Goal: Contribute content: Contribute content

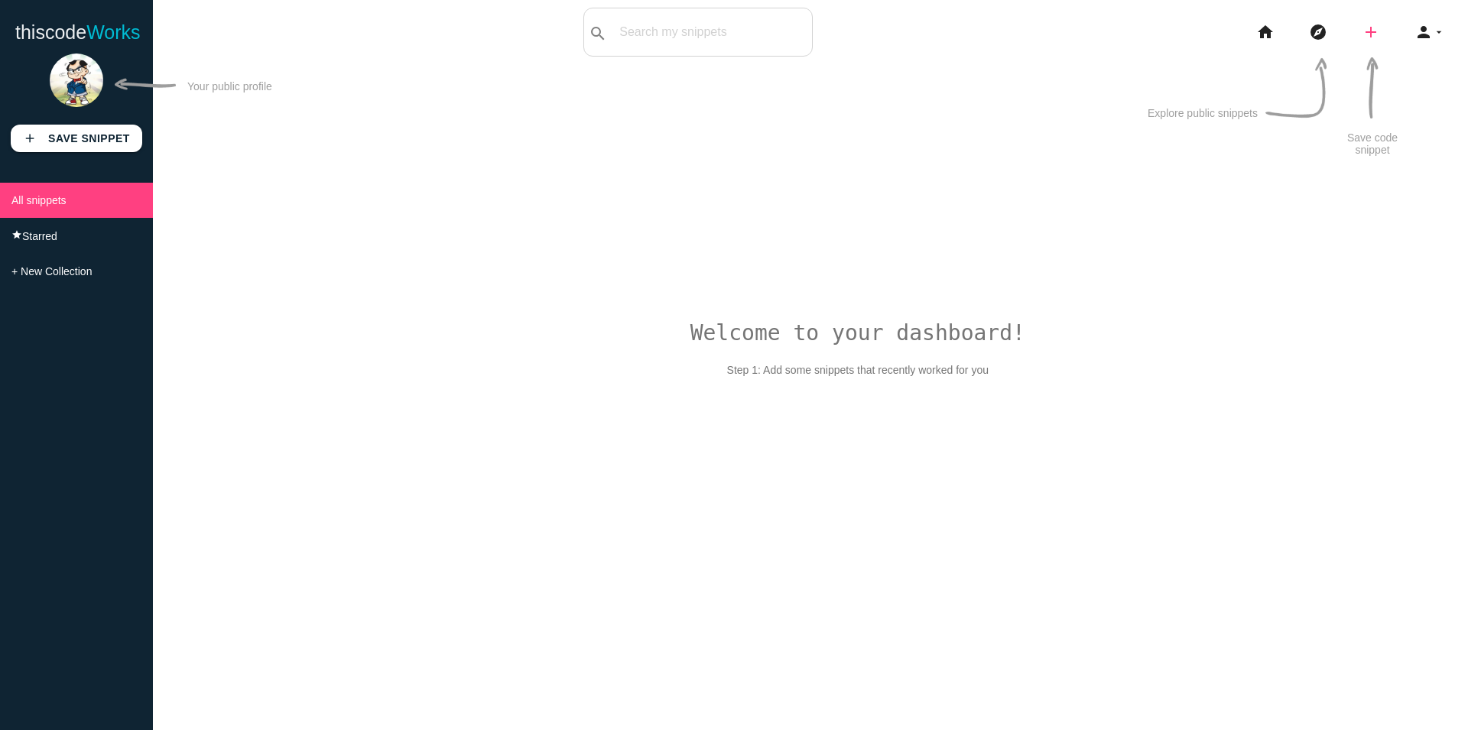
click at [1370, 34] on icon "add" at bounding box center [1371, 32] width 18 height 49
click at [83, 204] on li "All snippets" at bounding box center [76, 200] width 153 height 35
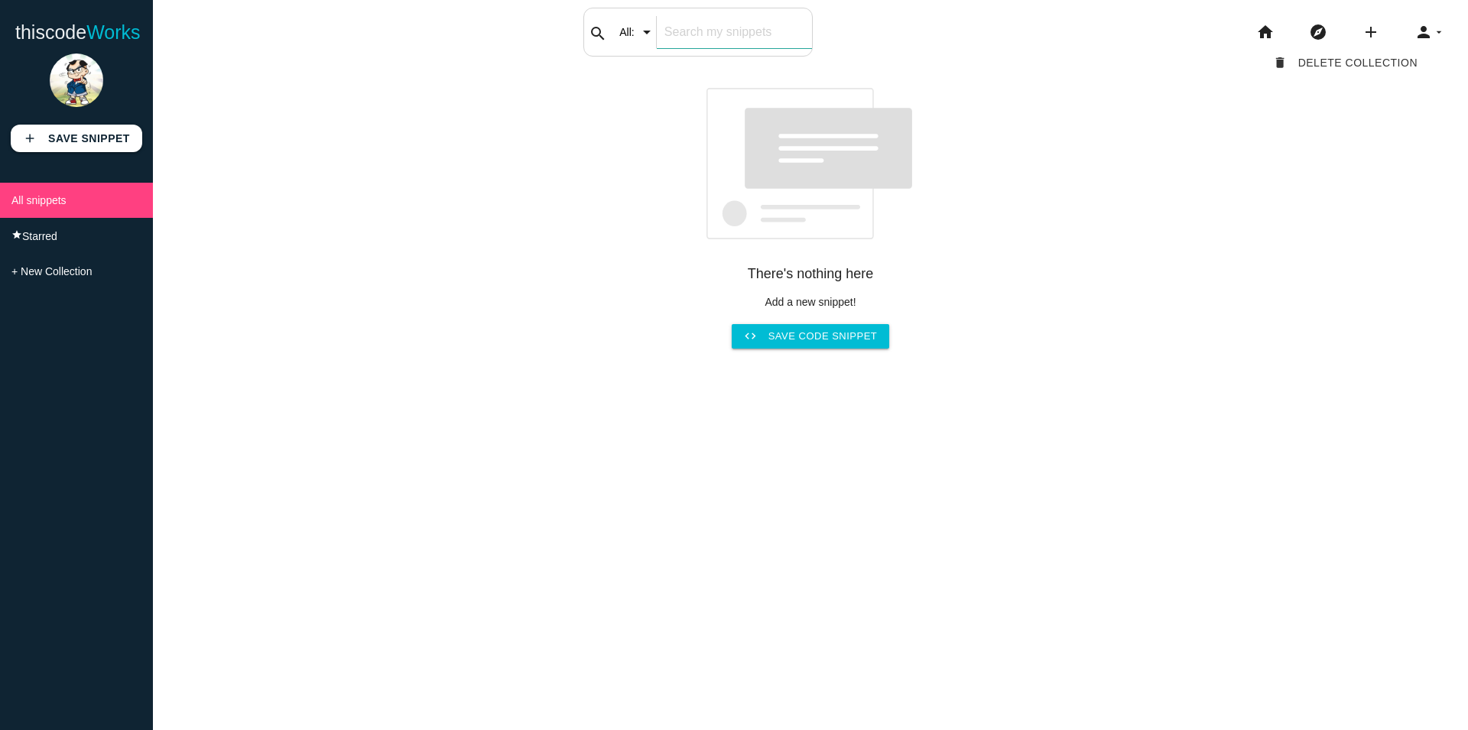
click at [648, 33] on div "search All: All: Code: Title: Tag: All: Code: Title: Tag:" at bounding box center [697, 32] width 229 height 49
click at [1372, 31] on icon "add" at bounding box center [1371, 32] width 18 height 49
click at [1405, 33] on link "code Snippet" at bounding box center [1404, 27] width 107 height 38
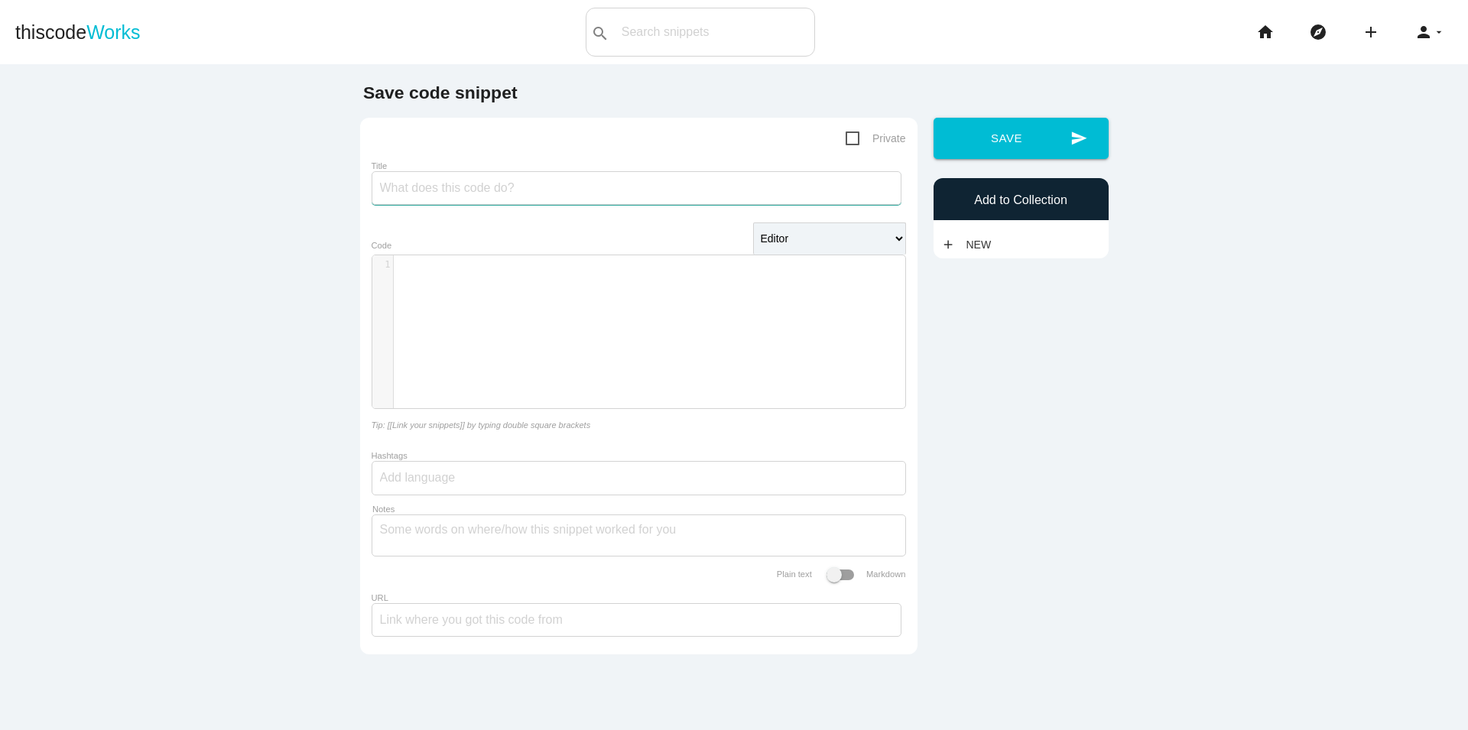
click at [483, 194] on input "Title" at bounding box center [637, 188] width 530 height 34
type input "Khi đến section thì fixed section, lăn chuột thì scroll ngang các item bên tron…"
click at [934, 118] on button "send Save" at bounding box center [1021, 138] width 175 height 41
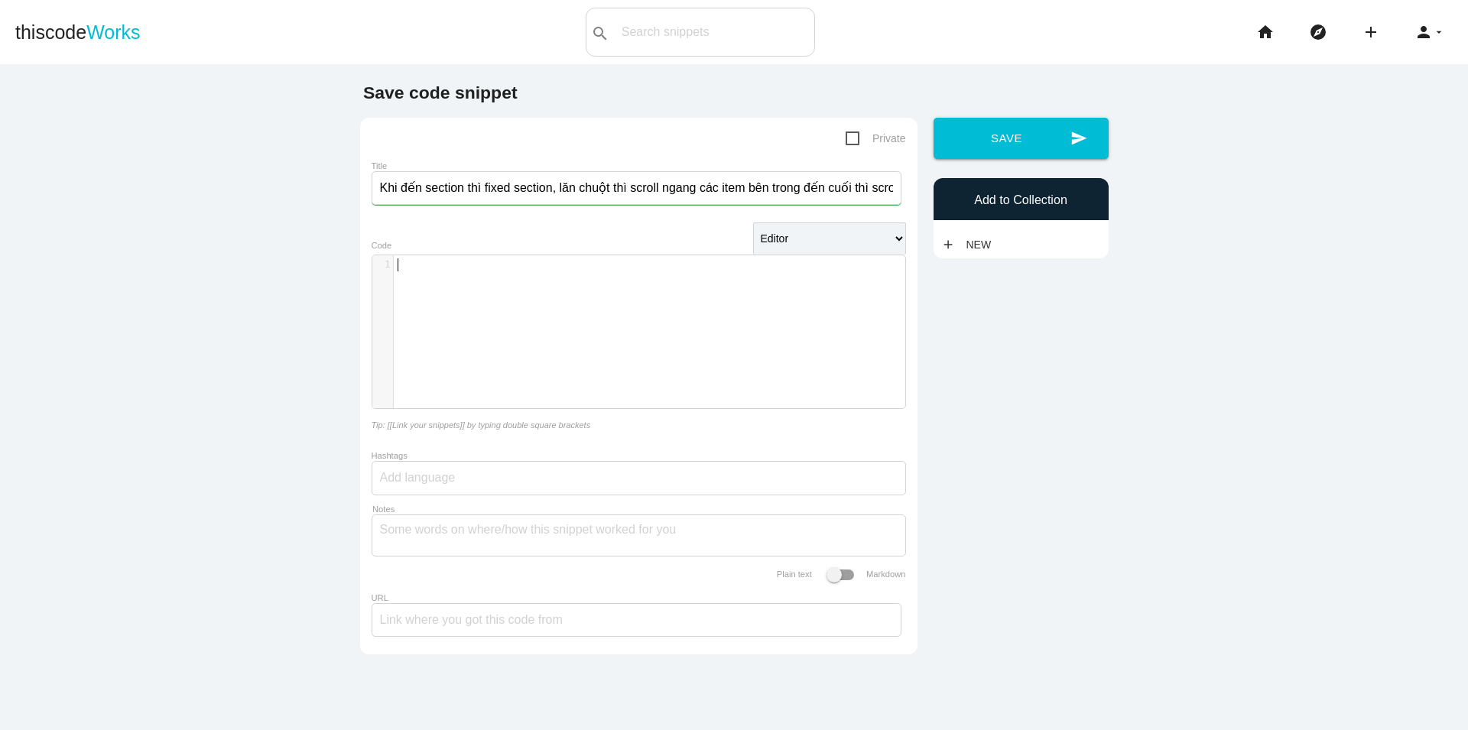
click at [509, 263] on pre "​" at bounding box center [656, 264] width 524 height 13
click at [504, 294] on div "​ x 1 ​" at bounding box center [650, 343] width 556 height 176
click at [528, 282] on div "​ x 1 ​" at bounding box center [650, 343] width 556 height 176
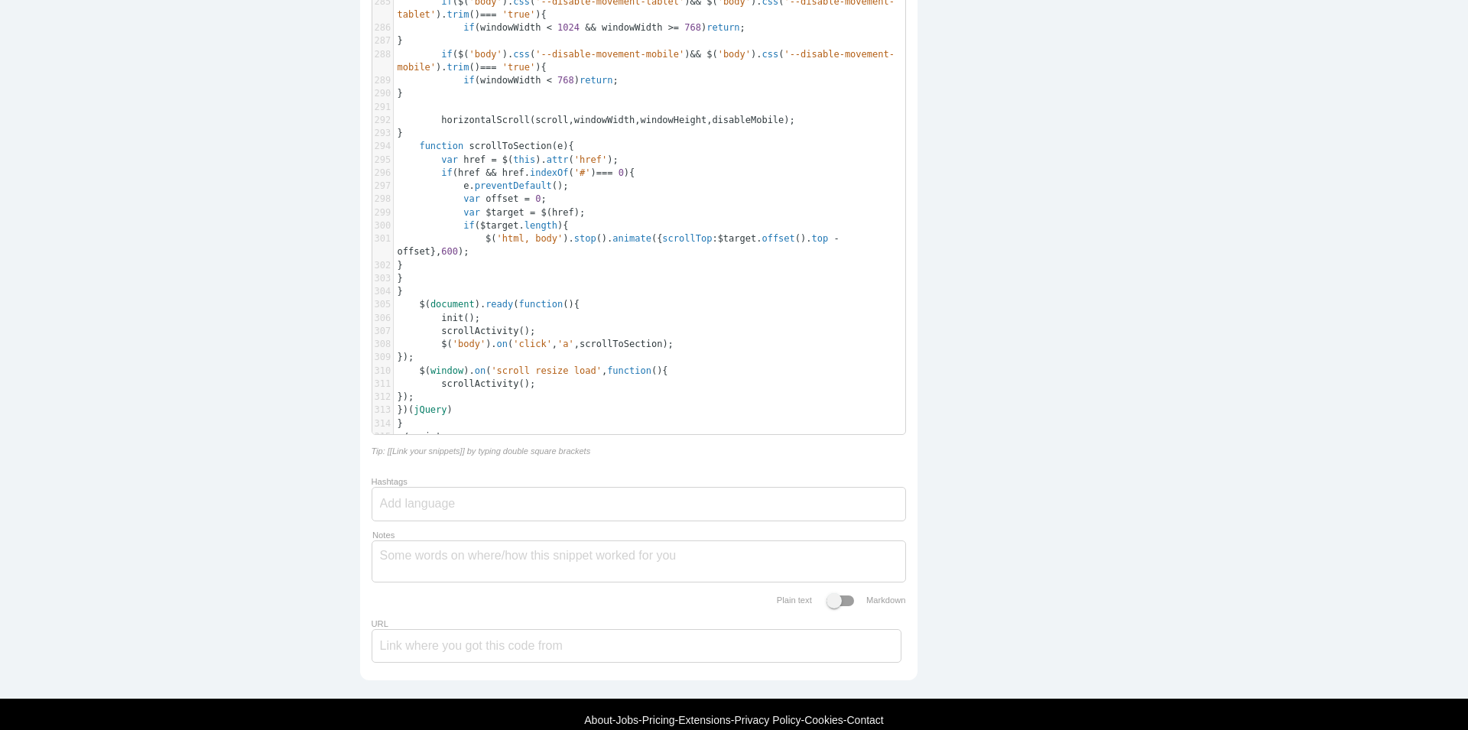
scroll to position [4141, 0]
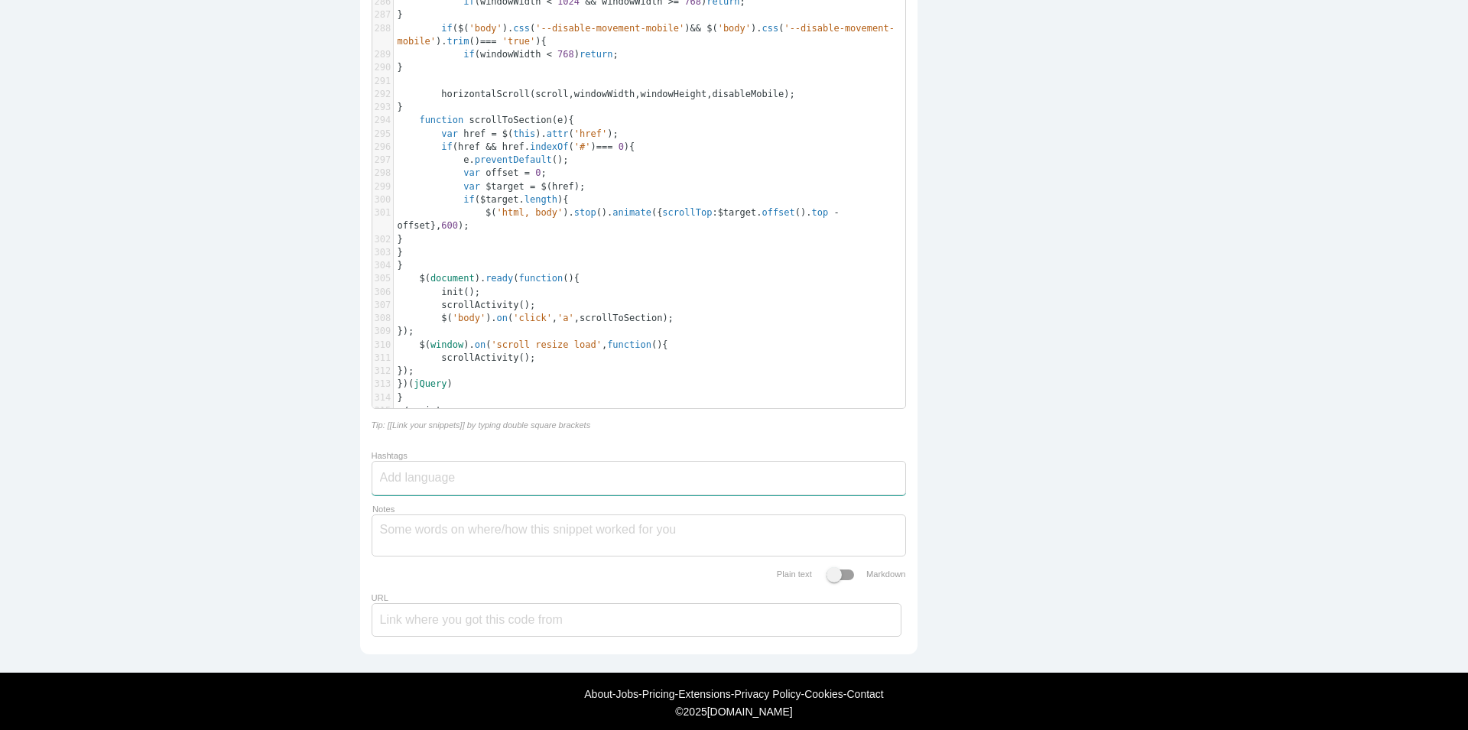
click at [461, 465] on input "Hashtags" at bounding box center [426, 478] width 92 height 32
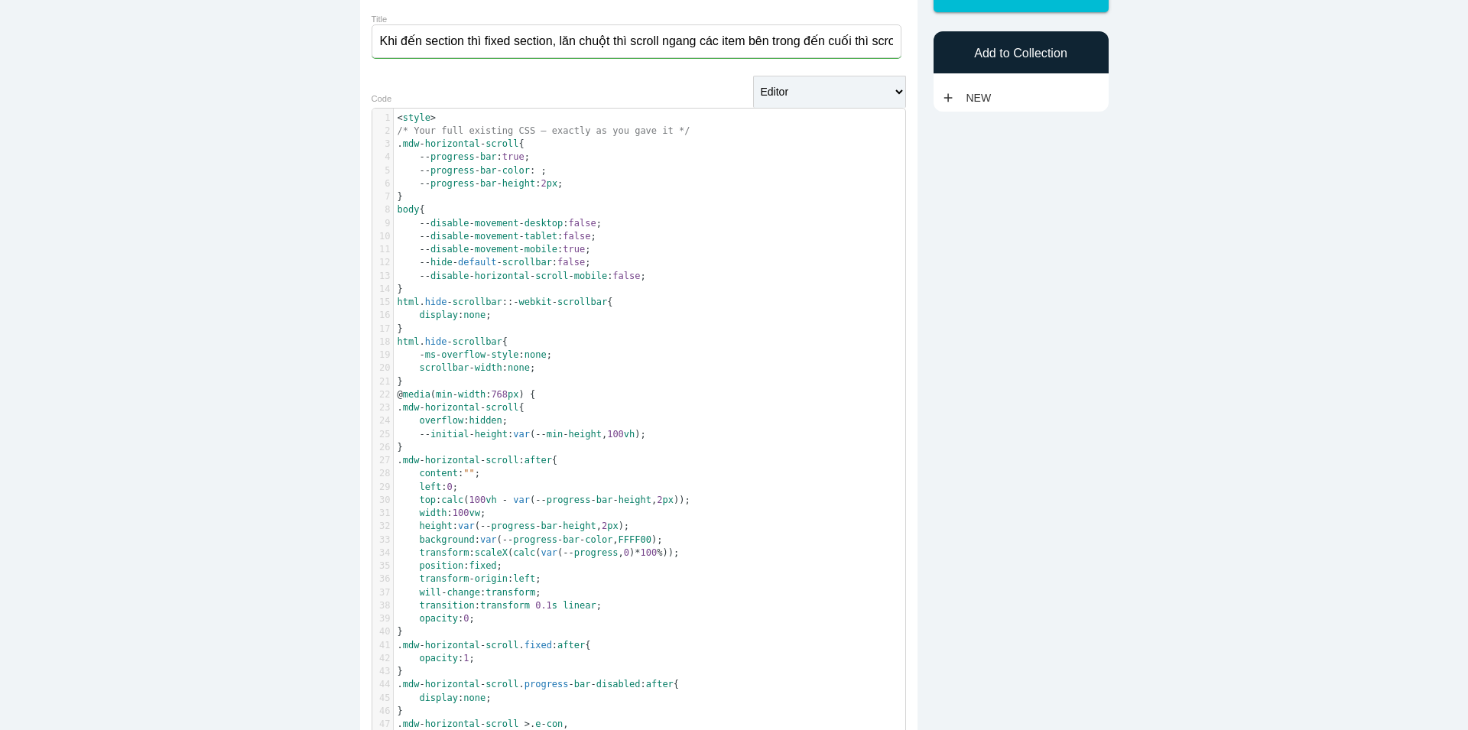
scroll to position [0, 0]
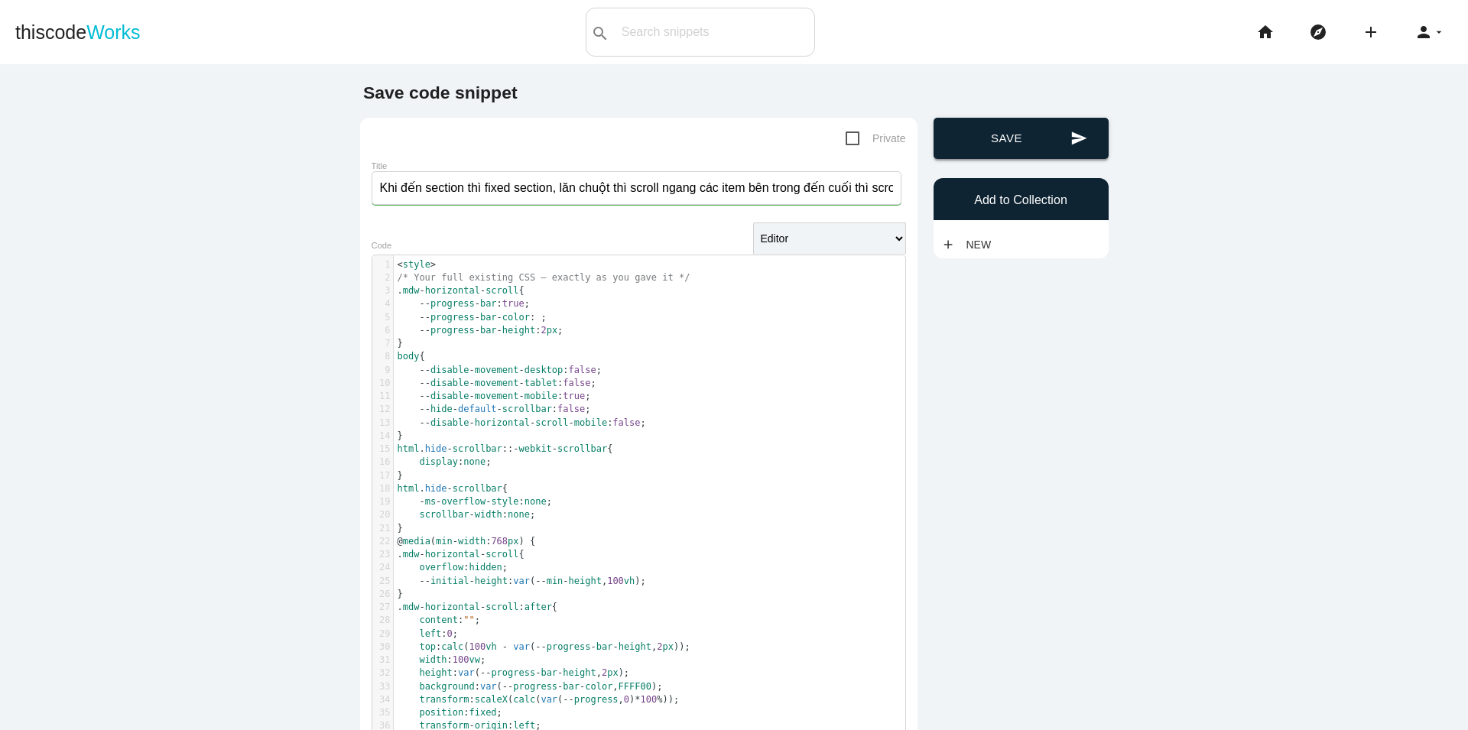
click at [1019, 142] on button "send Save" at bounding box center [1021, 138] width 175 height 41
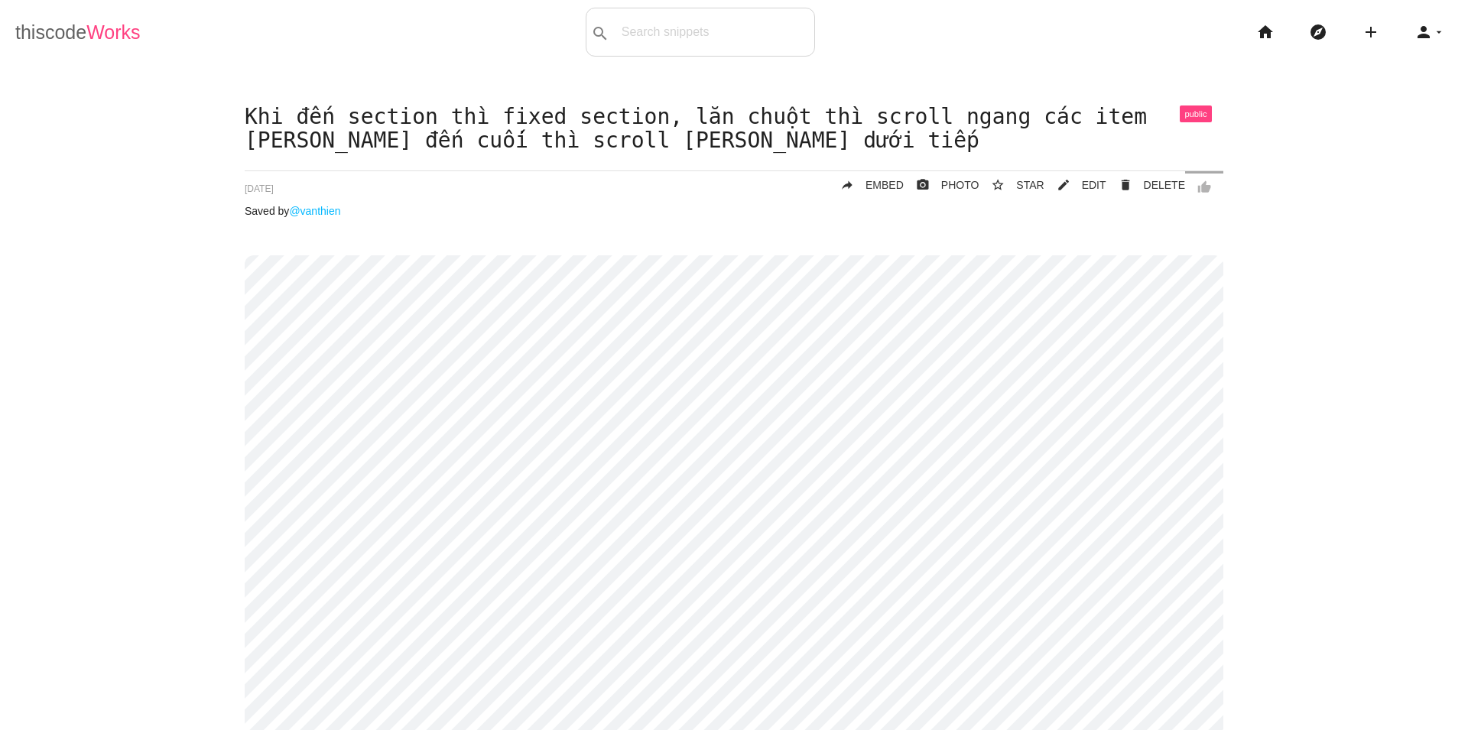
click at [59, 25] on link "thiscode Works" at bounding box center [77, 32] width 125 height 49
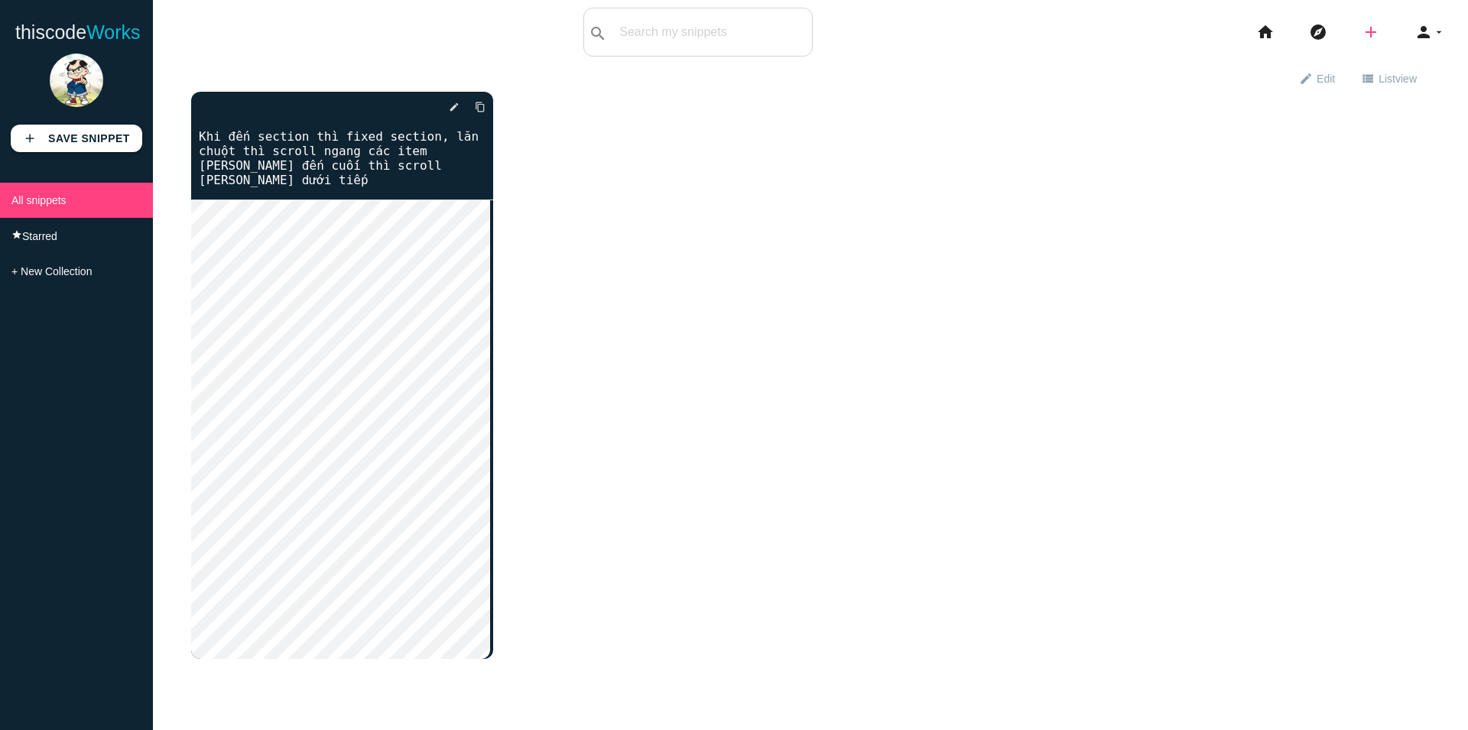
click at [1362, 29] on icon "add" at bounding box center [1371, 32] width 18 height 49
click at [1392, 31] on link "code Snippet" at bounding box center [1404, 27] width 107 height 38
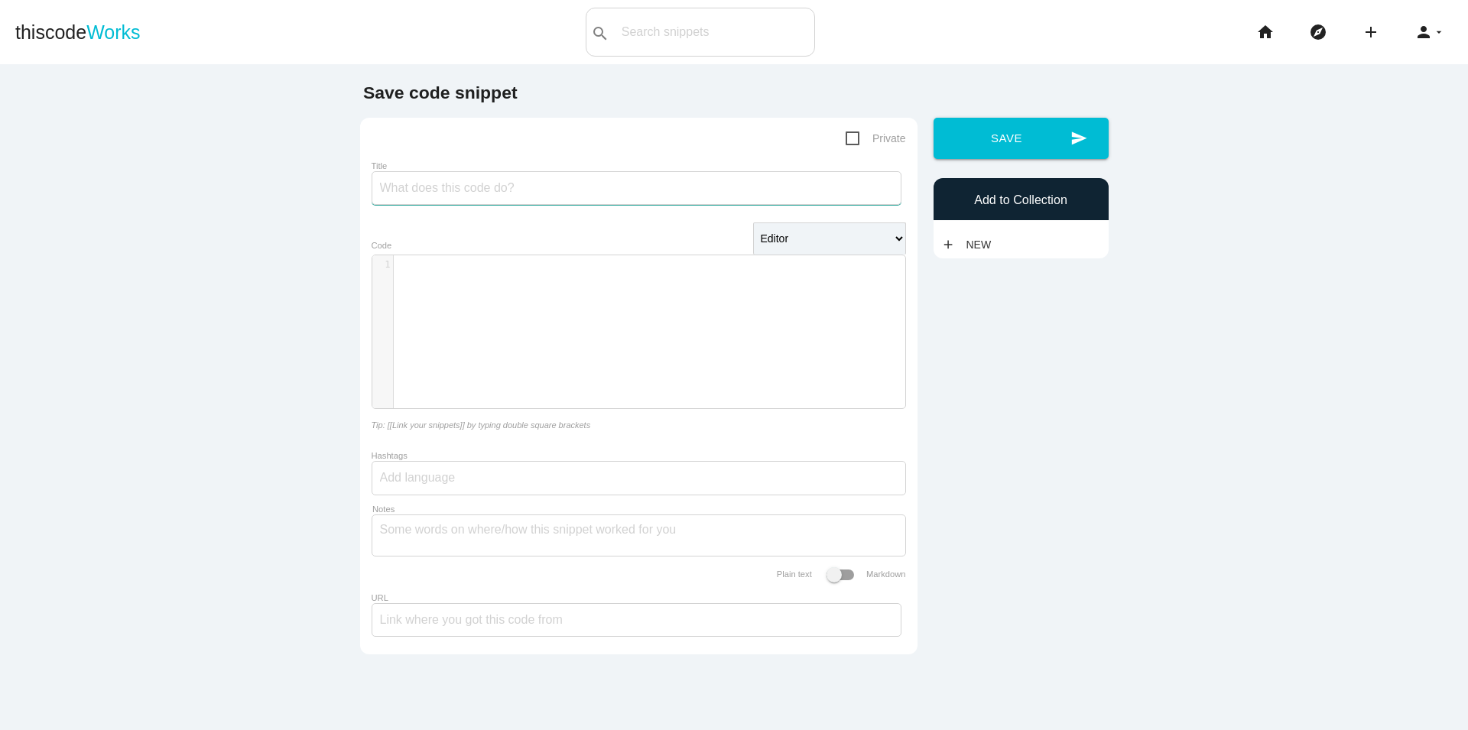
click at [563, 177] on input "Title" at bounding box center [637, 188] width 530 height 34
paste input "Select option thành div để style cho đễ"
click at [571, 187] on input "Select option thành div để style cho đễ" at bounding box center [637, 188] width 530 height 34
drag, startPoint x: 579, startPoint y: 188, endPoint x: 648, endPoint y: 191, distance: 68.9
click at [648, 191] on input "Select option thành div để style cho deễ" at bounding box center [637, 188] width 530 height 34
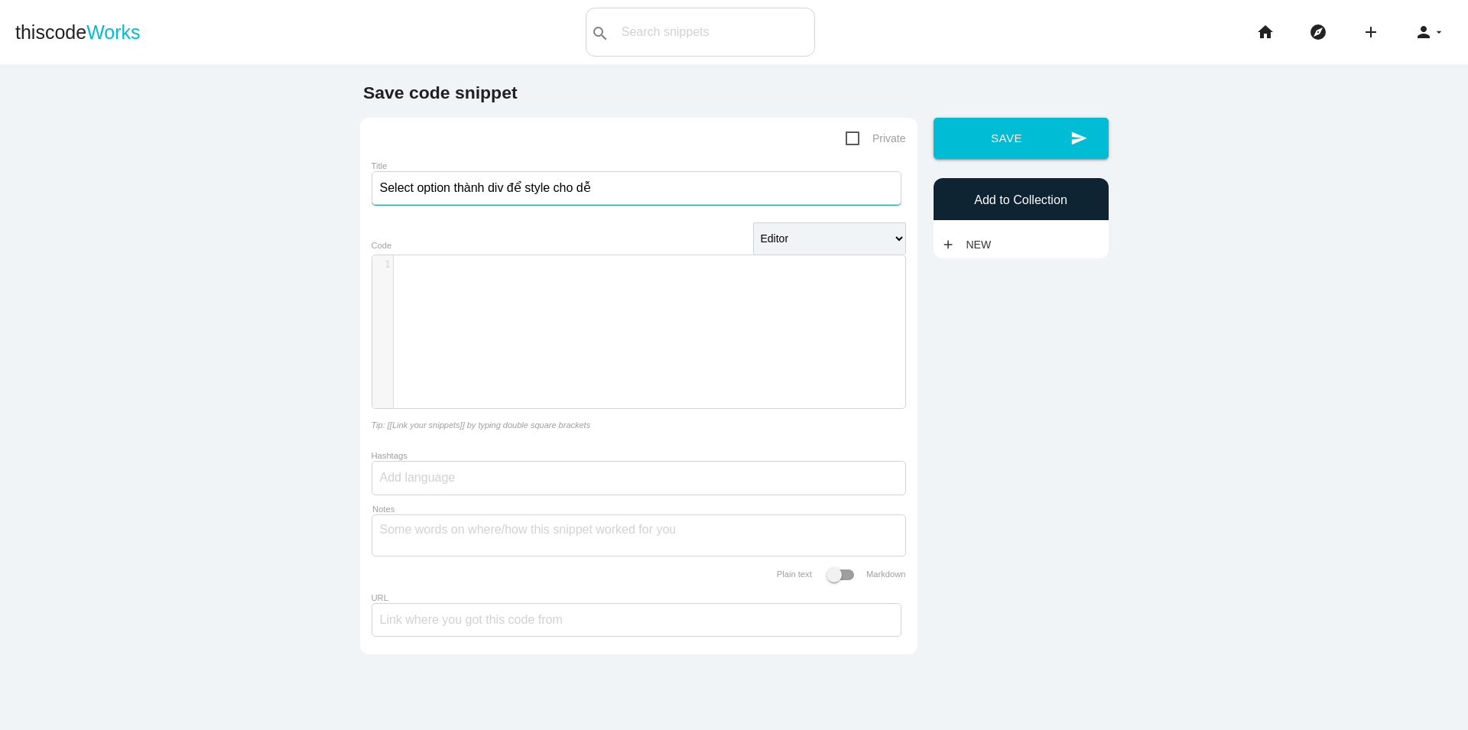
type input "Select option thành div để style cho dễ"
click at [548, 314] on div "​ x 1 ​" at bounding box center [650, 343] width 556 height 176
click at [1036, 636] on div "Save code snippet Private Title Select option thành div để style cho dễ Editor …" at bounding box center [734, 373] width 765 height 581
click at [616, 318] on div "​ x 1 ​" at bounding box center [650, 343] width 556 height 176
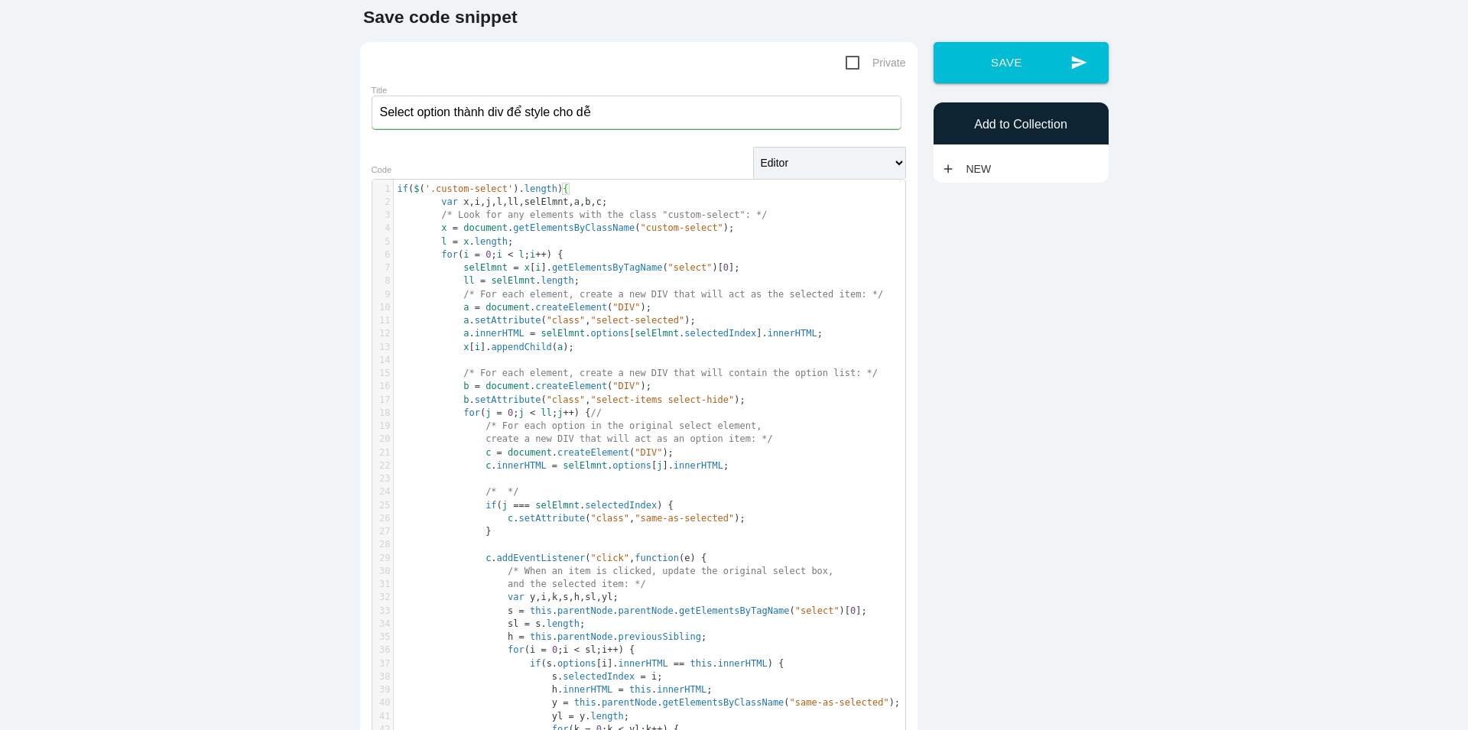
scroll to position [0, 0]
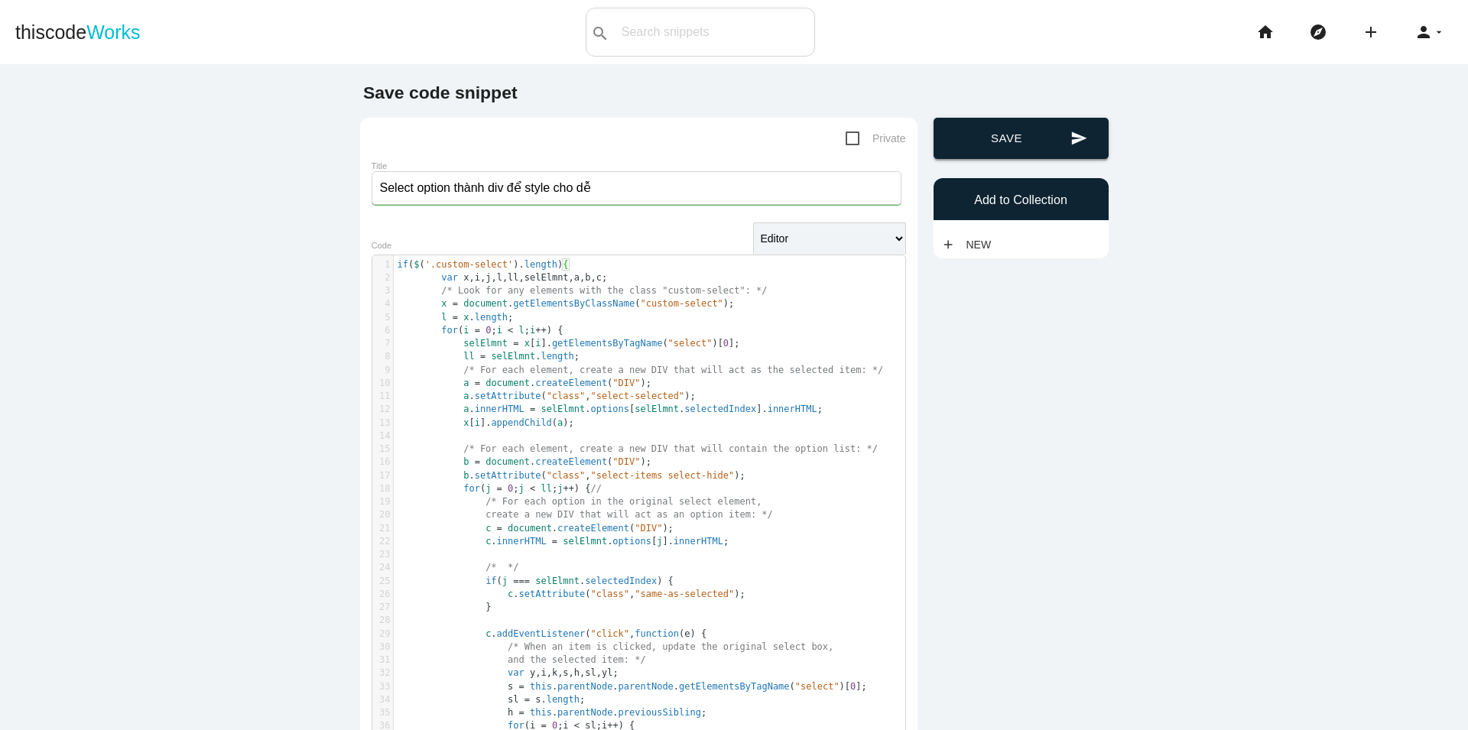
click at [1004, 138] on button "send Save" at bounding box center [1021, 138] width 175 height 41
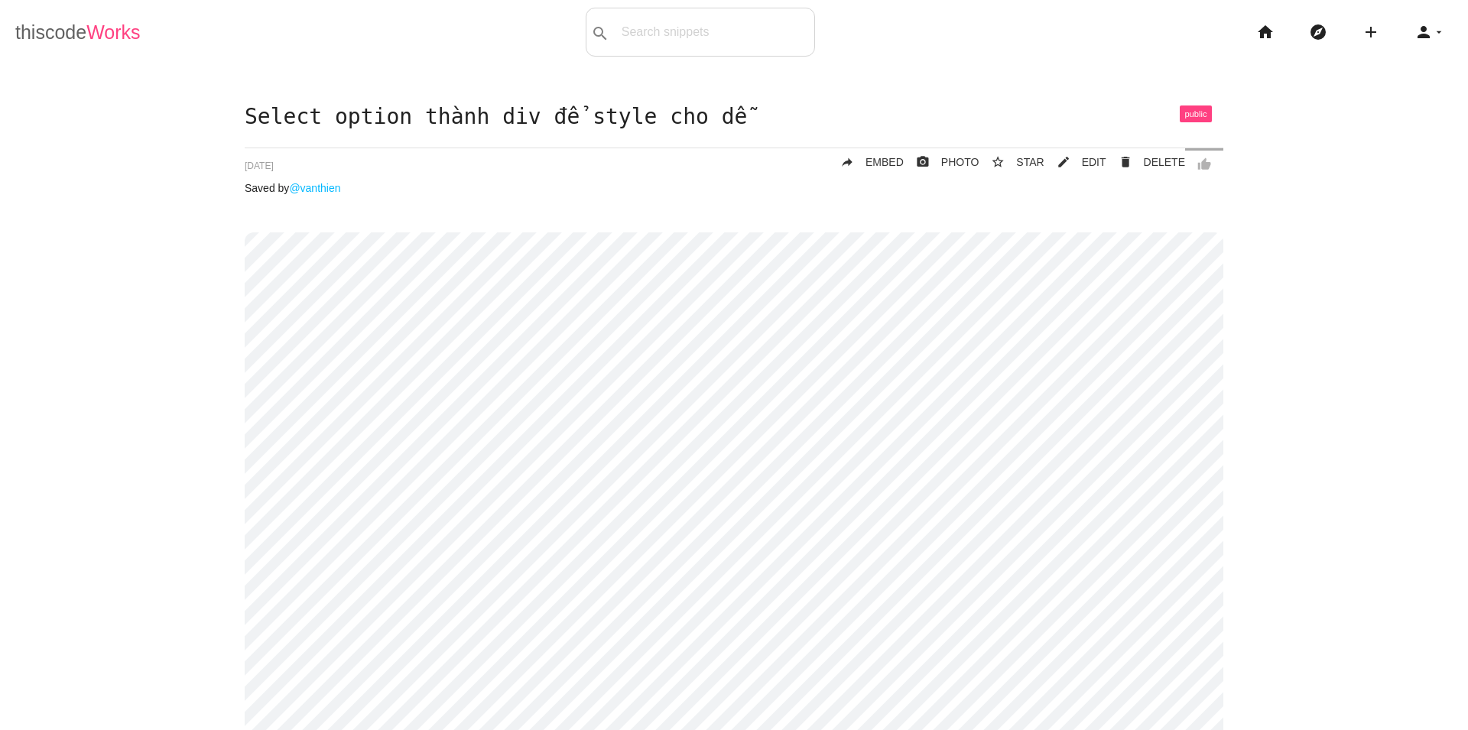
click at [48, 31] on link "thiscode Works" at bounding box center [77, 32] width 125 height 49
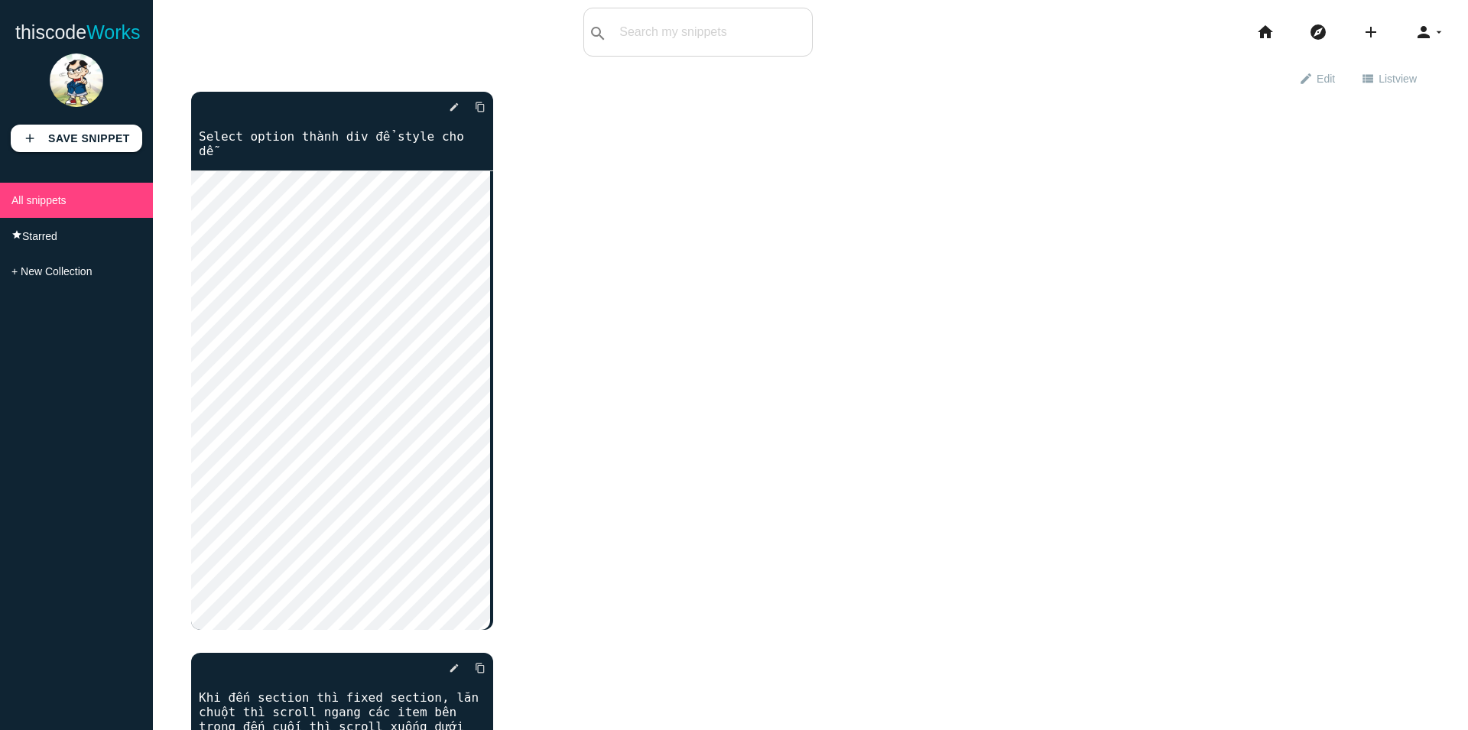
click at [609, 679] on div "delete star_border photo_camera edit content_copy Select option [PERSON_NAME] d…" at bounding box center [810, 668] width 1239 height 1152
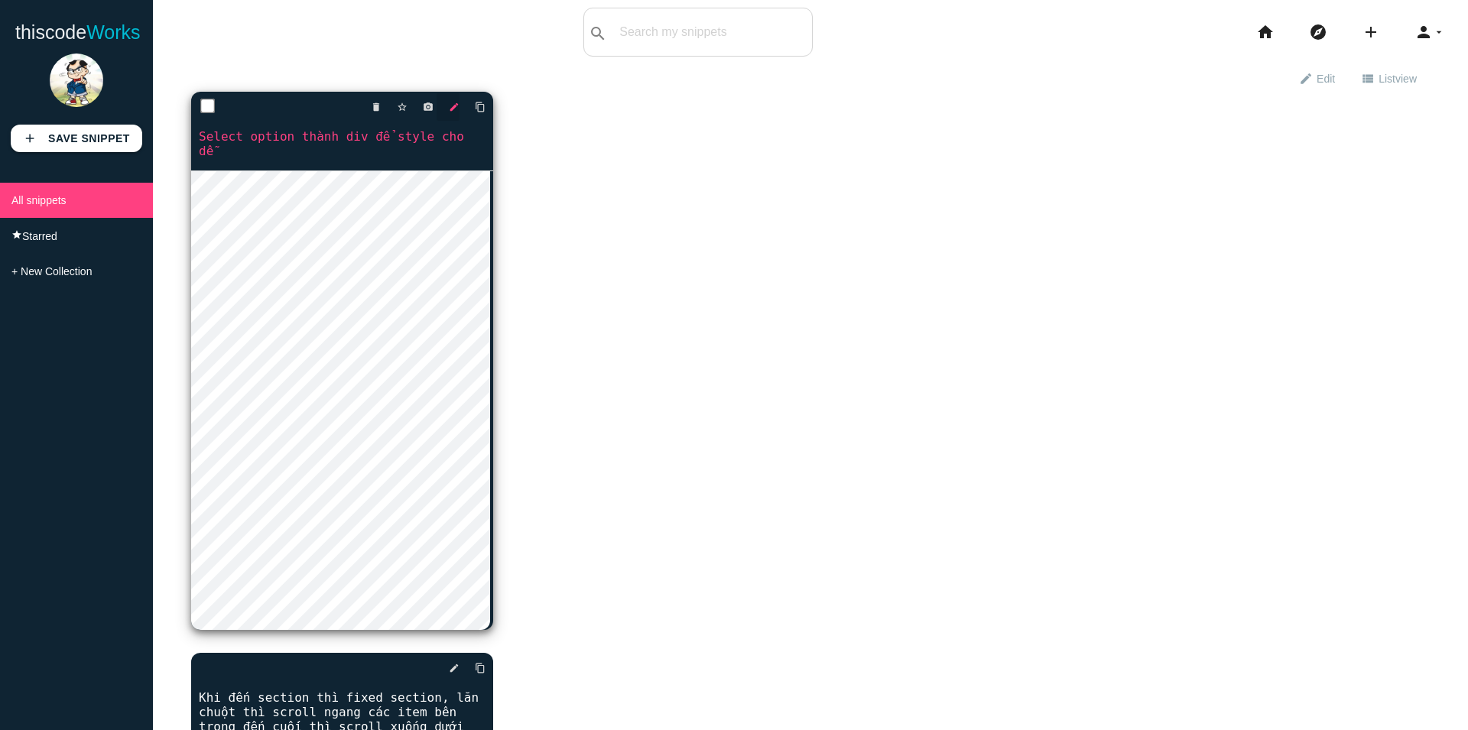
click at [452, 109] on icon "edit" at bounding box center [454, 107] width 11 height 28
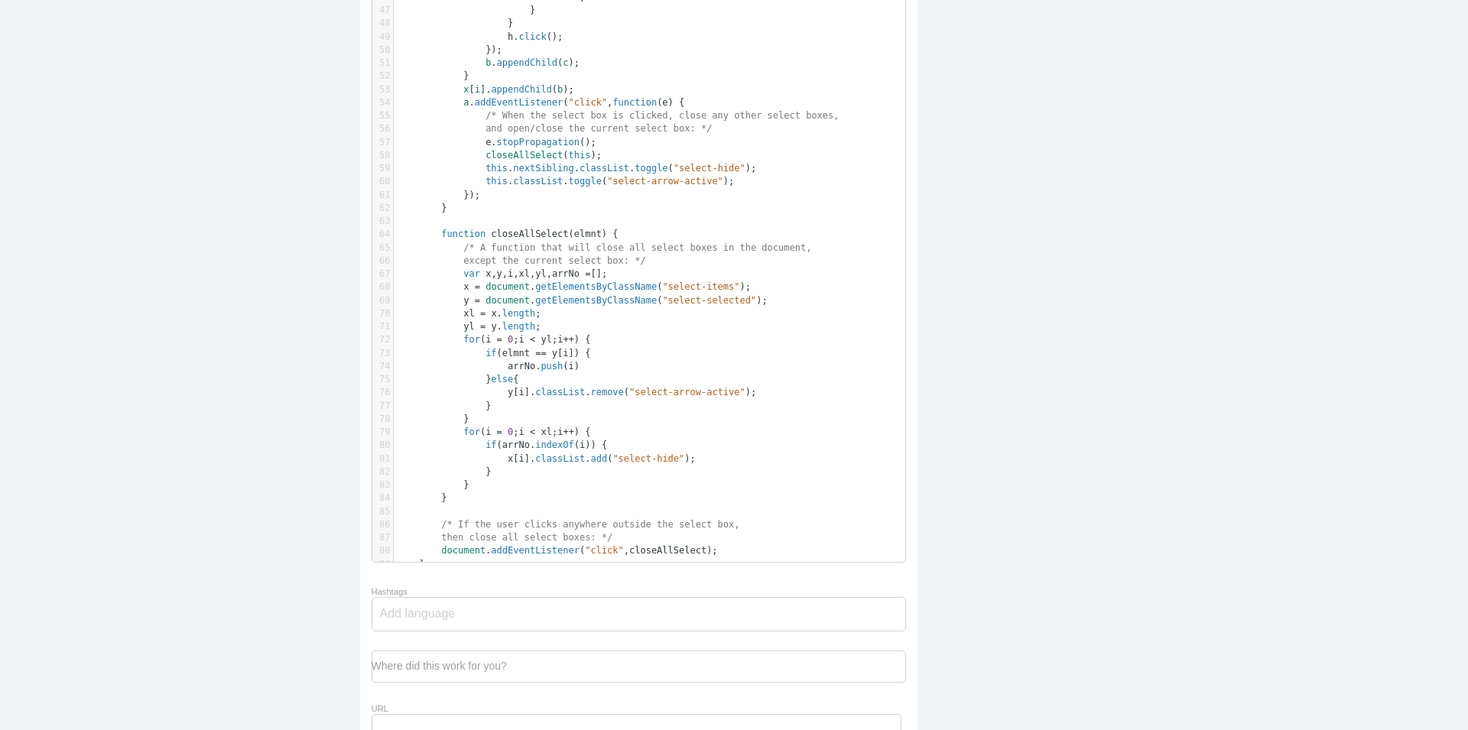
scroll to position [986, 0]
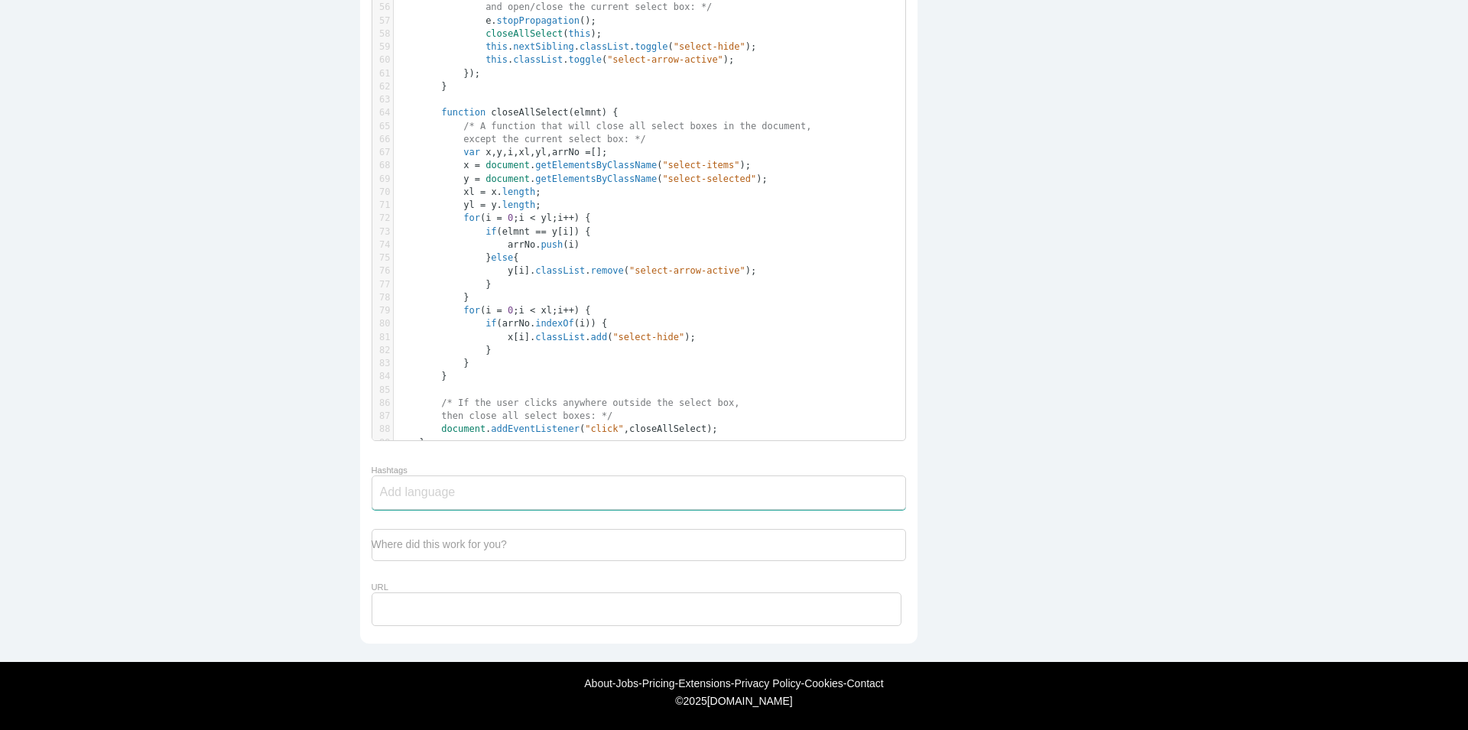
click at [424, 479] on input "Hashtags" at bounding box center [426, 492] width 92 height 32
type input "JQ"
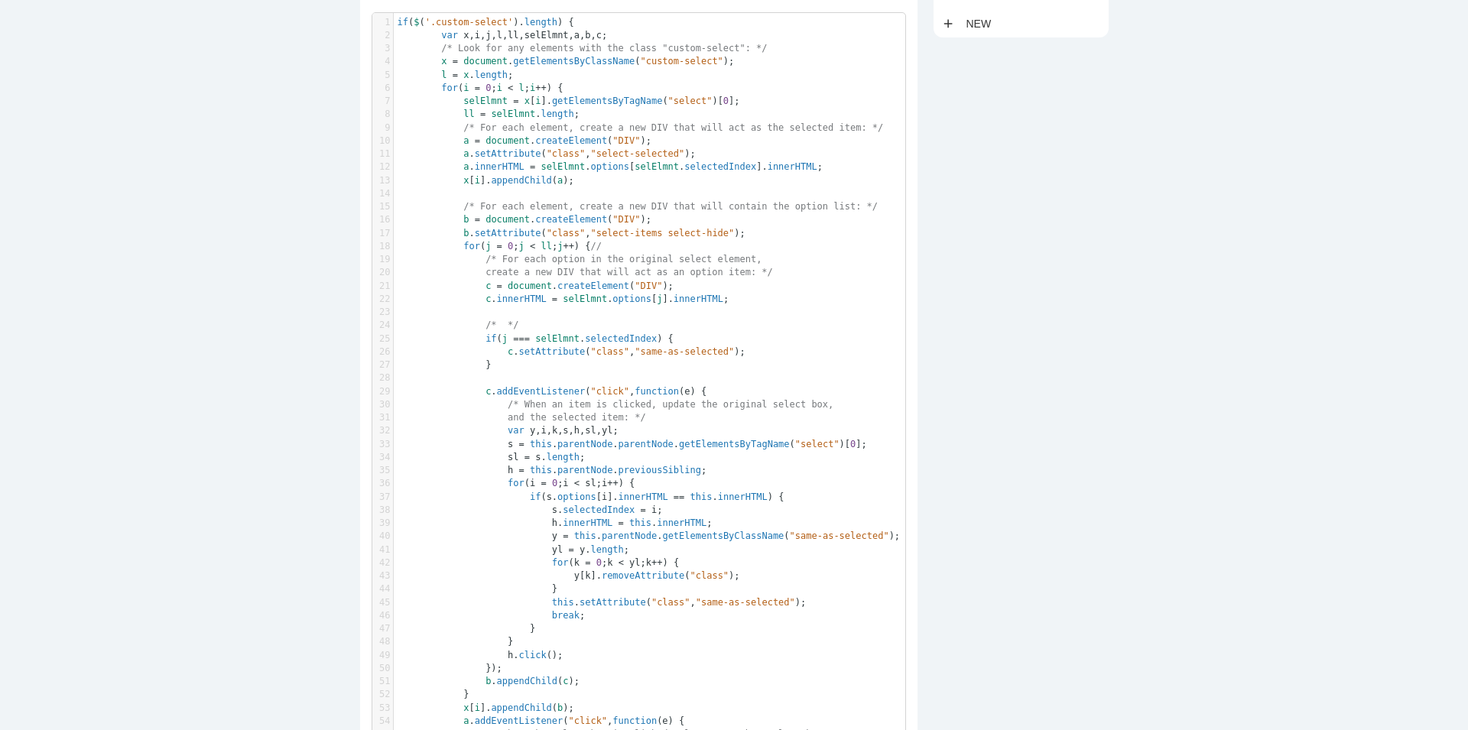
scroll to position [0, 0]
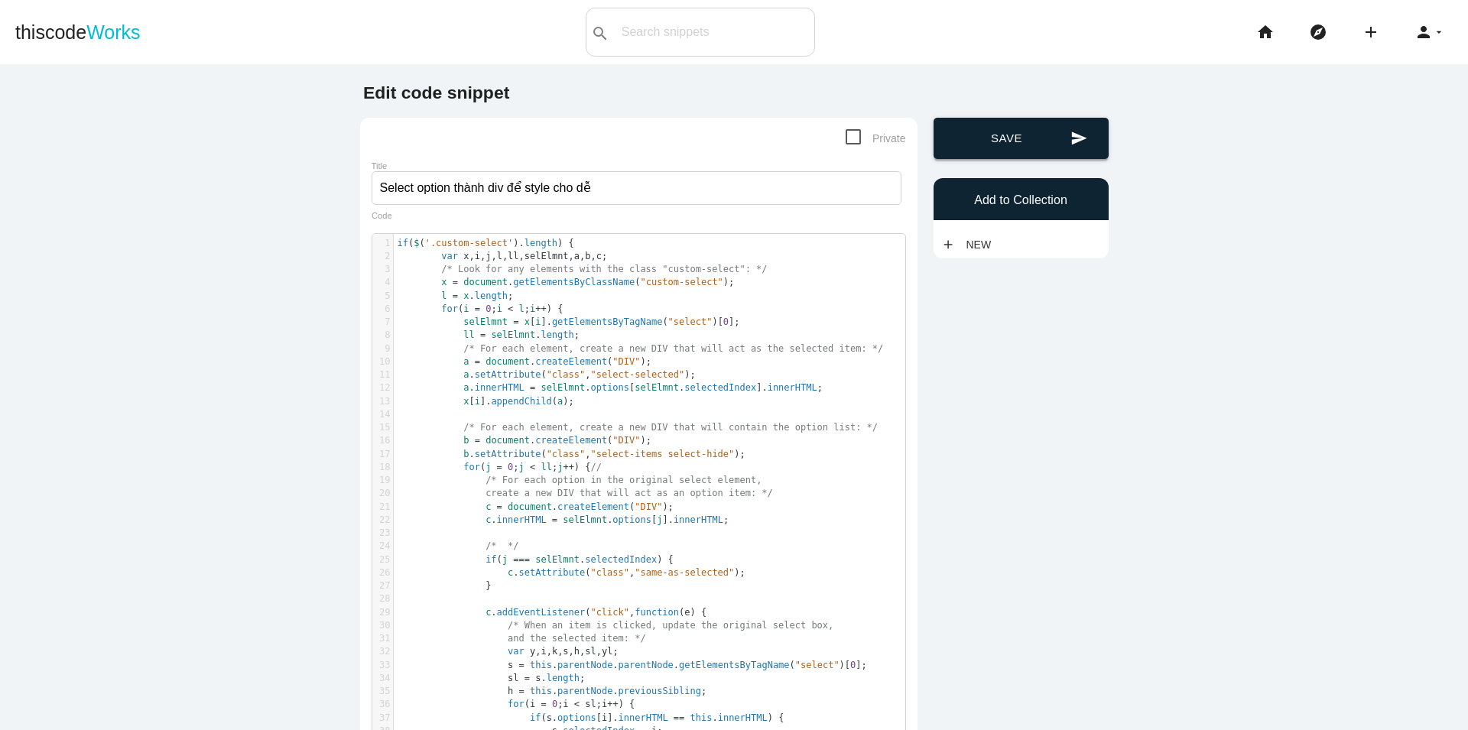
click at [1003, 128] on button "send Save" at bounding box center [1021, 138] width 175 height 41
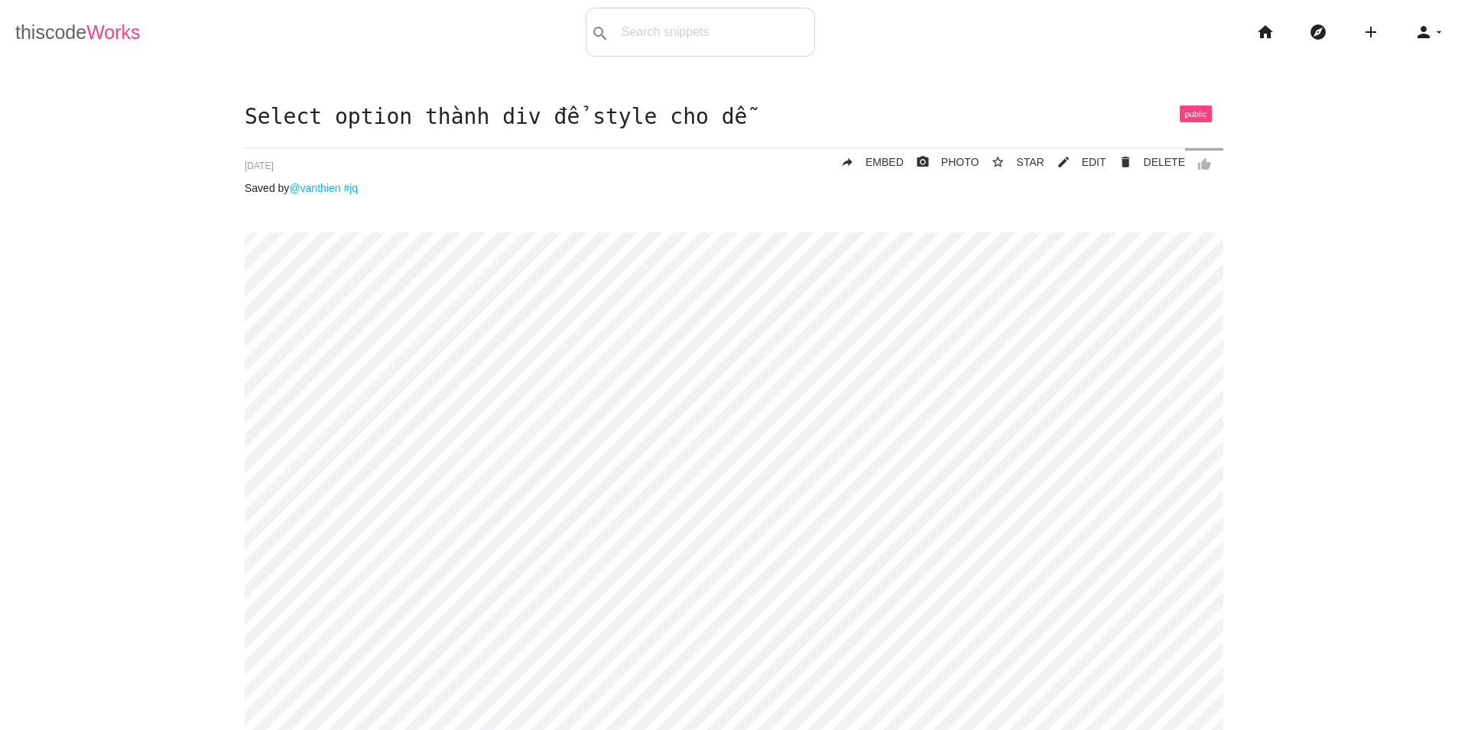
click at [79, 41] on link "thiscode Works" at bounding box center [77, 32] width 125 height 49
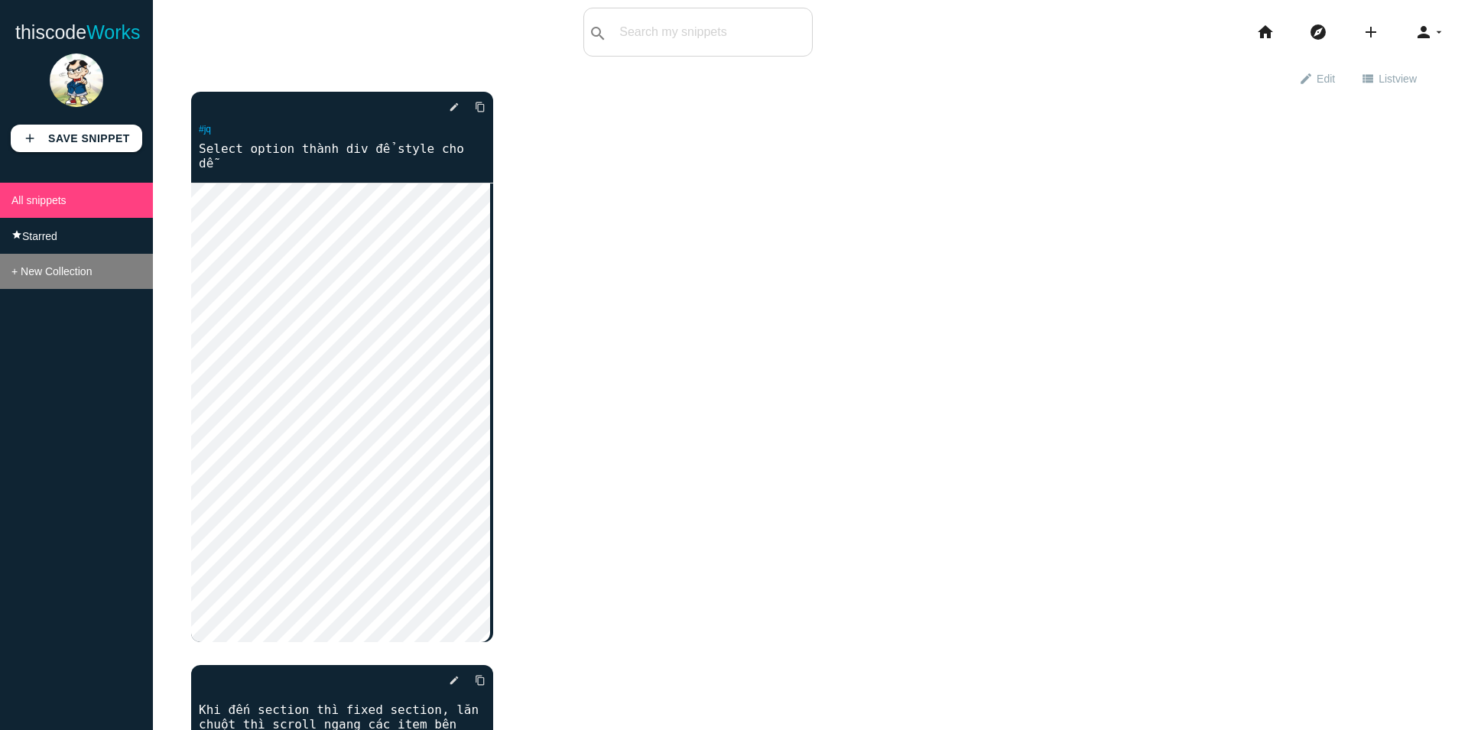
click at [62, 278] on span "+ New Collection" at bounding box center [51, 271] width 80 height 12
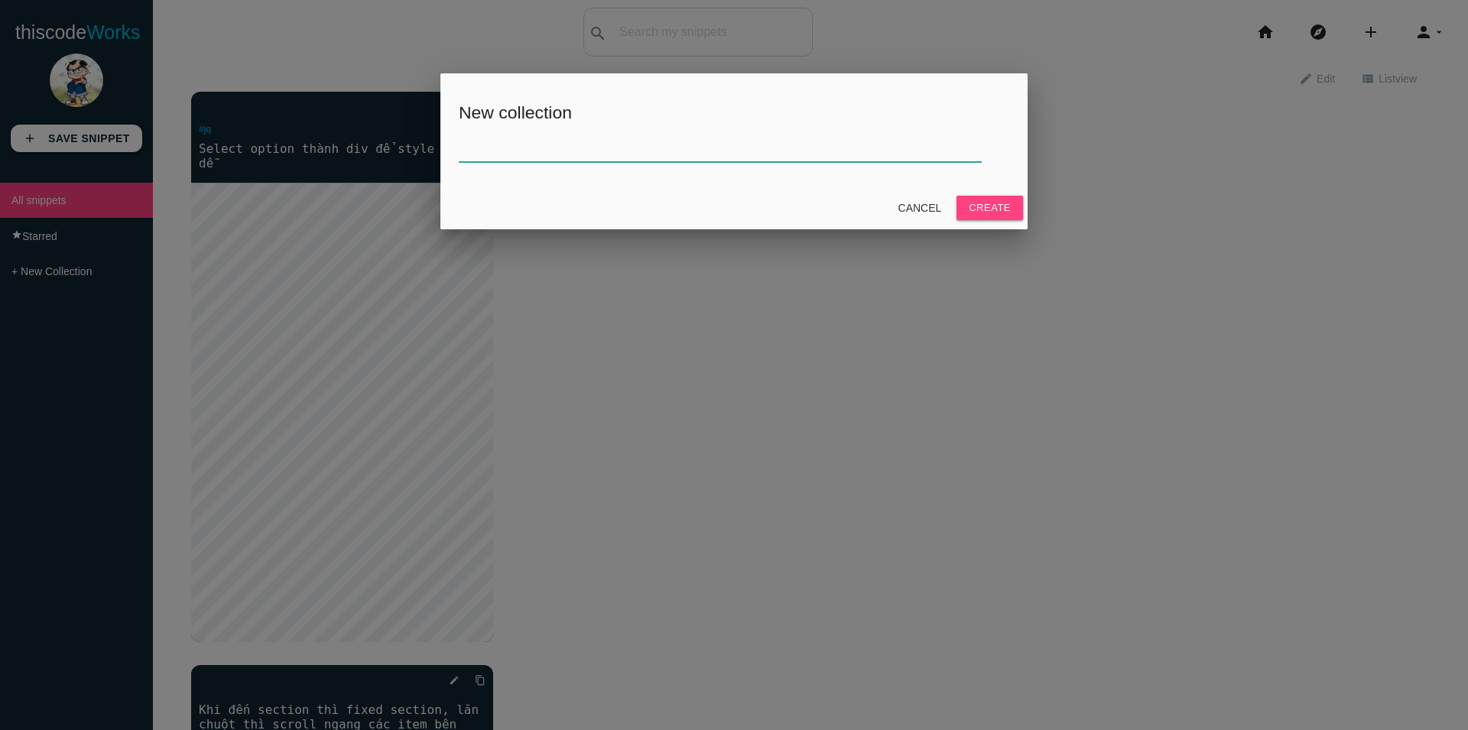
click at [534, 148] on input "text" at bounding box center [720, 145] width 523 height 33
type input "JQuery"
click at [957, 196] on button "Create" at bounding box center [990, 208] width 67 height 24
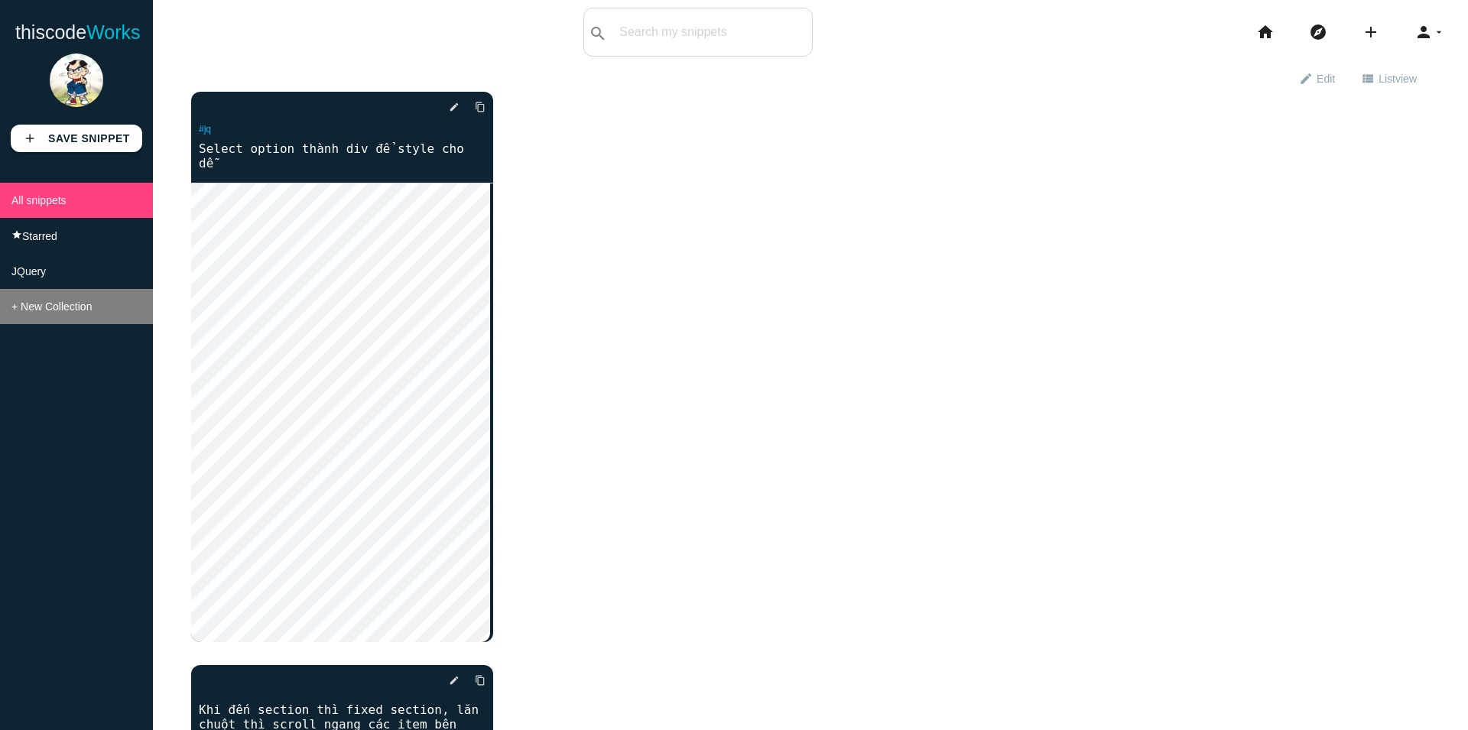
click at [24, 313] on span "+ New Collection" at bounding box center [51, 307] width 80 height 12
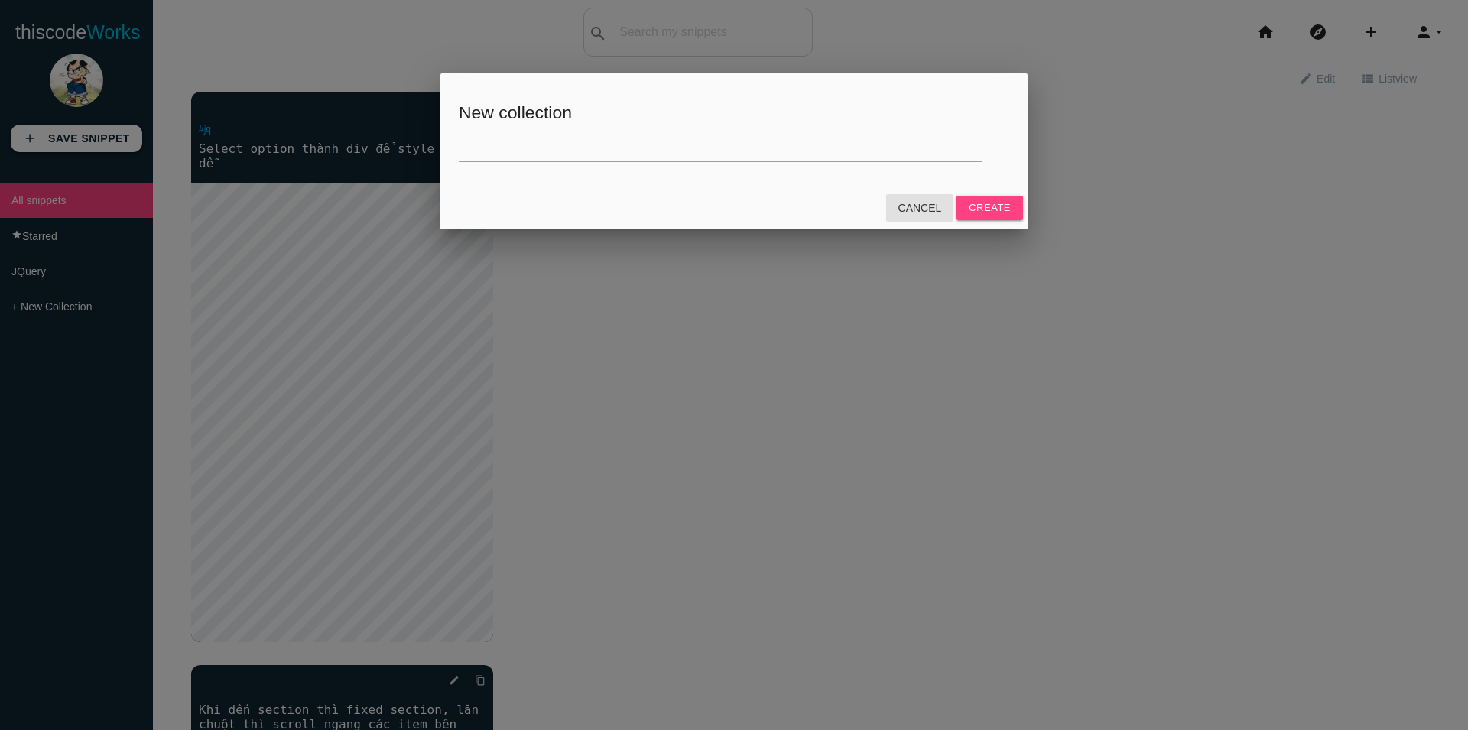
click at [923, 210] on link "Cancel" at bounding box center [920, 208] width 68 height 28
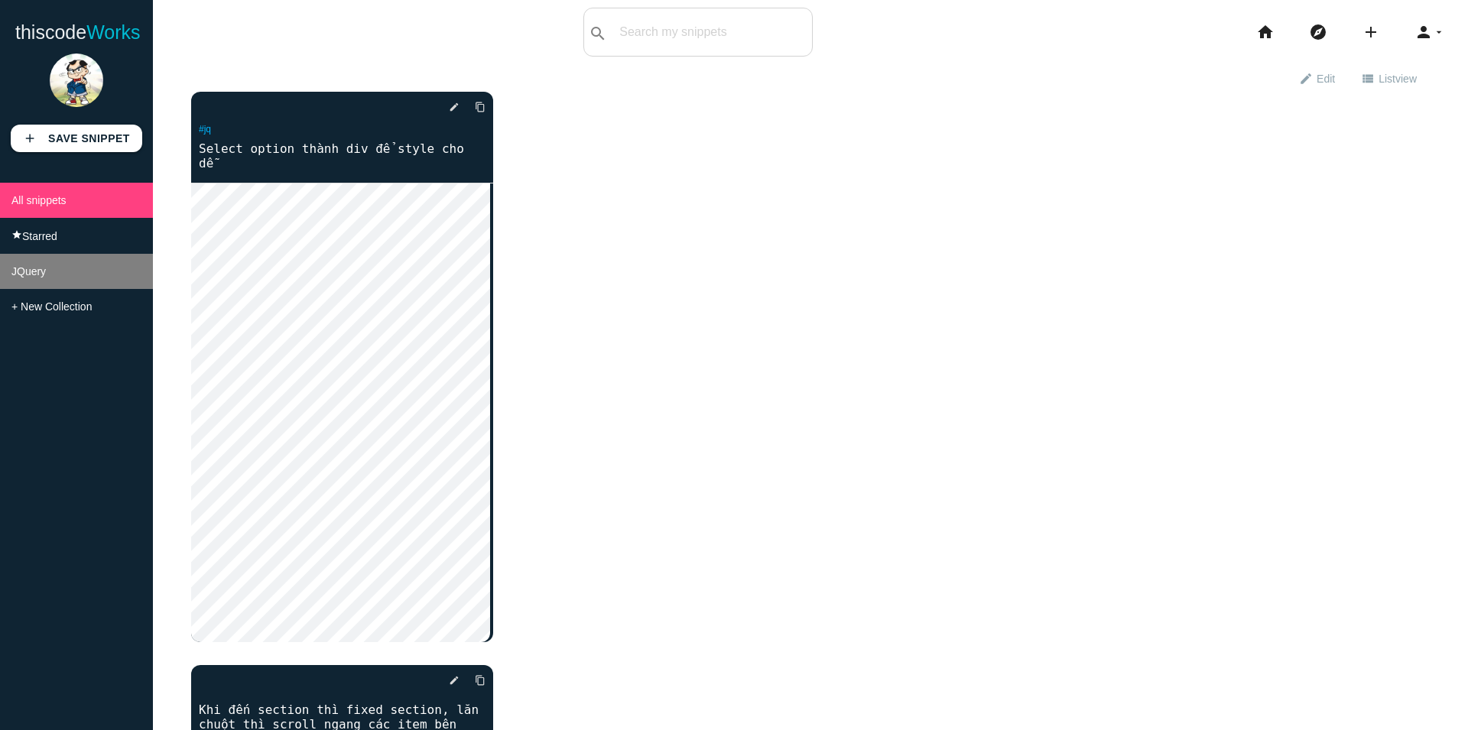
click at [50, 283] on li "JQuery" at bounding box center [76, 271] width 153 height 35
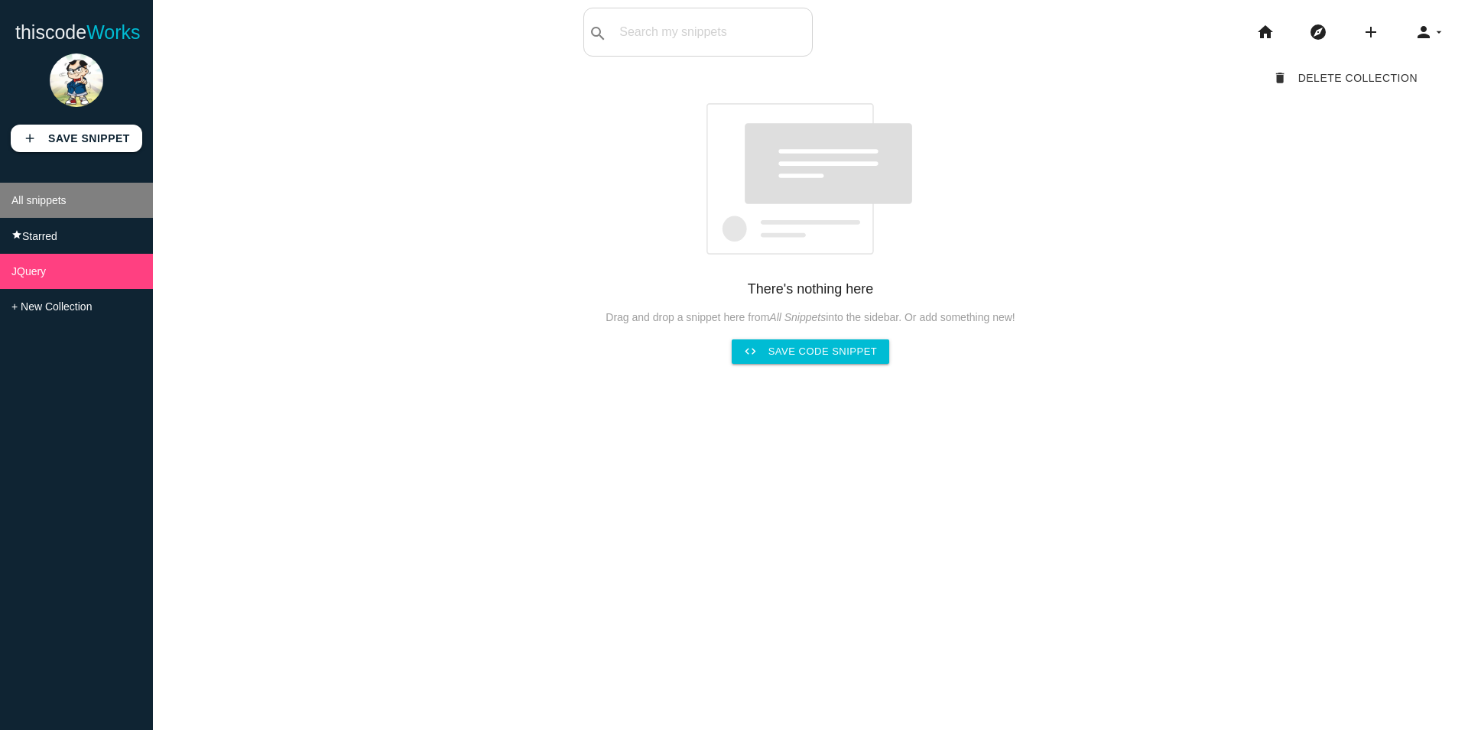
click at [42, 210] on li "All snippets" at bounding box center [76, 200] width 153 height 35
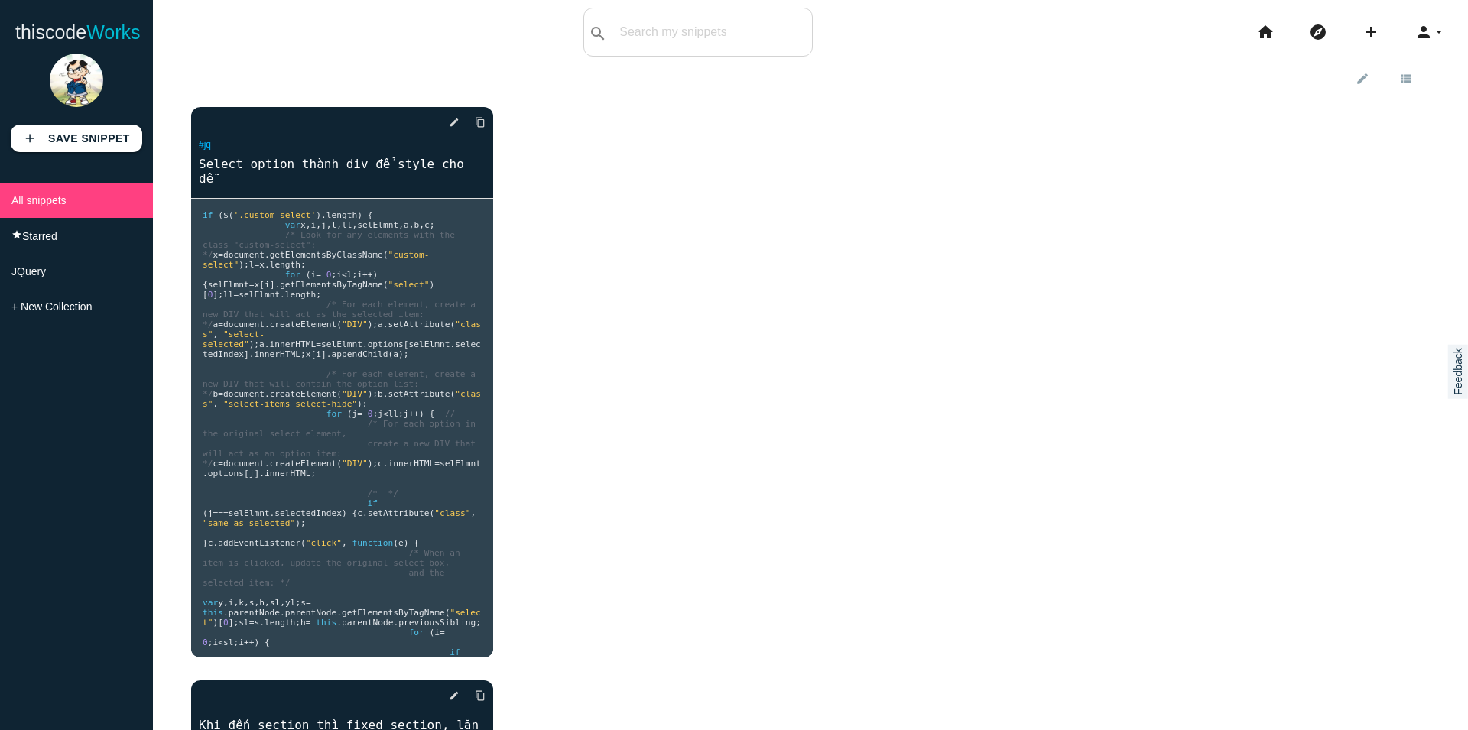
click at [207, 119] on input "checkbox" at bounding box center [207, 121] width 15 height 15
checkbox input "true"
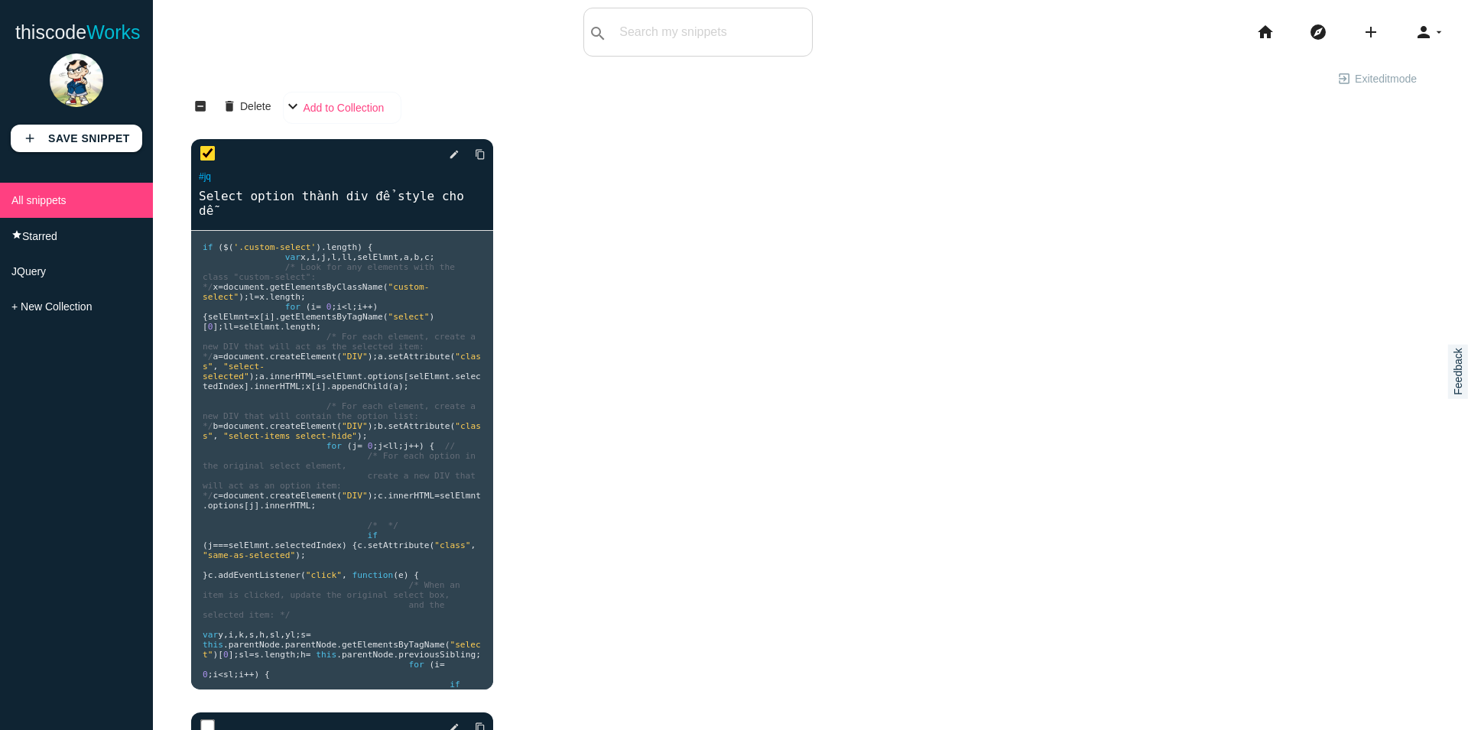
click at [329, 103] on select "Add to Collection JQuery" at bounding box center [342, 108] width 119 height 32
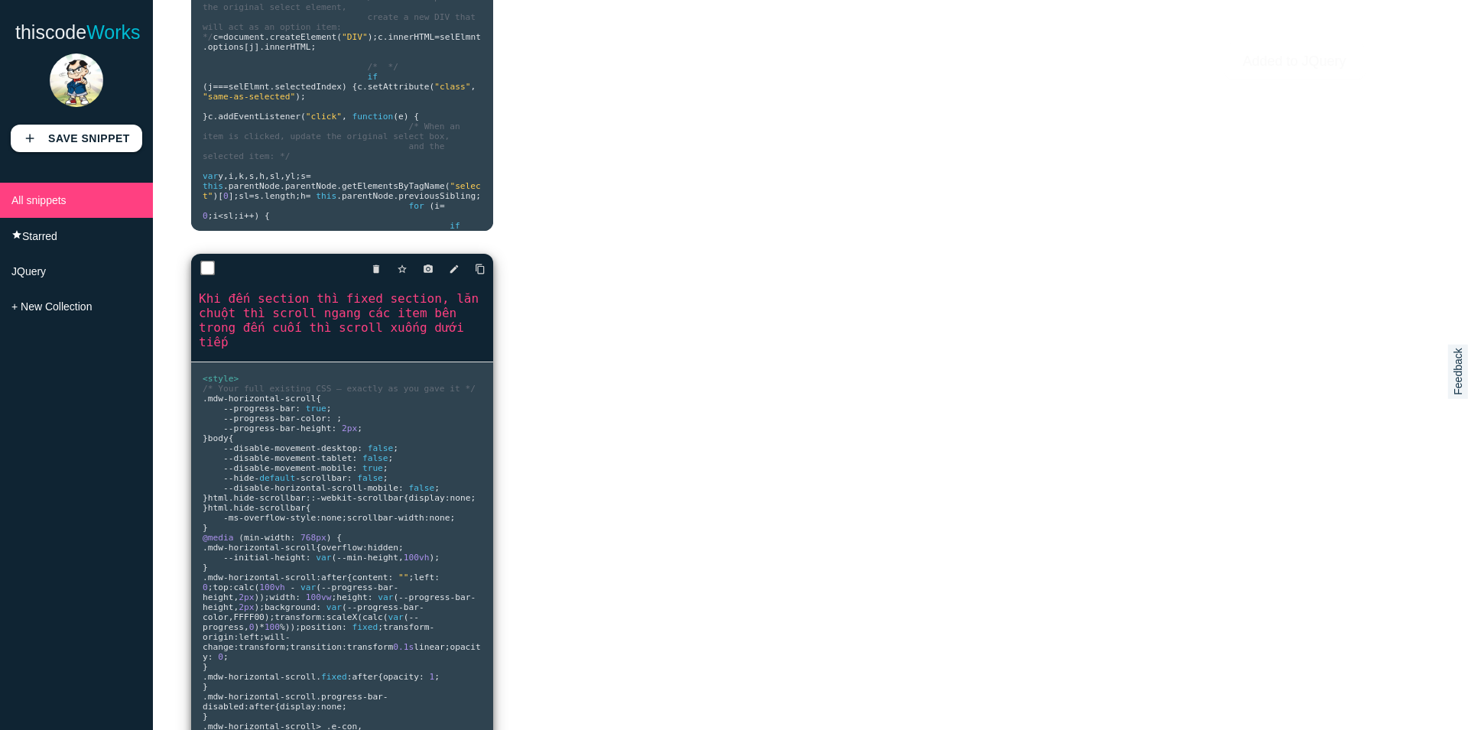
click at [207, 261] on input "checkbox" at bounding box center [207, 268] width 15 height 15
checkbox input "true"
click at [242, 255] on div "delete star_border photo_camera edit content_copy" at bounding box center [342, 269] width 302 height 31
click at [259, 264] on div "delete star_border photo_camera edit content_copy" at bounding box center [342, 269] width 302 height 31
click at [449, 255] on icon "edit" at bounding box center [454, 269] width 11 height 28
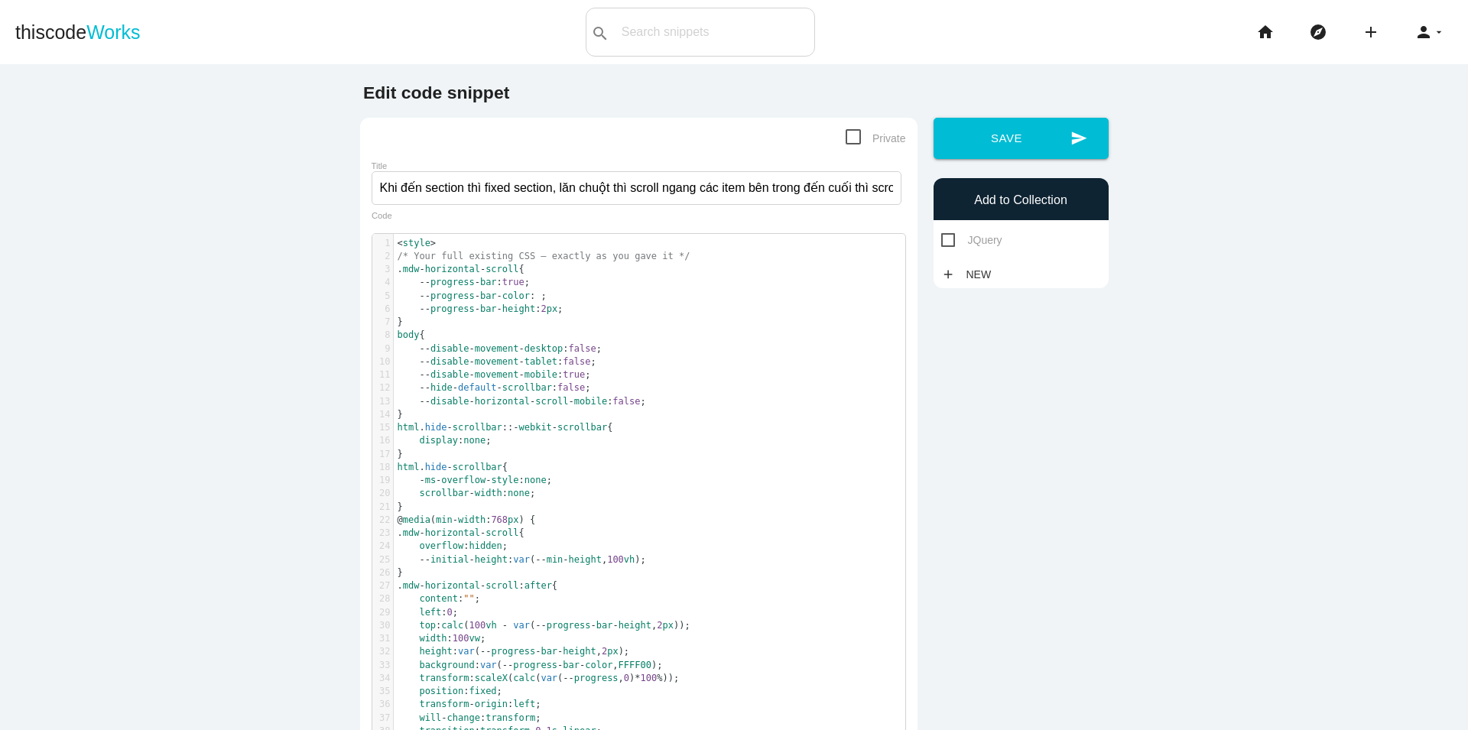
click at [959, 234] on span "JQuery" at bounding box center [971, 240] width 61 height 19
click at [951, 234] on input "JQuery" at bounding box center [946, 236] width 10 height 10
checkbox input "true"
click at [1000, 141] on button "send Save" at bounding box center [1021, 138] width 175 height 41
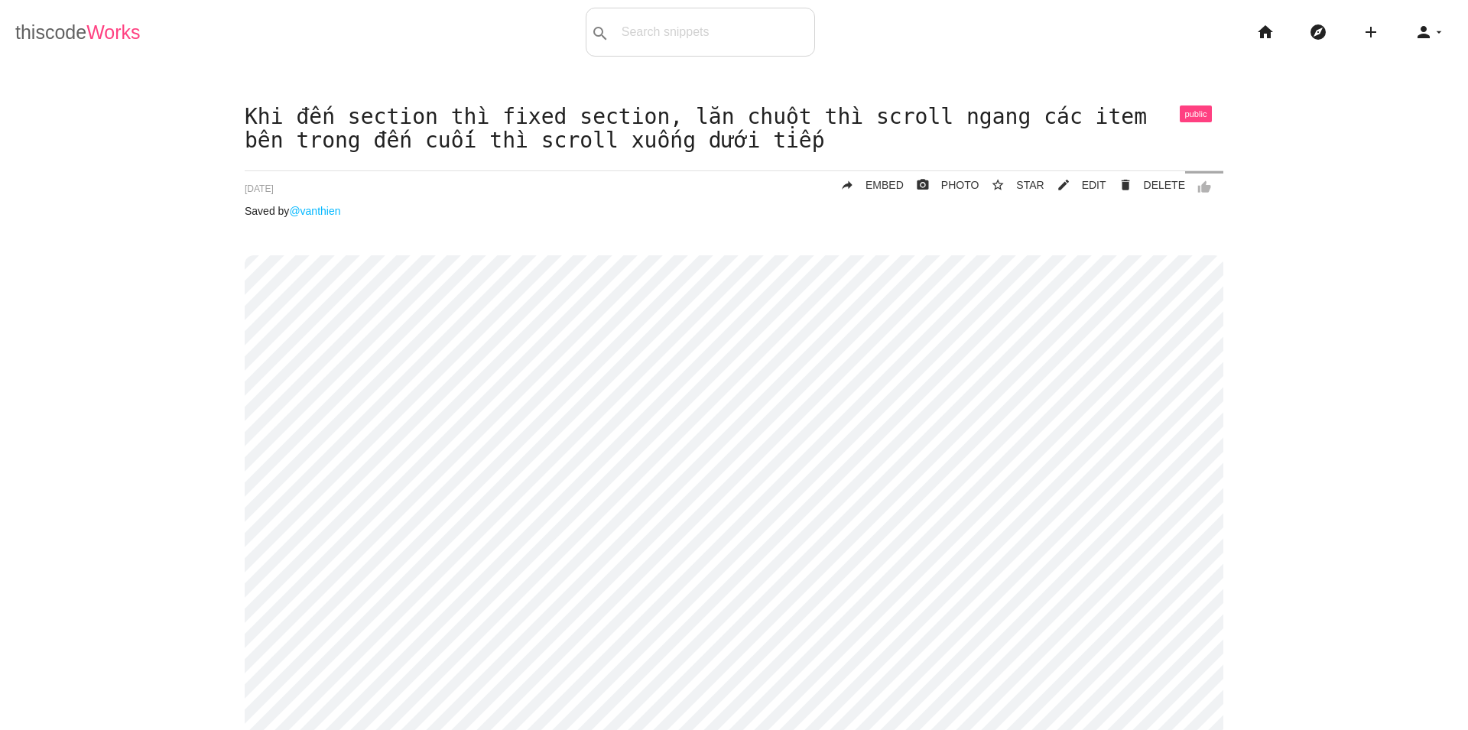
click at [46, 34] on link "thiscode Works" at bounding box center [77, 32] width 125 height 49
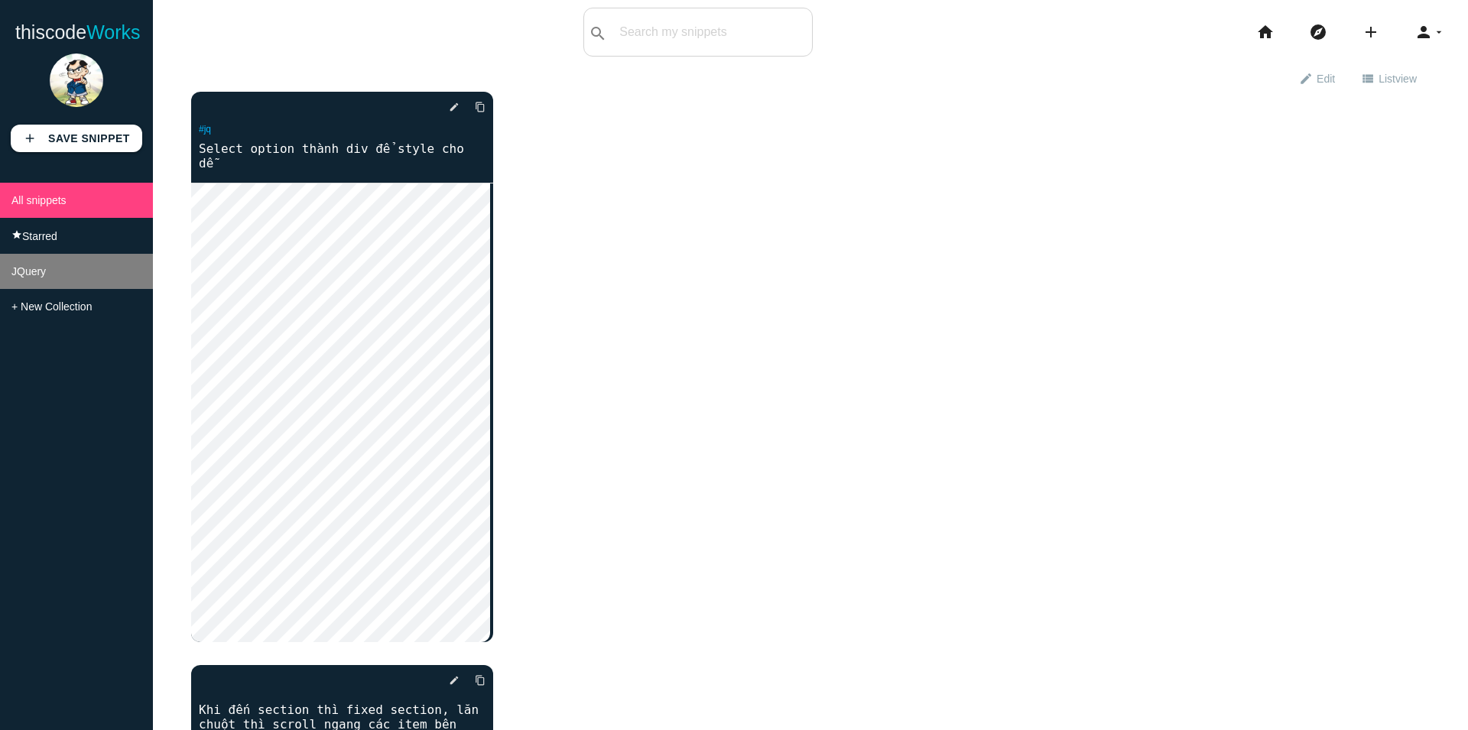
click at [39, 278] on span "JQuery" at bounding box center [28, 271] width 34 height 12
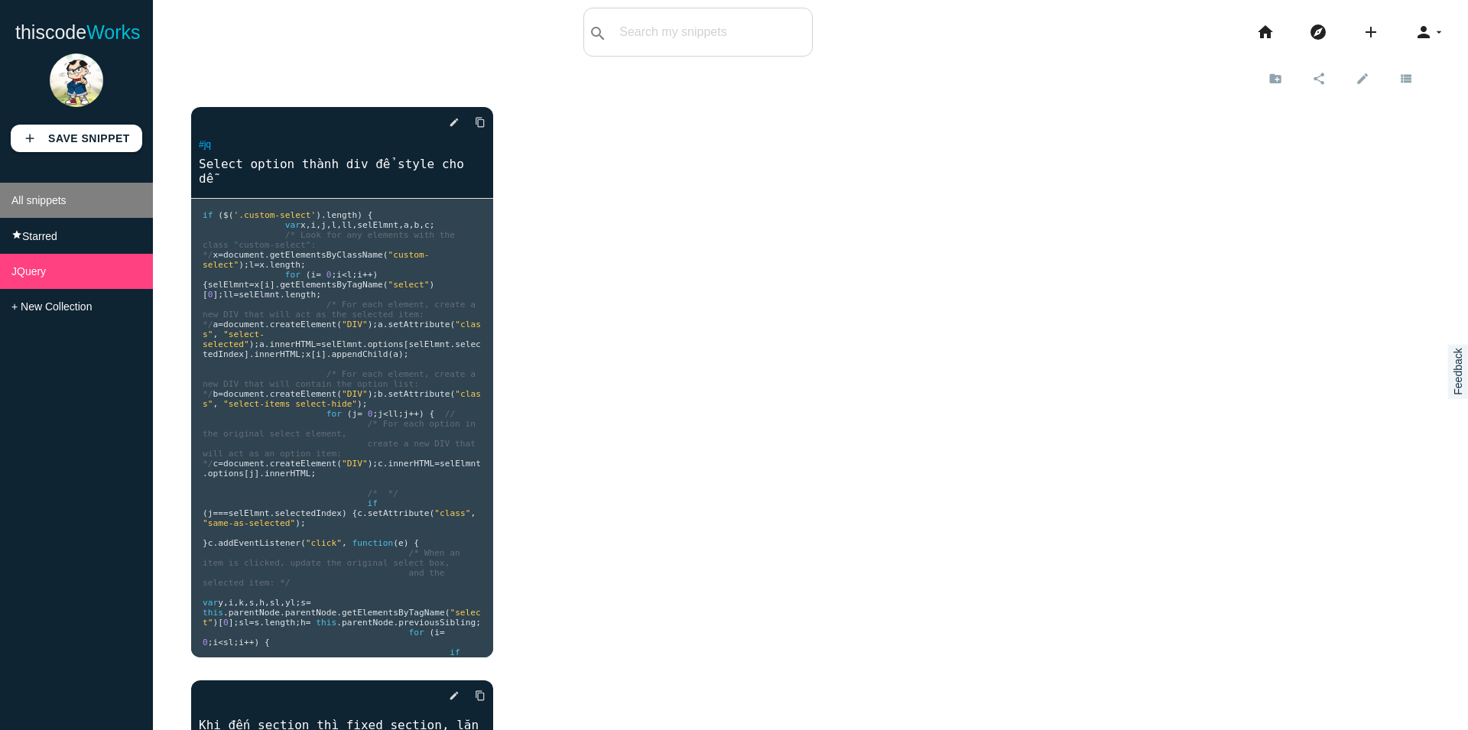
click at [47, 200] on span "All snippets" at bounding box center [38, 200] width 55 height 12
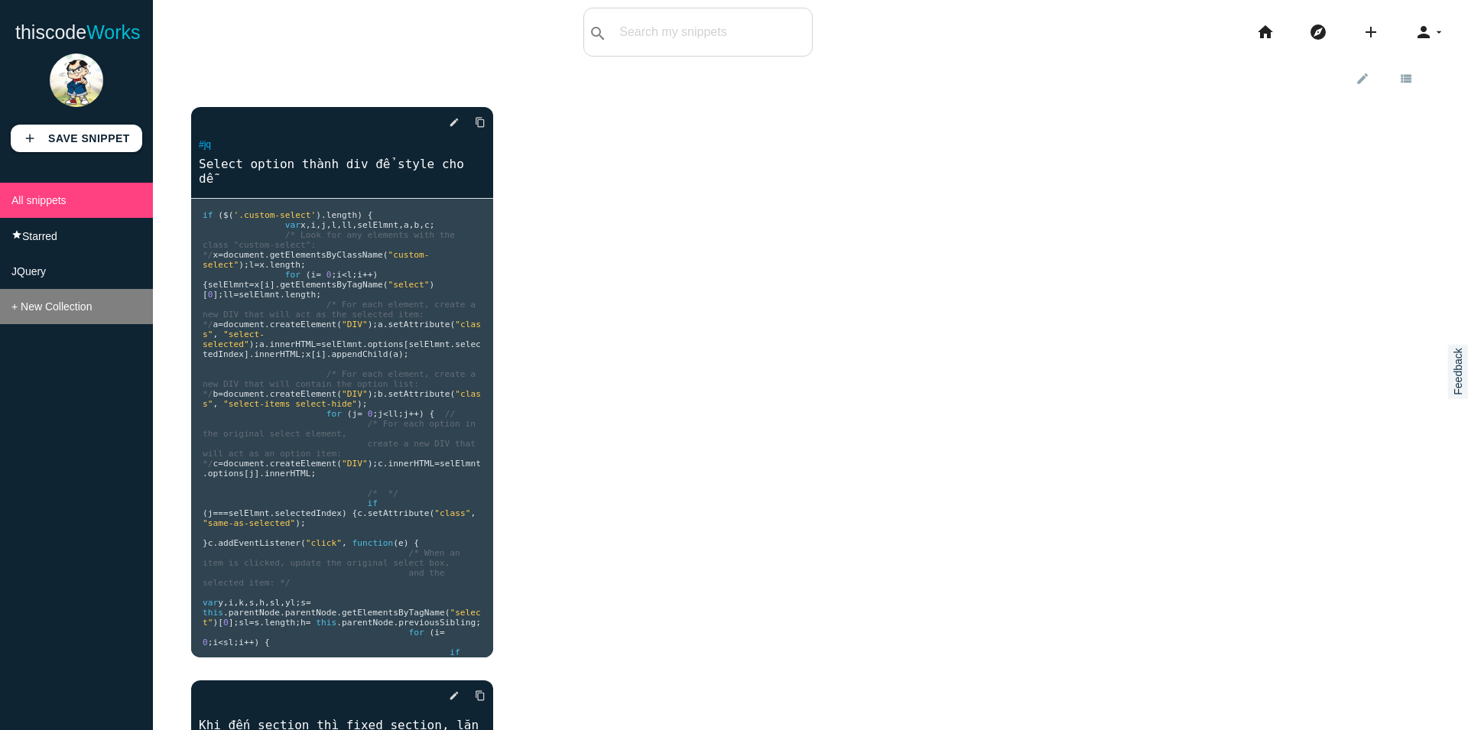
click at [57, 313] on span "+ New Collection" at bounding box center [51, 307] width 80 height 12
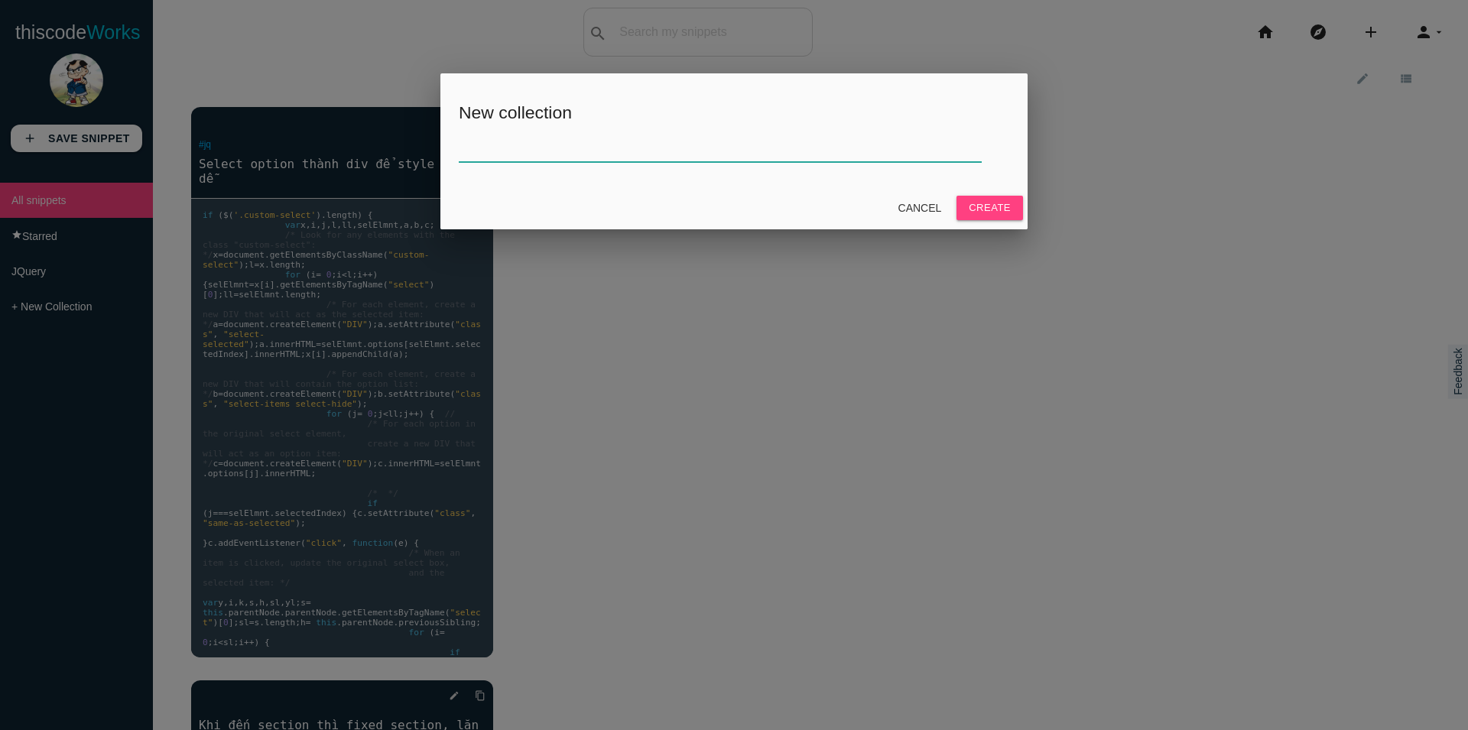
click at [626, 154] on input "text" at bounding box center [720, 145] width 523 height 33
type input "Ư"
type input "Wordpress"
click at [993, 212] on button "Create" at bounding box center [990, 208] width 67 height 24
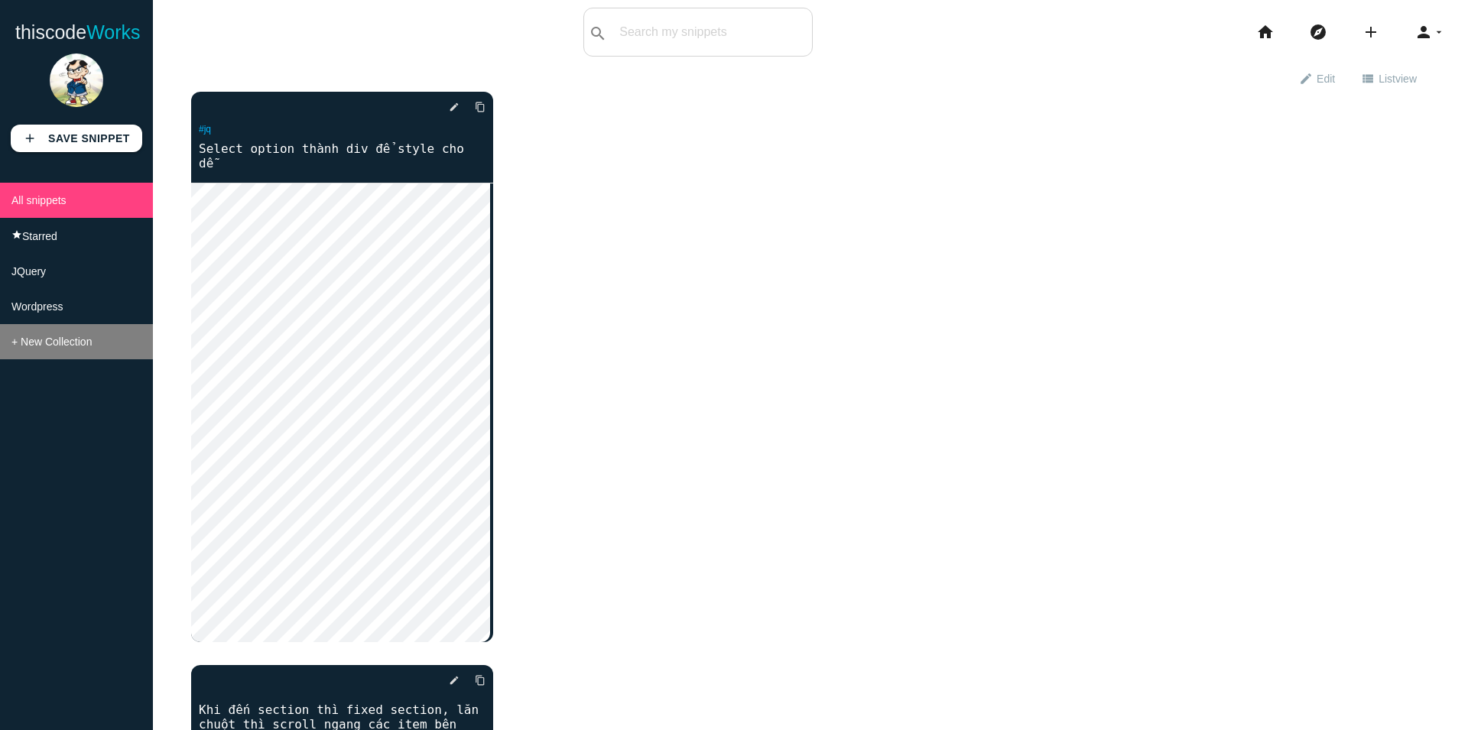
click at [48, 348] on span "+ New Collection" at bounding box center [51, 342] width 80 height 12
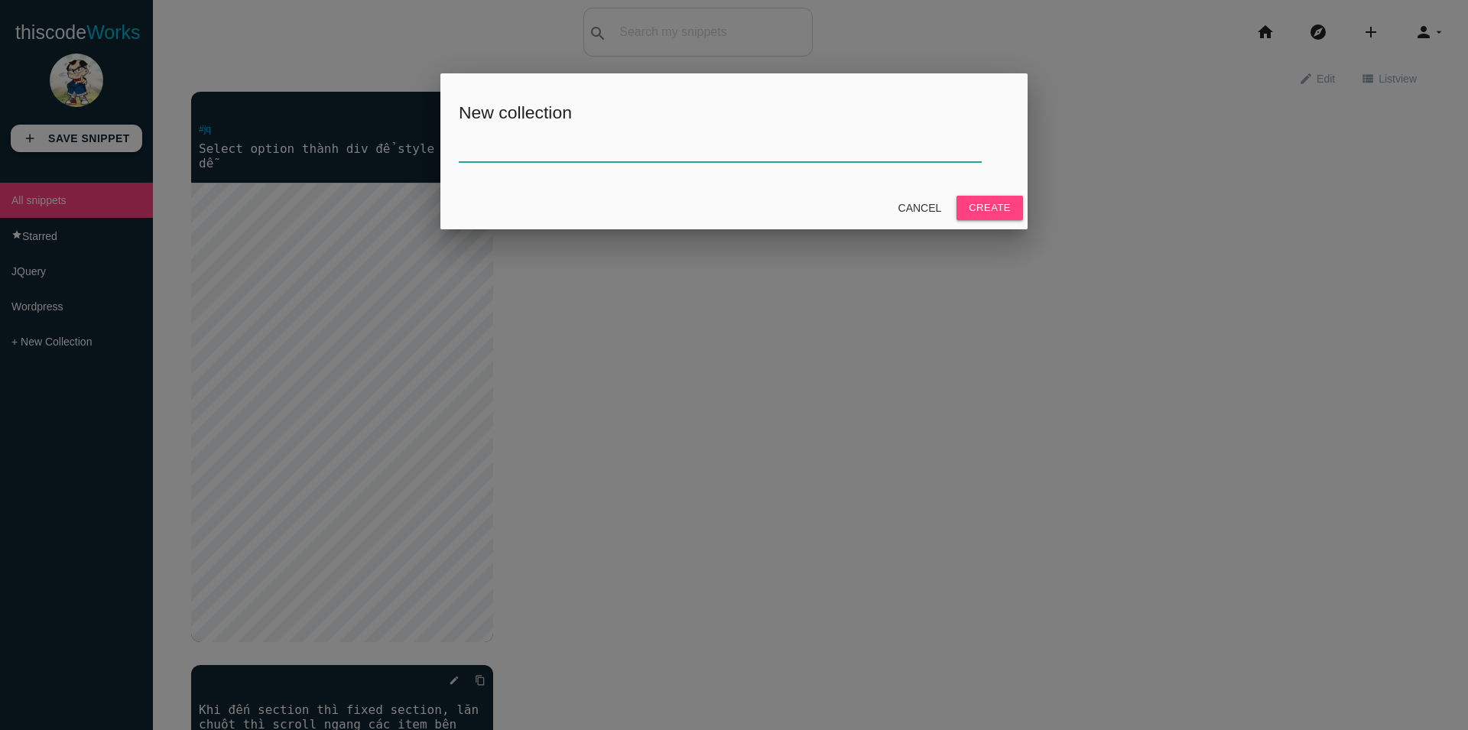
click at [577, 151] on input "text" at bounding box center [720, 145] width 523 height 33
paste input "woocomcere"
drag, startPoint x: 465, startPoint y: 147, endPoint x: 455, endPoint y: 146, distance: 10.0
click at [455, 146] on div "New collection woocomcere" at bounding box center [733, 130] width 587 height 114
type input "Woocomcere"
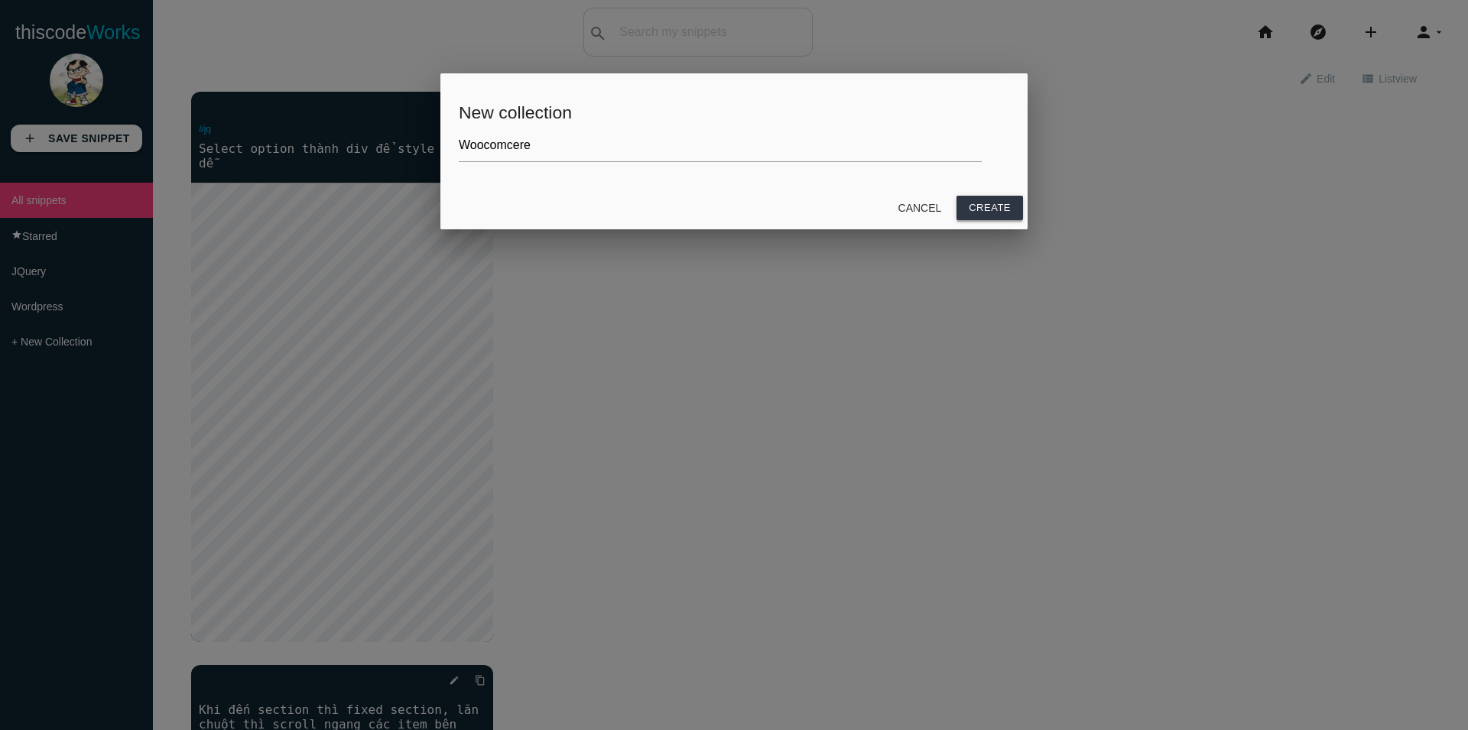
click at [996, 196] on div "Cancel Create" at bounding box center [733, 208] width 587 height 43
click at [998, 206] on button "Create" at bounding box center [990, 208] width 67 height 24
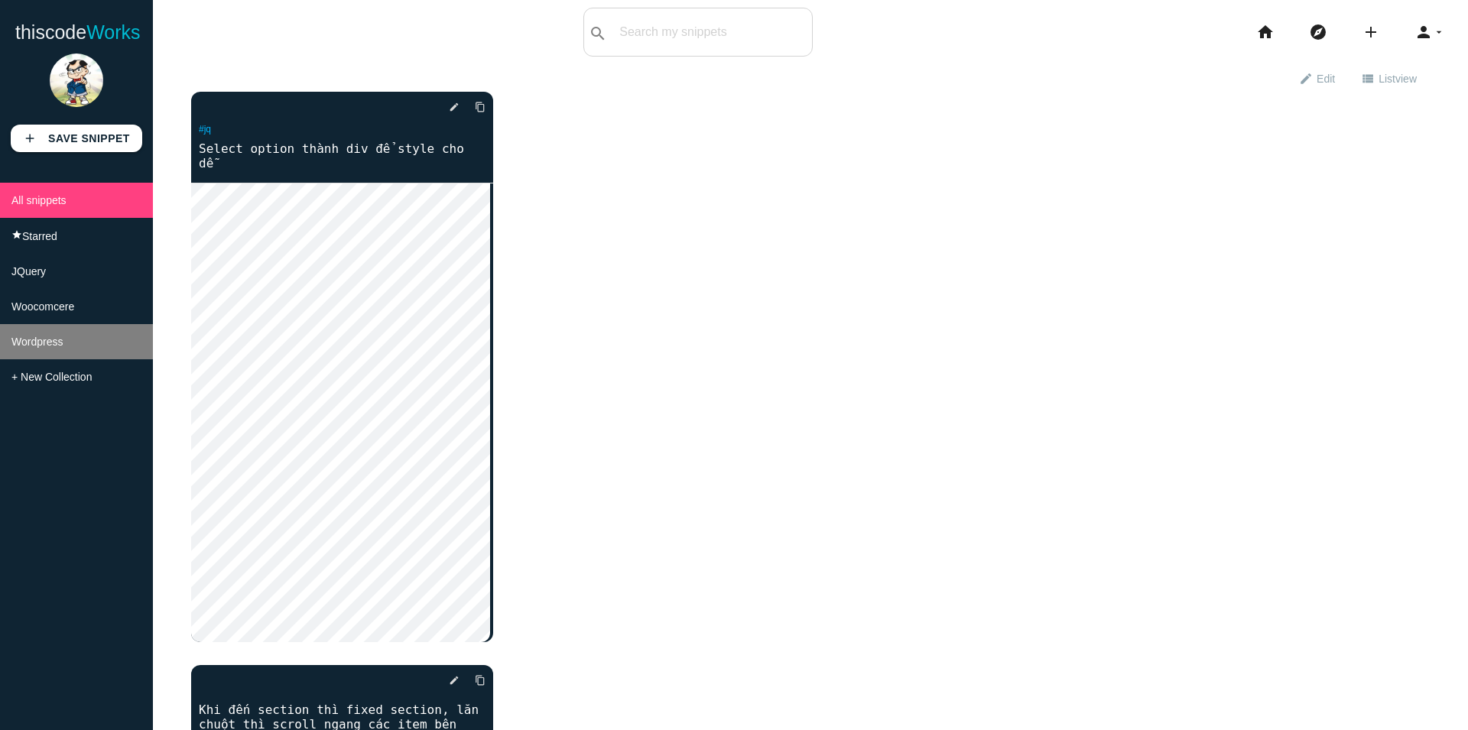
click at [57, 348] on span "Wordpress" at bounding box center [36, 342] width 51 height 12
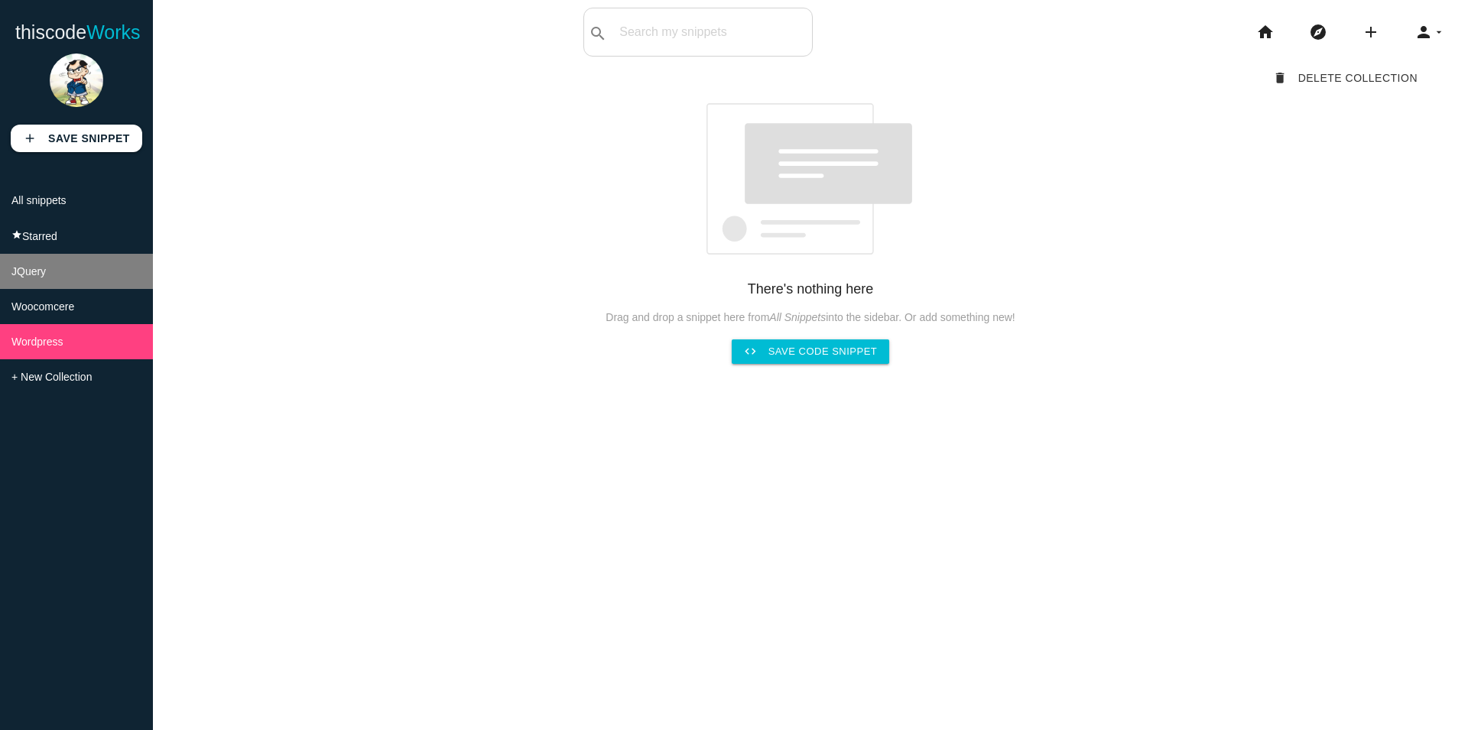
click at [21, 287] on li "JQuery" at bounding box center [76, 271] width 153 height 35
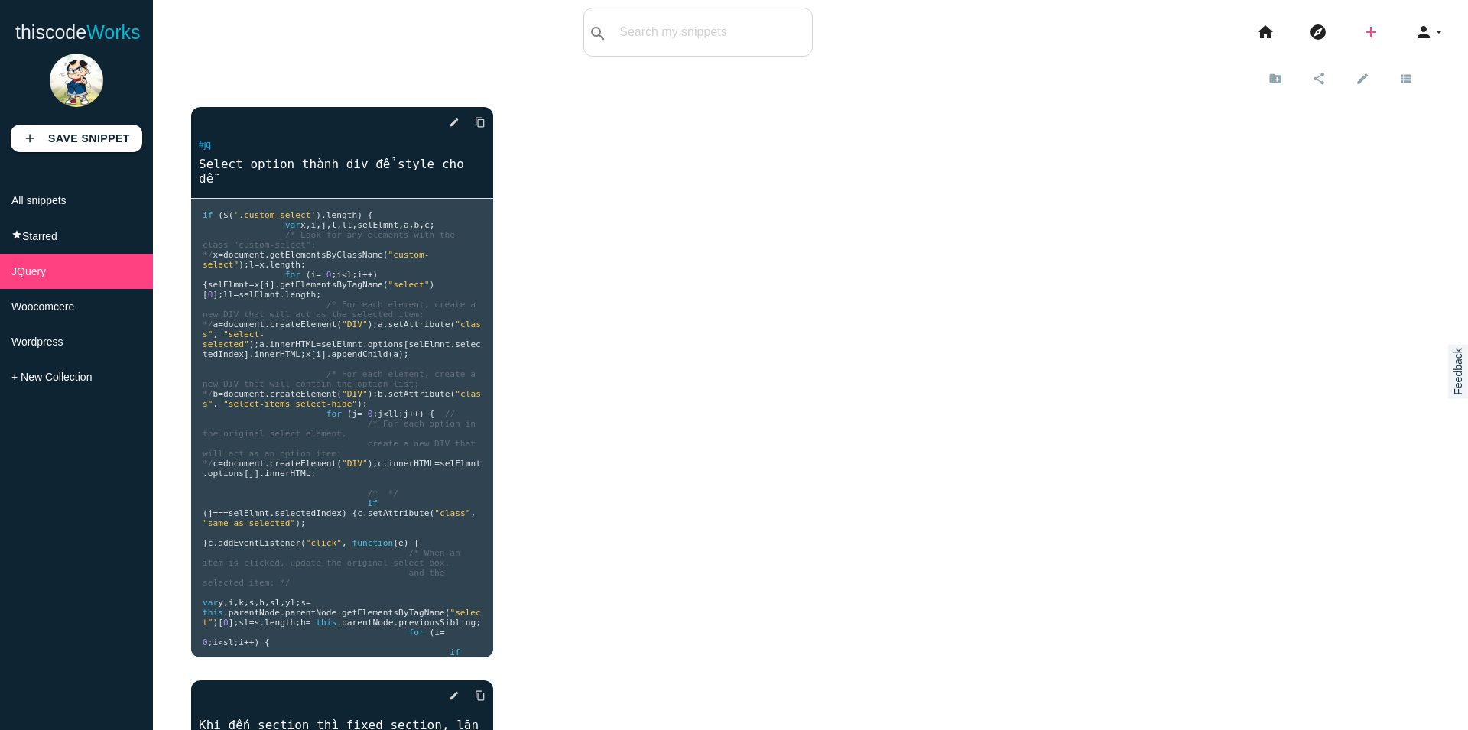
click at [1362, 33] on icon "add" at bounding box center [1371, 32] width 18 height 49
click at [1397, 30] on link "code Snippet" at bounding box center [1404, 27] width 107 height 38
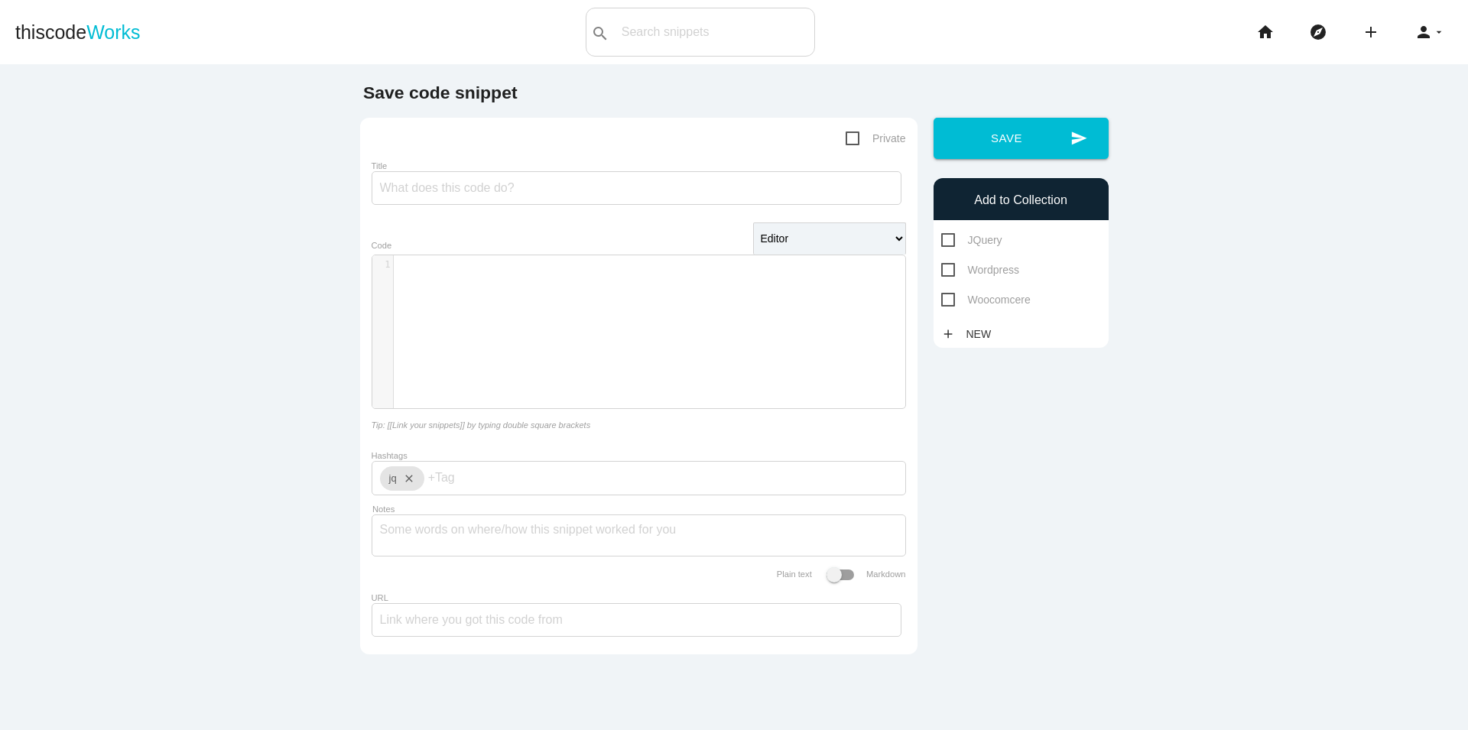
scroll to position [5, 0]
click at [476, 295] on div "​ x 1 ​" at bounding box center [650, 343] width 556 height 176
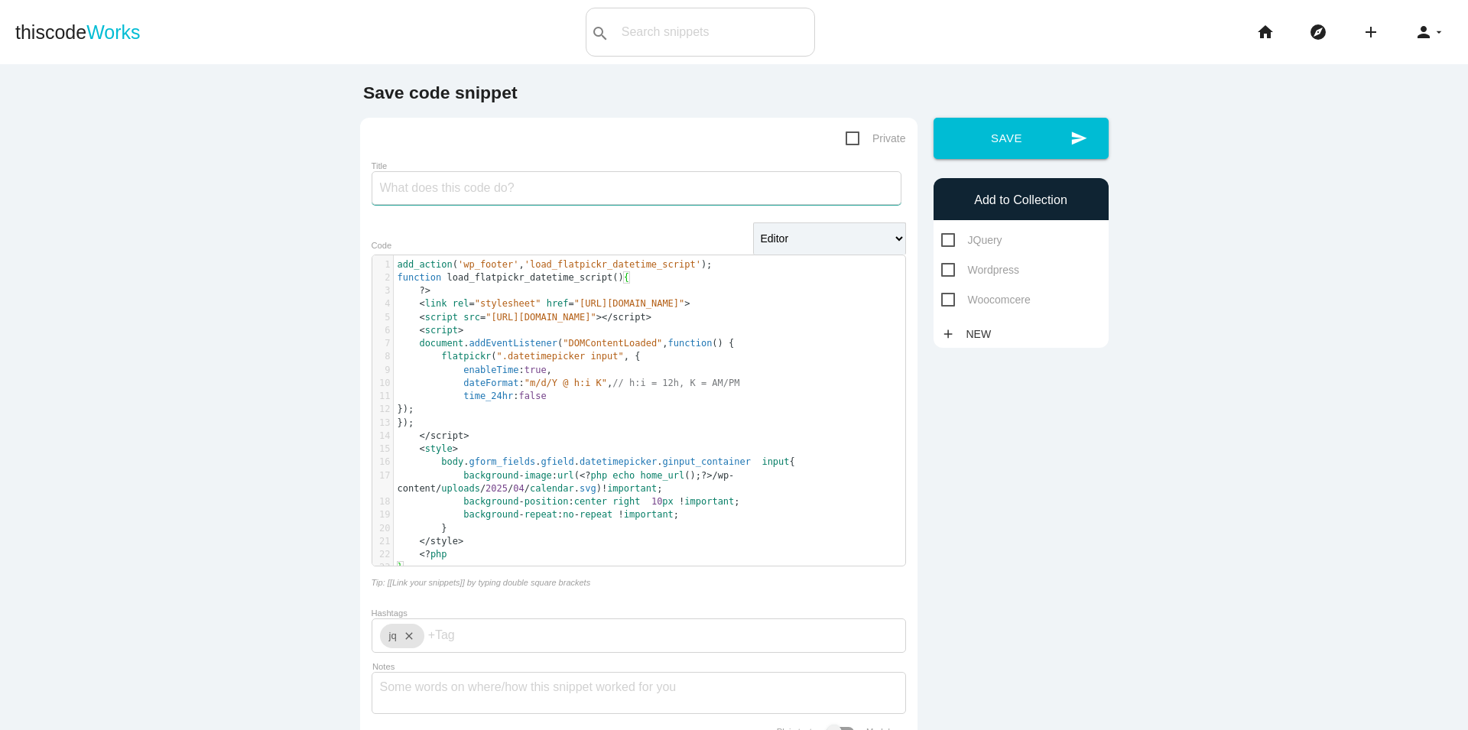
click at [501, 190] on input "Title" at bounding box center [637, 188] width 530 height 34
paste input "date time picker"
drag, startPoint x: 382, startPoint y: 189, endPoint x: 365, endPoint y: 190, distance: 17.6
click at [372, 190] on input "date time picker" at bounding box center [637, 188] width 530 height 34
type input "Date time picker"
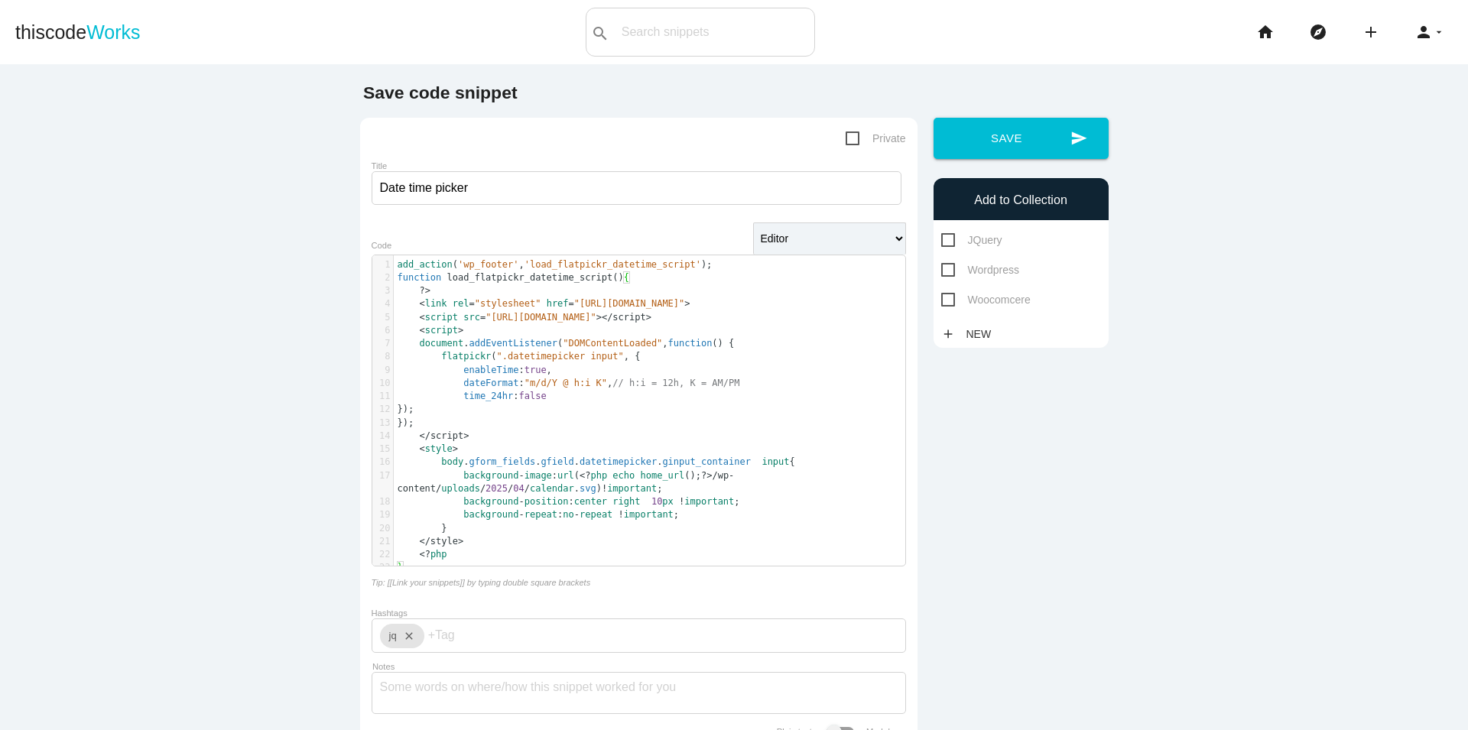
click at [446, 218] on form "Private Title Date time picker Editor HTML Editor Javascript Editor PHP Editor …" at bounding box center [639, 464] width 535 height 671
click at [976, 242] on span "JQuery" at bounding box center [971, 240] width 61 height 19
click at [951, 241] on input "JQuery" at bounding box center [946, 236] width 10 height 10
checkbox input "true"
click at [1023, 139] on button "send Save" at bounding box center [1021, 138] width 175 height 41
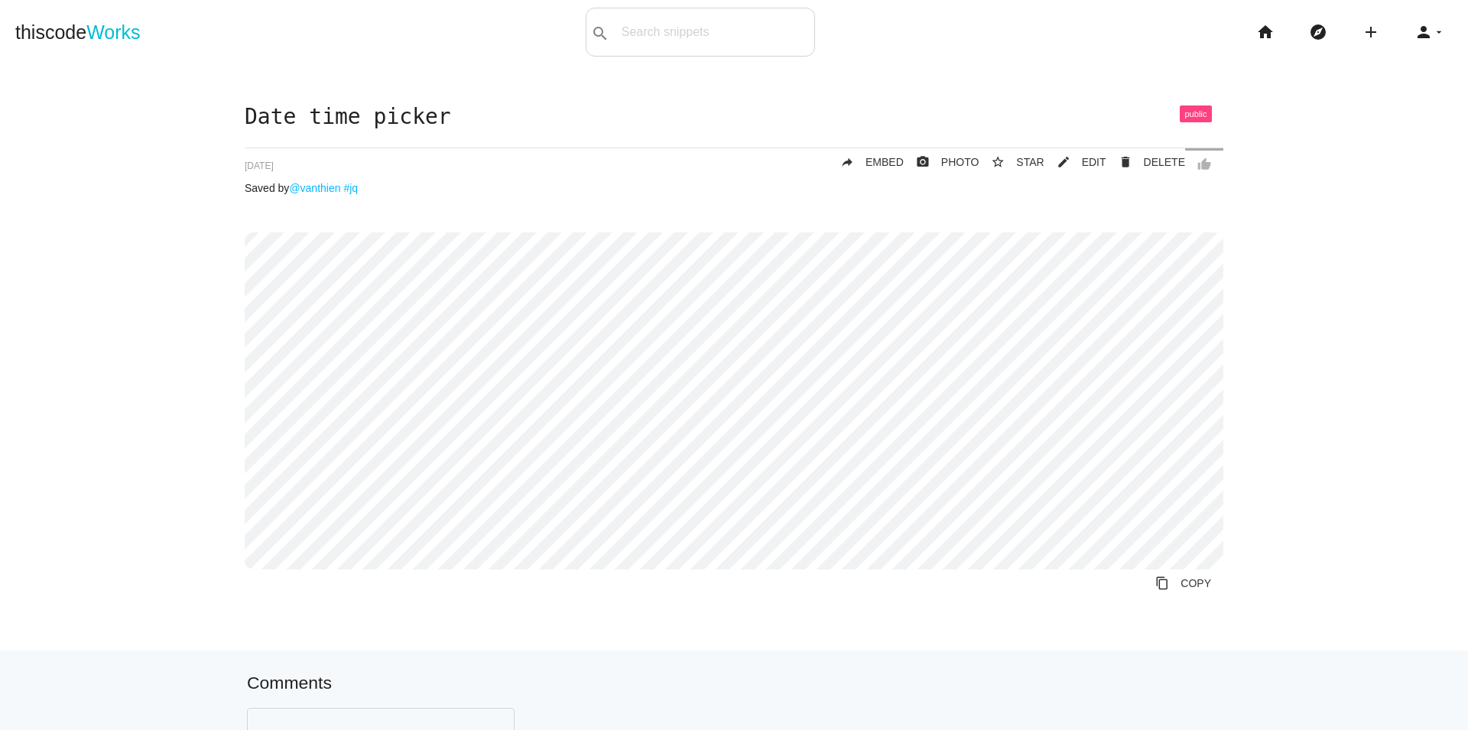
drag, startPoint x: 1381, startPoint y: 134, endPoint x: 1364, endPoint y: 113, distance: 27.1
click at [1381, 134] on div "Date time picker thumb_up delete DELETE mode_edit EDIT 689e9fd4fa11750014460db3…" at bounding box center [734, 378] width 1438 height 544
click at [1362, 24] on icon "add" at bounding box center [1371, 32] width 18 height 49
click at [1408, 35] on link "code Snippet" at bounding box center [1404, 27] width 107 height 38
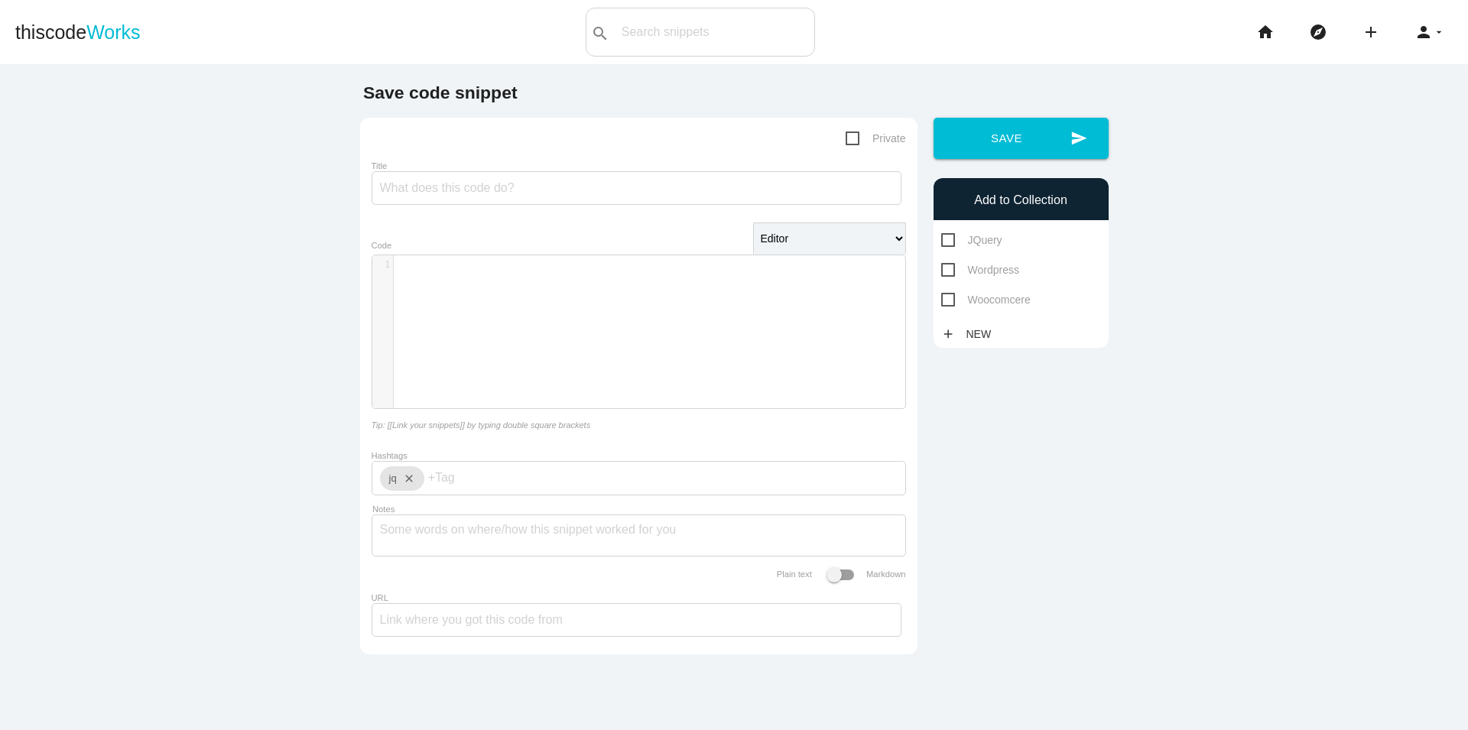
scroll to position [5, 0]
click at [450, 324] on div "​ x 1 ​" at bounding box center [650, 343] width 556 height 176
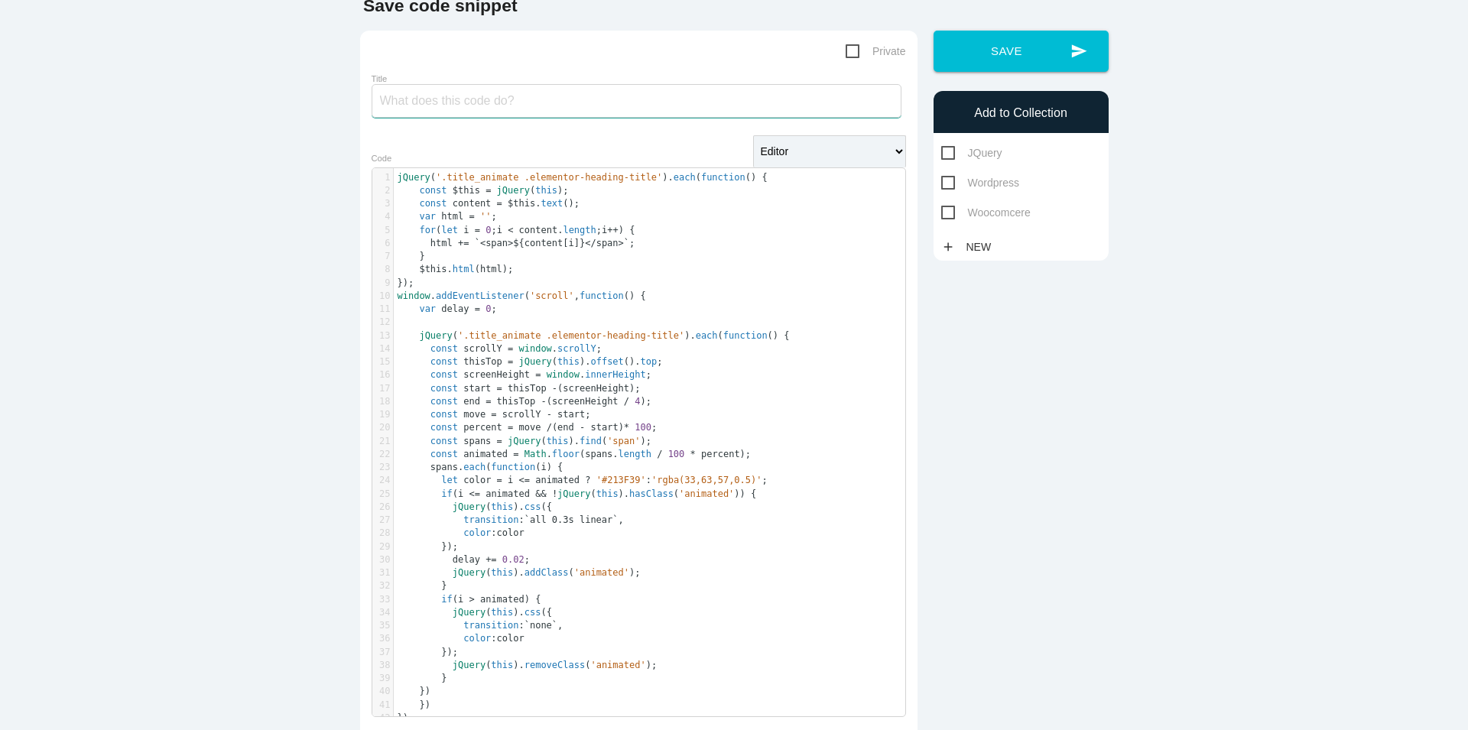
click at [467, 99] on input "Title" at bounding box center [637, 101] width 530 height 34
paste input "js scroll đổi màu text"
drag, startPoint x: 376, startPoint y: 100, endPoint x: 337, endPoint y: 101, distance: 39.0
click at [339, 100] on main "Save code snippet Private Title js scroll đổi màu text Editor HTML Editor Javas…" at bounding box center [734, 479] width 1468 height 1004
type input "Js scroll đổi màu text"
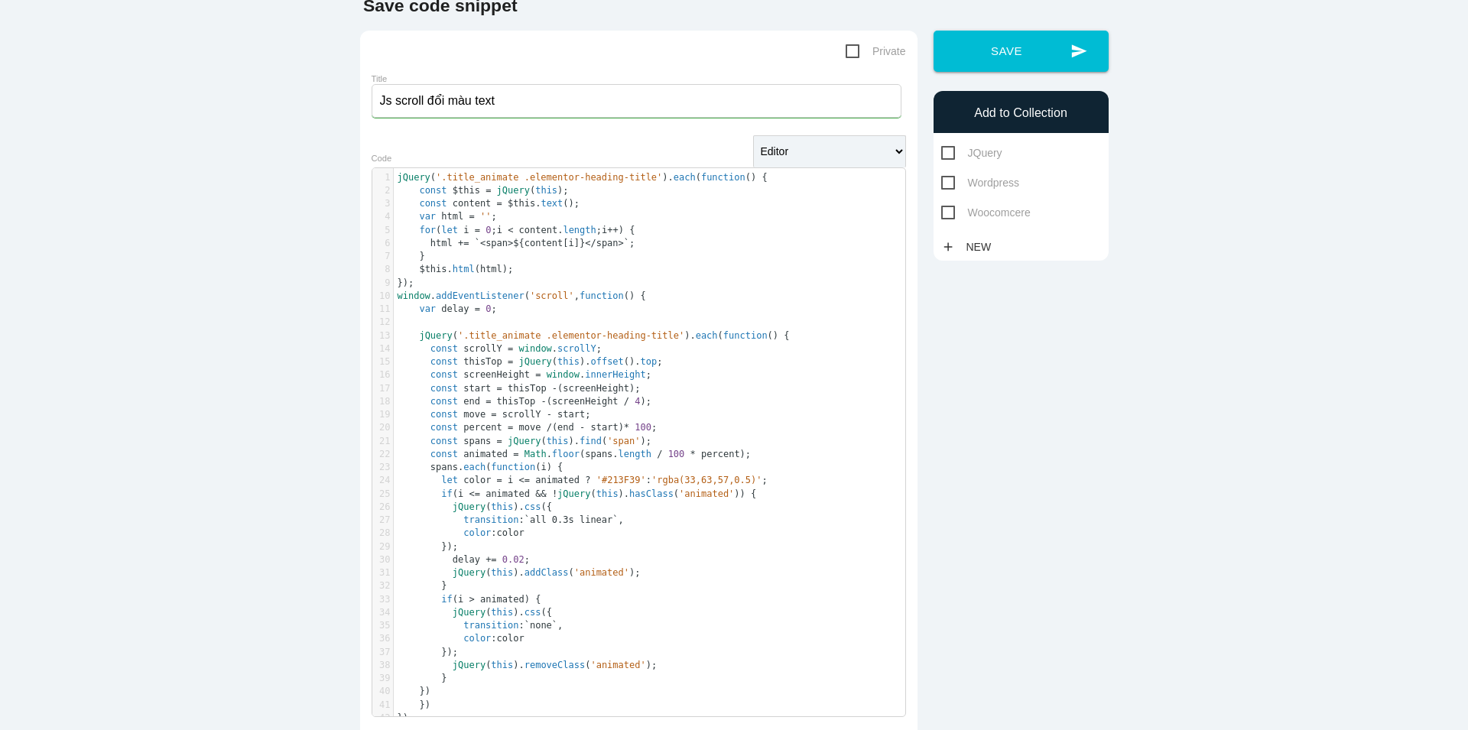
click at [969, 158] on span "JQuery" at bounding box center [971, 153] width 61 height 19
click at [951, 154] on input "JQuery" at bounding box center [946, 149] width 10 height 10
checkbox input "true"
click at [1031, 51] on button "send Save" at bounding box center [1021, 51] width 175 height 41
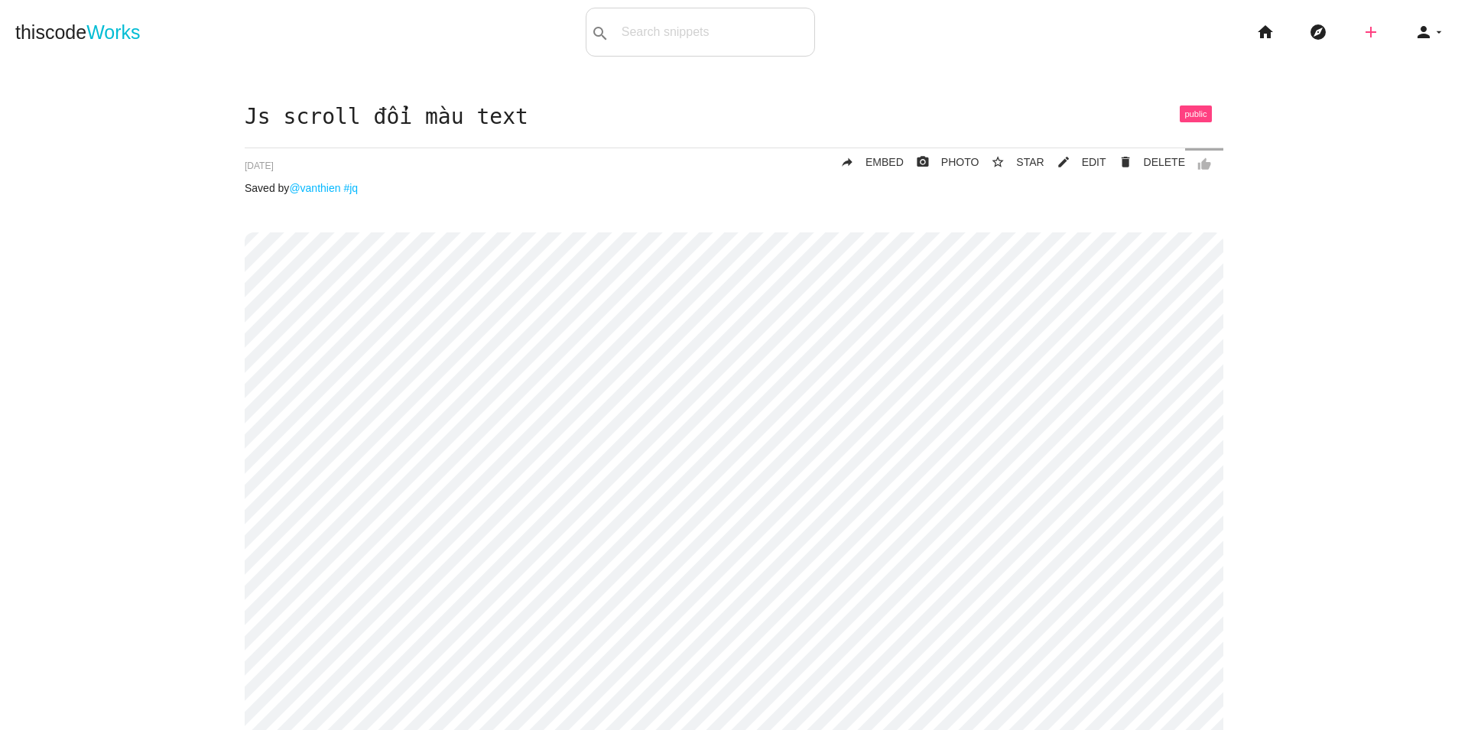
click at [1362, 28] on icon "add" at bounding box center [1371, 32] width 18 height 49
click at [1393, 30] on link "code Snippet" at bounding box center [1404, 27] width 107 height 38
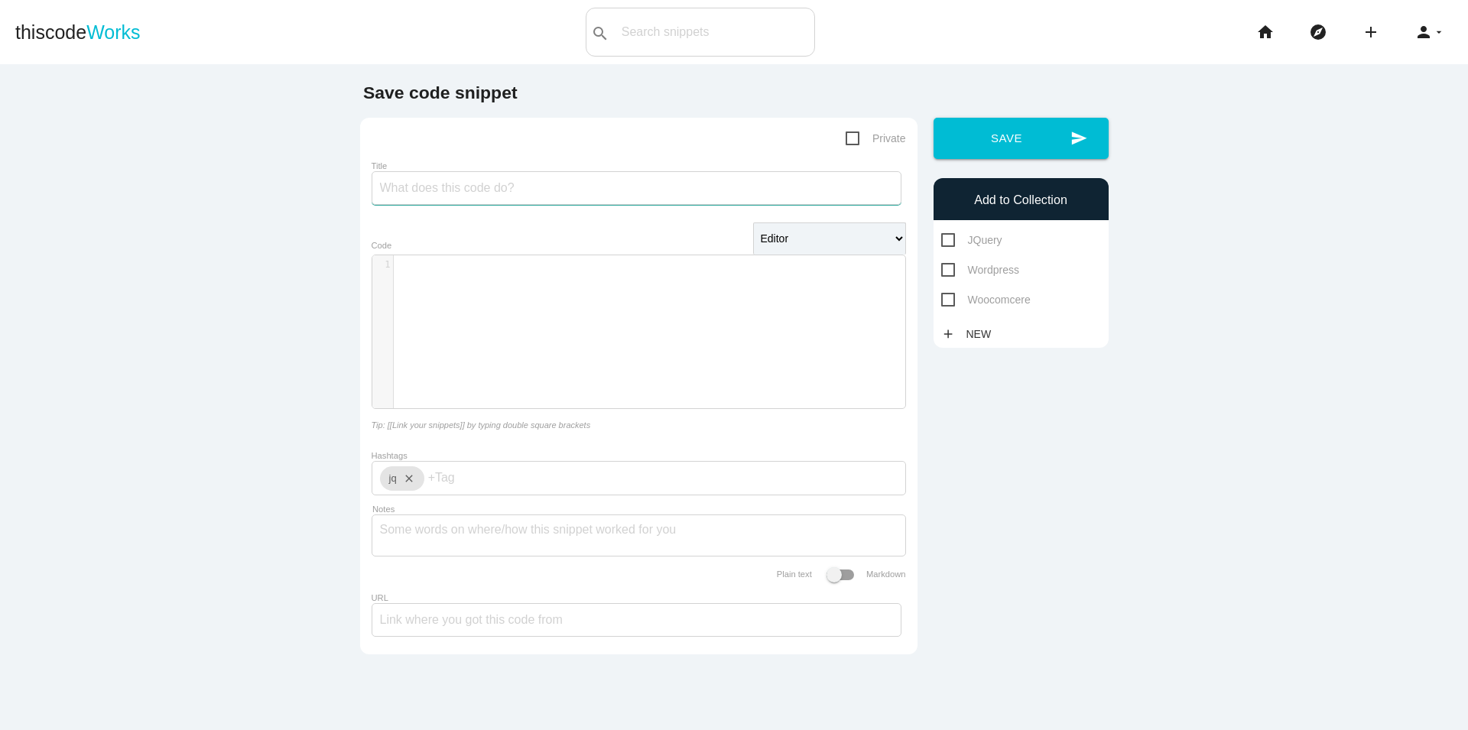
click at [516, 190] on input "Title" at bounding box center [637, 188] width 530 height 34
type input "Phân trang Next/prev"
click at [518, 271] on pre "​" at bounding box center [656, 264] width 524 height 13
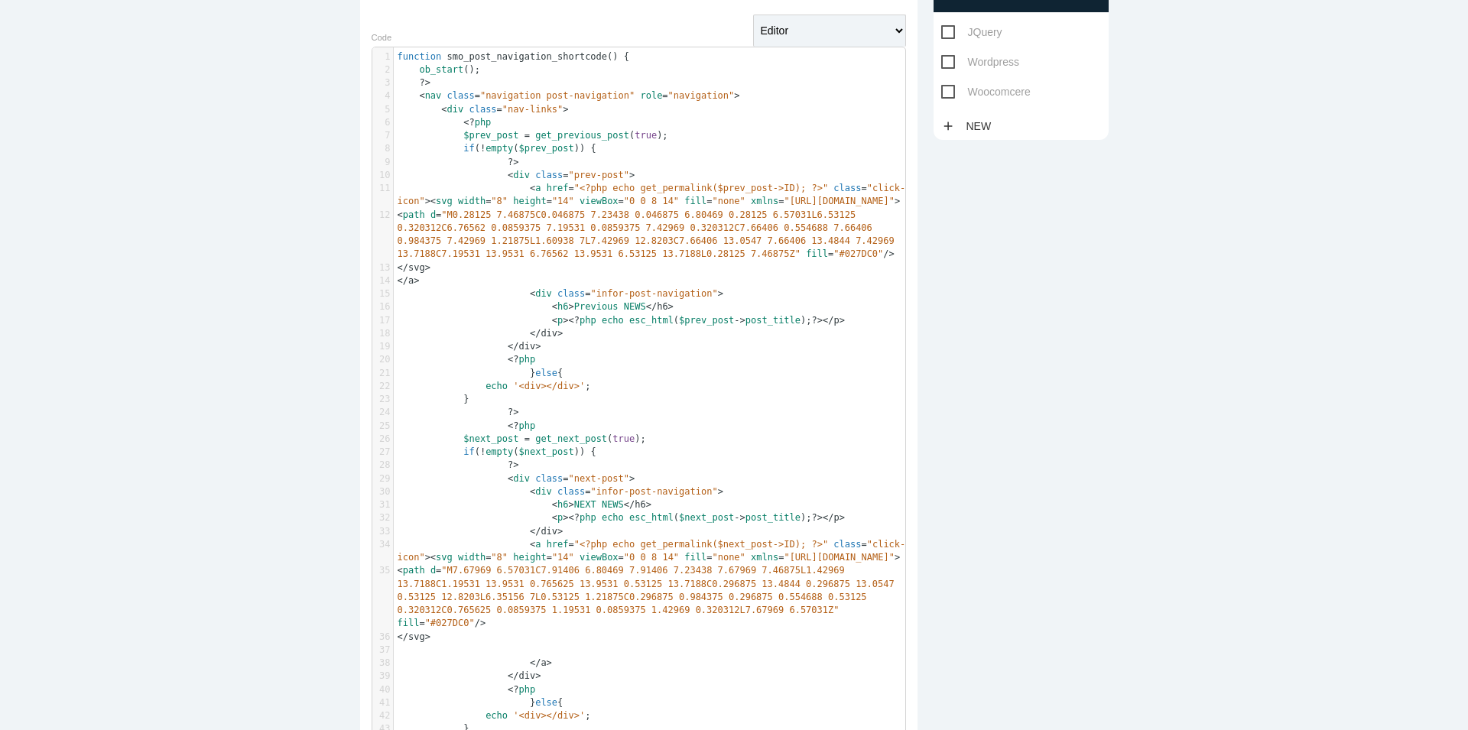
scroll to position [0, 0]
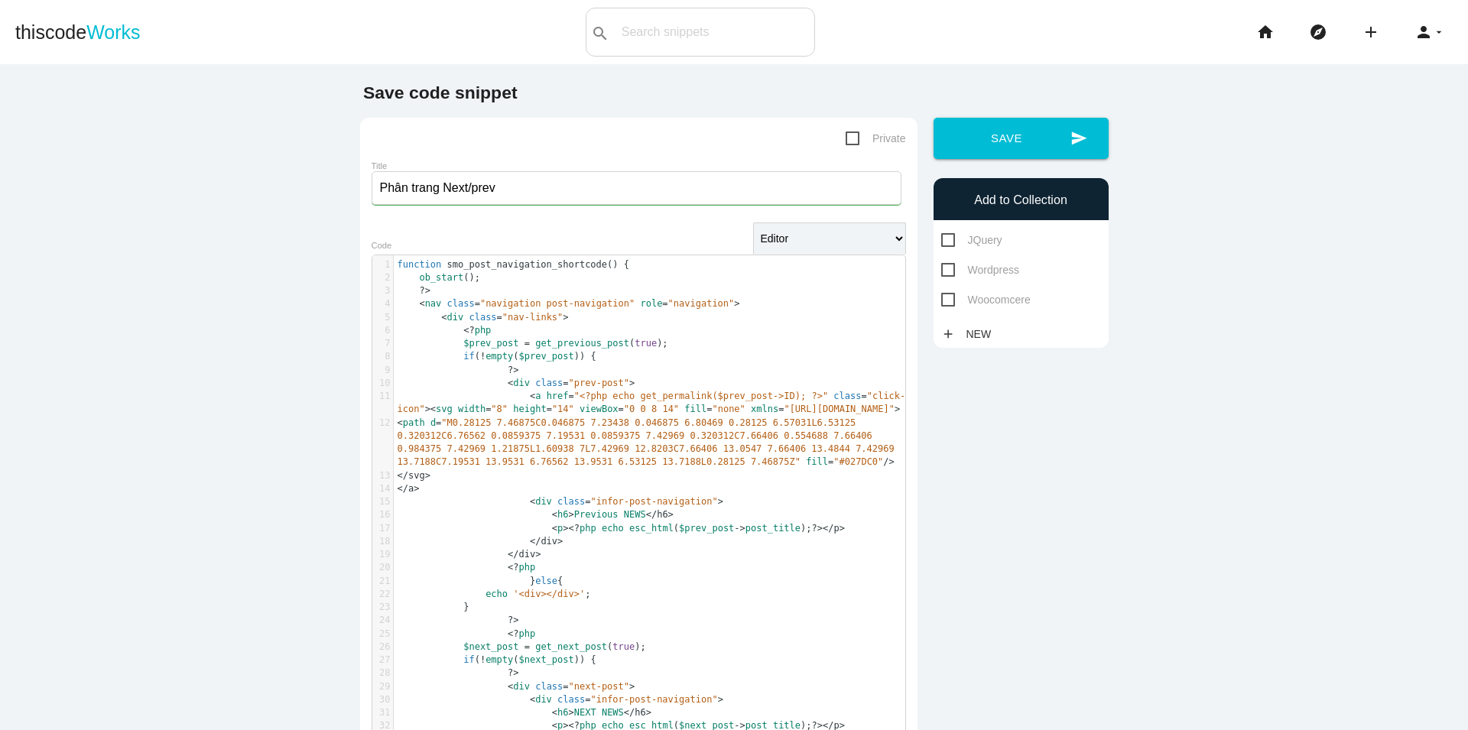
click at [978, 268] on span "Wordpress" at bounding box center [980, 270] width 78 height 19
click at [951, 268] on input "Wordpress" at bounding box center [946, 266] width 10 height 10
checkbox input "true"
click at [1032, 124] on button "send Save" at bounding box center [1021, 138] width 175 height 41
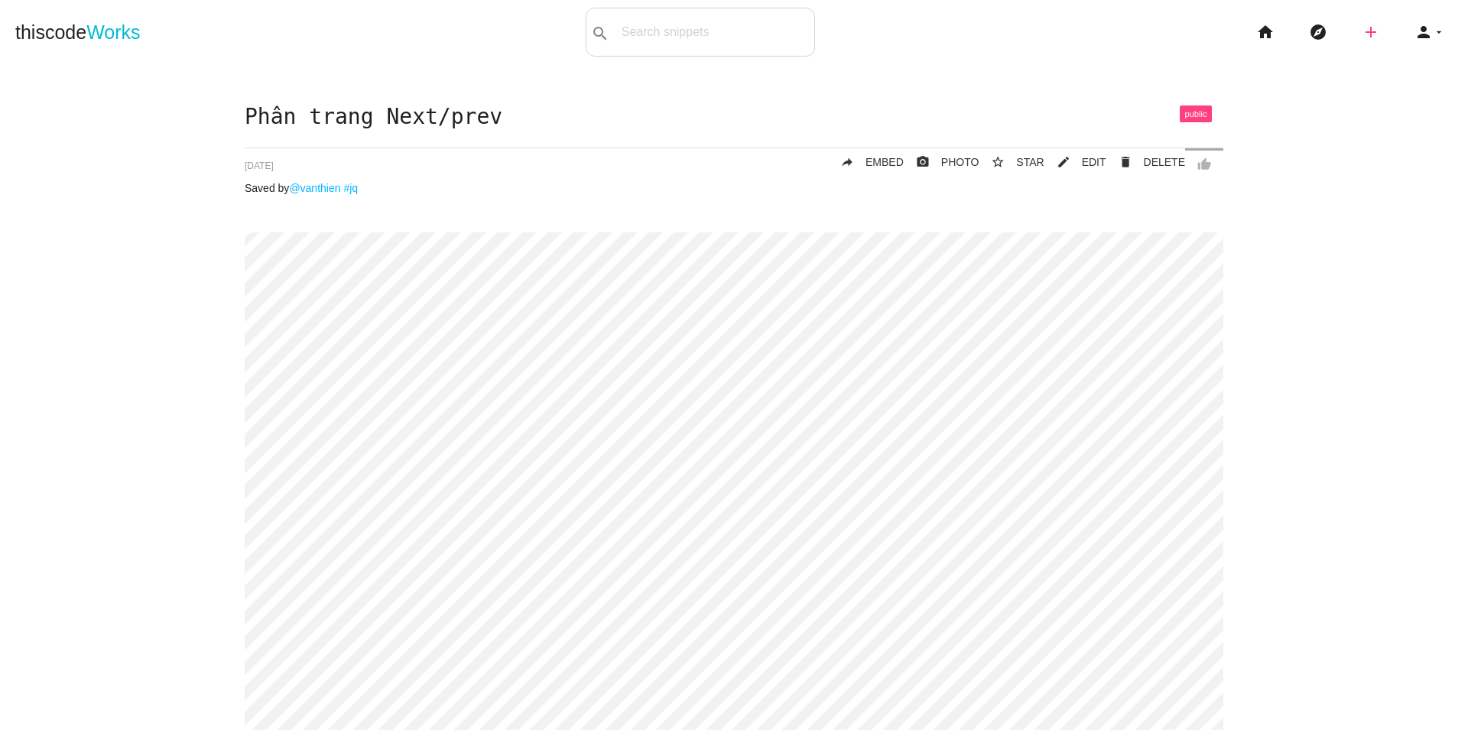
click at [1362, 26] on icon "add" at bounding box center [1371, 32] width 18 height 49
click at [1399, 33] on link "code Snippet" at bounding box center [1404, 27] width 107 height 38
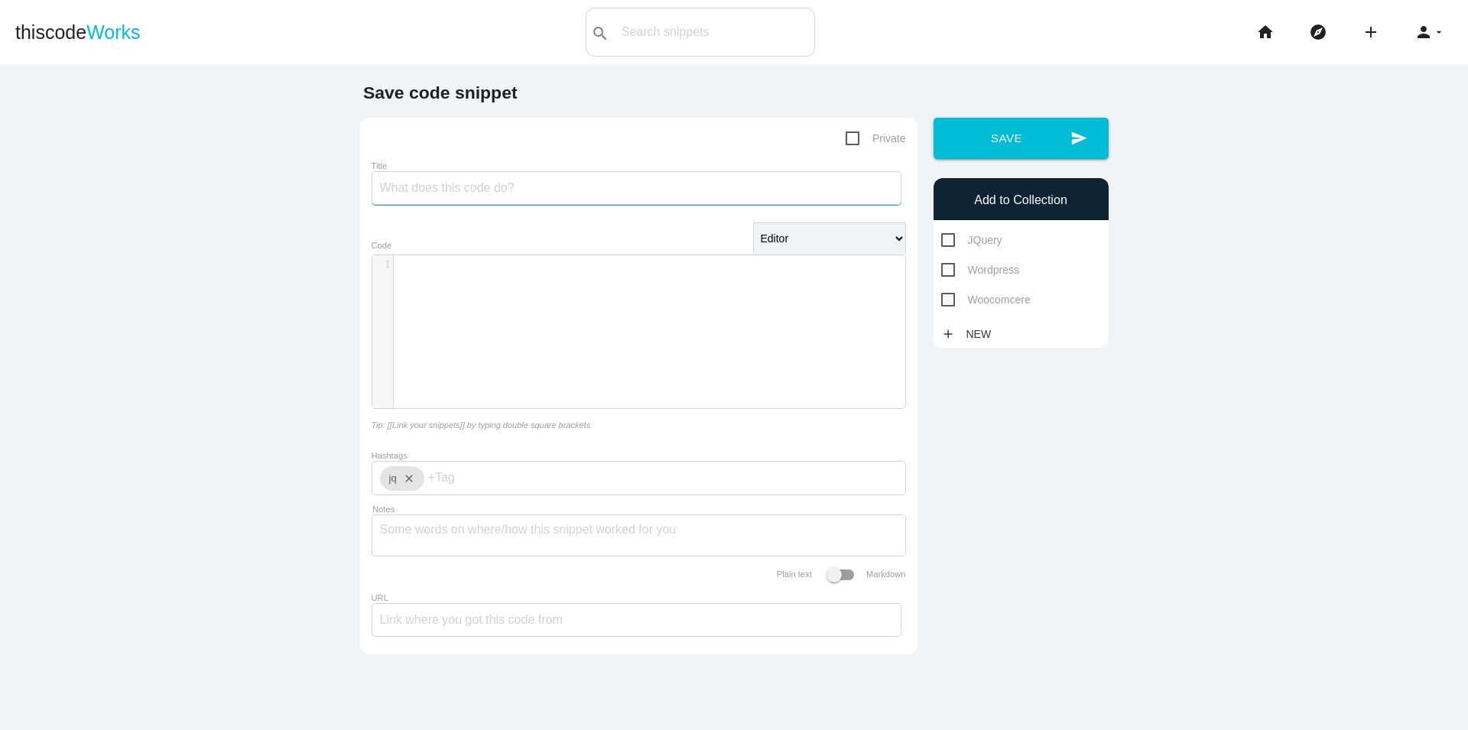
click at [492, 180] on input "Title" at bounding box center [637, 188] width 530 height 34
click at [518, 317] on div "​ x 1 ​" at bounding box center [650, 343] width 556 height 176
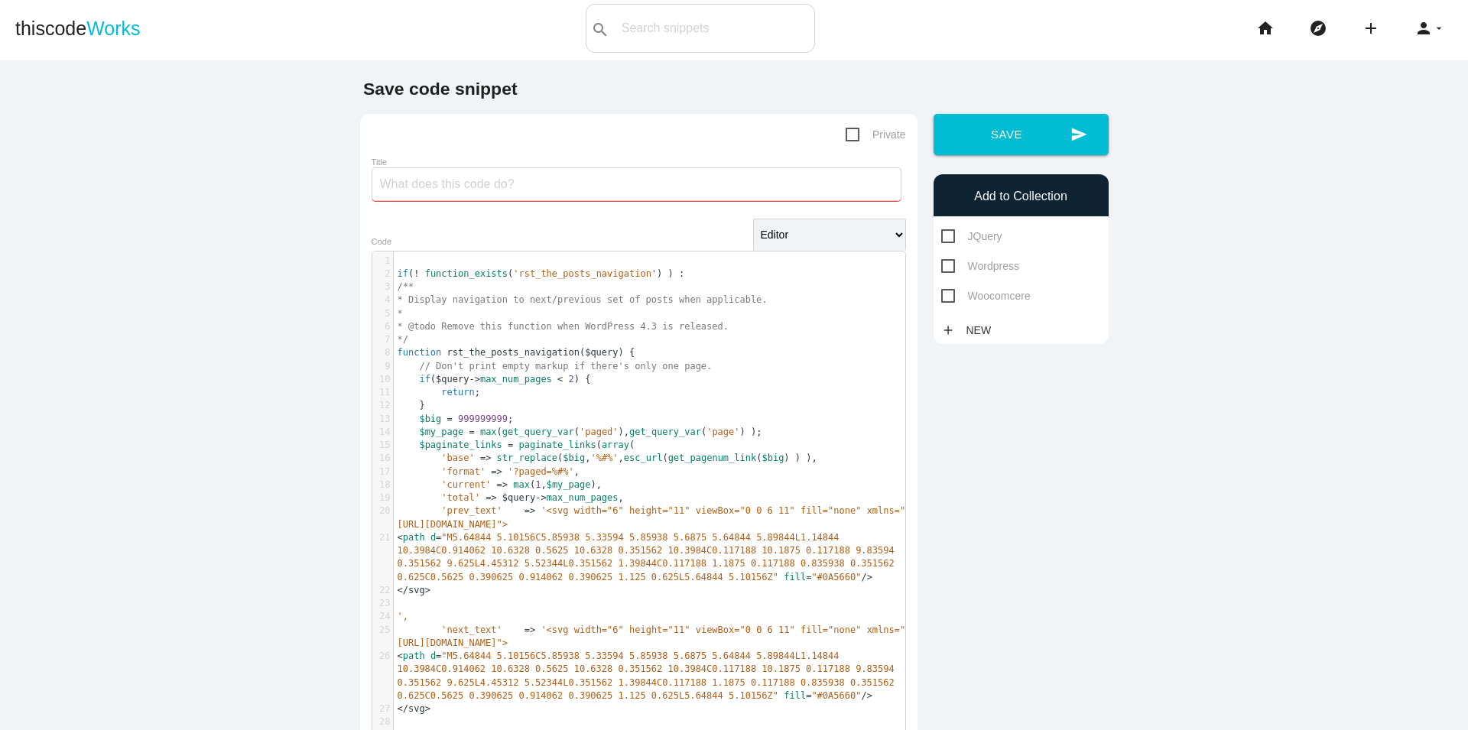
scroll to position [0, 0]
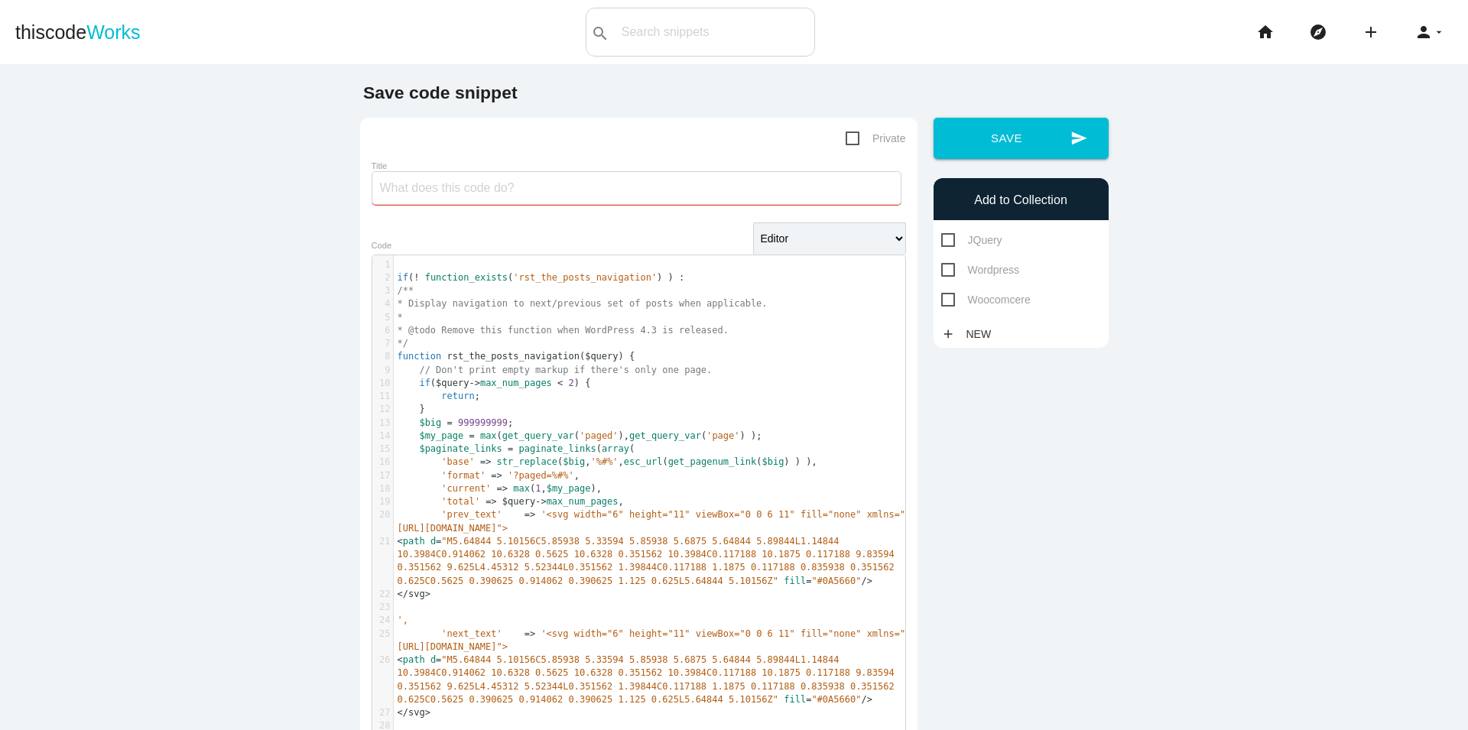
click at [503, 190] on input "Title" at bounding box center [637, 188] width 530 height 34
type input "[PERSON_NAME] Number"
click at [972, 276] on span "Wordpress" at bounding box center [980, 270] width 78 height 19
click at [951, 271] on input "Wordpress" at bounding box center [946, 266] width 10 height 10
checkbox input "true"
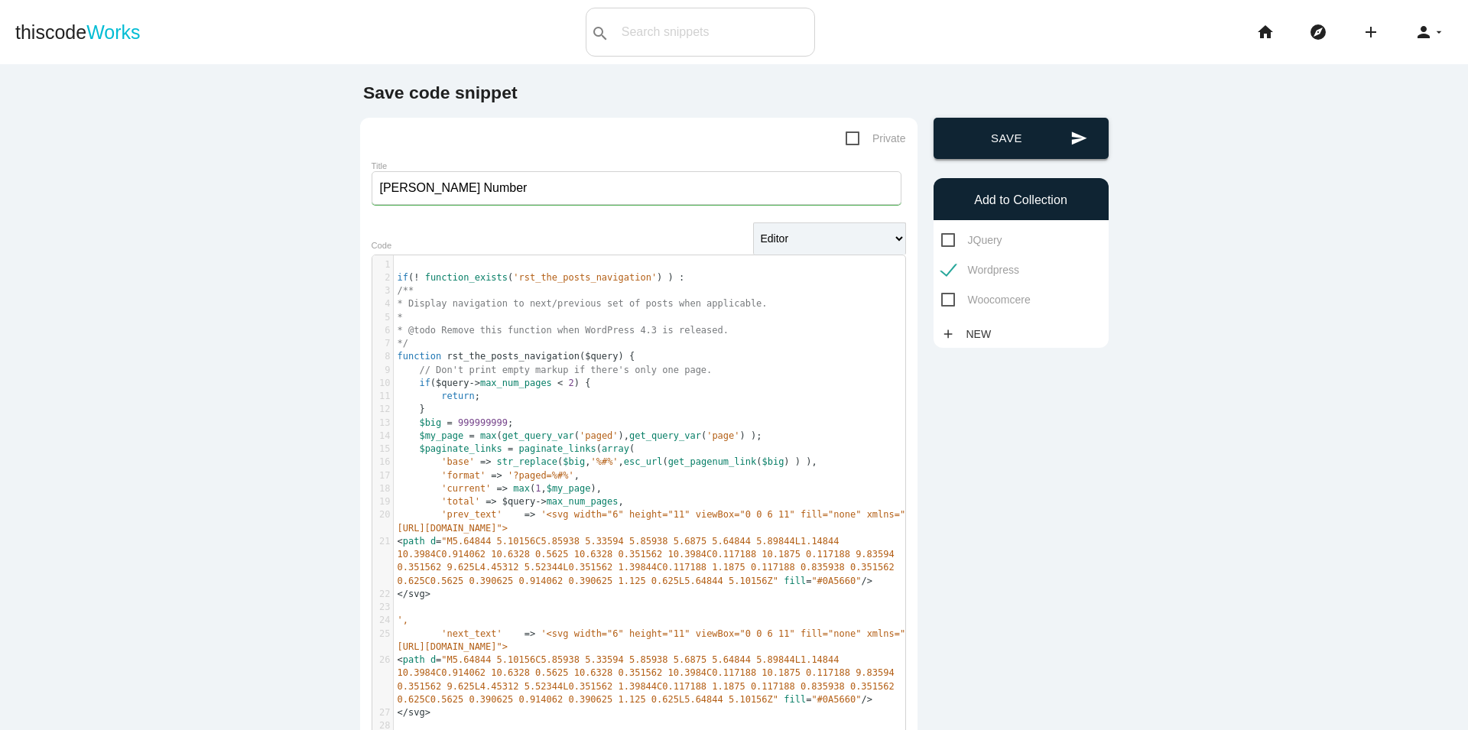
click at [1019, 143] on button "send Save" at bounding box center [1021, 138] width 175 height 41
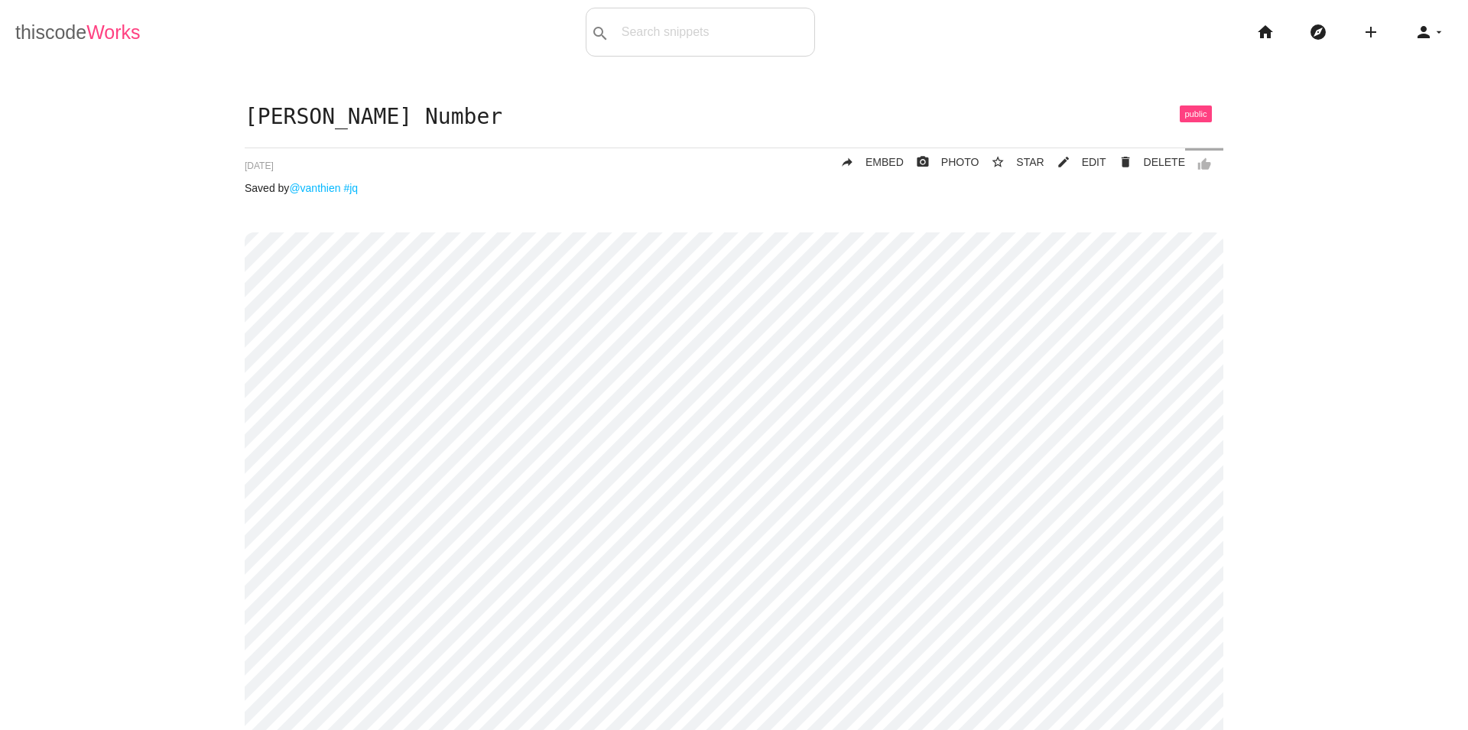
click at [28, 25] on link "thiscode Works" at bounding box center [77, 32] width 125 height 49
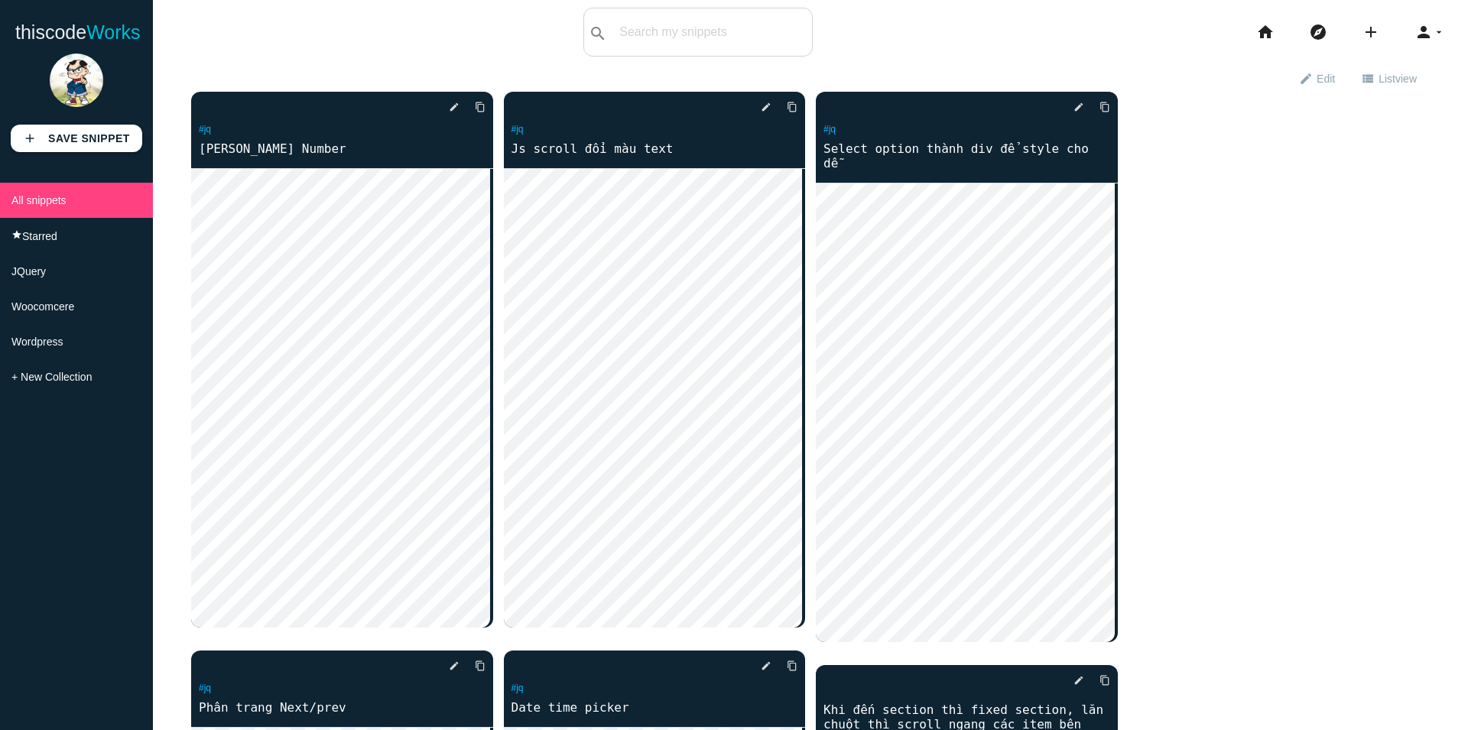
click at [1351, 167] on div "delete star_border photo_camera edit content_copy #jq [PERSON_NAME] Number" at bounding box center [810, 674] width 1239 height 1164
click at [1362, 26] on icon "add" at bounding box center [1371, 32] width 18 height 49
click at [1393, 18] on link "code Snippet" at bounding box center [1404, 27] width 107 height 38
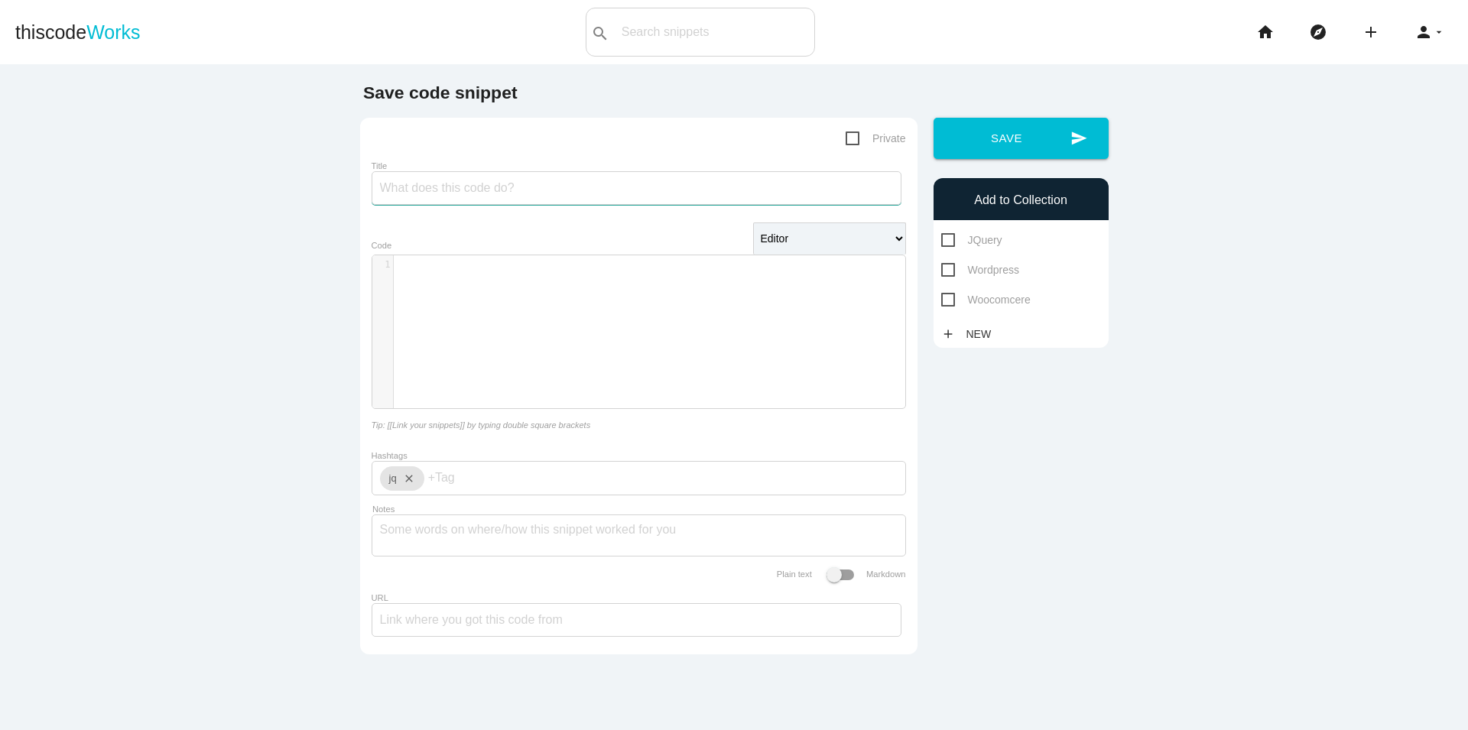
click at [510, 180] on input "Title" at bounding box center [637, 188] width 530 height 34
type input "Share social wordpress"
click at [453, 304] on div "​ x 1 ​" at bounding box center [650, 343] width 556 height 176
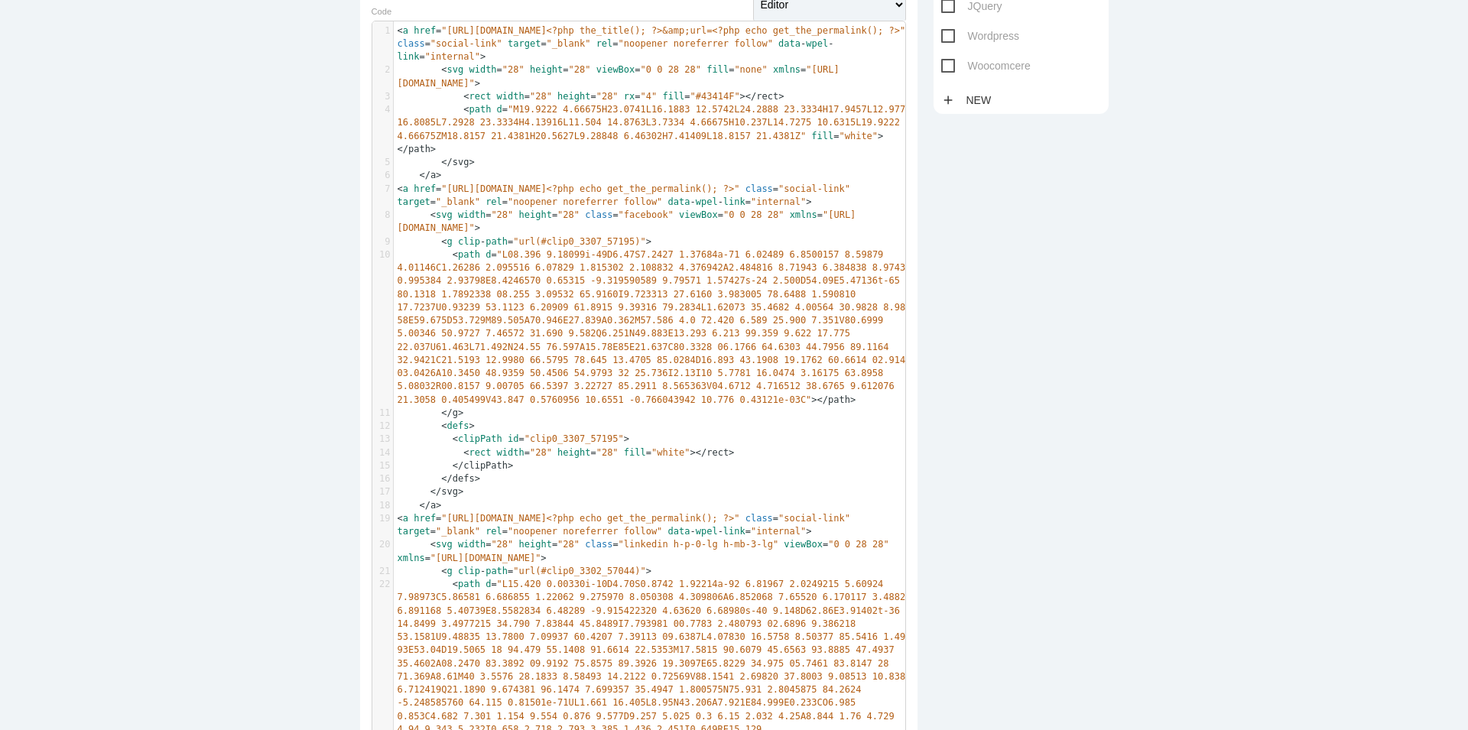
scroll to position [0, 0]
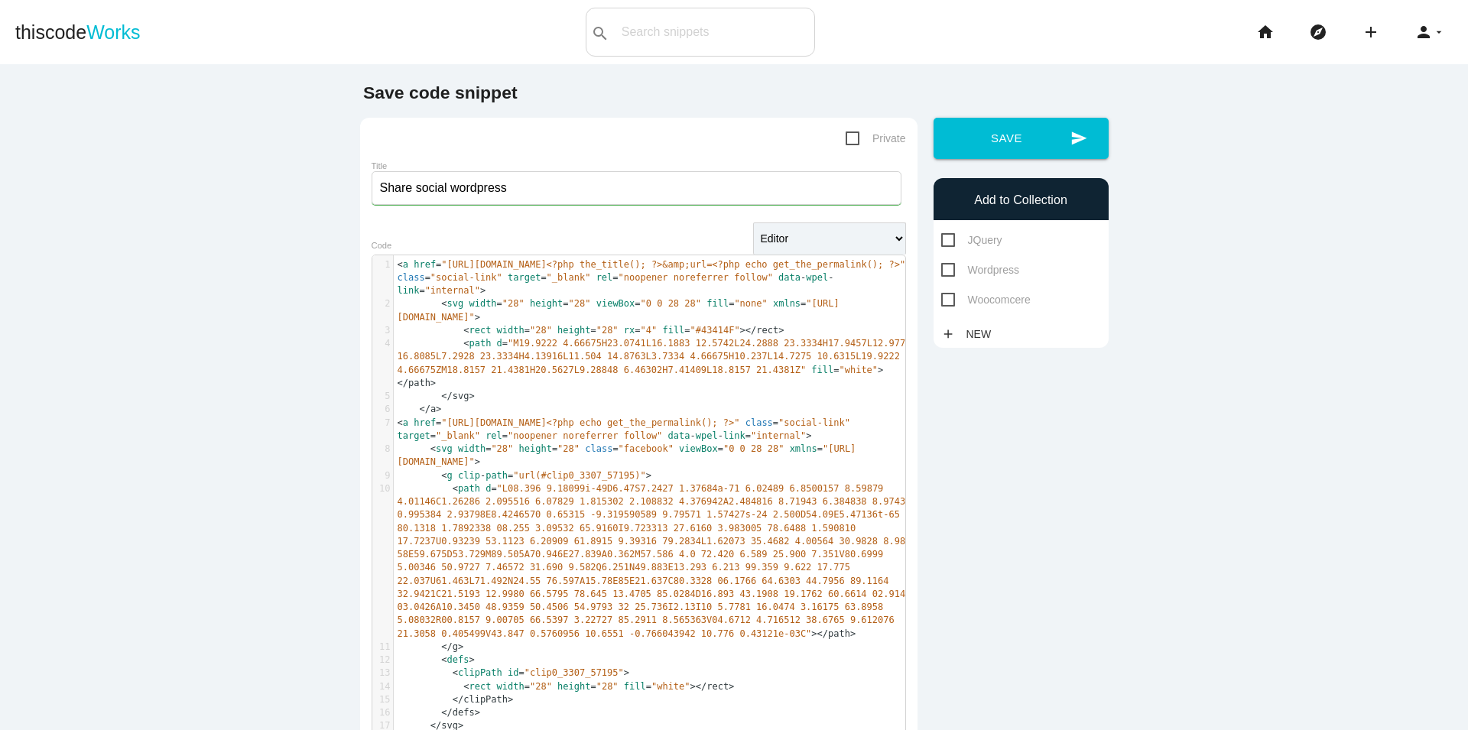
click at [989, 269] on span "Wordpress" at bounding box center [980, 270] width 78 height 19
click at [951, 269] on input "Wordpress" at bounding box center [946, 266] width 10 height 10
checkbox input "true"
click at [1019, 143] on button "send Save" at bounding box center [1021, 138] width 175 height 41
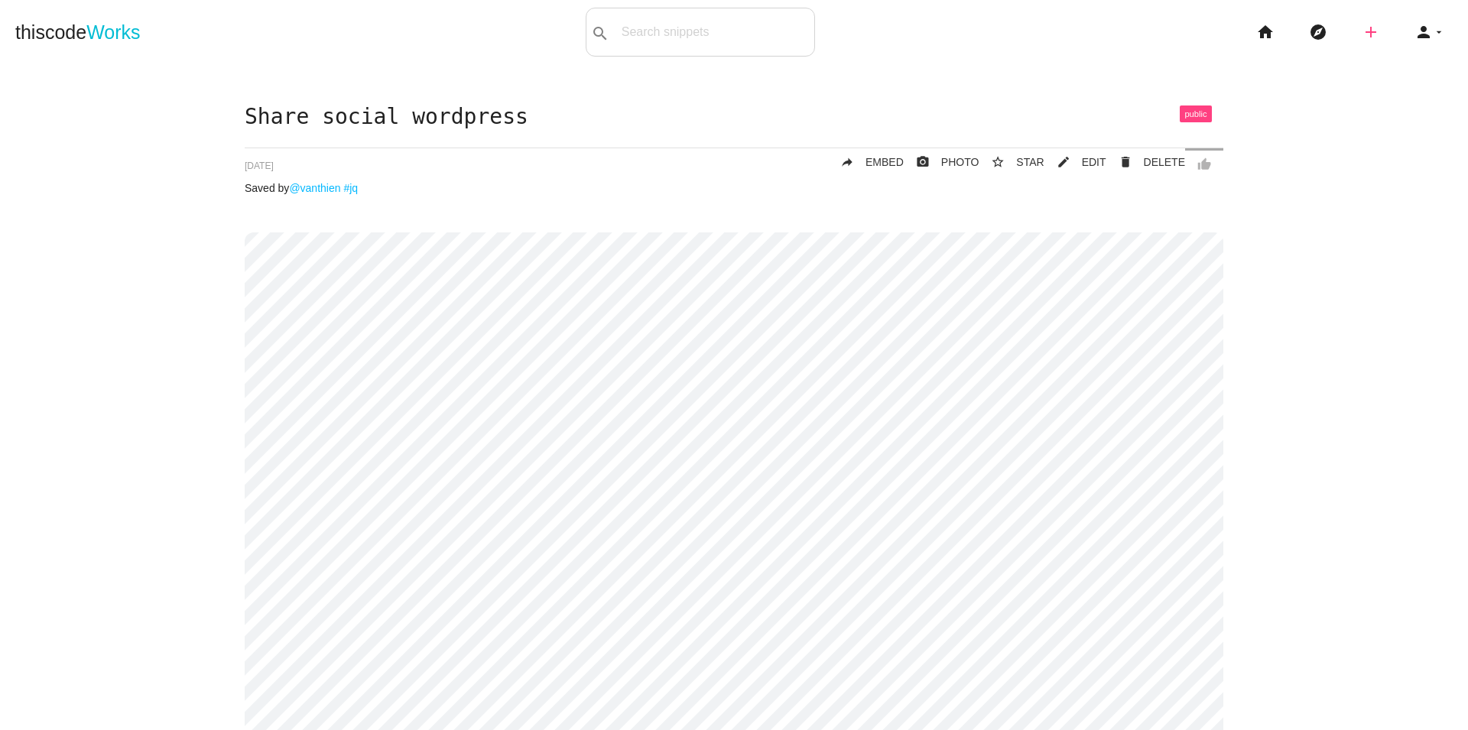
click at [1362, 34] on icon "add" at bounding box center [1371, 32] width 18 height 49
click at [1383, 39] on link "code Snippet" at bounding box center [1404, 27] width 107 height 38
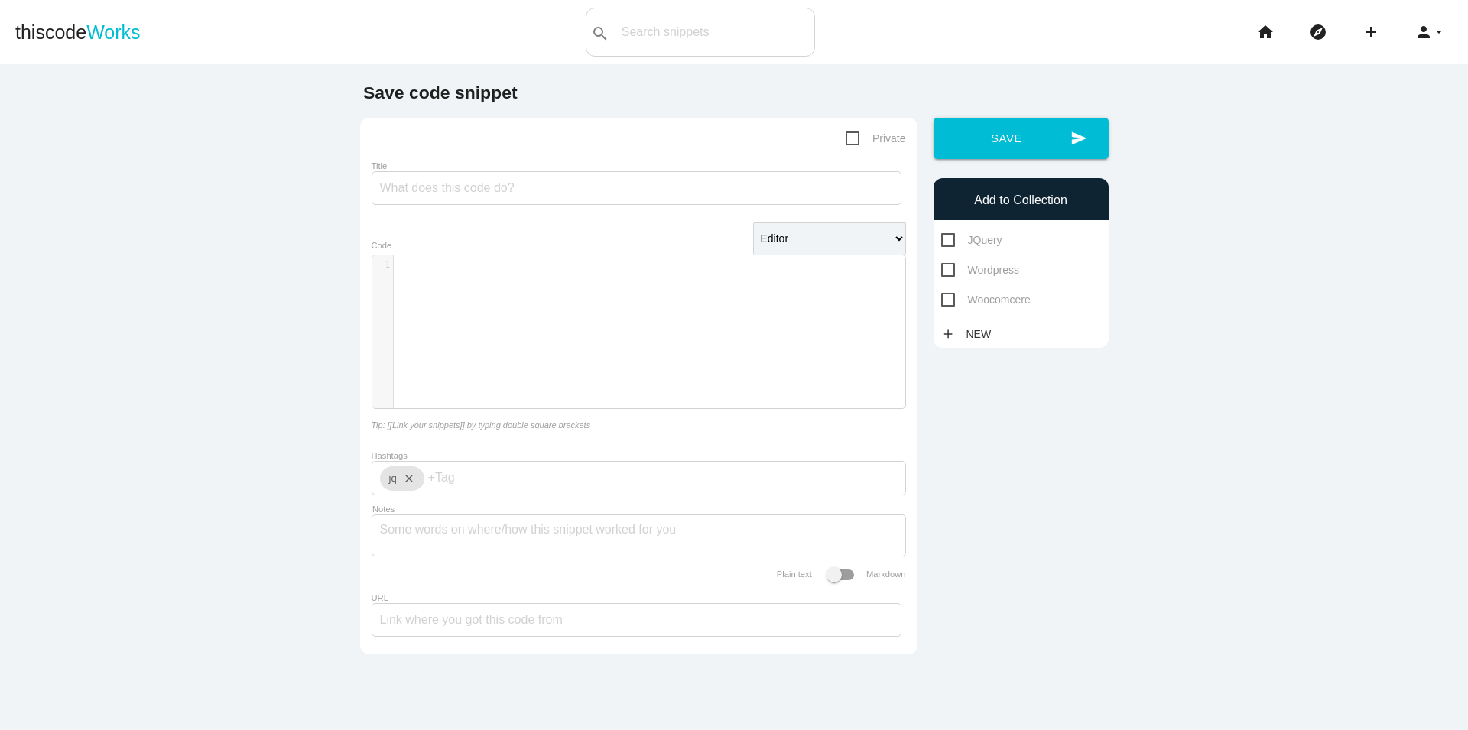
scroll to position [5, 0]
click at [475, 320] on div "​ x 1 ​" at bounding box center [650, 343] width 556 height 176
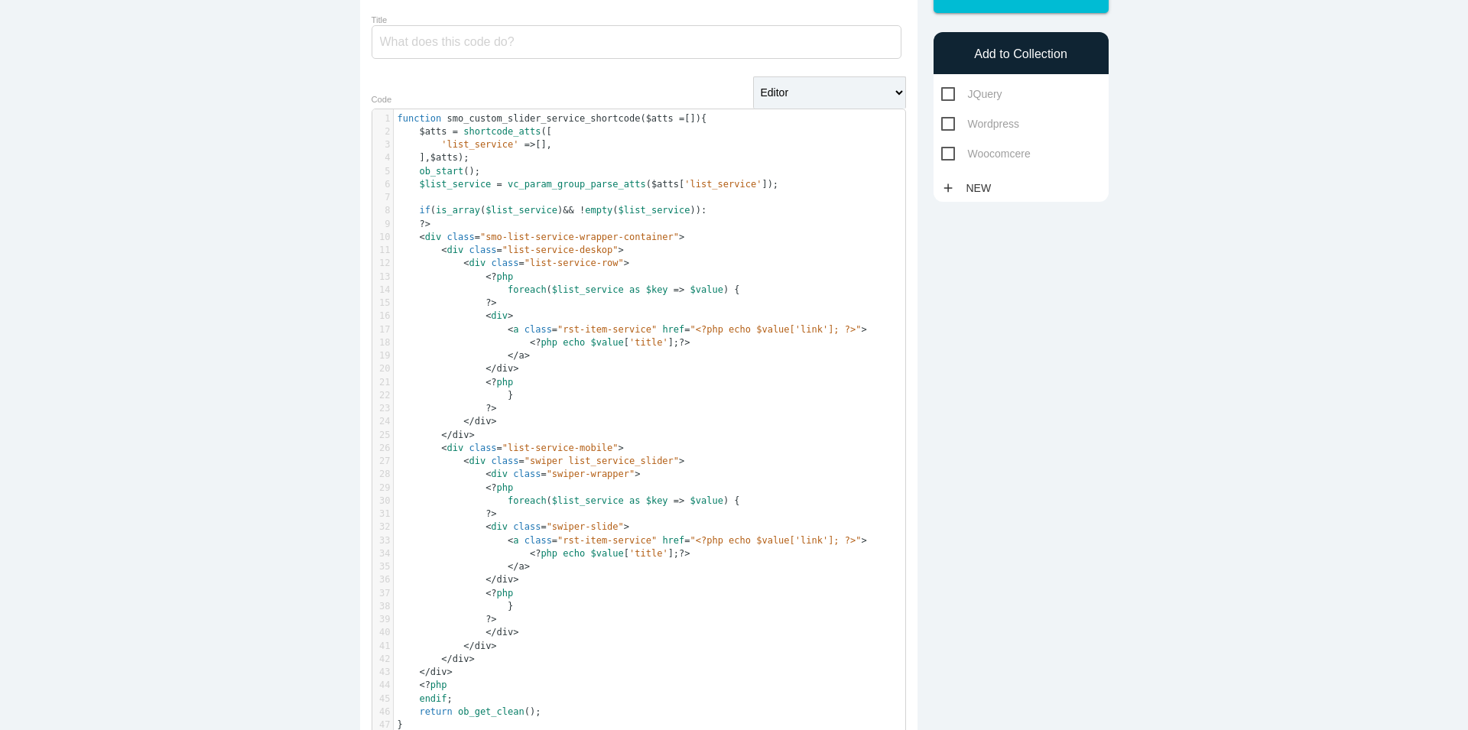
scroll to position [0, 0]
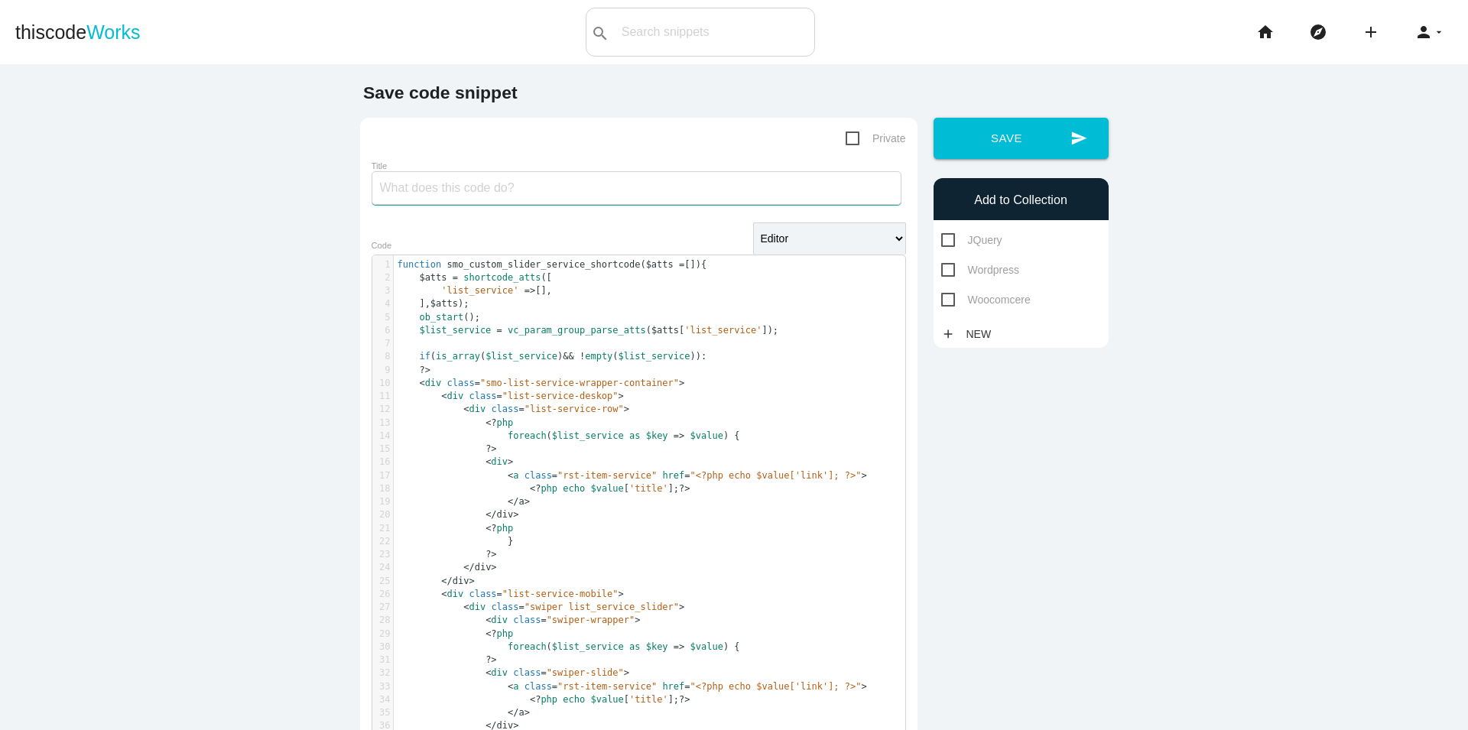
click at [485, 193] on input "Title" at bounding box center [637, 188] width 530 height 34
type input "Cách viết shortcode Visua Composer"
click at [980, 268] on span "Wordpress" at bounding box center [980, 270] width 78 height 19
click at [951, 268] on input "Wordpress" at bounding box center [946, 266] width 10 height 10
checkbox input "true"
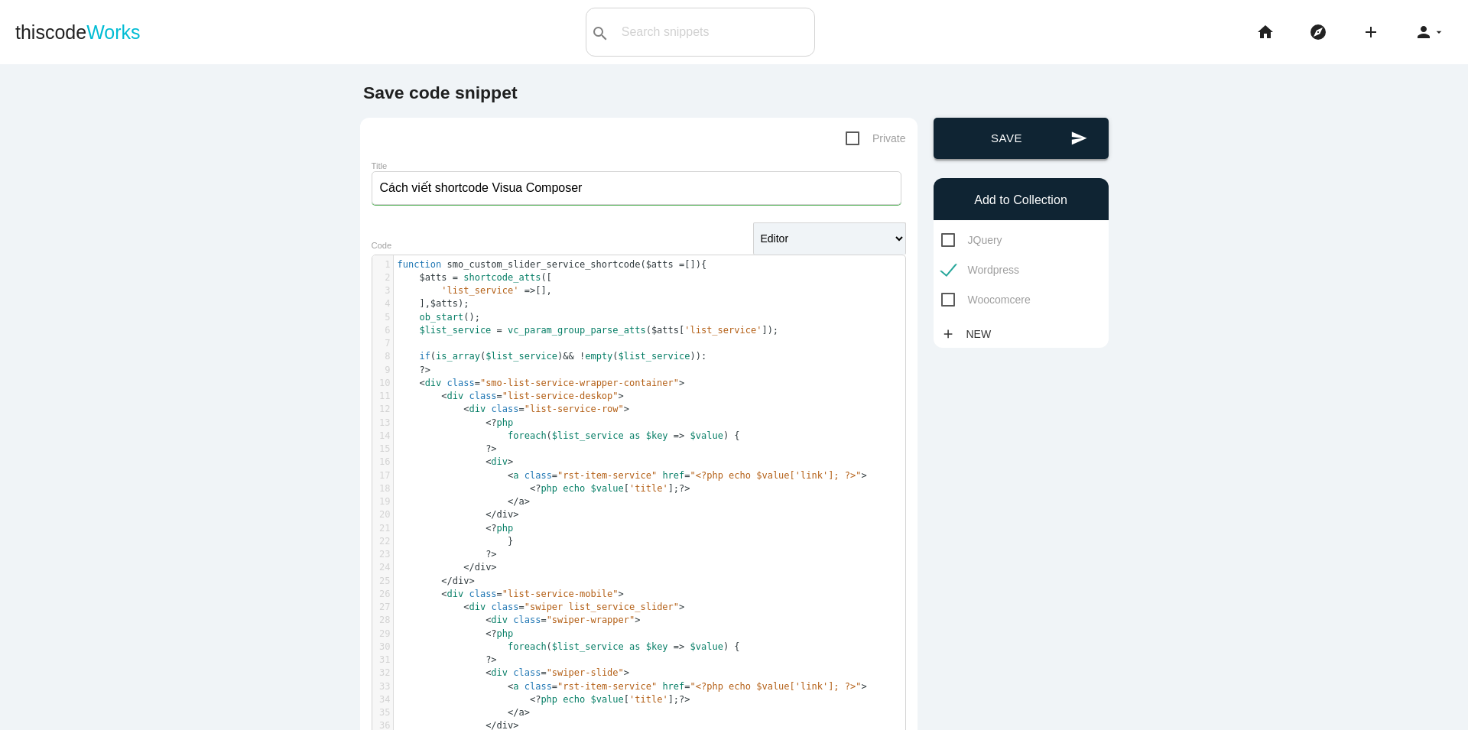
click at [1009, 139] on button "send Save" at bounding box center [1021, 138] width 175 height 41
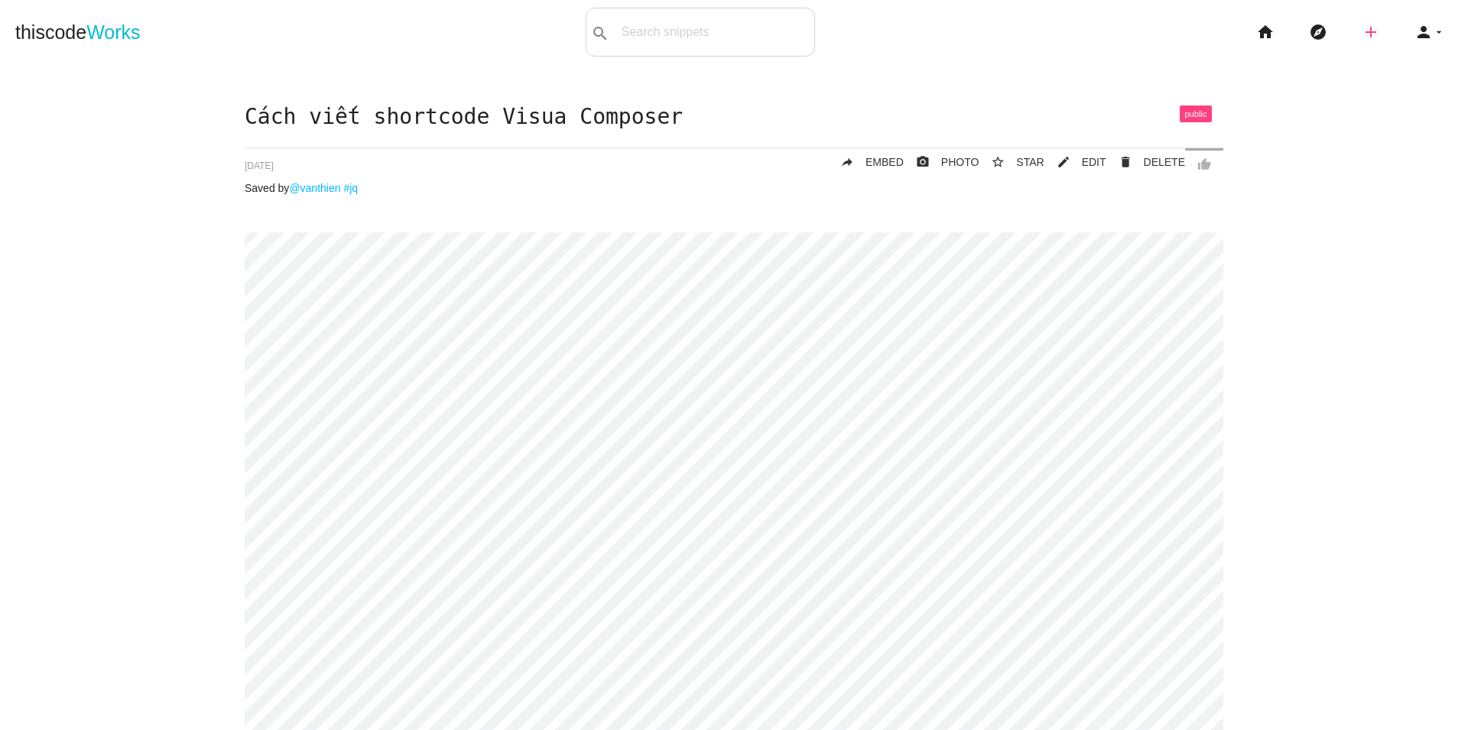
click at [1362, 28] on icon "add" at bounding box center [1371, 32] width 18 height 49
click at [1400, 29] on link "code Snippet" at bounding box center [1404, 27] width 107 height 38
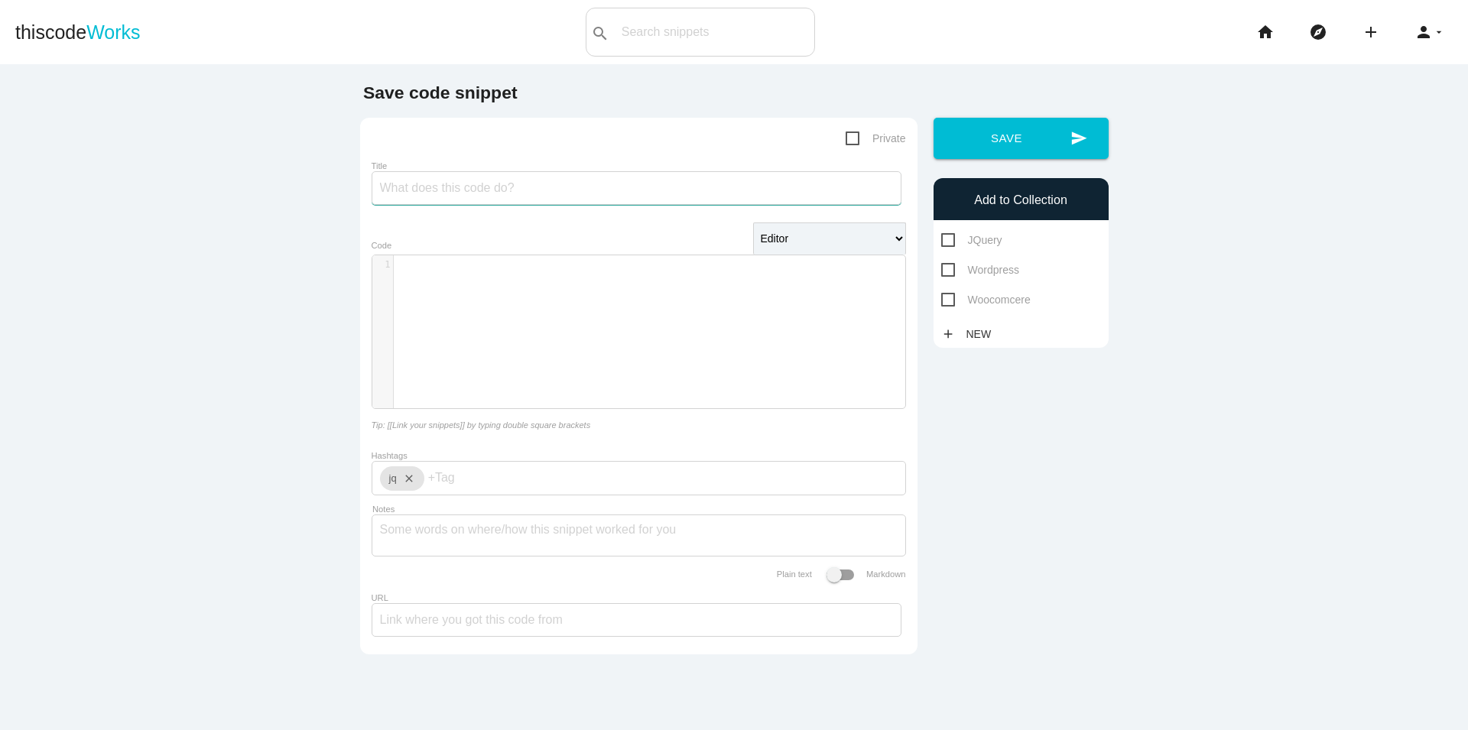
click at [530, 189] on input "Title" at bounding box center [637, 188] width 530 height 34
click at [404, 487] on icon "close" at bounding box center [406, 478] width 18 height 24
click at [460, 173] on input "Cách viết s" at bounding box center [637, 188] width 530 height 34
type input "Cách viết Shortcode Elementor"
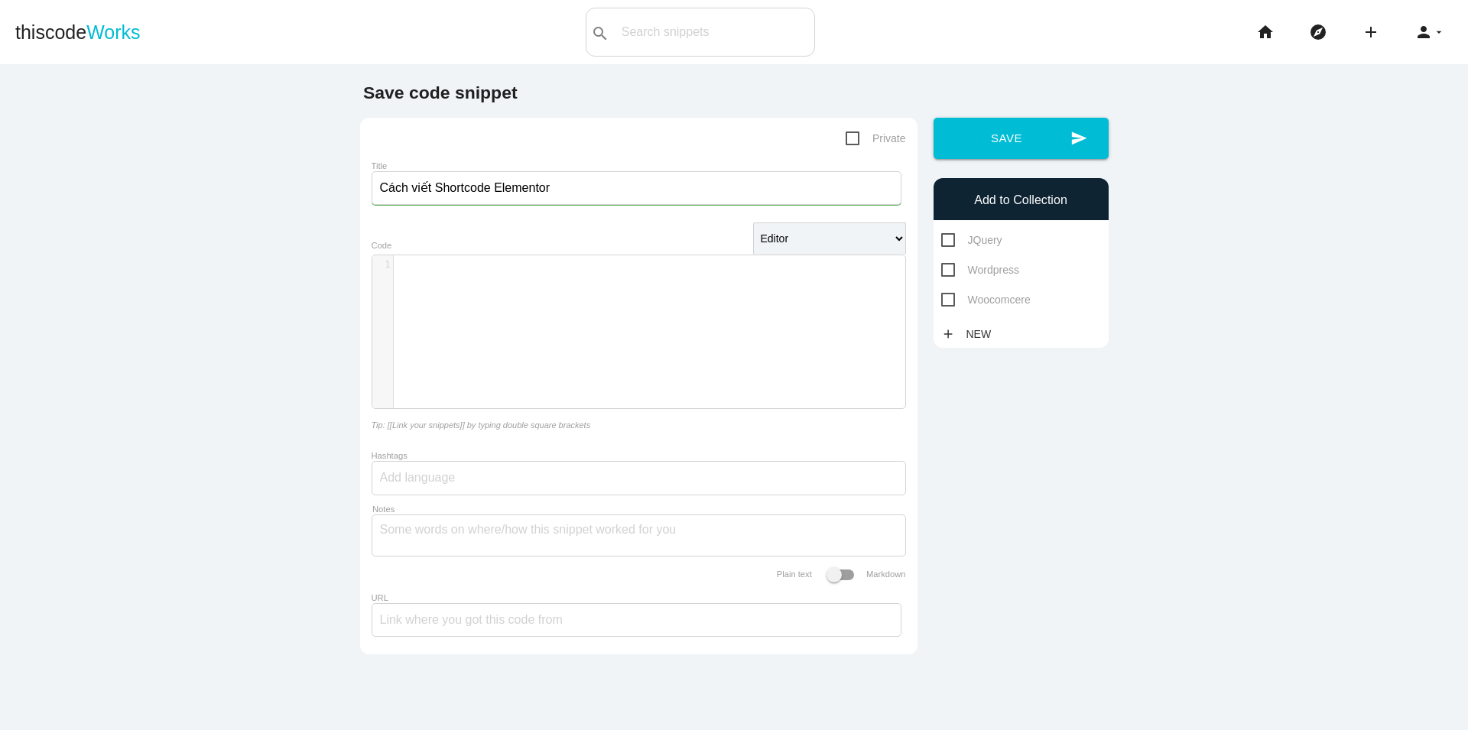
click at [596, 288] on div "​ x 1 ​" at bounding box center [650, 343] width 556 height 176
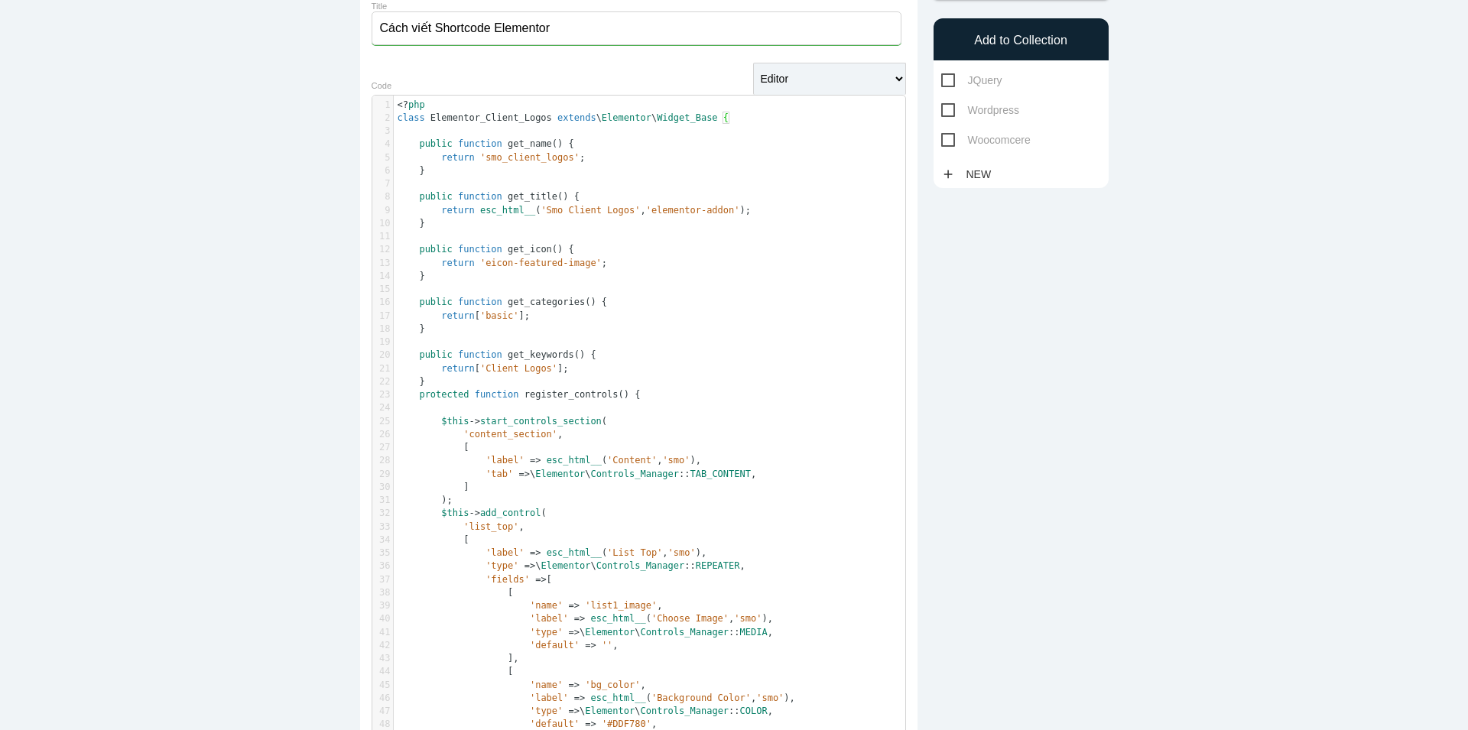
scroll to position [0, 0]
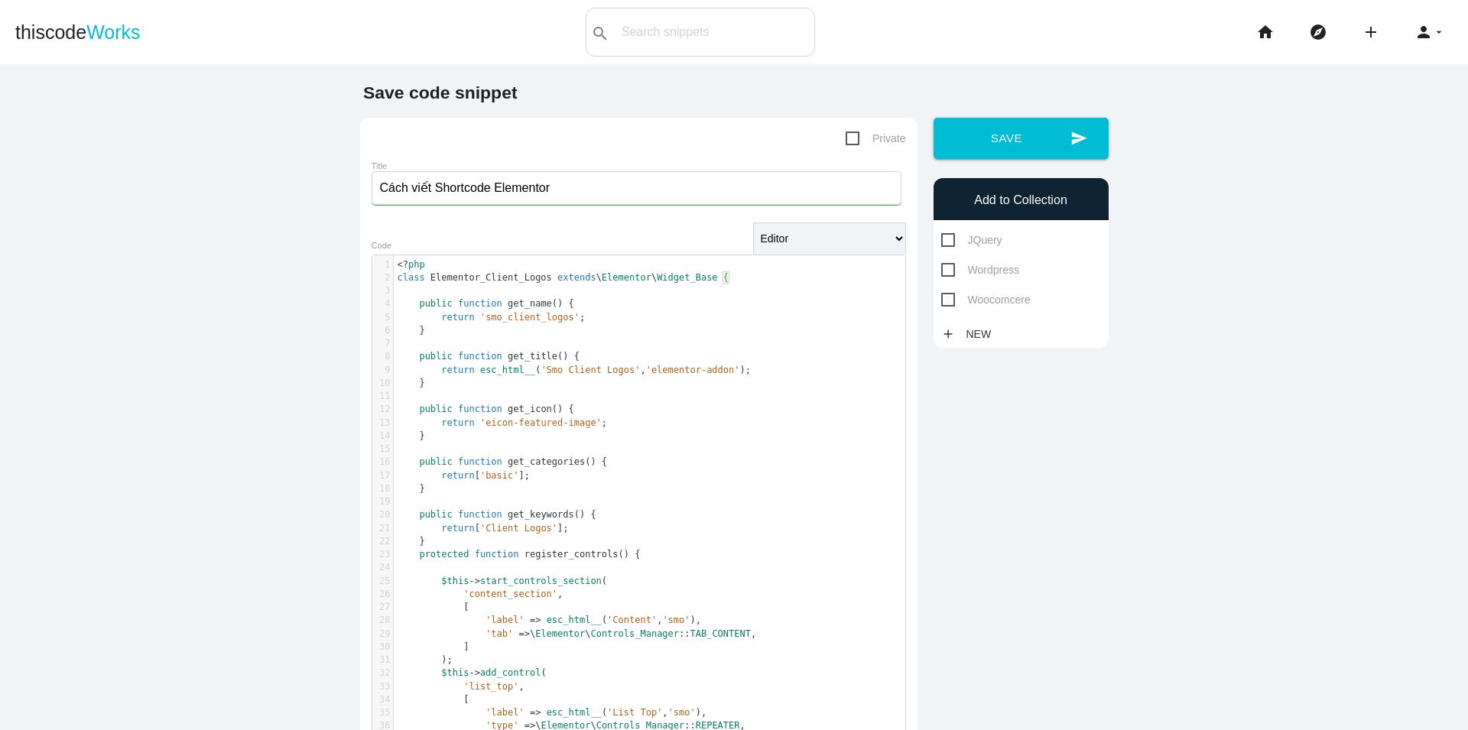
click at [980, 270] on span "Wordpress" at bounding box center [980, 270] width 78 height 19
click at [951, 270] on input "Wordpress" at bounding box center [946, 266] width 10 height 10
checkbox input "true"
click at [1003, 145] on button "send Save" at bounding box center [1021, 138] width 175 height 41
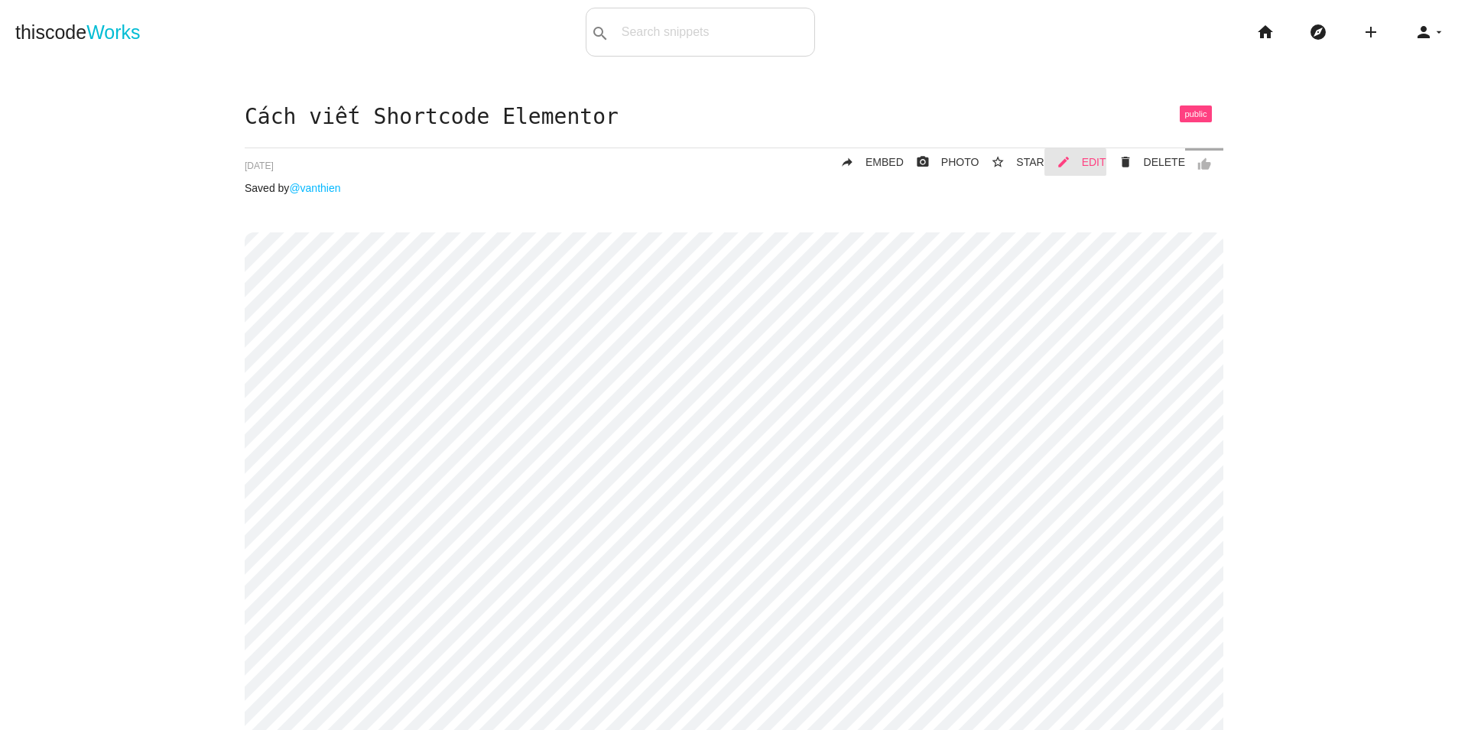
click at [1098, 167] on span "EDIT" at bounding box center [1094, 162] width 24 height 12
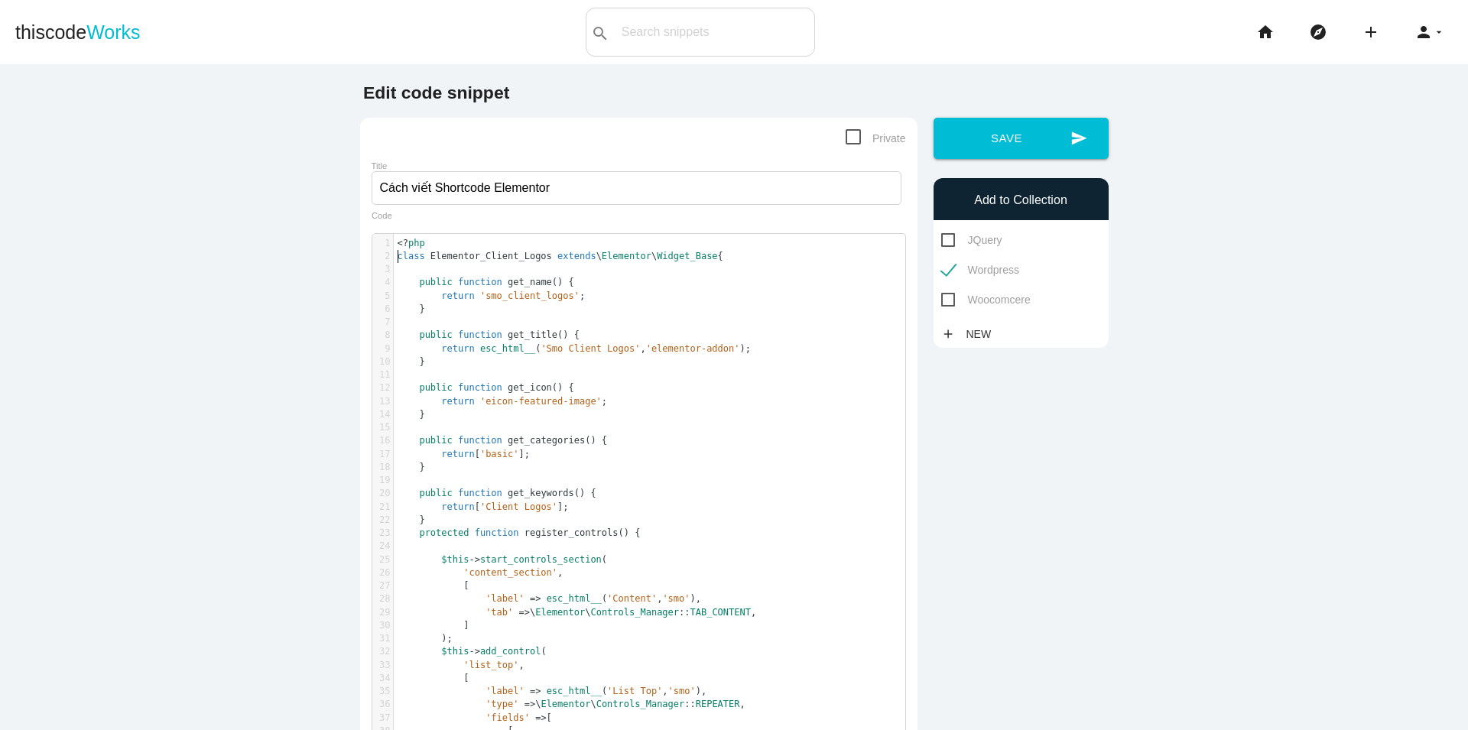
scroll to position [5, 0]
click at [398, 259] on span "class" at bounding box center [412, 256] width 28 height 11
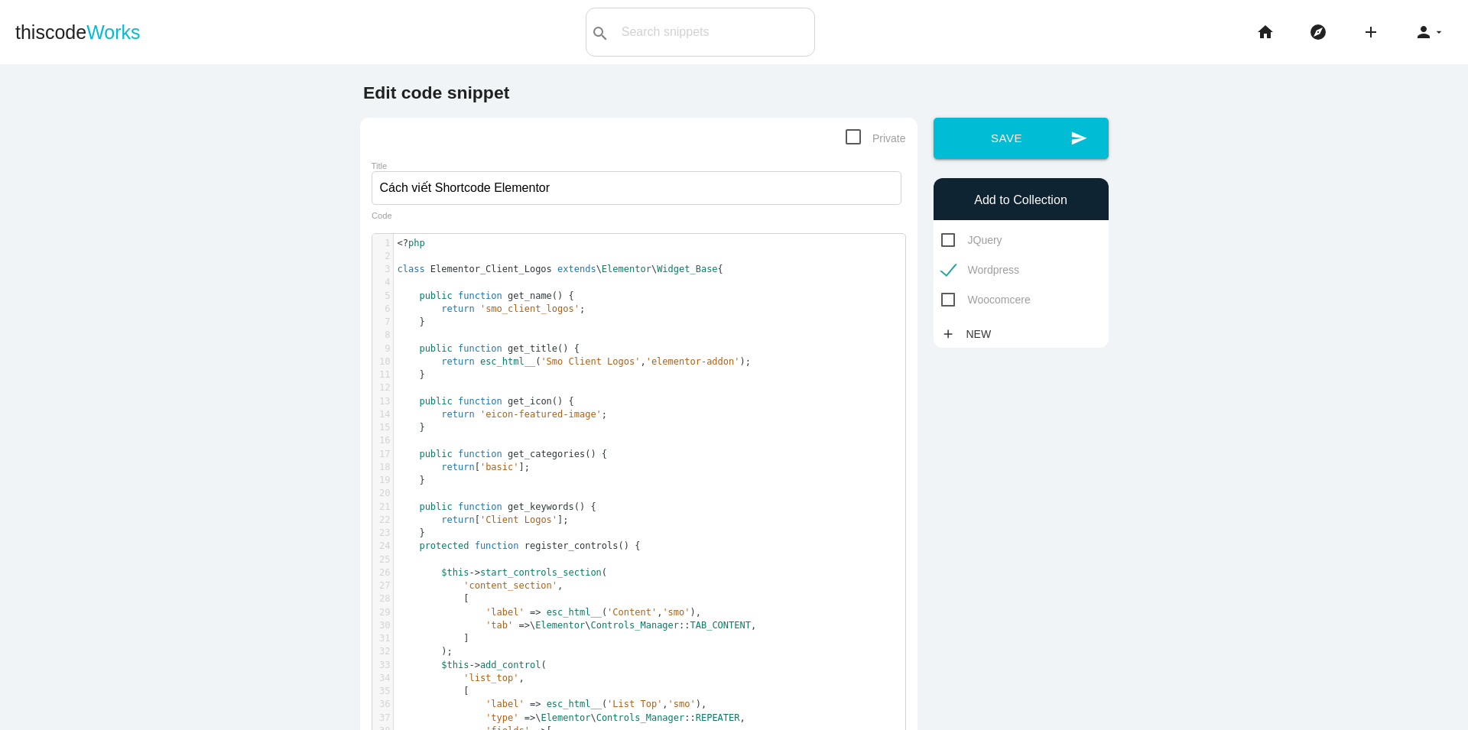
type textarea "Pl"
type textarea "h"
type textarea "ách"
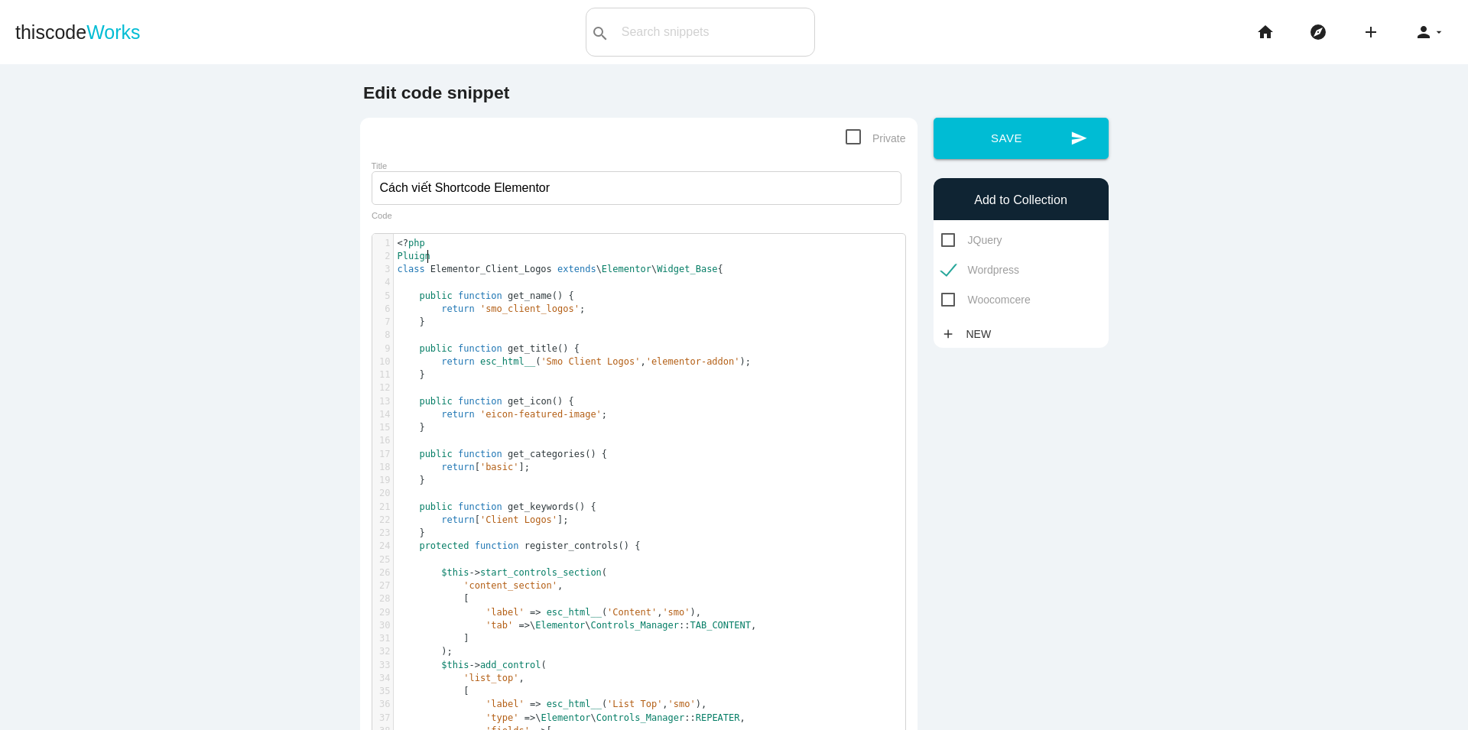
type textarea "Pluign"
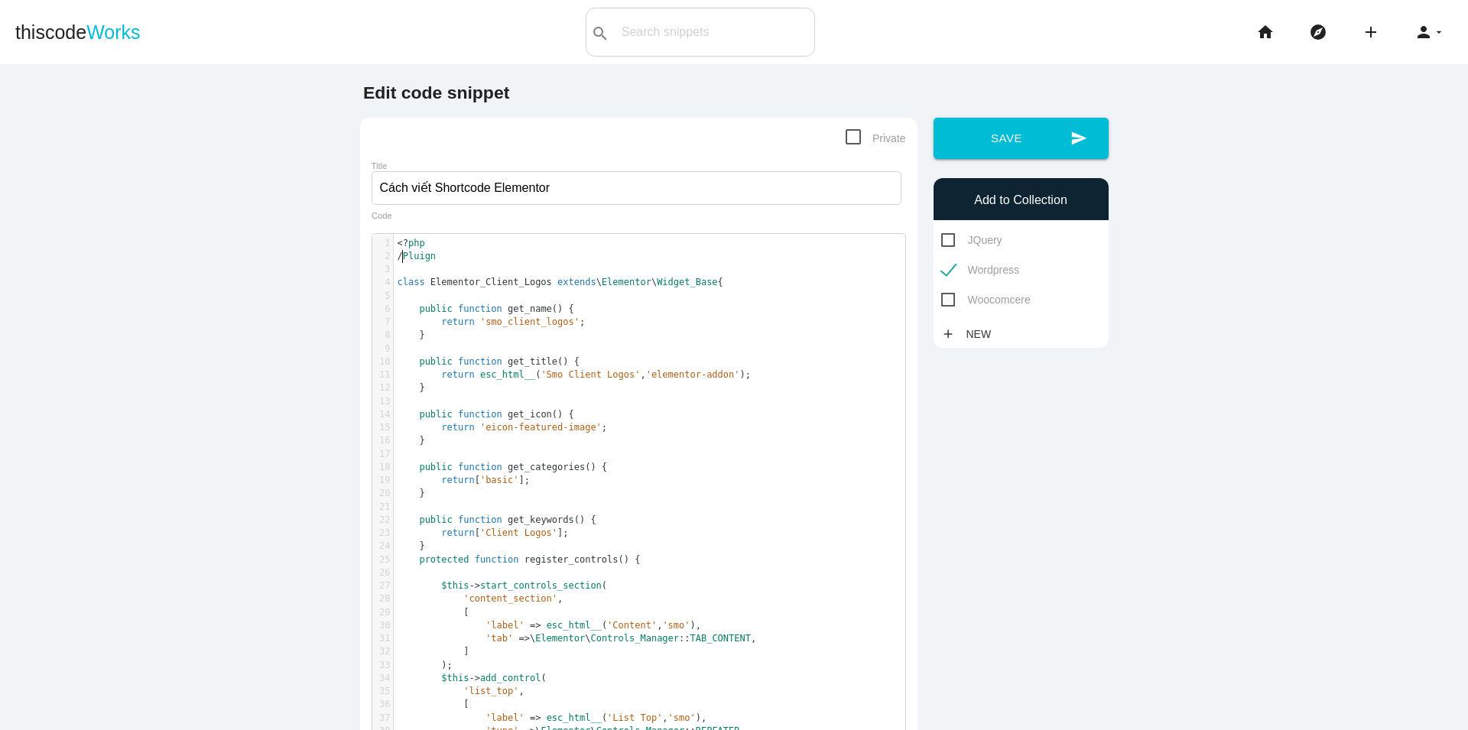
type textarea "//"
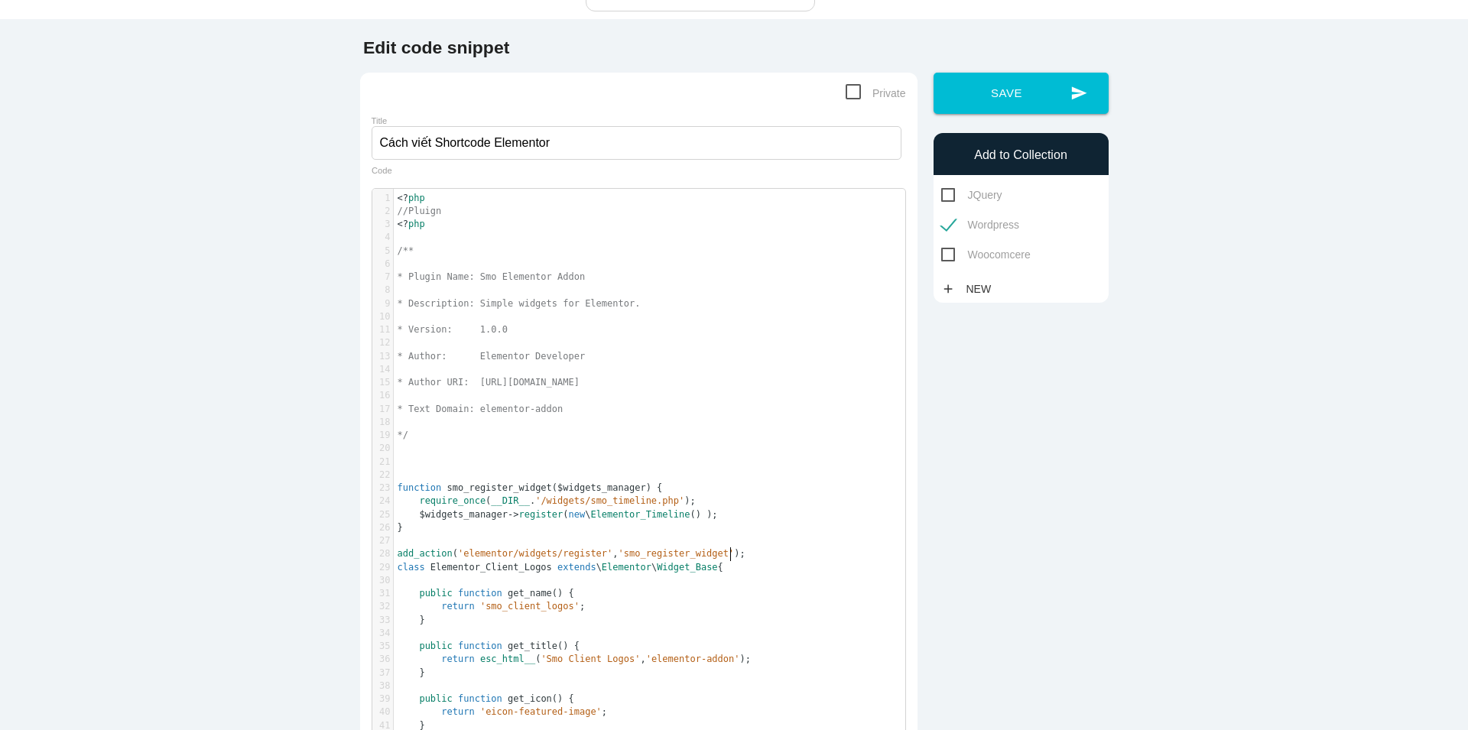
scroll to position [153, 0]
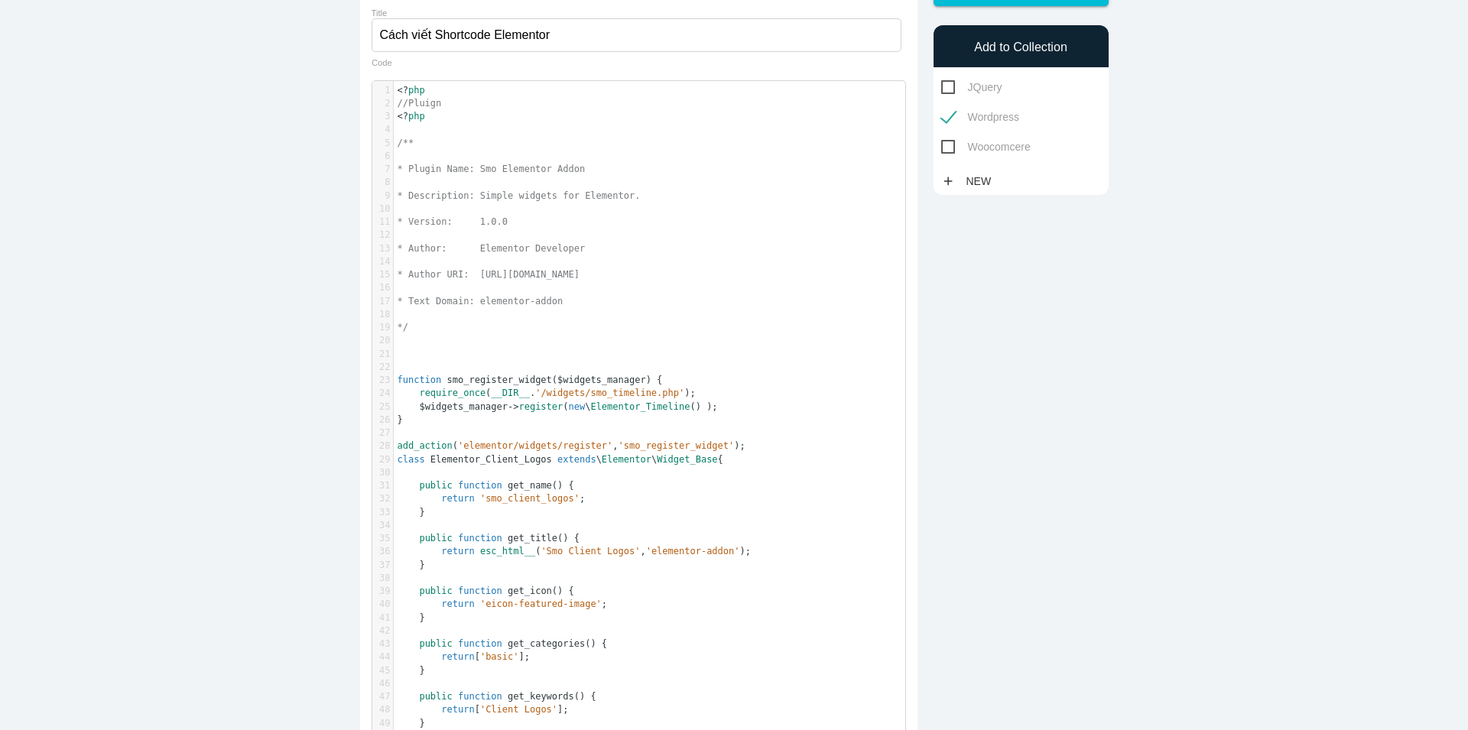
click at [728, 447] on pre "add_action ( 'elementor/widgets/register' , 'smo_register_widget' );" at bounding box center [656, 446] width 524 height 13
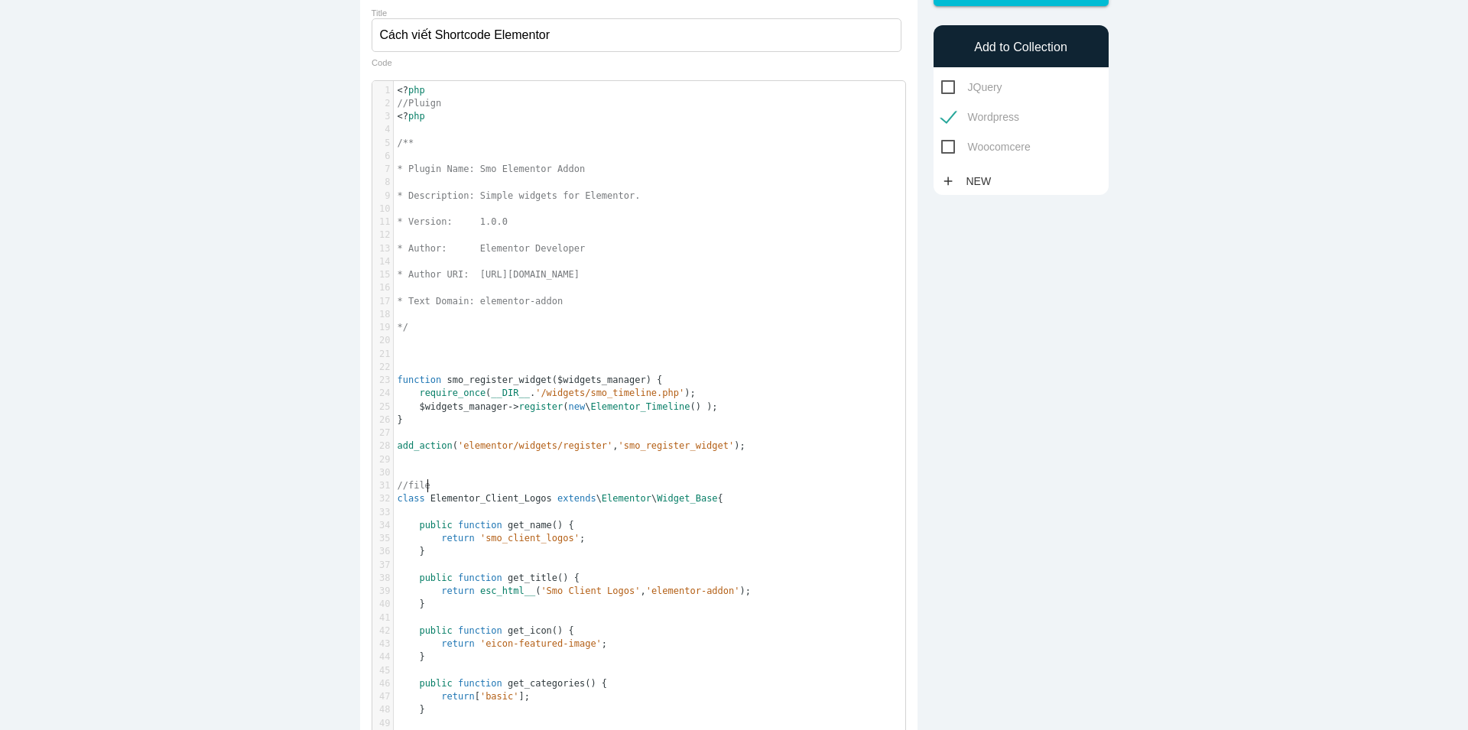
type textarea "//file"
type textarea "F"
type textarea "shortcd"
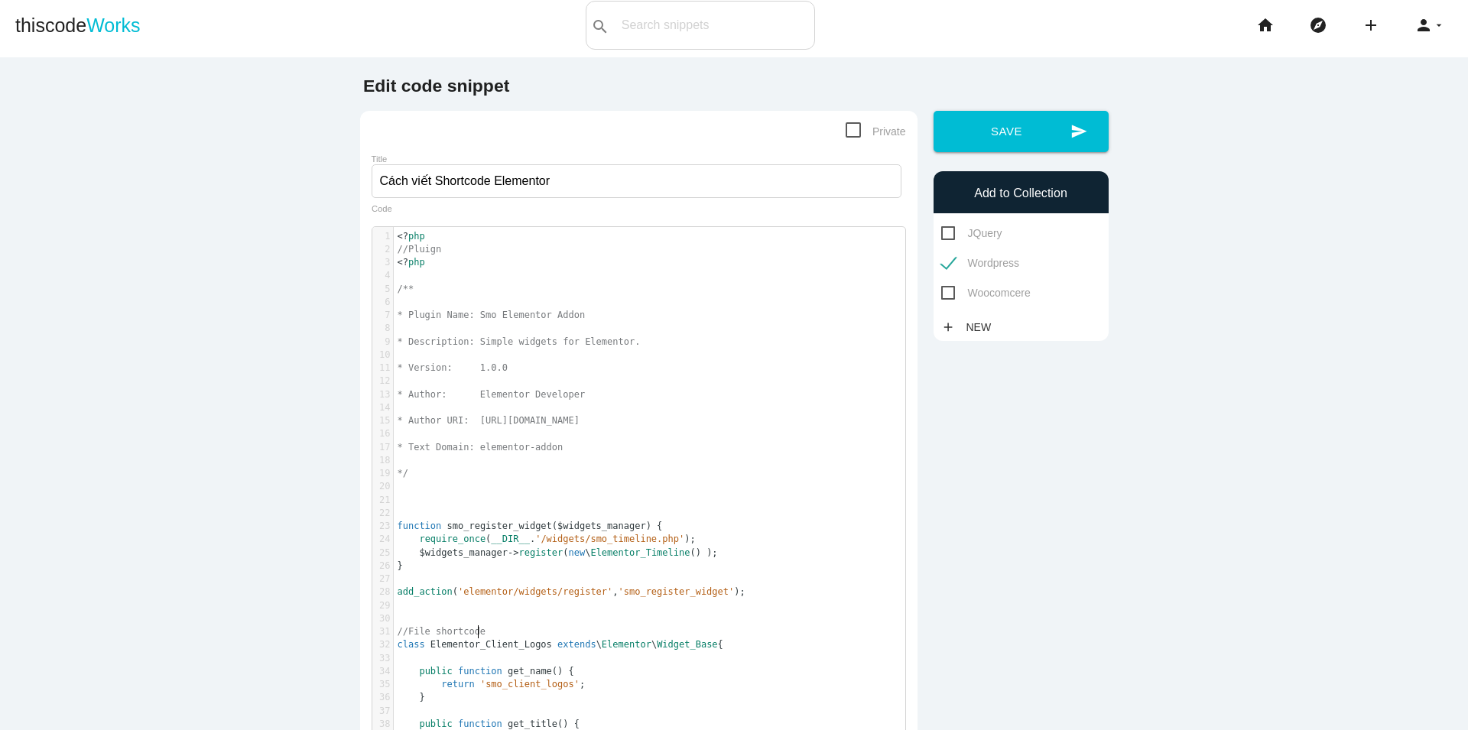
scroll to position [0, 0]
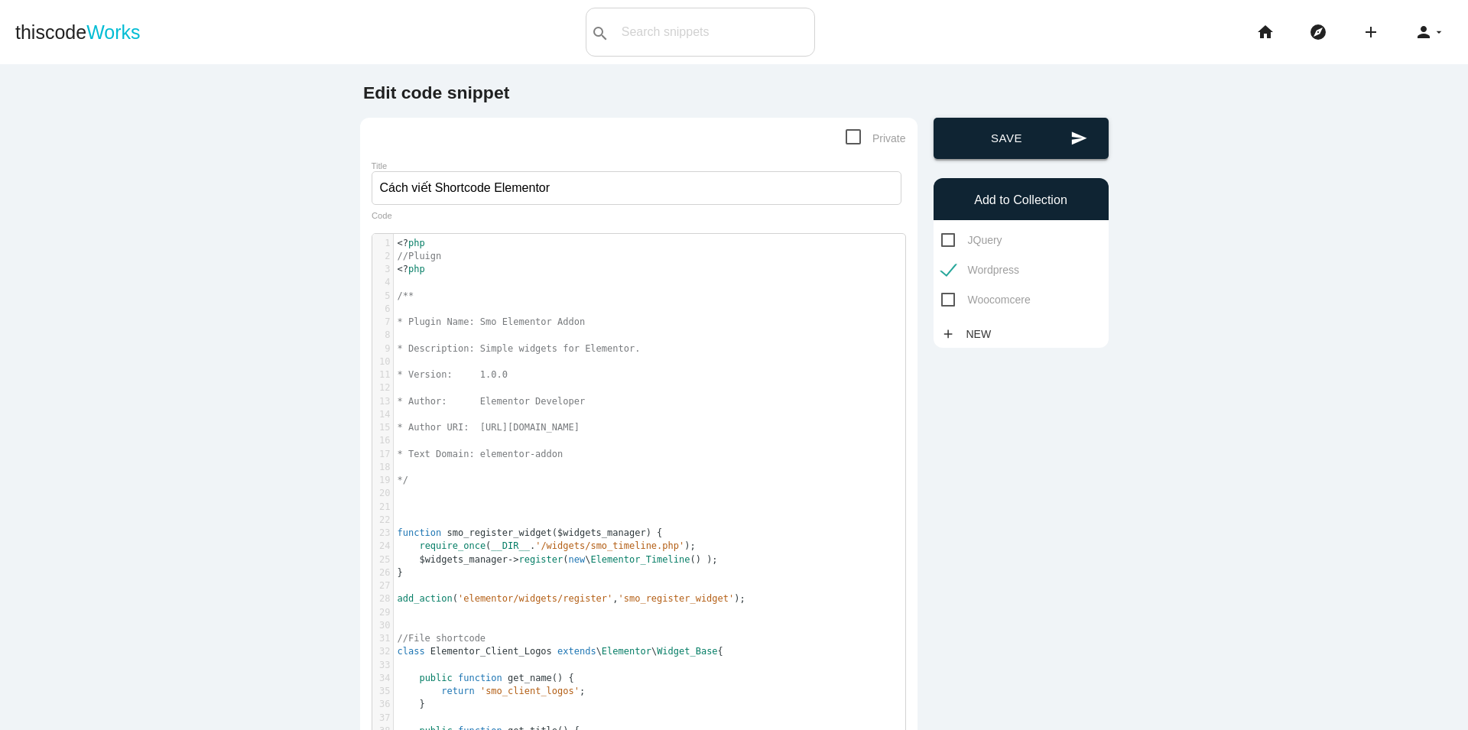
type textarea "ode"
click at [989, 127] on button "send Save" at bounding box center [1021, 138] width 175 height 41
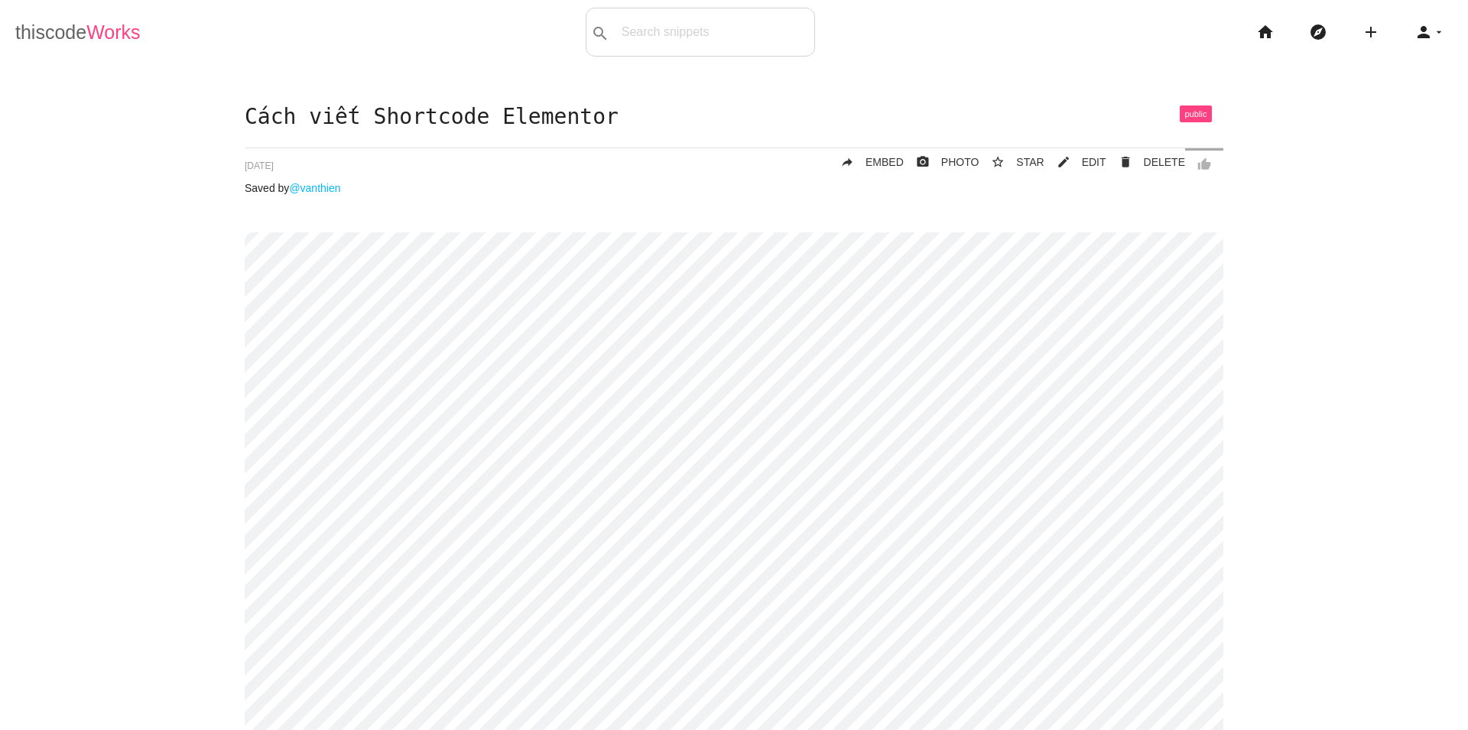
click at [75, 31] on link "thiscode Works" at bounding box center [77, 32] width 125 height 49
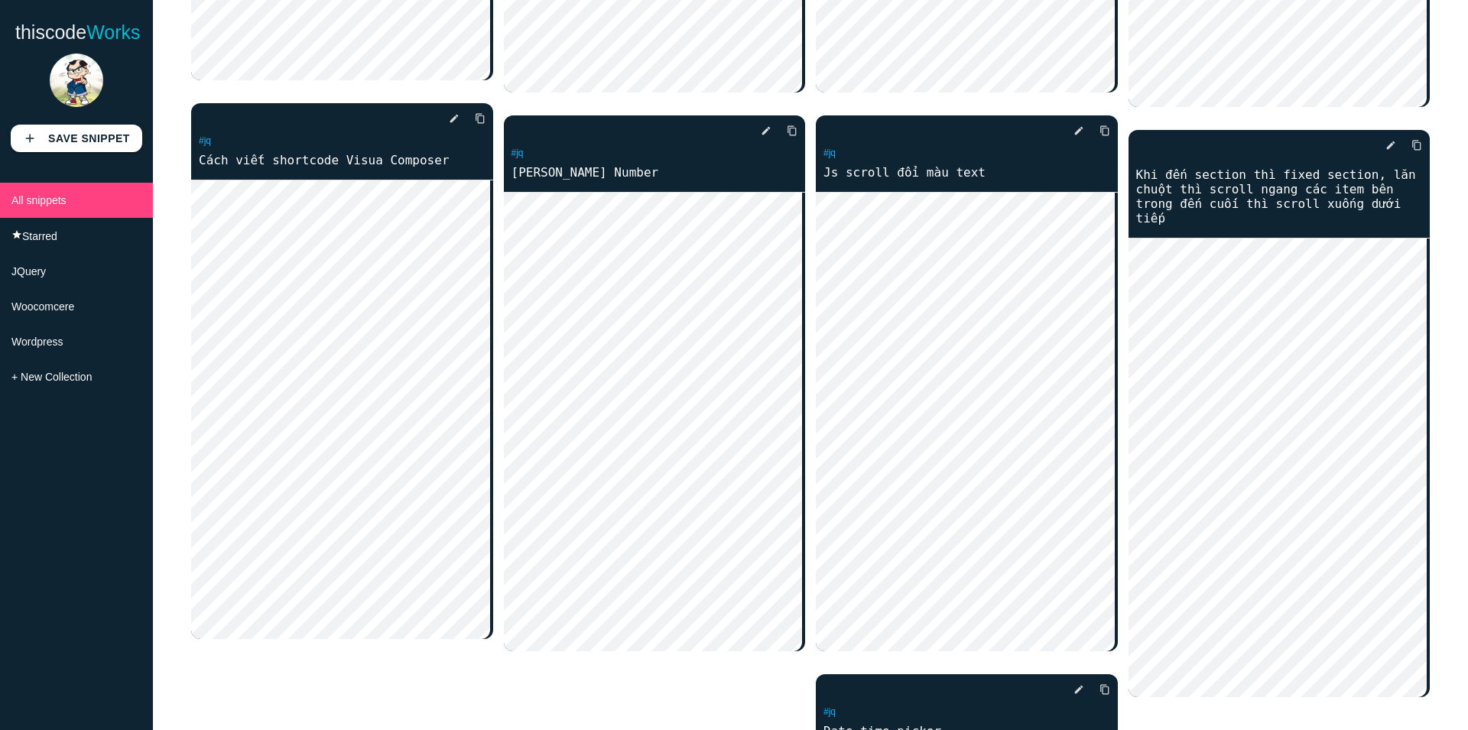
scroll to position [994, 0]
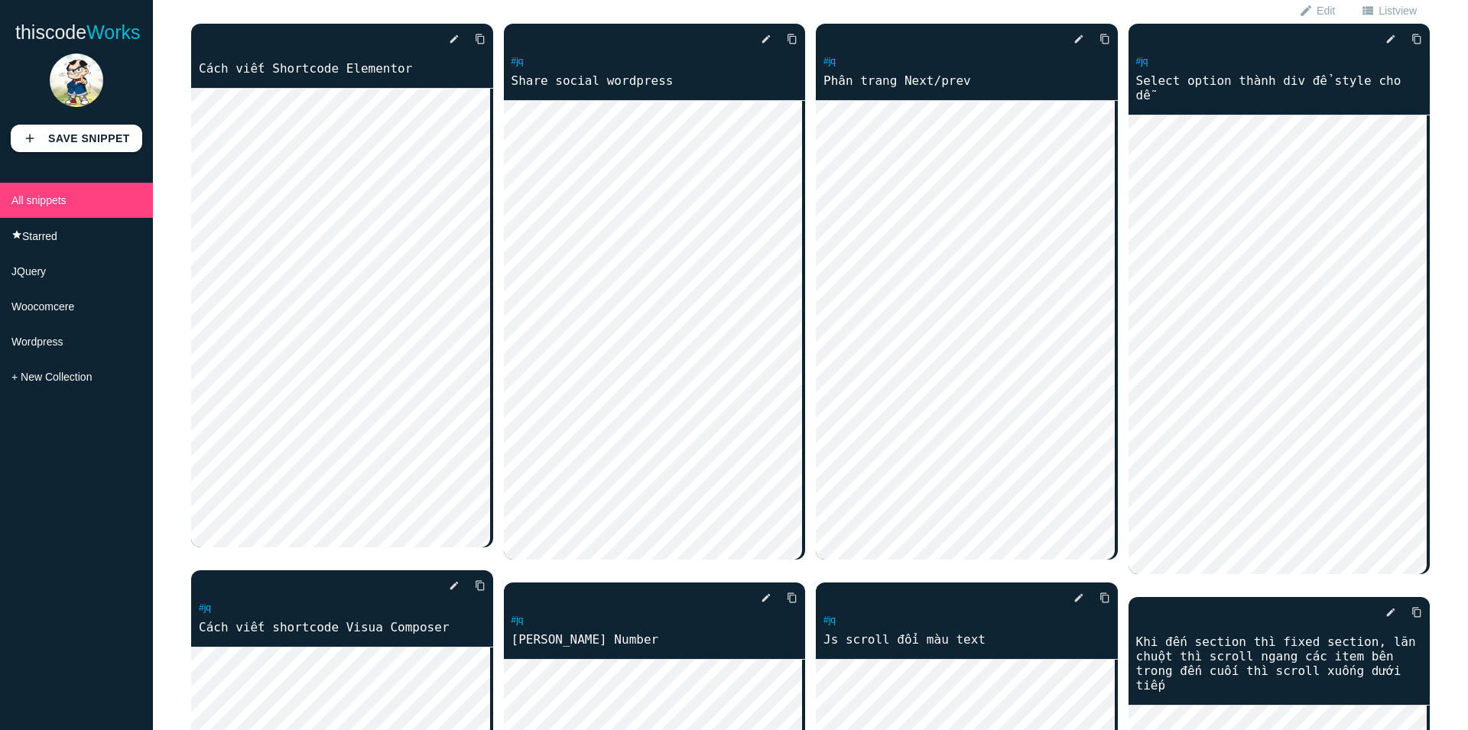
scroll to position [0, 0]
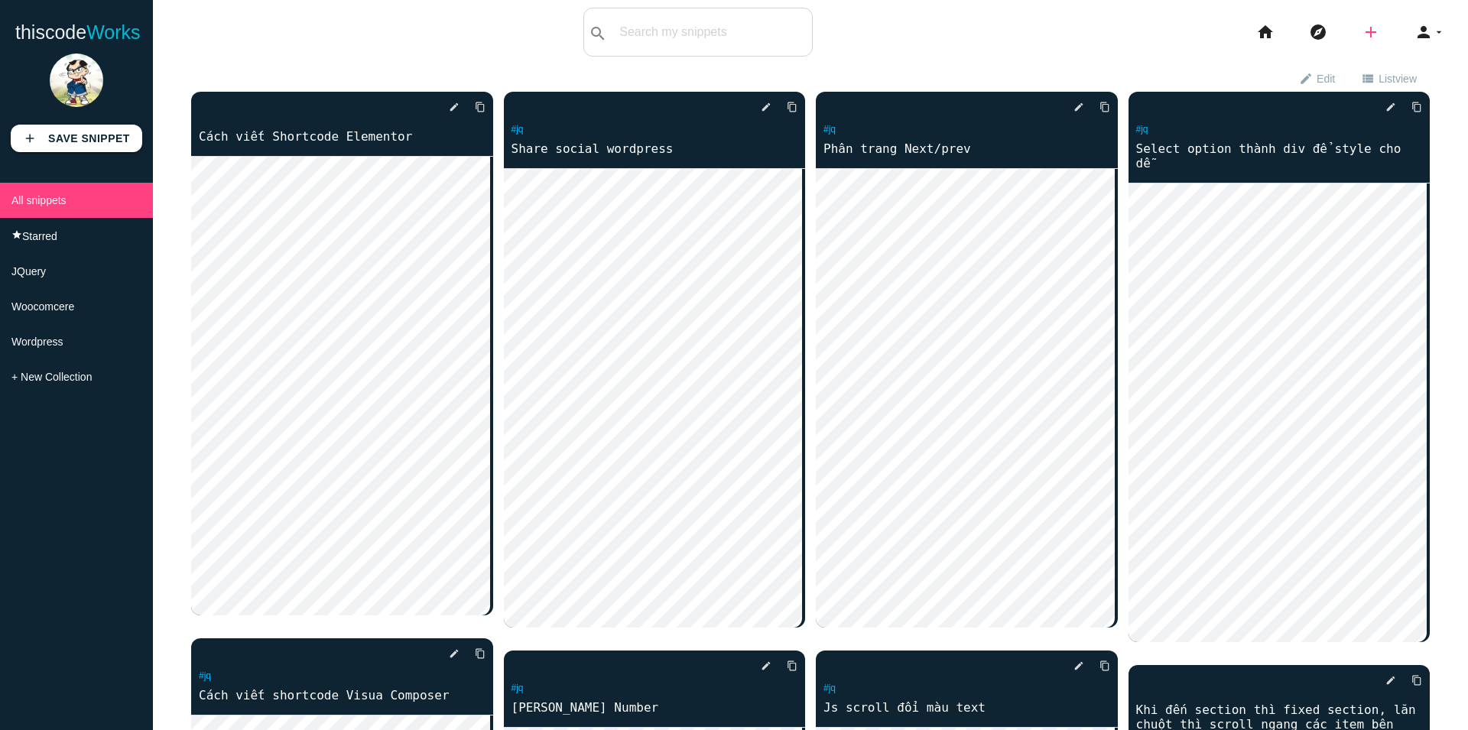
click at [1362, 38] on icon "add" at bounding box center [1371, 32] width 18 height 49
click at [1396, 33] on link "code Snippet" at bounding box center [1404, 27] width 107 height 38
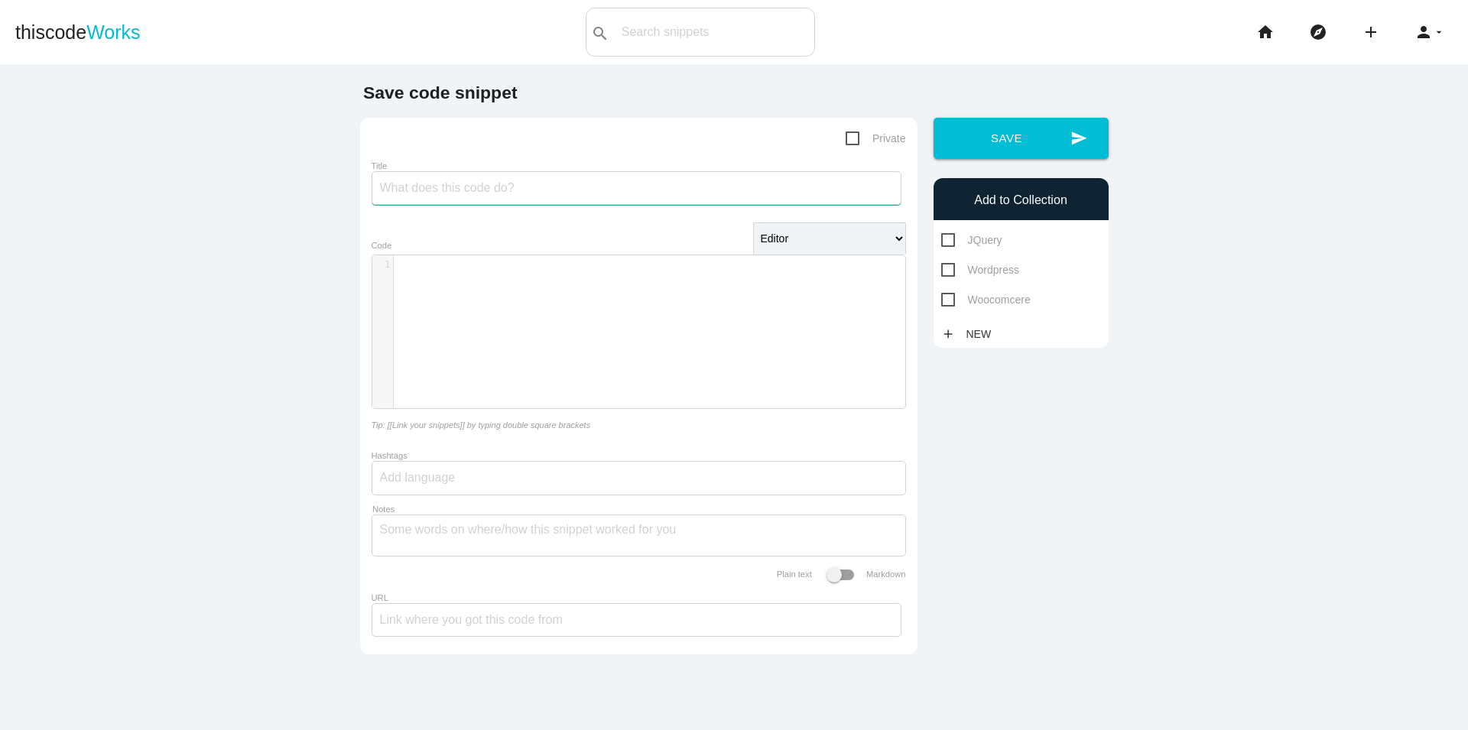
click at [476, 193] on input "Title" at bounding box center [637, 188] width 530 height 34
type input "Mega Menu"
click at [510, 275] on div "​ x 1 ​" at bounding box center [656, 264] width 524 height 19
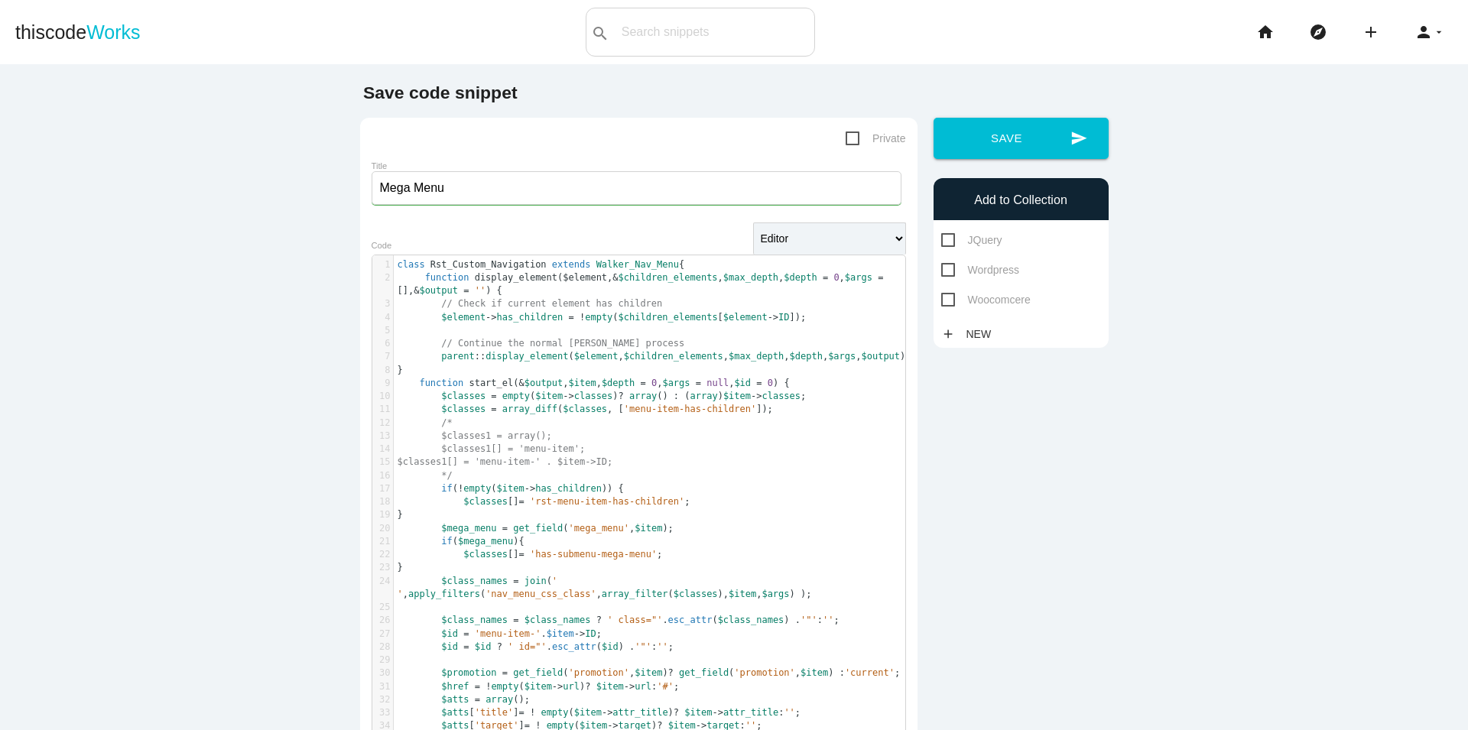
click at [974, 266] on span "Wordpress" at bounding box center [980, 270] width 78 height 19
click at [951, 266] on input "Wordpress" at bounding box center [946, 266] width 10 height 10
checkbox input "true"
click at [1004, 139] on button "send Save" at bounding box center [1021, 138] width 175 height 41
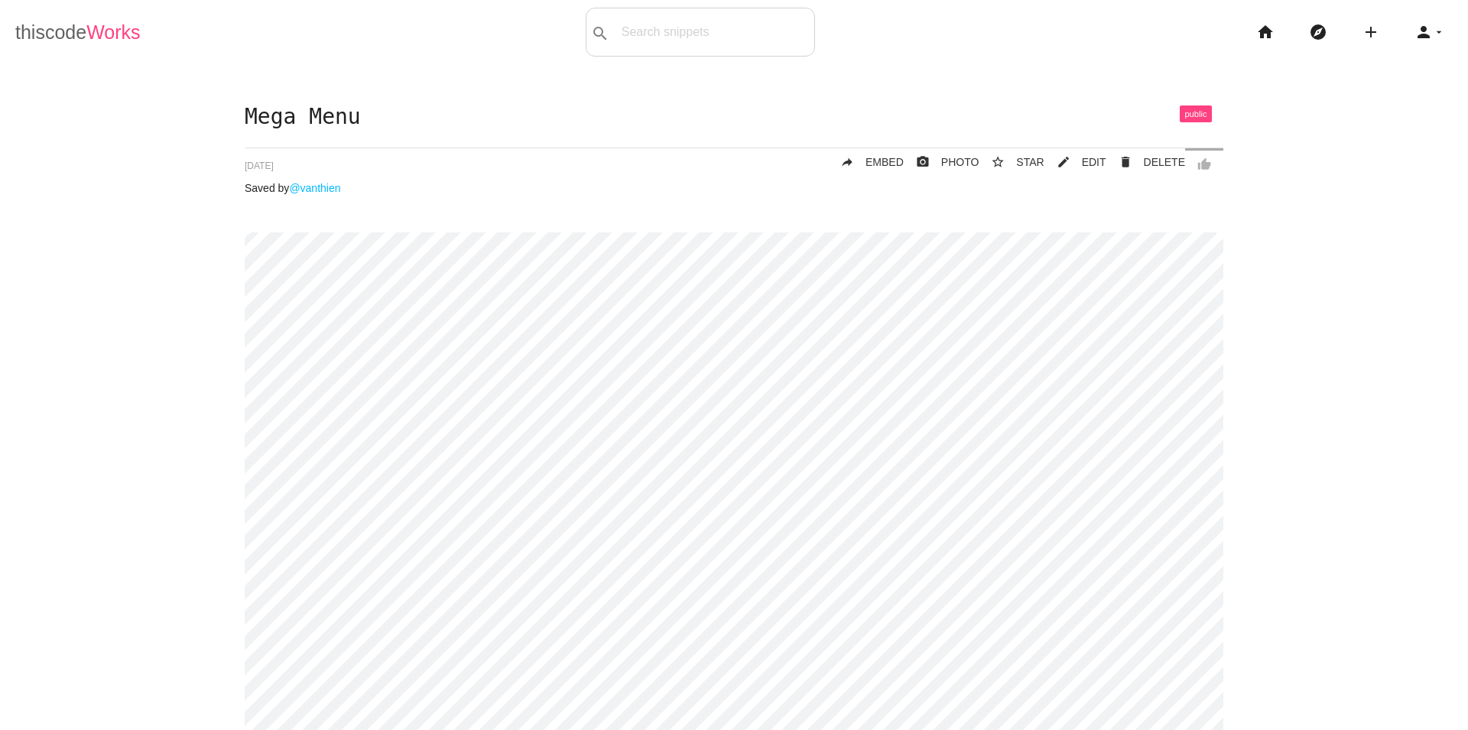
click at [49, 31] on link "thiscode Works" at bounding box center [77, 32] width 125 height 49
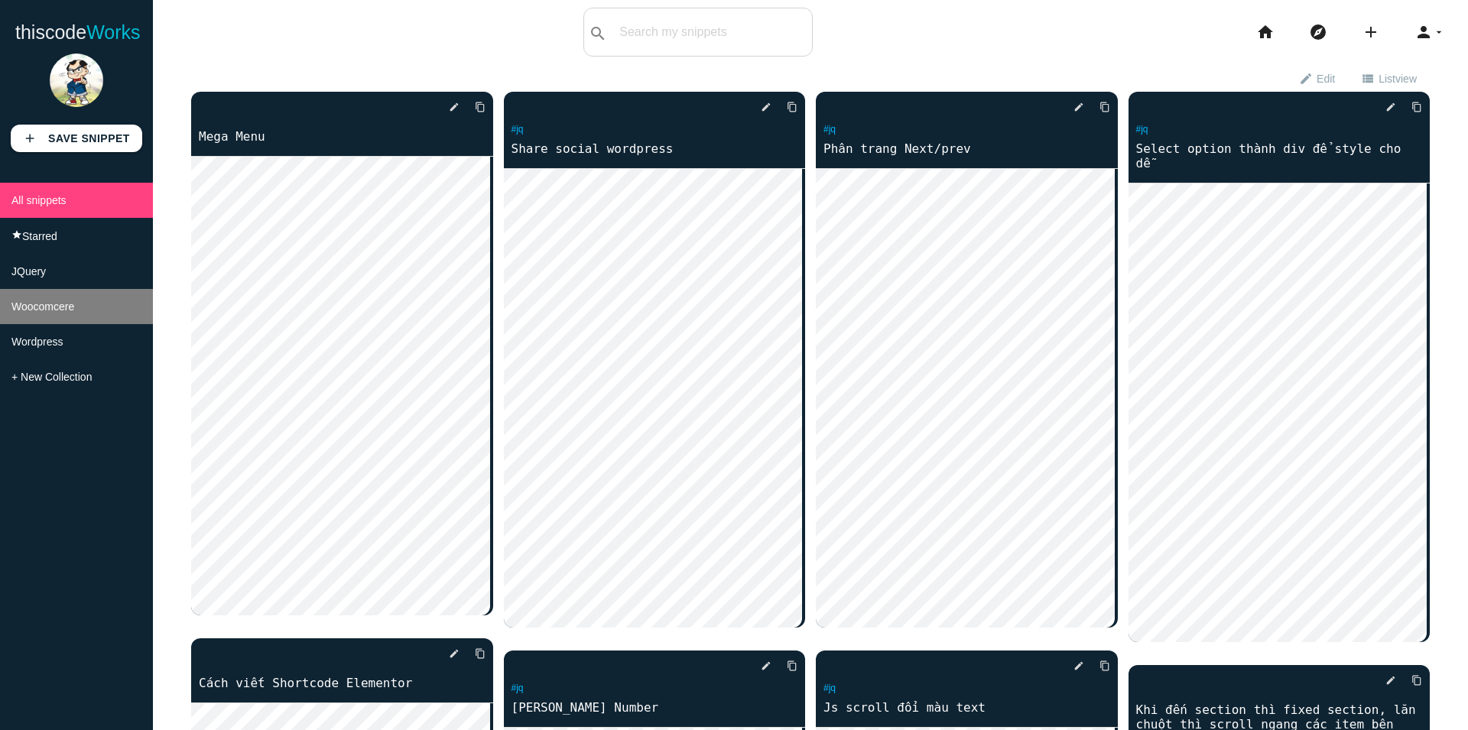
click at [37, 310] on span "Woocomcere" at bounding box center [42, 307] width 63 height 12
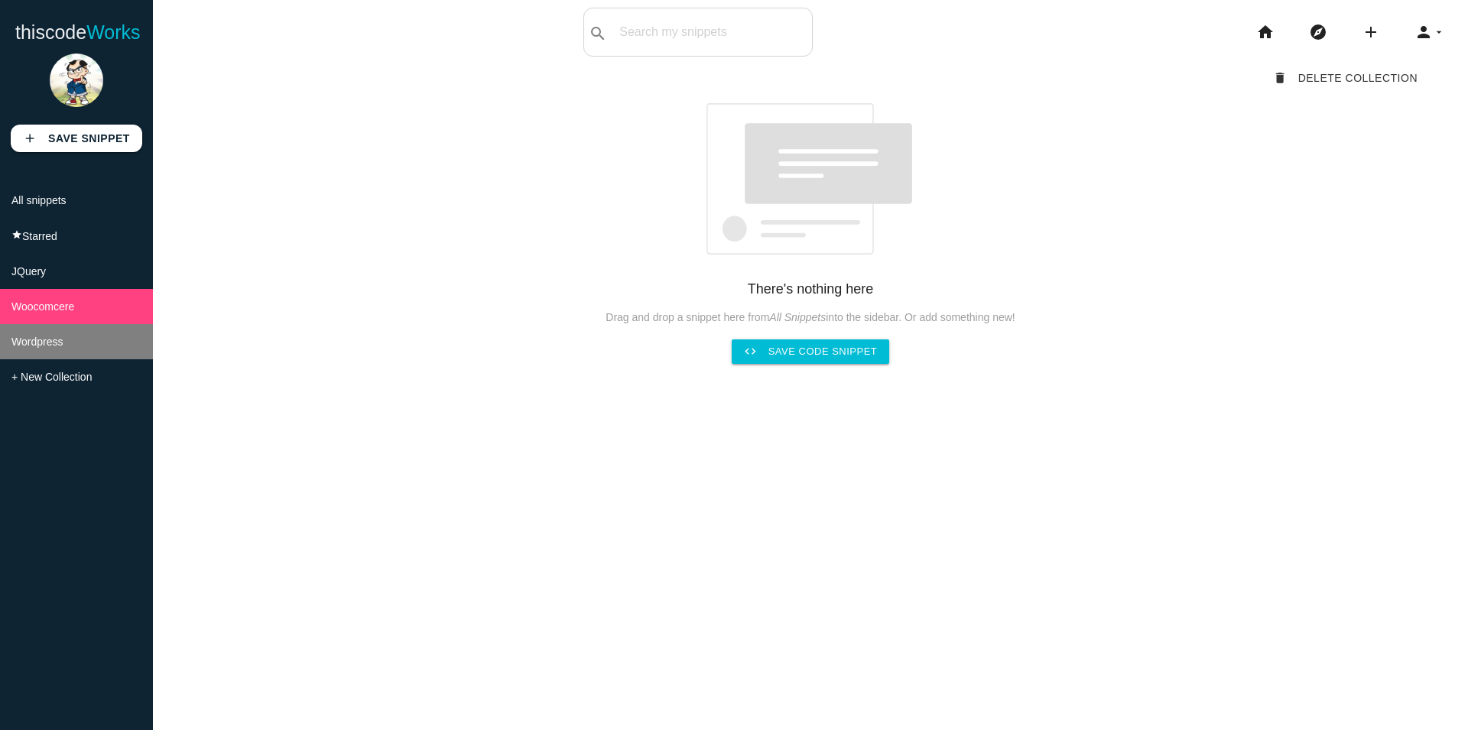
click at [72, 346] on li "Wordpress" at bounding box center [76, 341] width 153 height 35
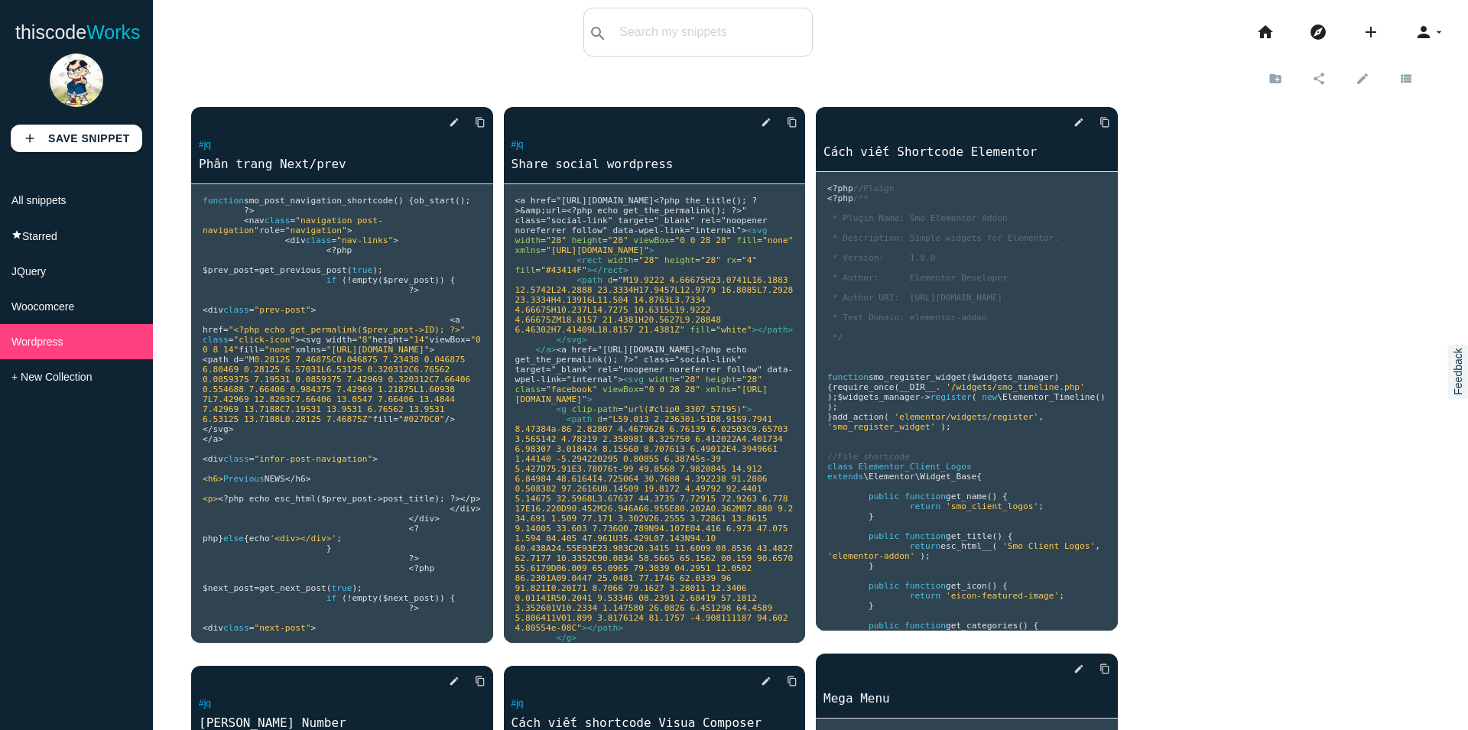
drag, startPoint x: 109, startPoint y: 580, endPoint x: 99, endPoint y: 481, distance: 99.9
click at [109, 580] on div "add Save Snippet All snippets star Starred JQuery Woocomcere Wordpress + New Co…" at bounding box center [76, 388] width 153 height 684
click at [45, 348] on span "Wordpress" at bounding box center [36, 342] width 51 height 12
click at [1362, 33] on icon "add" at bounding box center [1371, 32] width 18 height 49
click at [1344, 216] on div "delete star_border photo_camera edit content_copy #jq Phân trang Next/prev func…" at bounding box center [810, 658] width 1239 height 1133
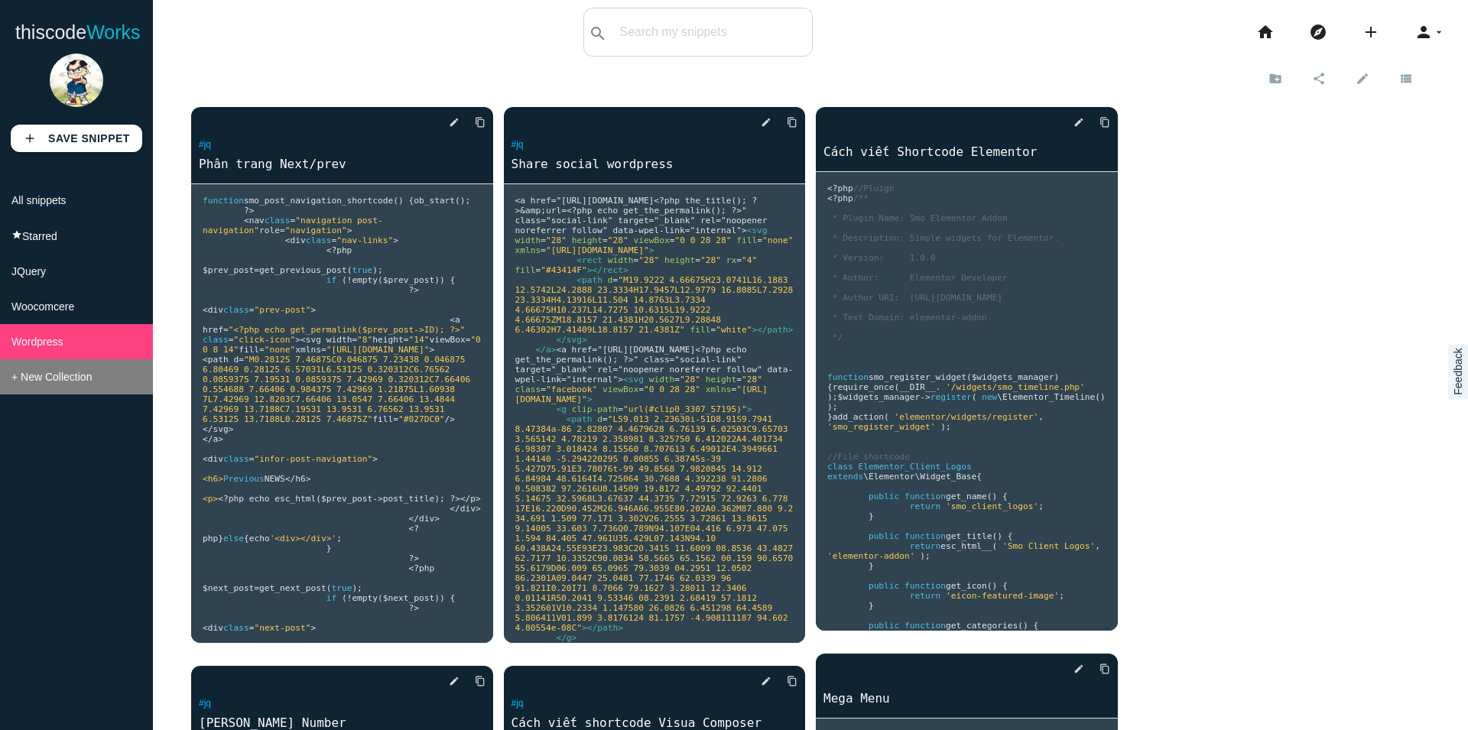
click at [73, 383] on span "+ New Collection" at bounding box center [51, 377] width 80 height 12
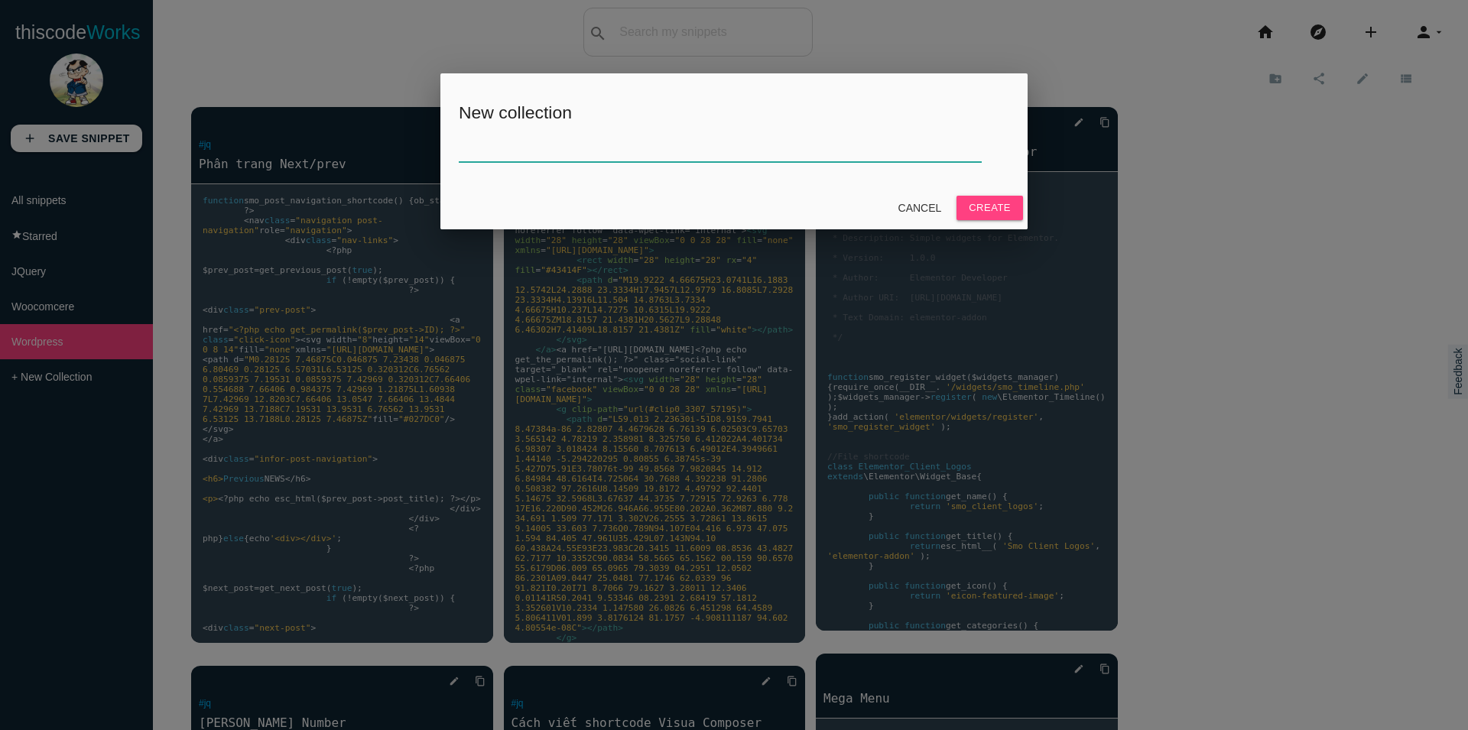
click at [675, 149] on input "text" at bounding box center [720, 145] width 523 height 33
type input "Divi"
click at [1012, 206] on button "Create" at bounding box center [990, 208] width 67 height 24
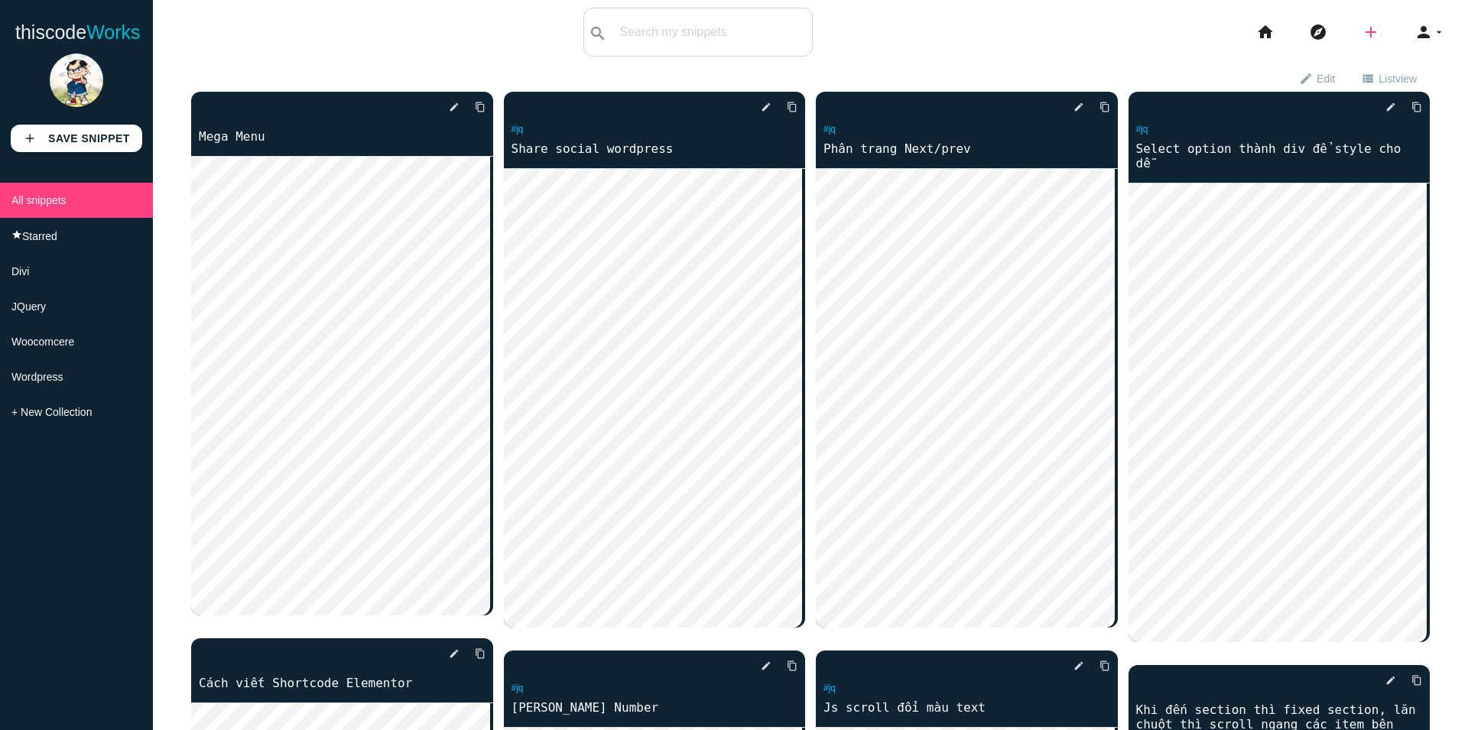
click at [1362, 31] on icon "add" at bounding box center [1371, 32] width 18 height 49
click at [1390, 29] on link "code Snippet" at bounding box center [1404, 27] width 107 height 38
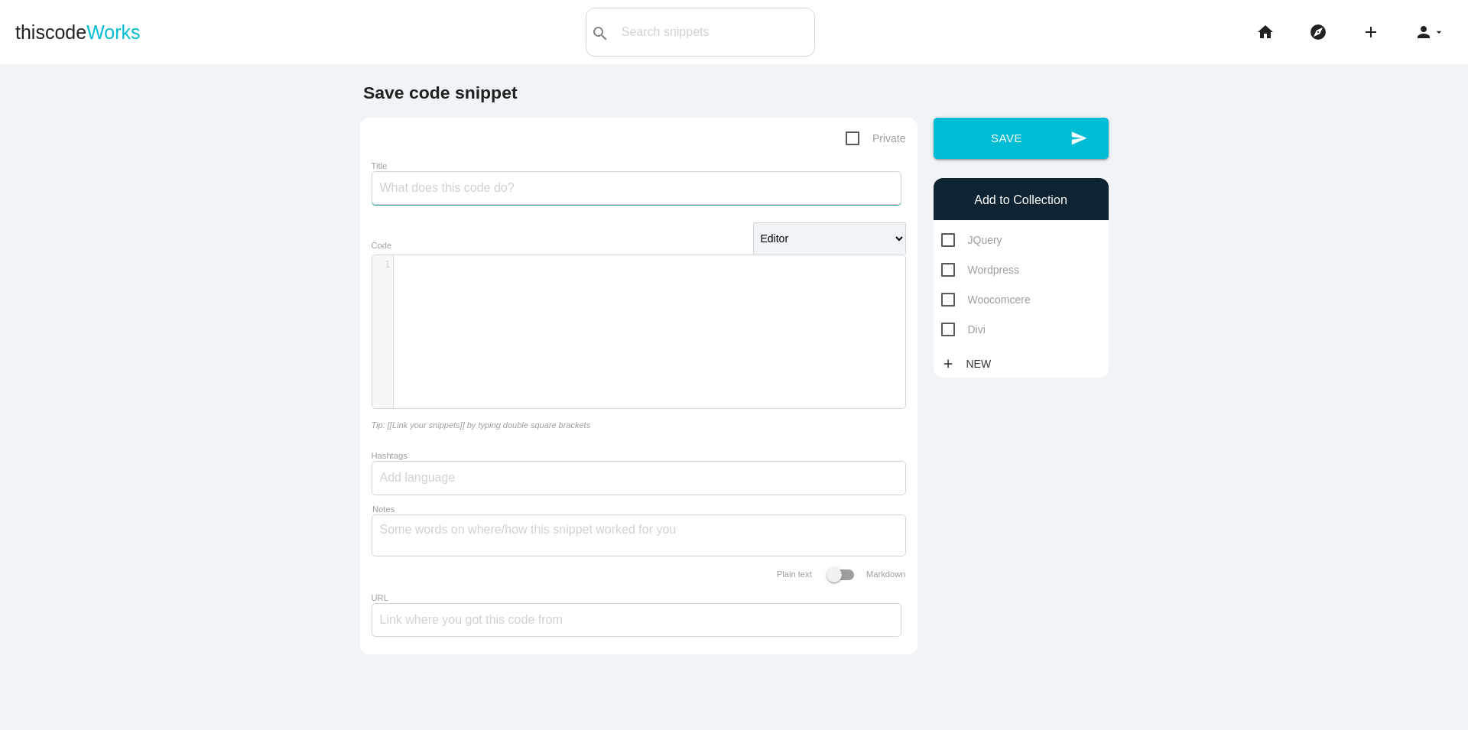
click at [497, 192] on input "Title" at bounding box center [637, 188] width 530 height 34
type input "f"
type input "FAQ JS"
click at [474, 265] on pre "​" at bounding box center [656, 264] width 524 height 13
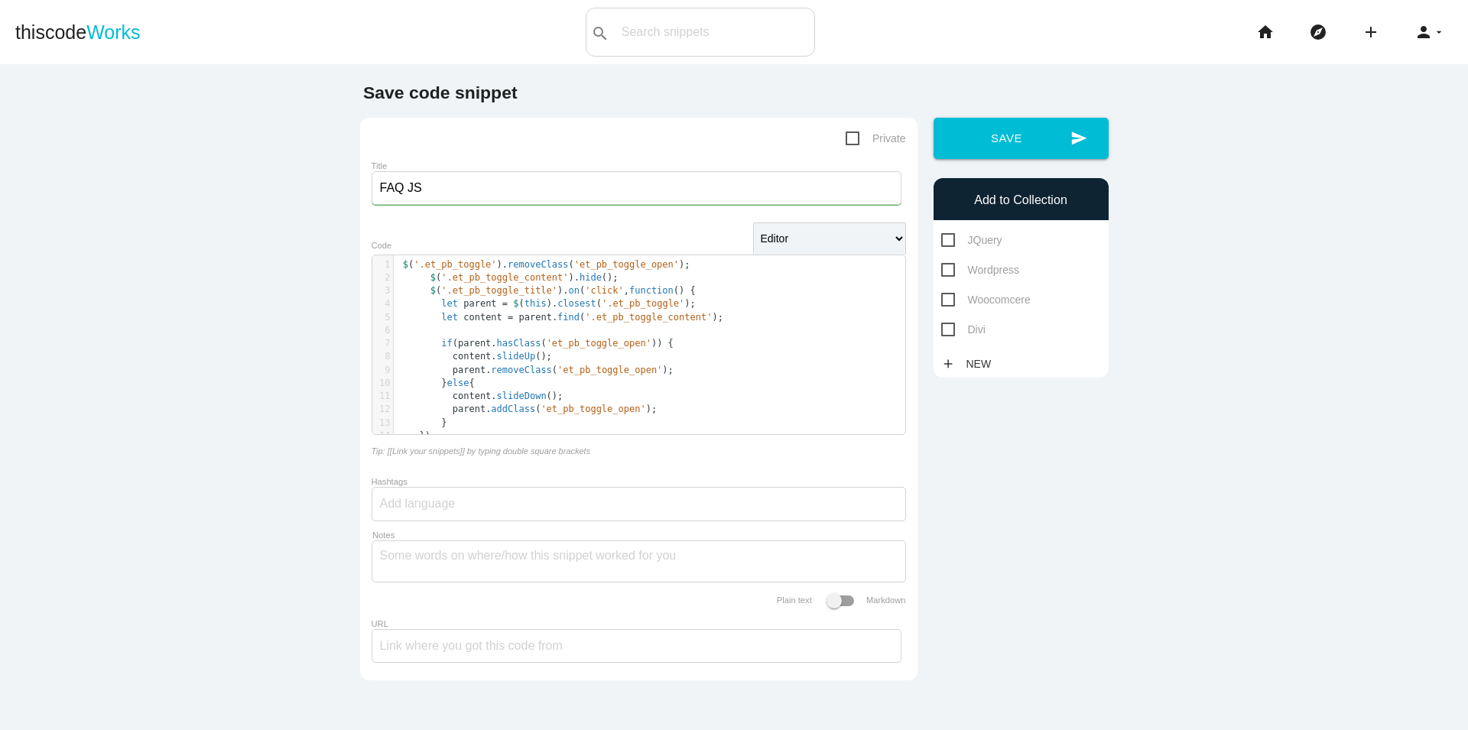
click at [974, 330] on span "Divi" at bounding box center [963, 329] width 44 height 19
click at [951, 330] on input "Divi" at bounding box center [946, 325] width 10 height 10
checkbox input "true"
click at [465, 192] on input "FAQ JS" at bounding box center [637, 188] width 530 height 34
type input "FAQ JS show all khi click"
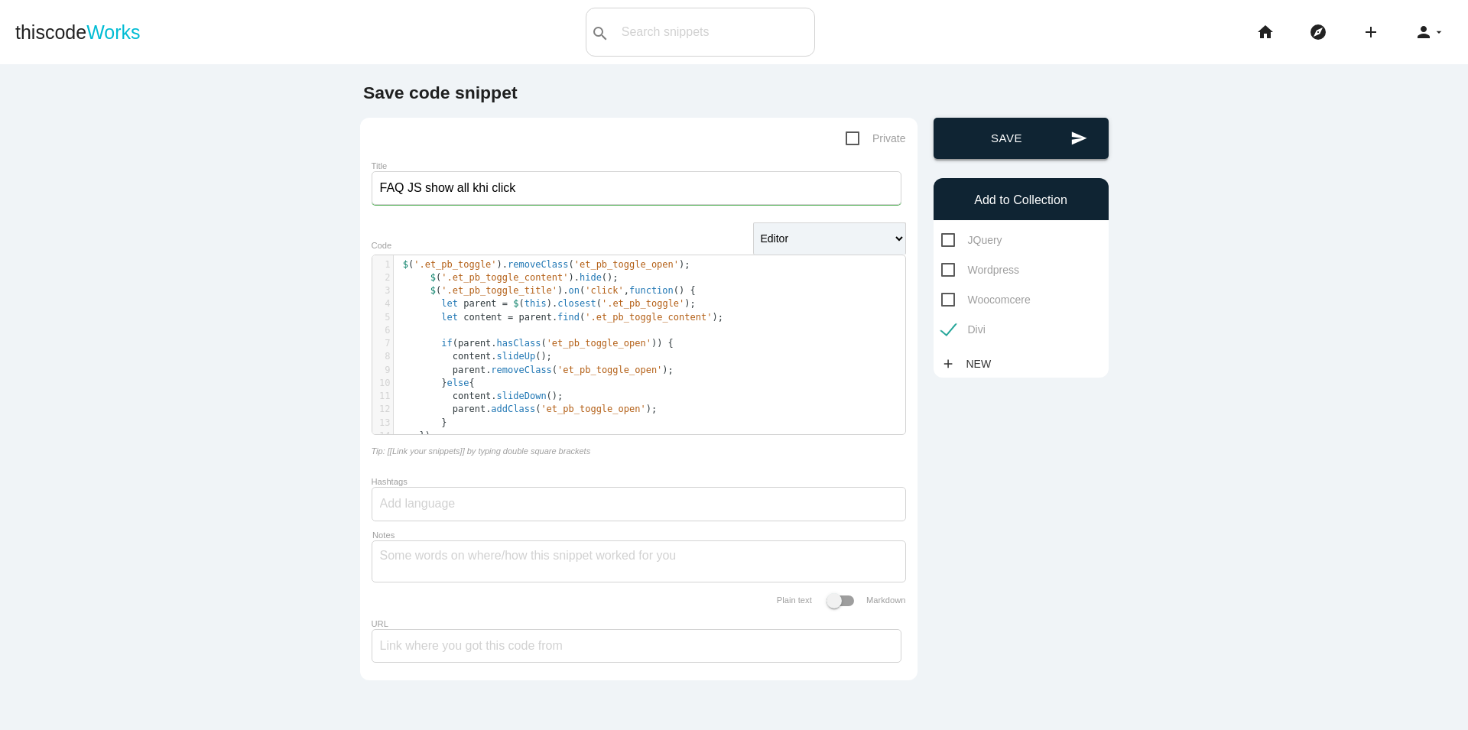
click at [1020, 135] on button "send Save" at bounding box center [1021, 138] width 175 height 41
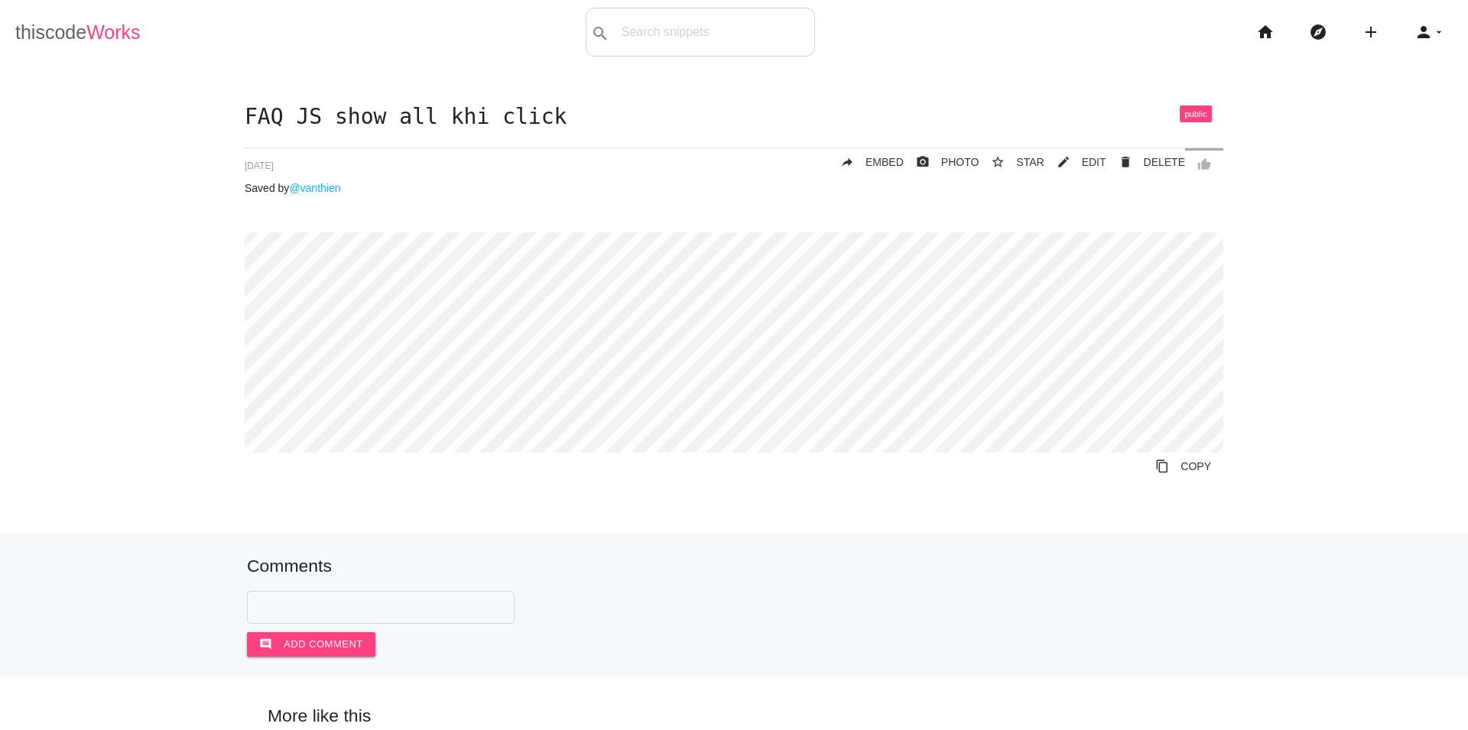
click at [99, 34] on span "Works" at bounding box center [113, 31] width 54 height 21
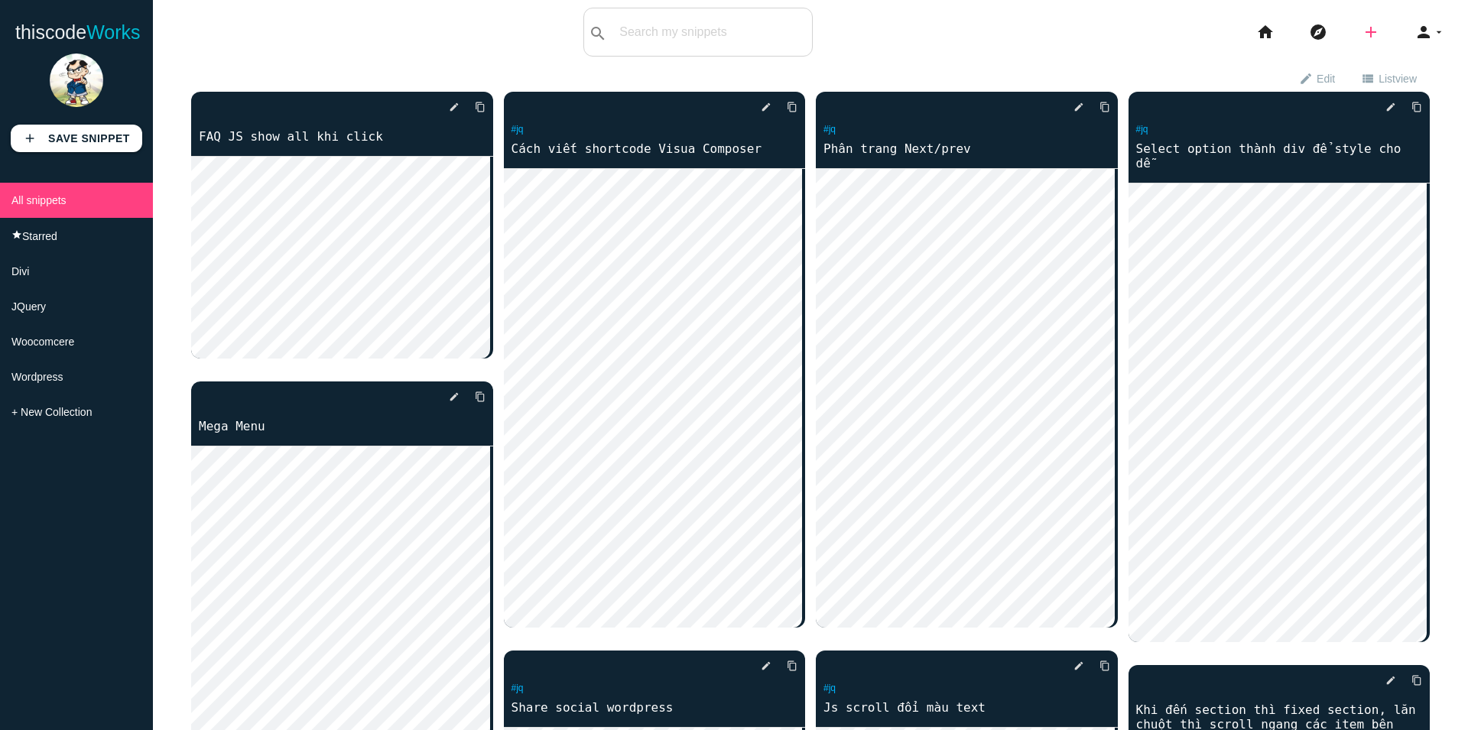
click at [1363, 34] on icon "add" at bounding box center [1371, 32] width 18 height 49
click at [1394, 27] on link "code Snippet" at bounding box center [1404, 27] width 107 height 38
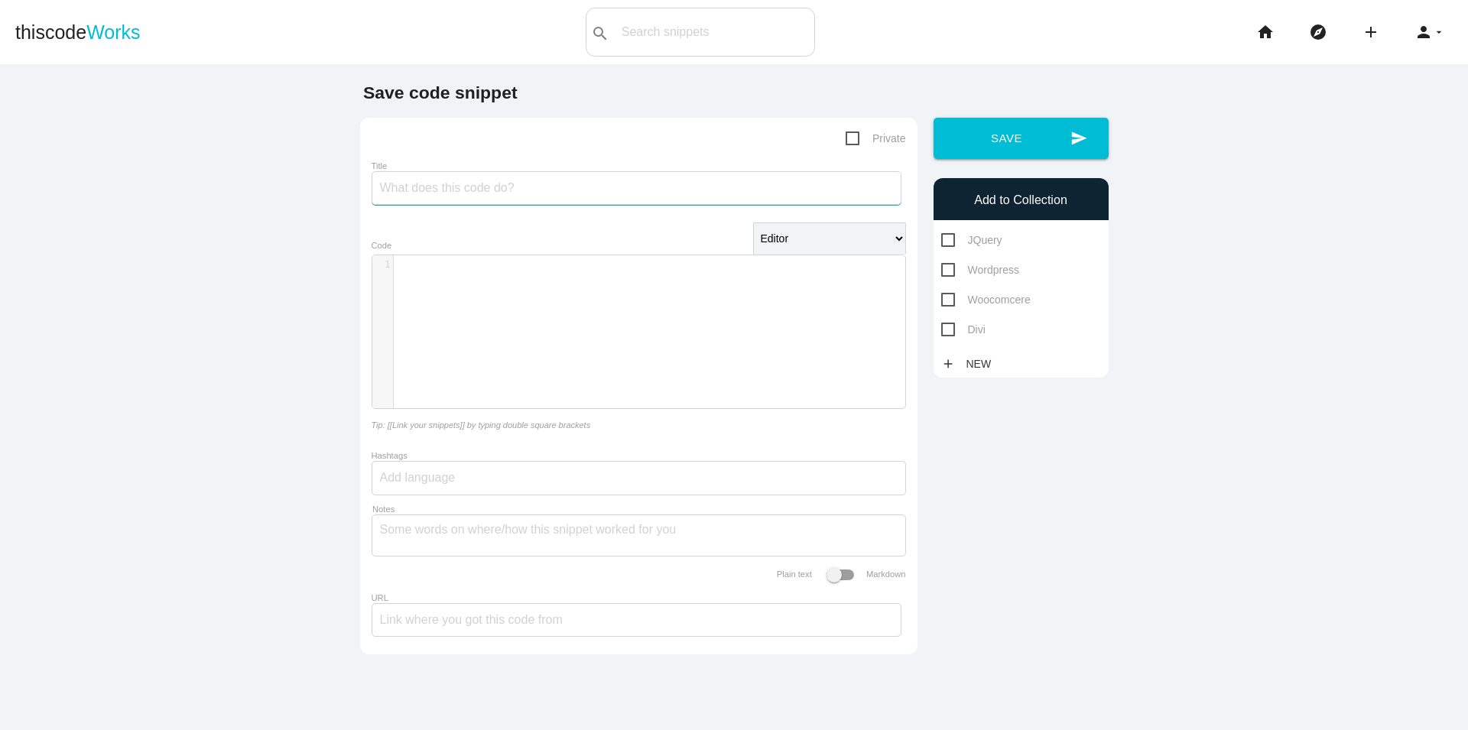
click at [583, 190] on input "Title" at bounding box center [637, 188] width 530 height 34
type input "A"
type input "Ạ"
type input "Ajax Search thông [PERSON_NAME]"
click at [488, 267] on pre "​" at bounding box center [656, 264] width 524 height 13
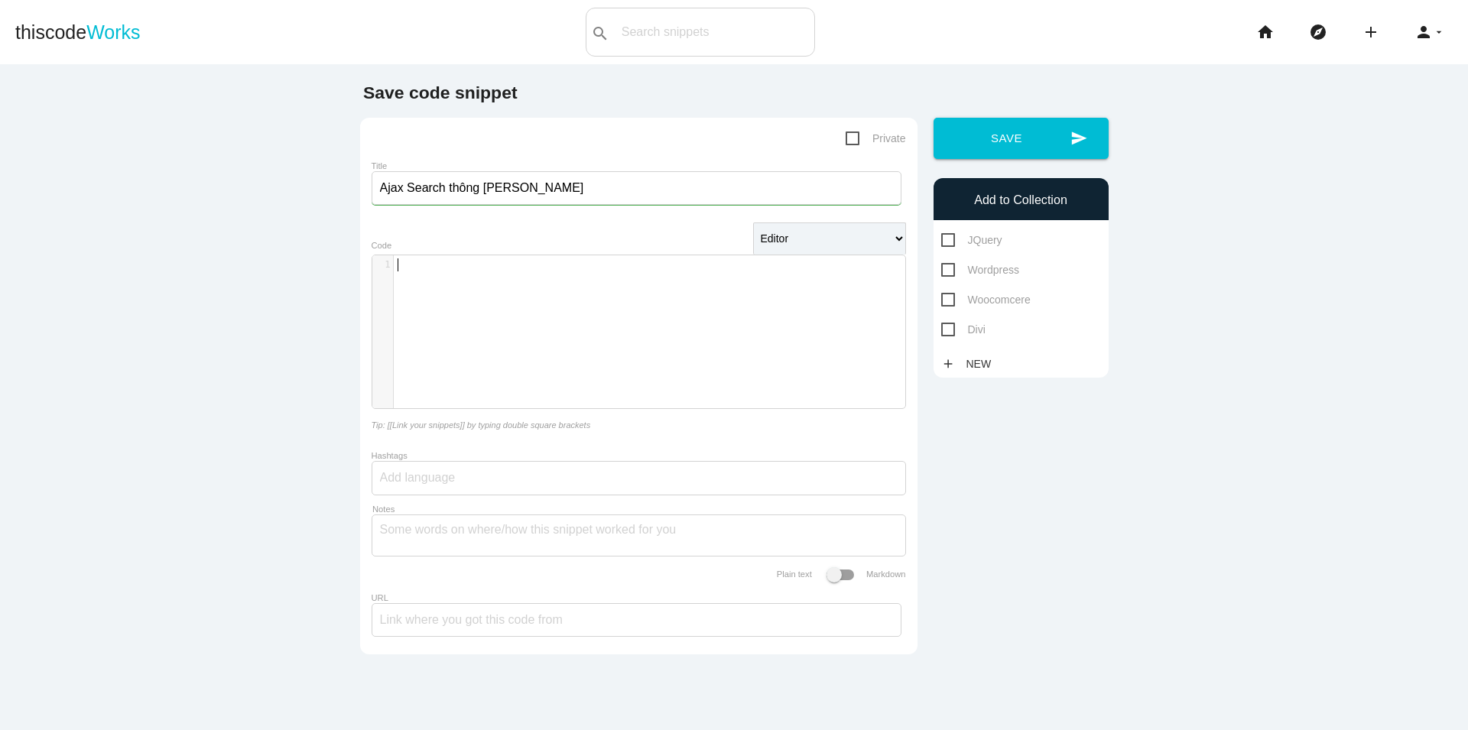
scroll to position [5, 0]
type textarea "php"
type textarea "// PHP Action"
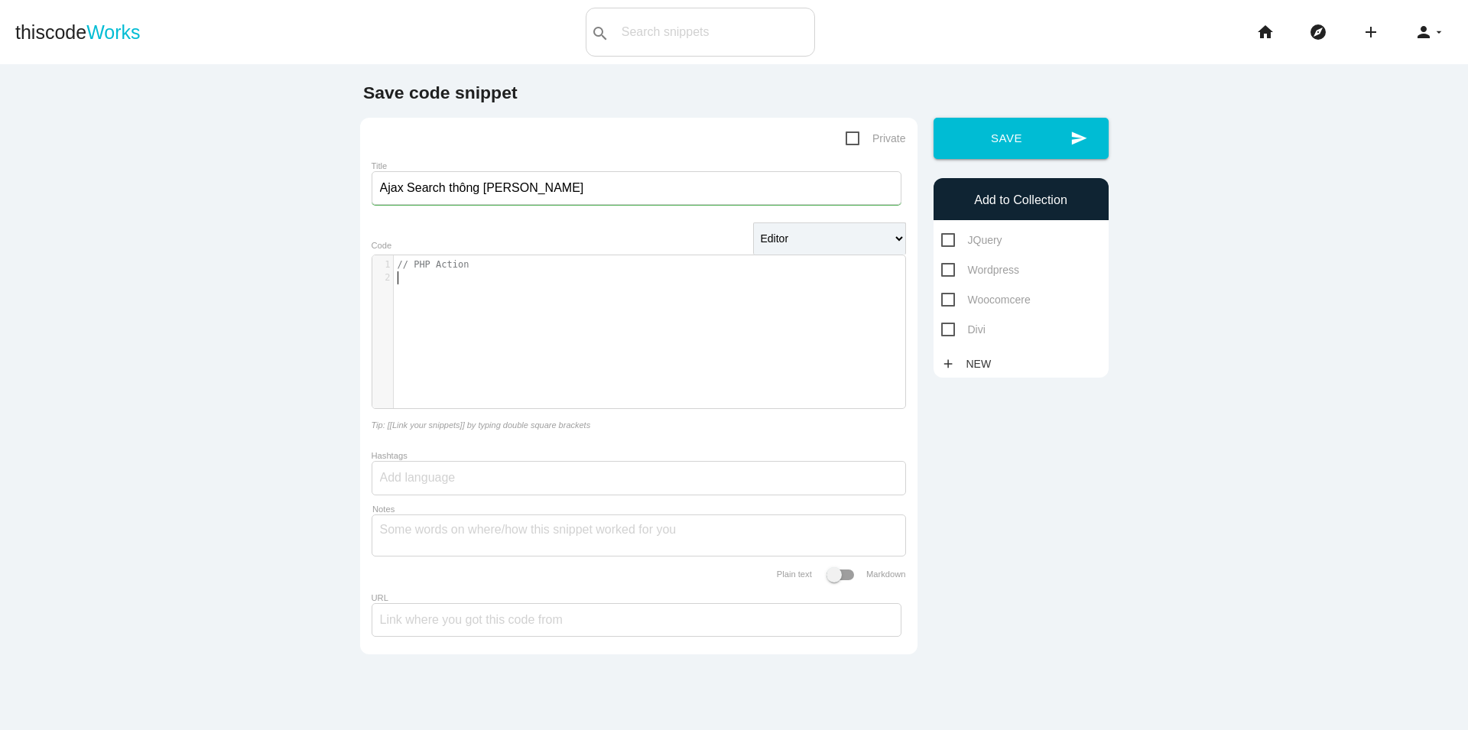
paste textarea "/"
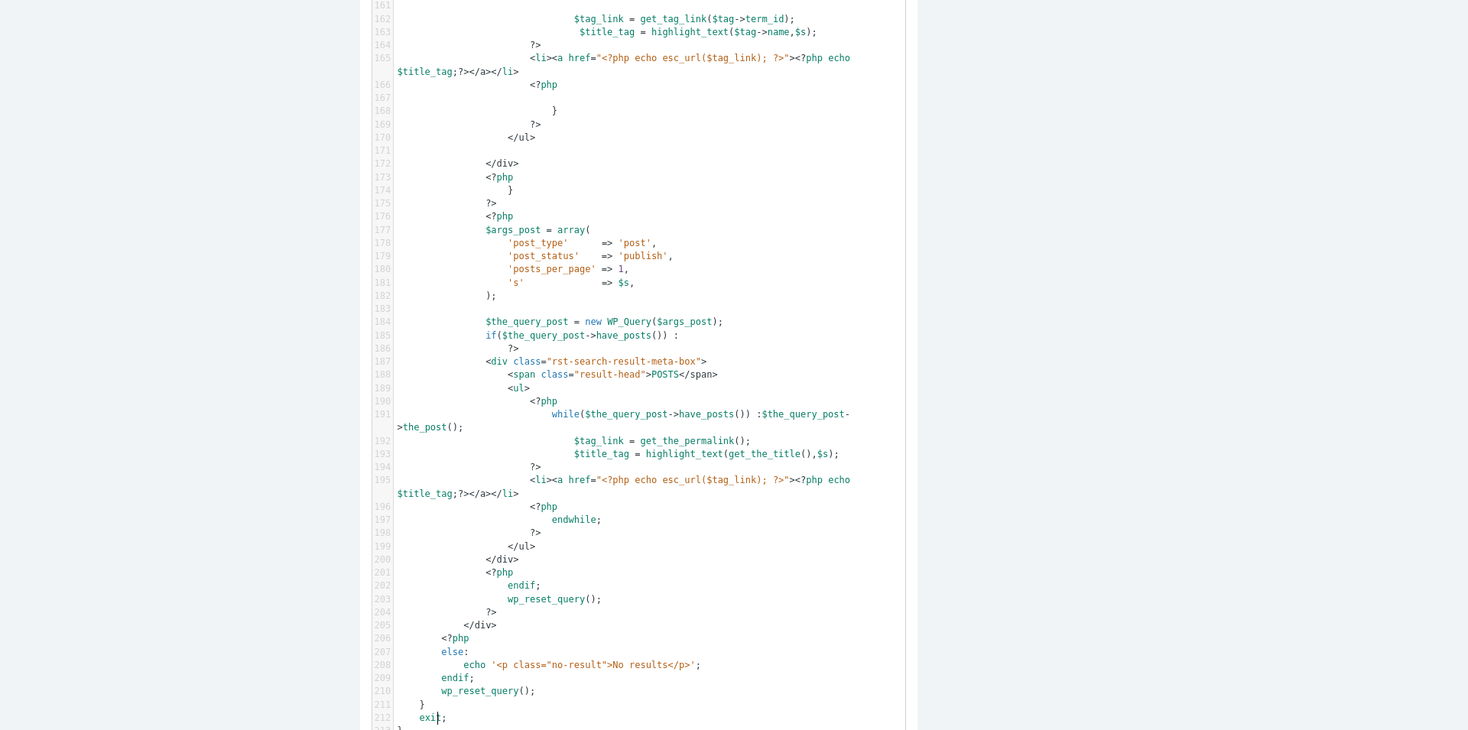
scroll to position [5, 31]
type textarea "//Js Call"
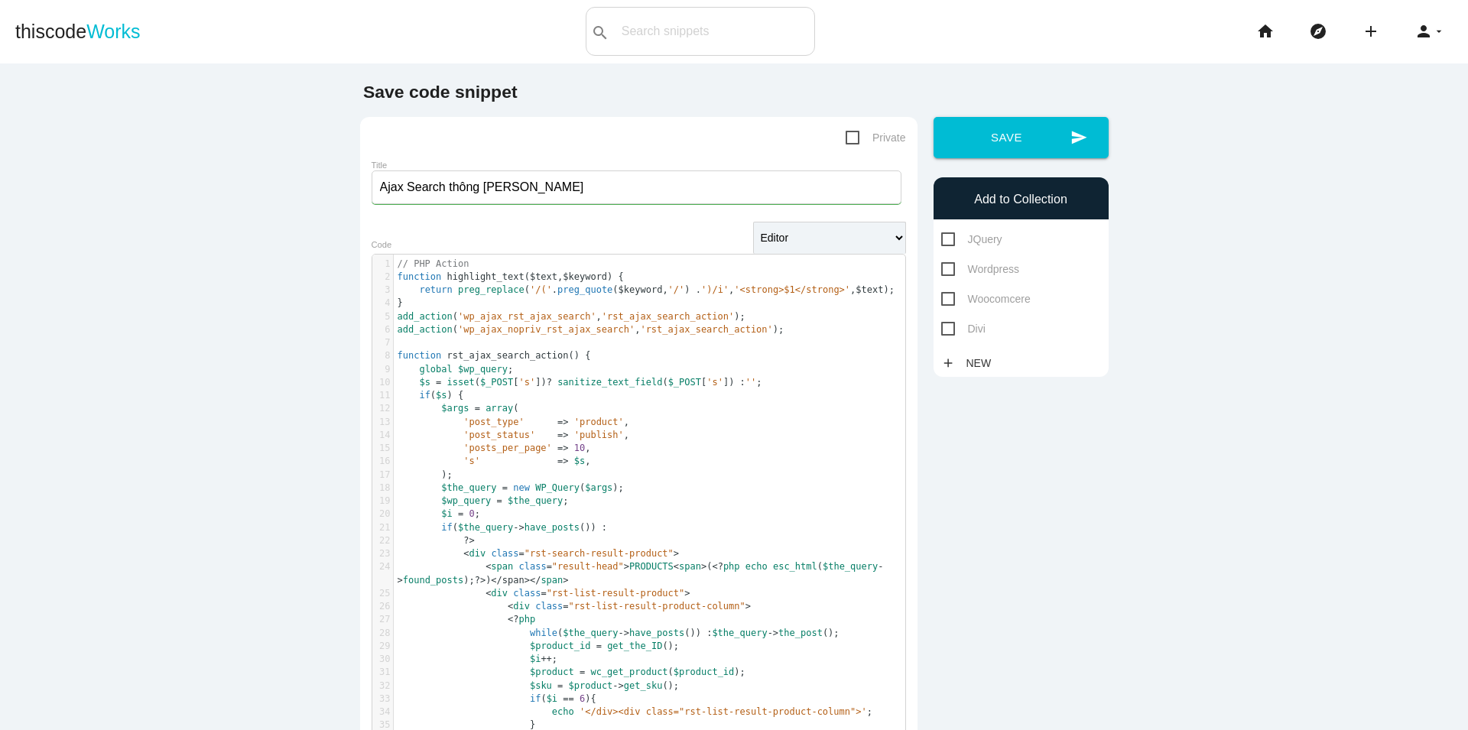
scroll to position [0, 0]
click at [984, 272] on span "Wordpress" at bounding box center [980, 270] width 78 height 19
click at [951, 271] on input "Wordpress" at bounding box center [946, 266] width 10 height 10
checkbox input "true"
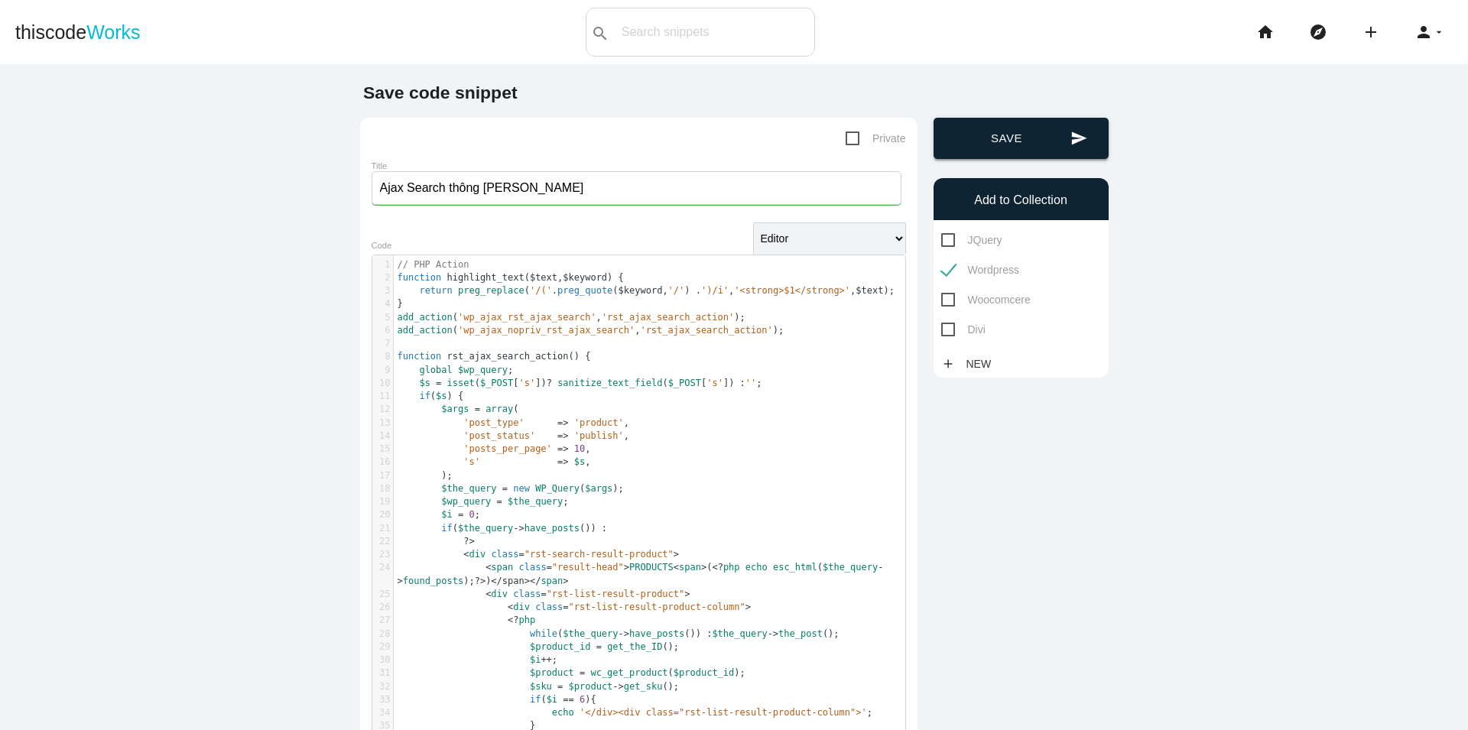
click at [1023, 138] on button "send Save" at bounding box center [1021, 138] width 175 height 41
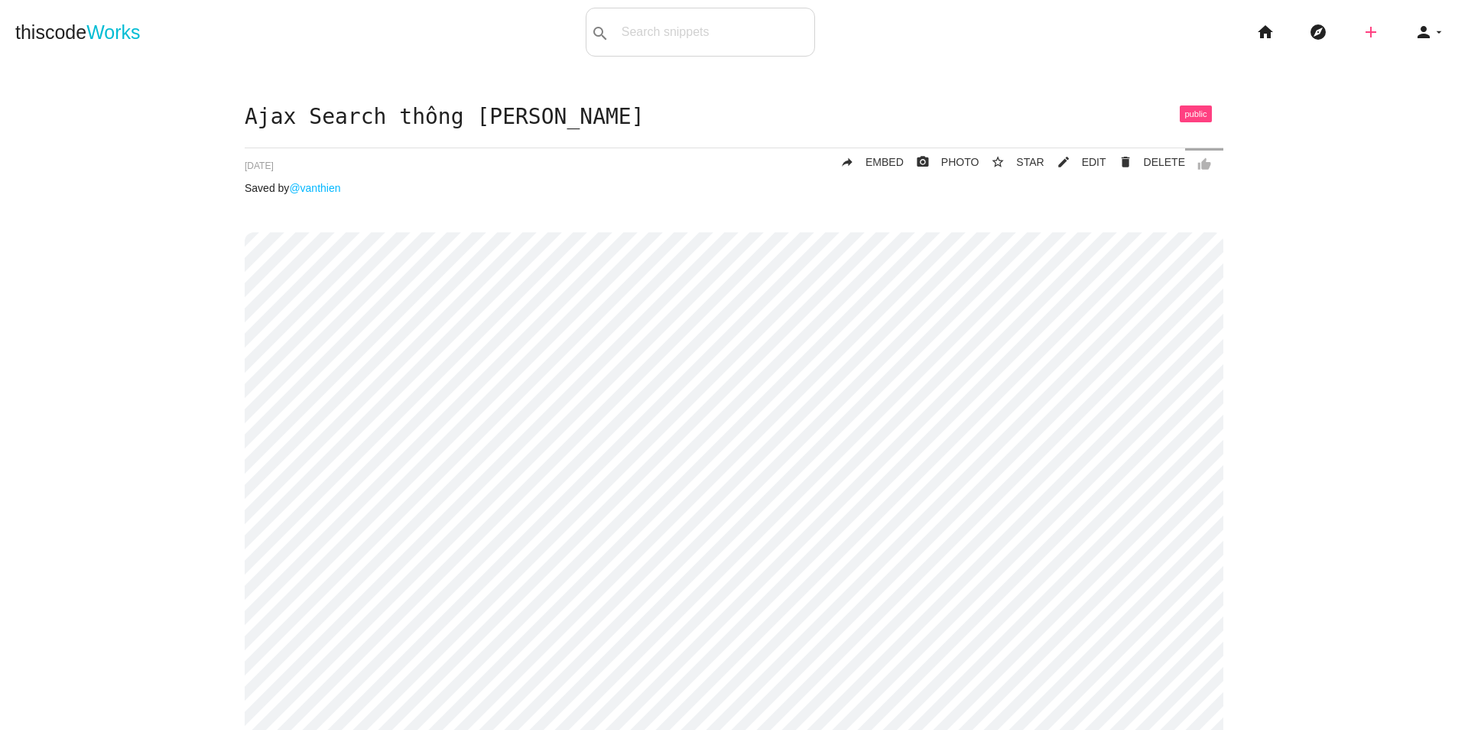
click at [1362, 31] on icon "add" at bounding box center [1371, 32] width 18 height 49
click at [1425, 29] on link "code Snippet" at bounding box center [1404, 27] width 107 height 38
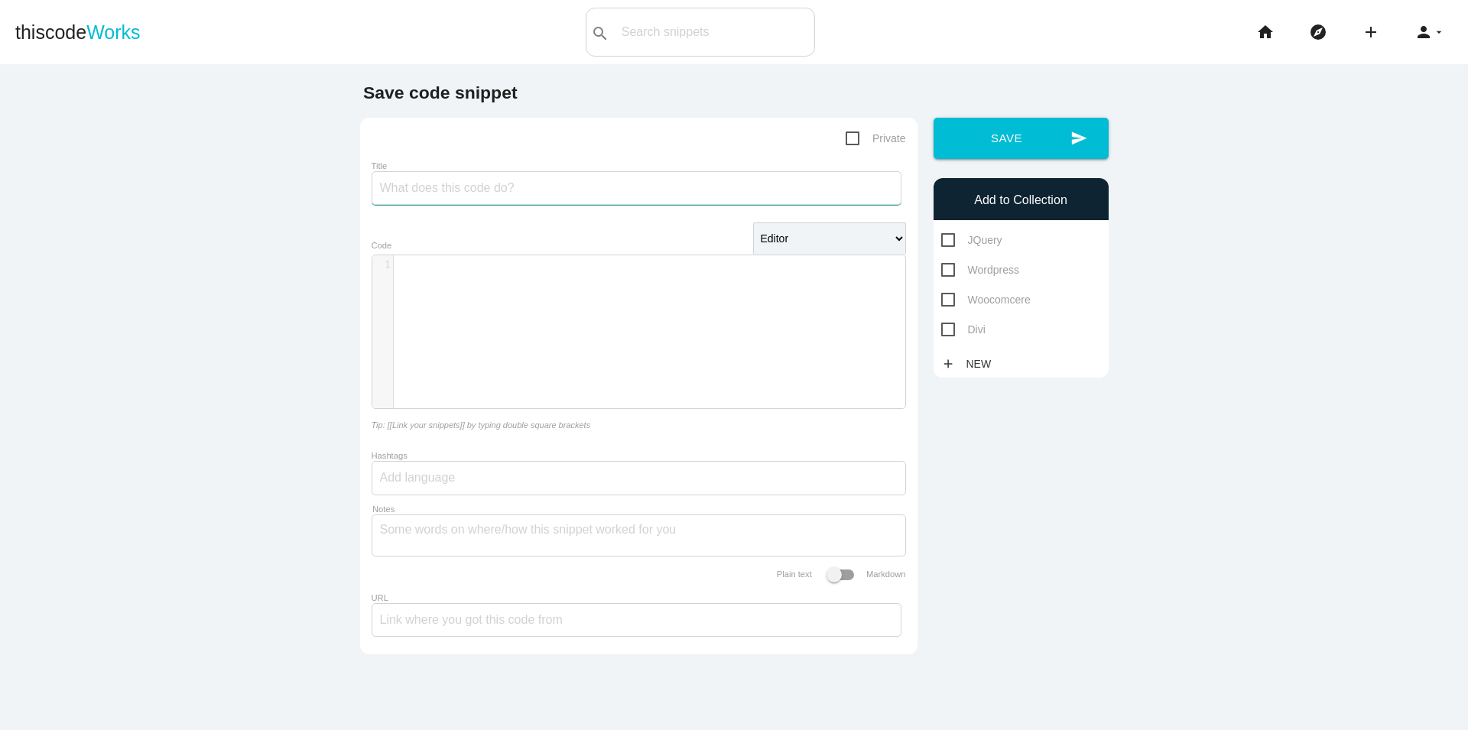
click at [414, 198] on input "Title" at bounding box center [637, 188] width 530 height 34
type input "Key"
click at [447, 307] on div "​ x 1 ​" at bounding box center [650, 343] width 556 height 176
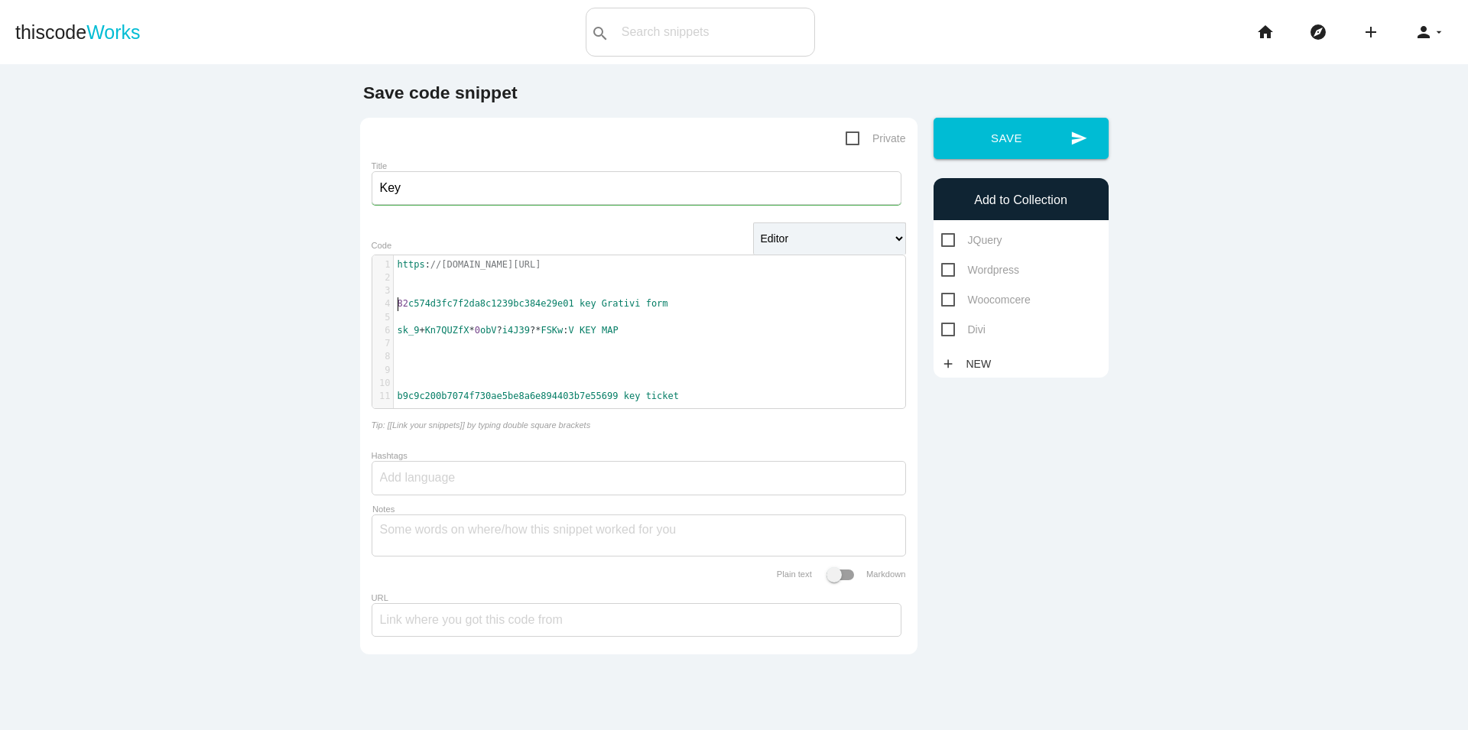
click at [394, 305] on pre "82 c574d3fc7f2da8c1239bc384e29e01 key Grativi form" at bounding box center [656, 303] width 524 height 13
type textarea "Grativi form"
drag, startPoint x: 579, startPoint y: 305, endPoint x: 694, endPoint y: 308, distance: 114.8
click at [694, 308] on pre "82 c574d3fc7f2da8c1239bc384e29e01 key Grativi form" at bounding box center [656, 303] width 524 height 13
click at [395, 291] on pre "​" at bounding box center [656, 290] width 524 height 13
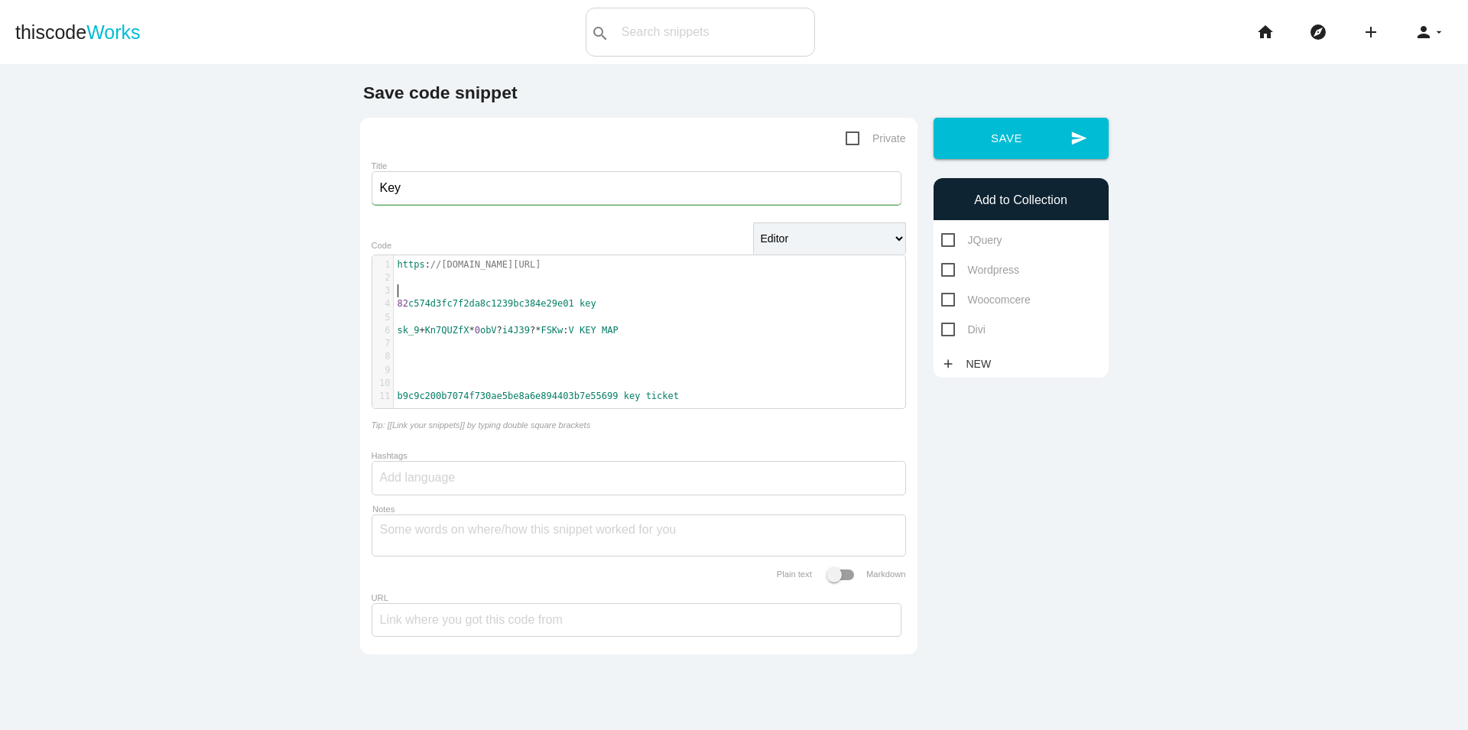
paste textarea ":"
type textarea ":"
type textarea "key"
drag, startPoint x: 590, startPoint y: 303, endPoint x: 554, endPoint y: 303, distance: 35.9
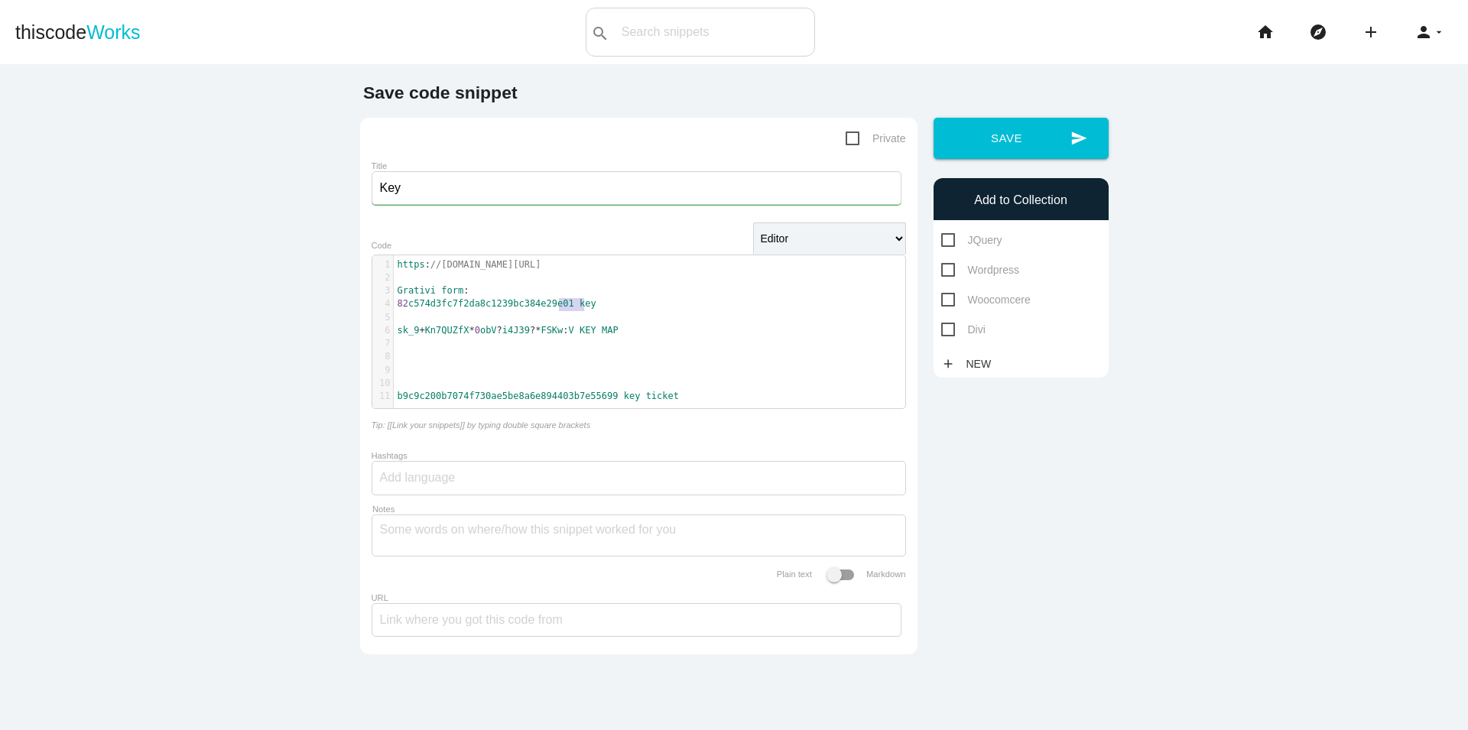
click at [554, 303] on pre "82 c574d3fc7f2da8c1239bc384e29e01 key" at bounding box center [656, 303] width 524 height 13
type textarea "KEY MAP"
drag, startPoint x: 557, startPoint y: 332, endPoint x: 635, endPoint y: 332, distance: 78.0
click at [635, 332] on pre "sk_9 + Kn7QUZfX * 0 obV ? i4J39 ?* FSKw : V KEY MAP" at bounding box center [656, 330] width 524 height 13
click at [394, 324] on pre "​" at bounding box center [656, 317] width 524 height 13
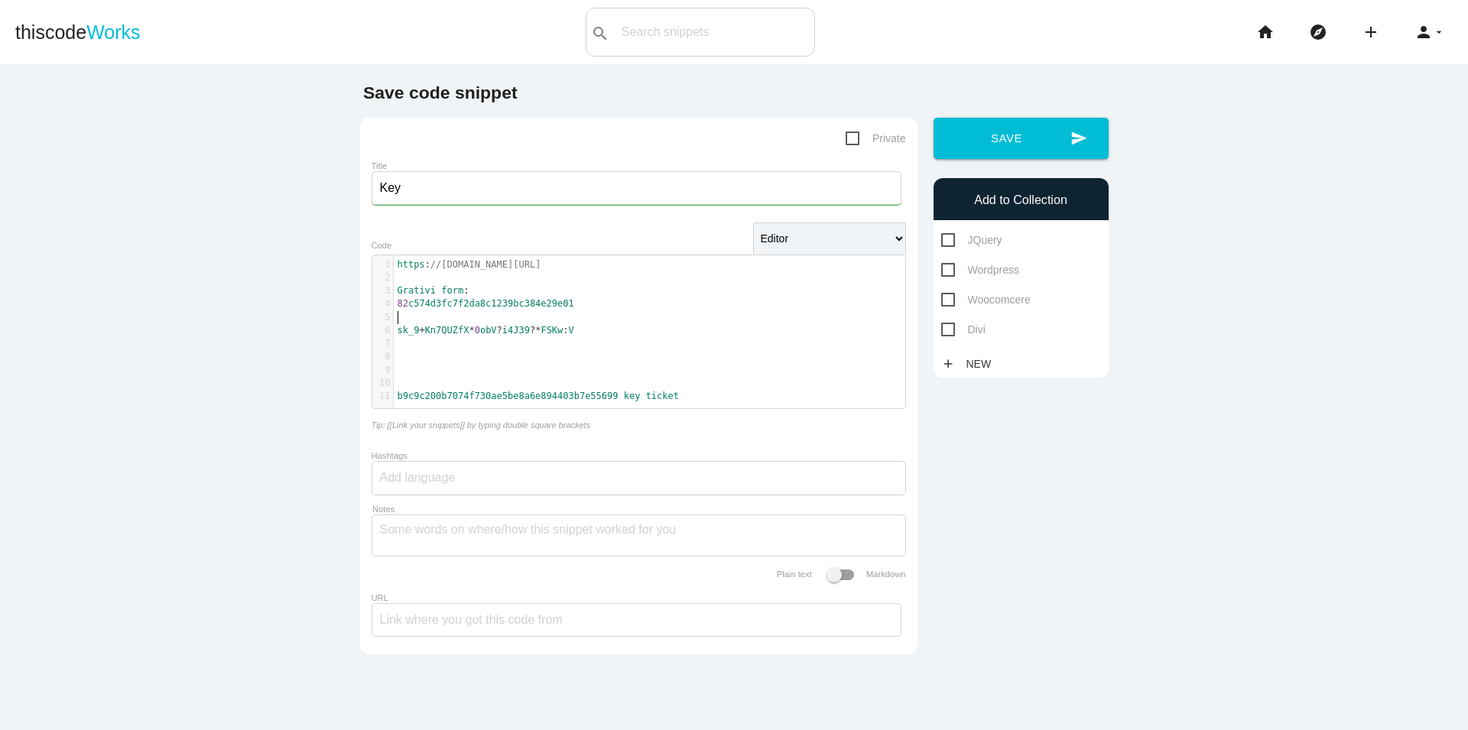
paste textarea ":"
type textarea ":"
click at [574, 336] on pre "sk_9 + Kn7QUZfX * 0 obV ? i4J39 ?* FSKw : V" at bounding box center [656, 330] width 524 height 13
type textarea "key ticket"
drag, startPoint x: 600, startPoint y: 396, endPoint x: 678, endPoint y: 397, distance: 78.0
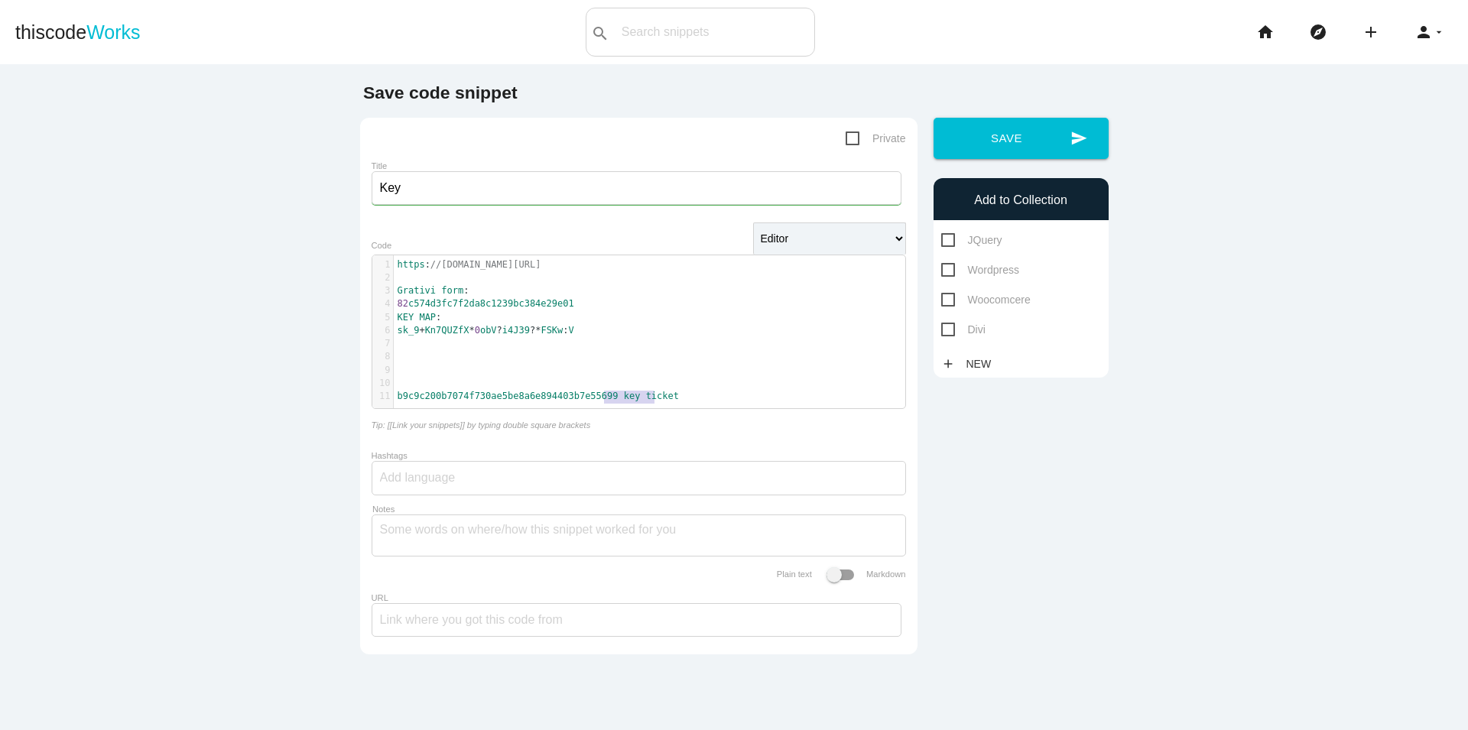
click at [678, 397] on pre "b9c9c200b7074f730ae5be8a6e894403b7e55699 key ticket" at bounding box center [656, 396] width 524 height 13
click at [395, 349] on pre "​" at bounding box center [656, 343] width 524 height 13
paste textarea "k"
drag, startPoint x: 394, startPoint y: 346, endPoint x: 379, endPoint y: 345, distance: 15.3
click at [394, 345] on div "7 key ticket" at bounding box center [656, 343] width 524 height 13
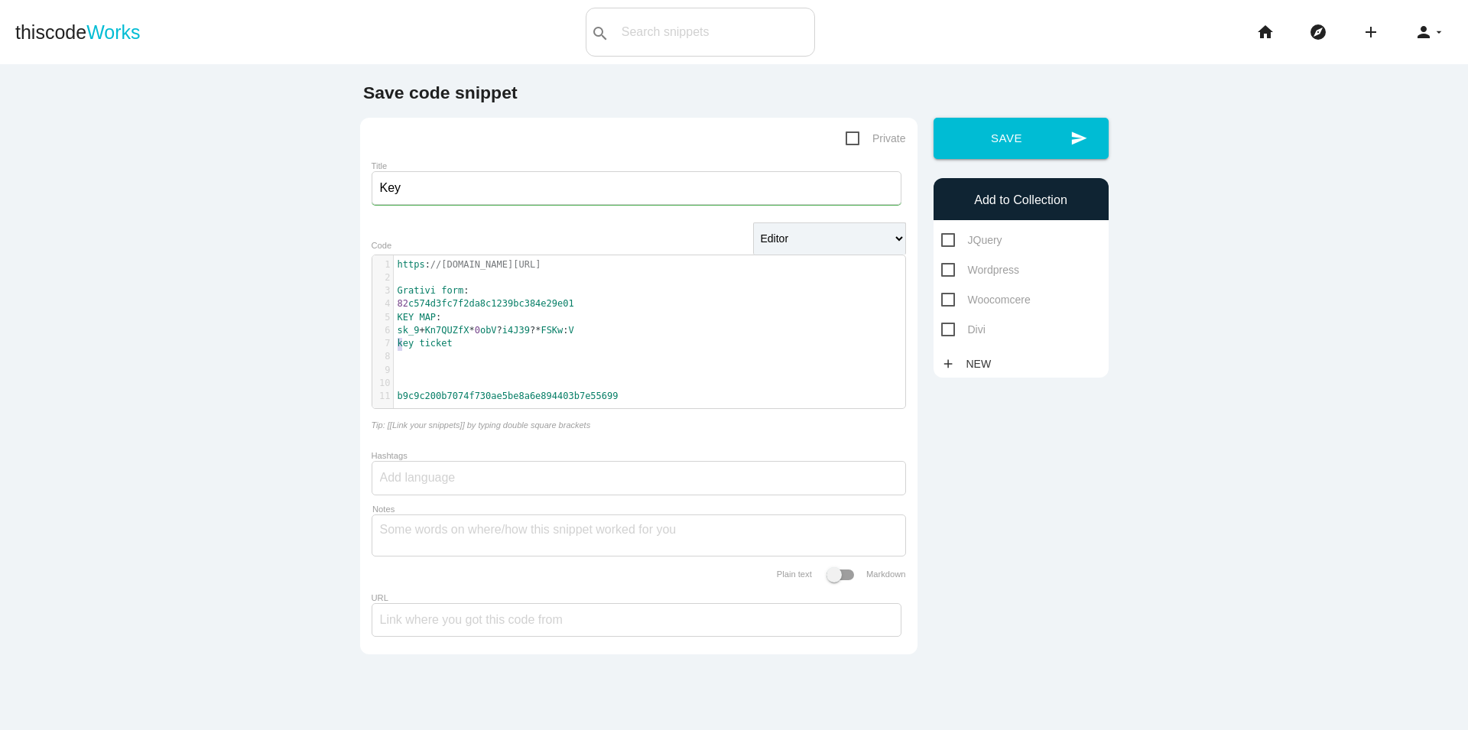
type textarea "K"
drag, startPoint x: 604, startPoint y: 398, endPoint x: 498, endPoint y: 398, distance: 106.3
click at [498, 398] on pre "b9c9c200b7074f730ae5be8a6e894403b7e55699" at bounding box center [656, 396] width 524 height 13
type textarea "e8a6e894403b7e55699"
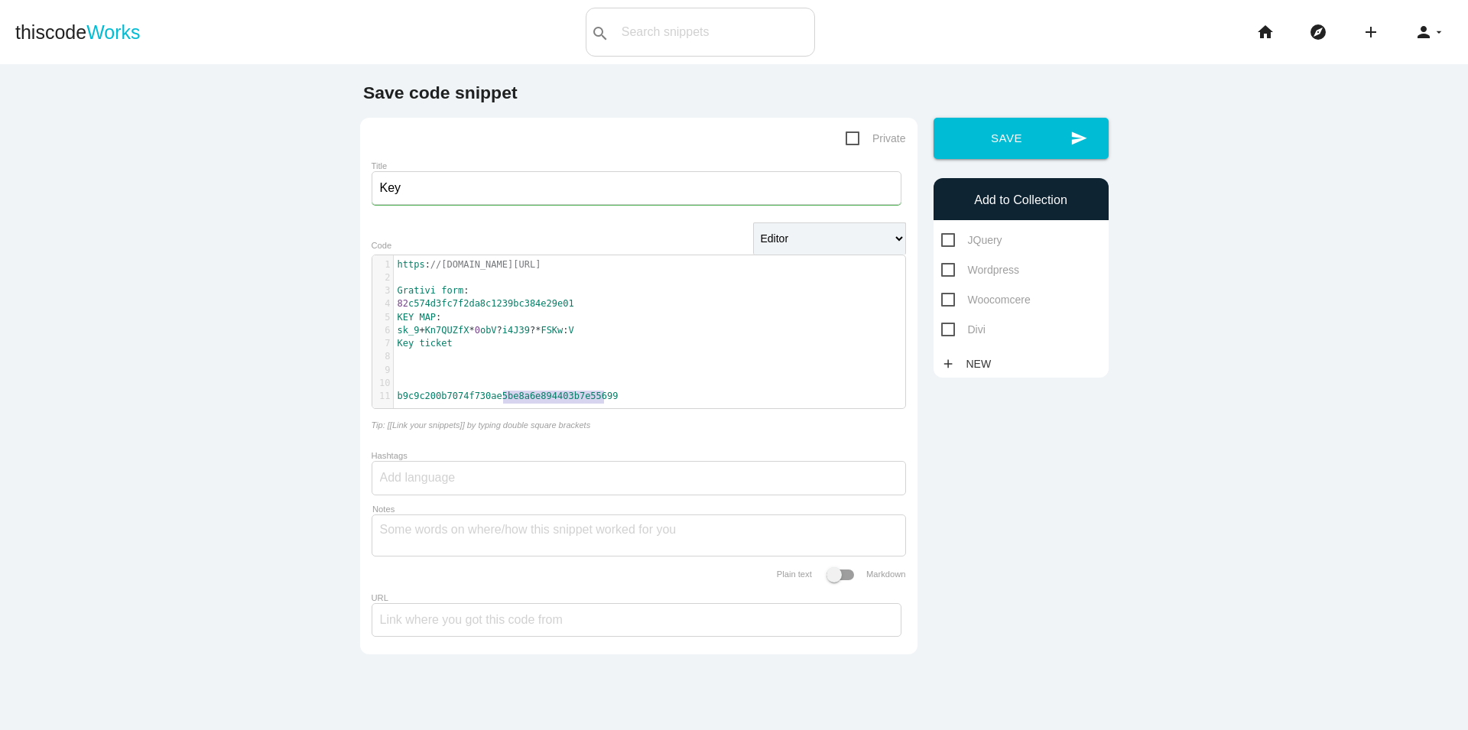
click at [591, 397] on span "b9c9c200b7074f730ae5be8a6e894403b7e55699" at bounding box center [508, 396] width 221 height 11
type textarea "b9c9c200b7074f730ae5be8a6e894403b7e55699"
drag, startPoint x: 593, startPoint y: 396, endPoint x: 385, endPoint y: 393, distance: 208.0
click at [394, 395] on div "11 b9c9c200b7074f730ae5be8a6e894403b7e55699" at bounding box center [656, 396] width 524 height 13
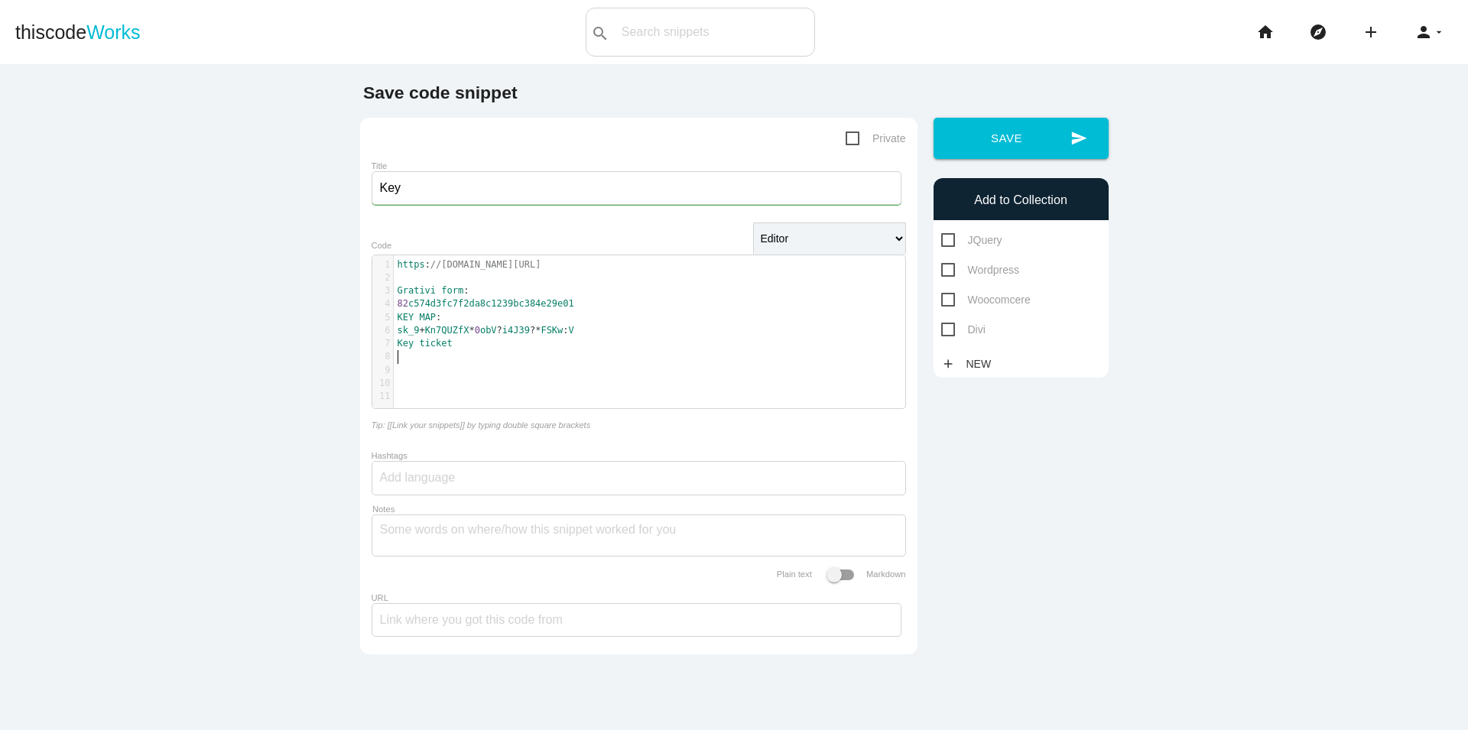
click at [397, 357] on pre "​" at bounding box center [656, 356] width 524 height 13
paste textarea
click at [219, 645] on main "Save code snippet Private Title Key Editor HTML Editor Javascript Editor PHP Ed…" at bounding box center [734, 429] width 1468 height 730
click at [461, 373] on pre "​" at bounding box center [656, 370] width 524 height 13
paste textarea ":"
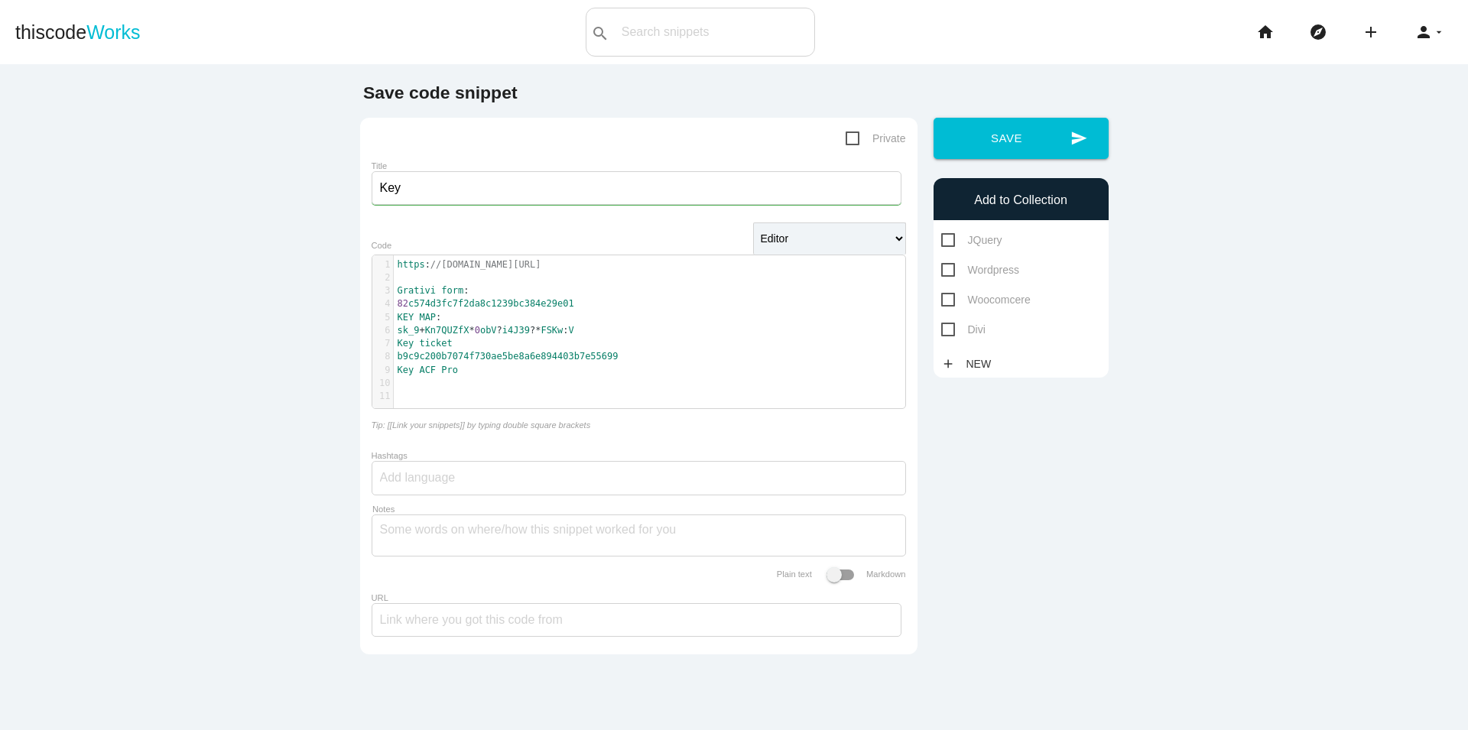
type textarea ":"
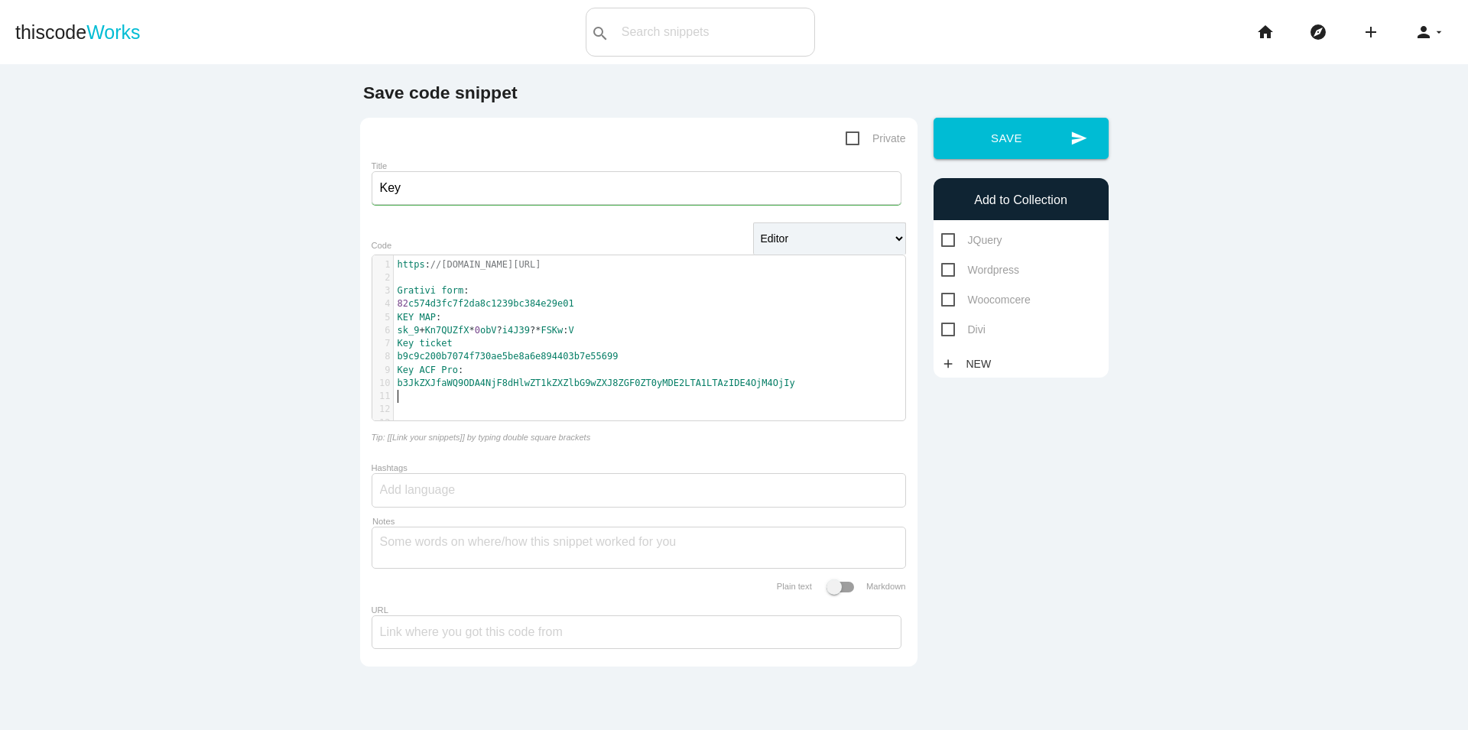
paste textarea ":"
type textarea ":"
click at [578, 327] on pre "sk_9 + Kn7QUZfX * 0 obV ? i4J39 ?* FSKw : V" at bounding box center [656, 330] width 524 height 13
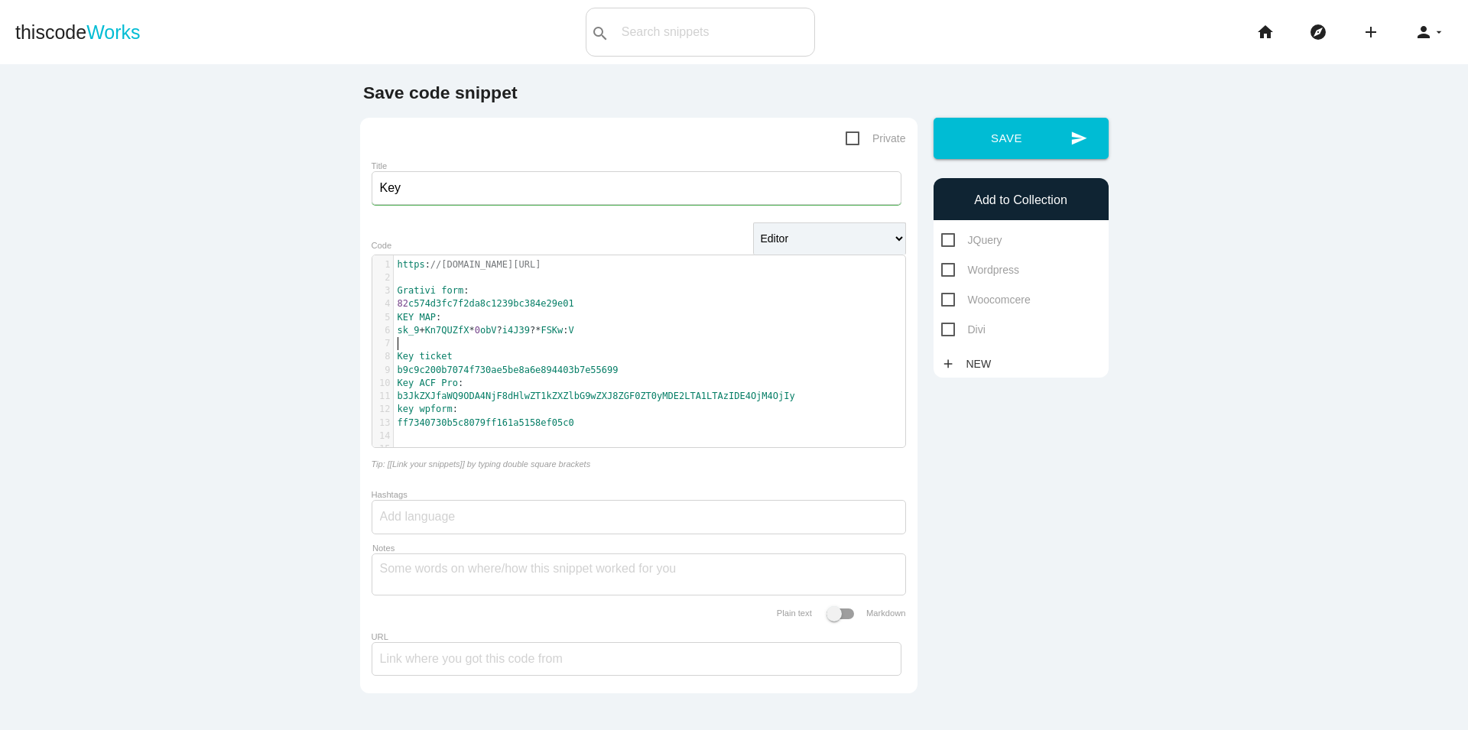
paste textarea
click at [425, 320] on span "MAP" at bounding box center [427, 317] width 17 height 11
type textarea "Api"
click at [579, 331] on pre "sk_9 + Kn7QUZfX * 0 obV ? i4J39 ?* FSKw : V" at bounding box center [656, 330] width 524 height 13
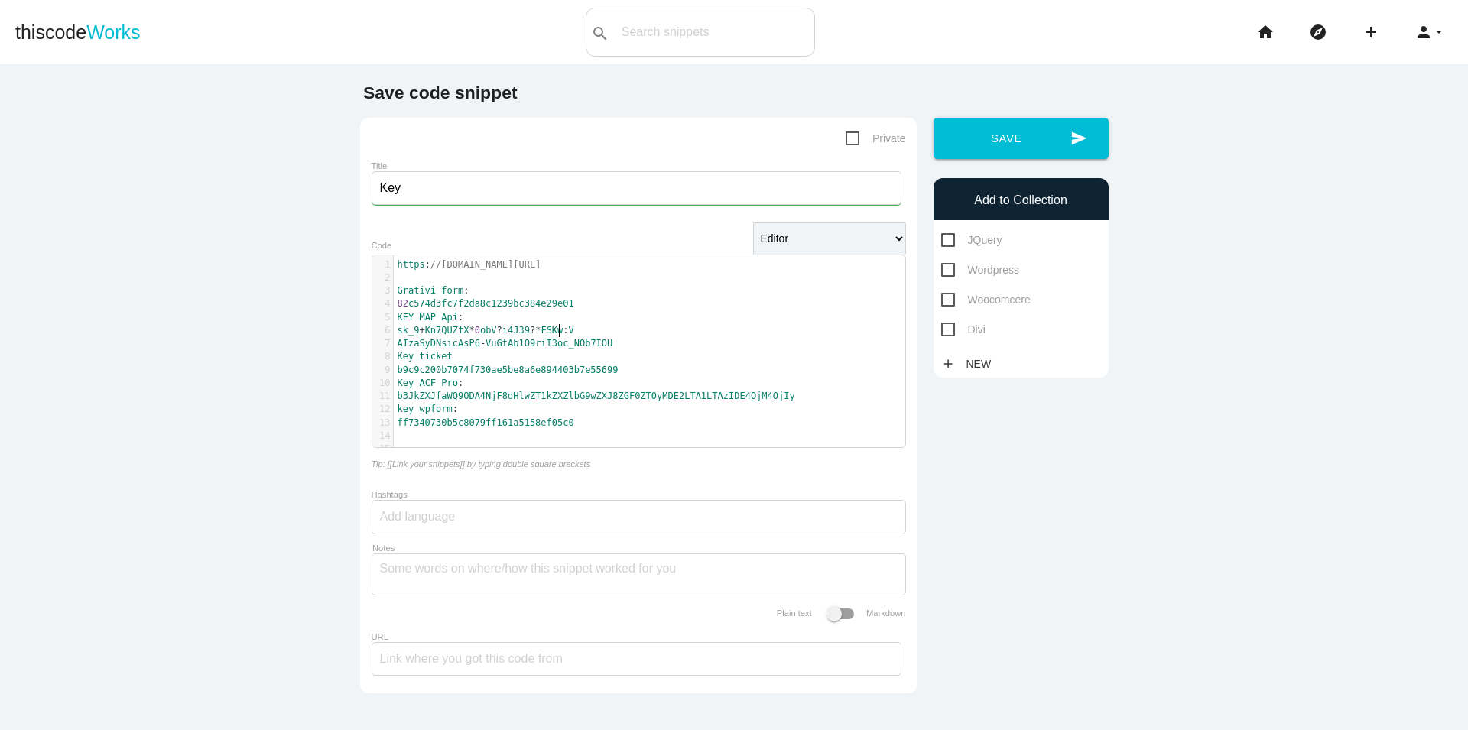
click at [582, 428] on pre "ff7340730b5c8079ff161a5158ef05c0" at bounding box center [656, 423] width 524 height 13
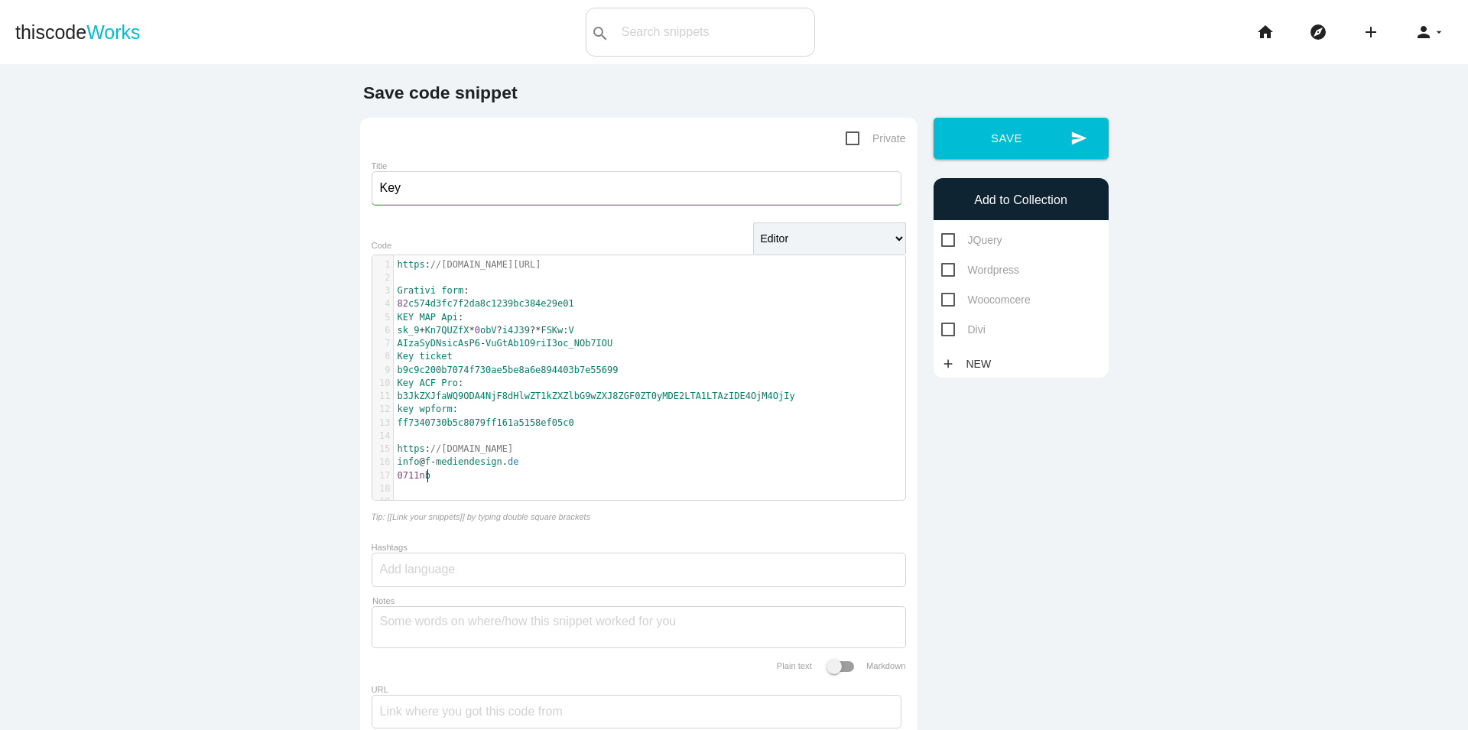
click at [978, 278] on span "Wordpress" at bounding box center [980, 270] width 78 height 19
click at [951, 271] on input "Wordpress" at bounding box center [946, 266] width 10 height 10
checkbox input "true"
click at [1009, 138] on button "send Save" at bounding box center [1021, 138] width 175 height 41
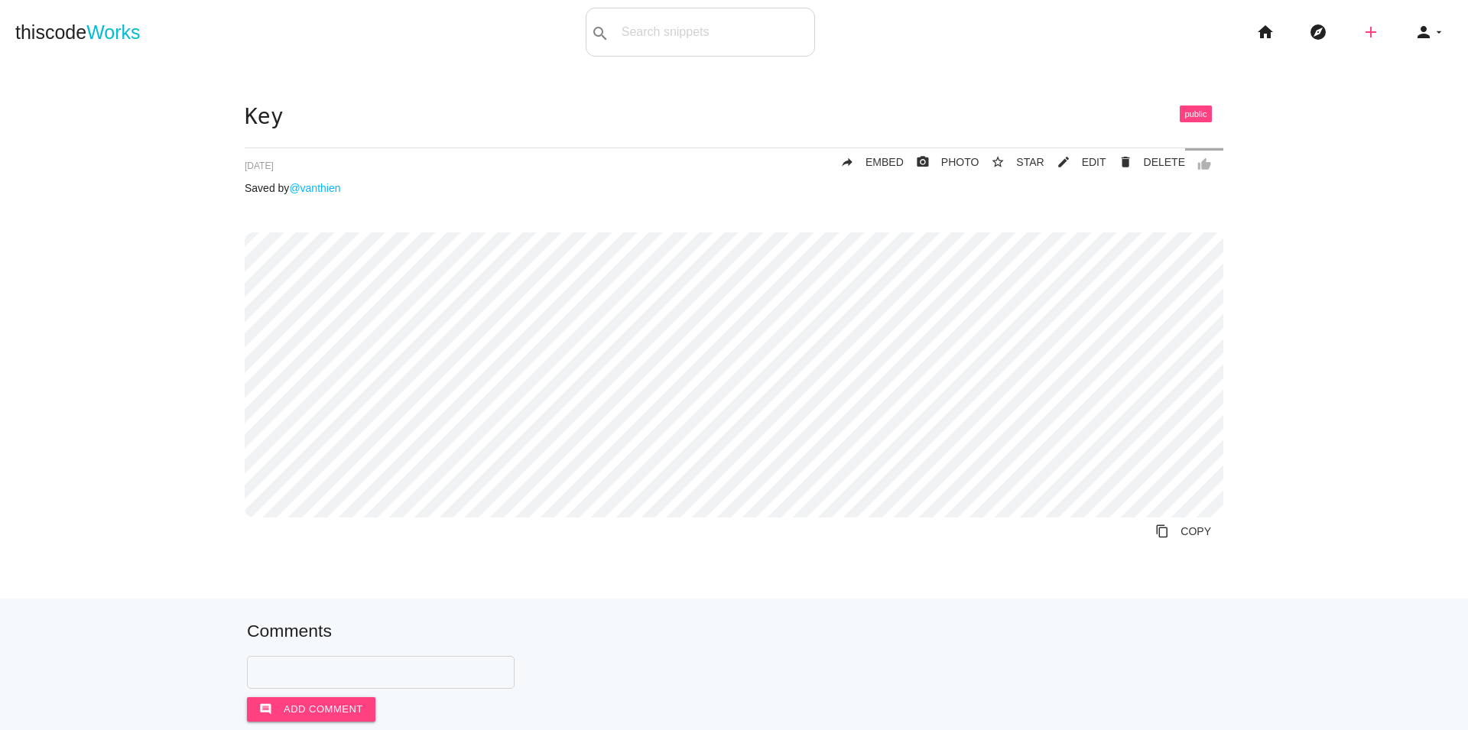
click at [1362, 28] on icon "add" at bounding box center [1371, 32] width 18 height 49
click at [1381, 37] on link "code Snippet" at bounding box center [1404, 27] width 107 height 38
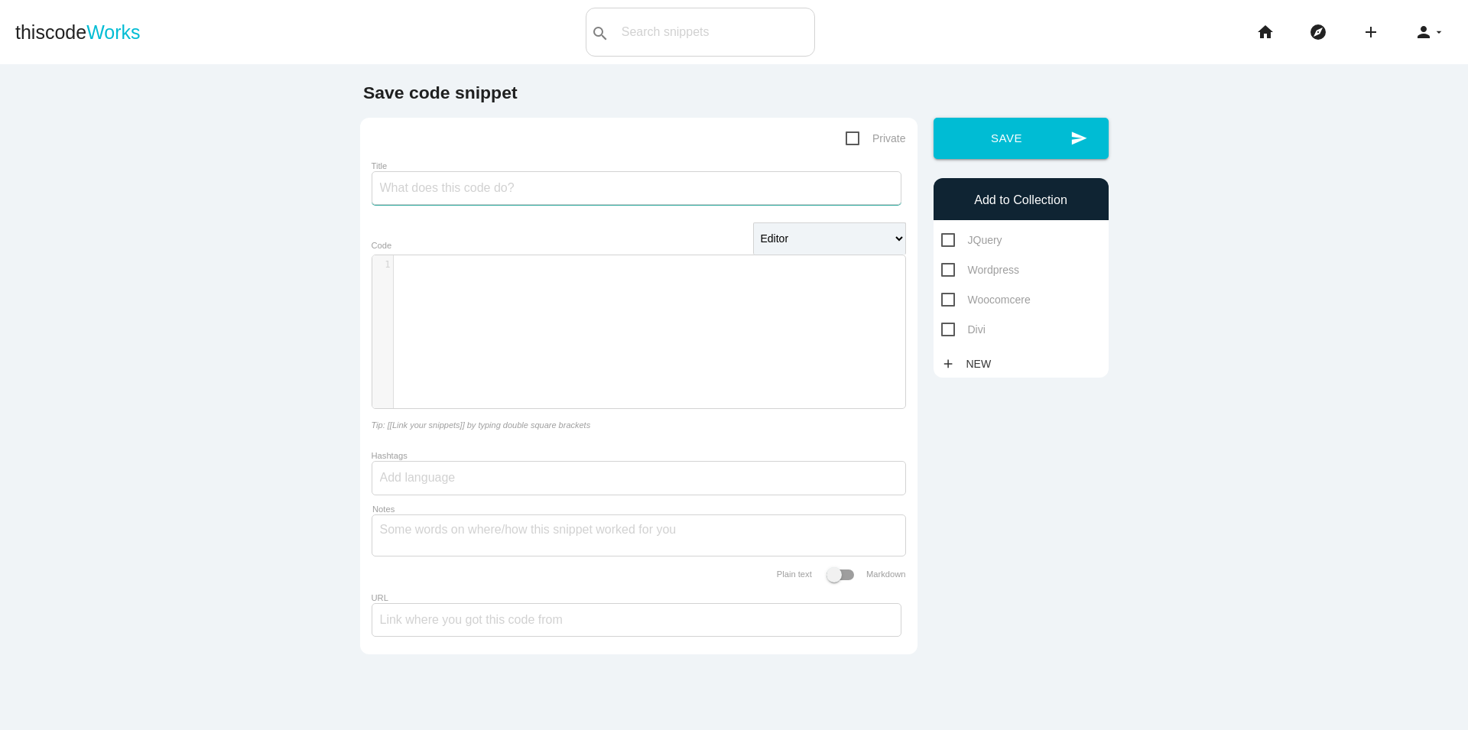
drag, startPoint x: 497, startPoint y: 175, endPoint x: 496, endPoint y: 188, distance: 13.0
click at [497, 176] on input "Title" at bounding box center [637, 188] width 530 height 34
type input "a"
type input "ạ"
type input "a"
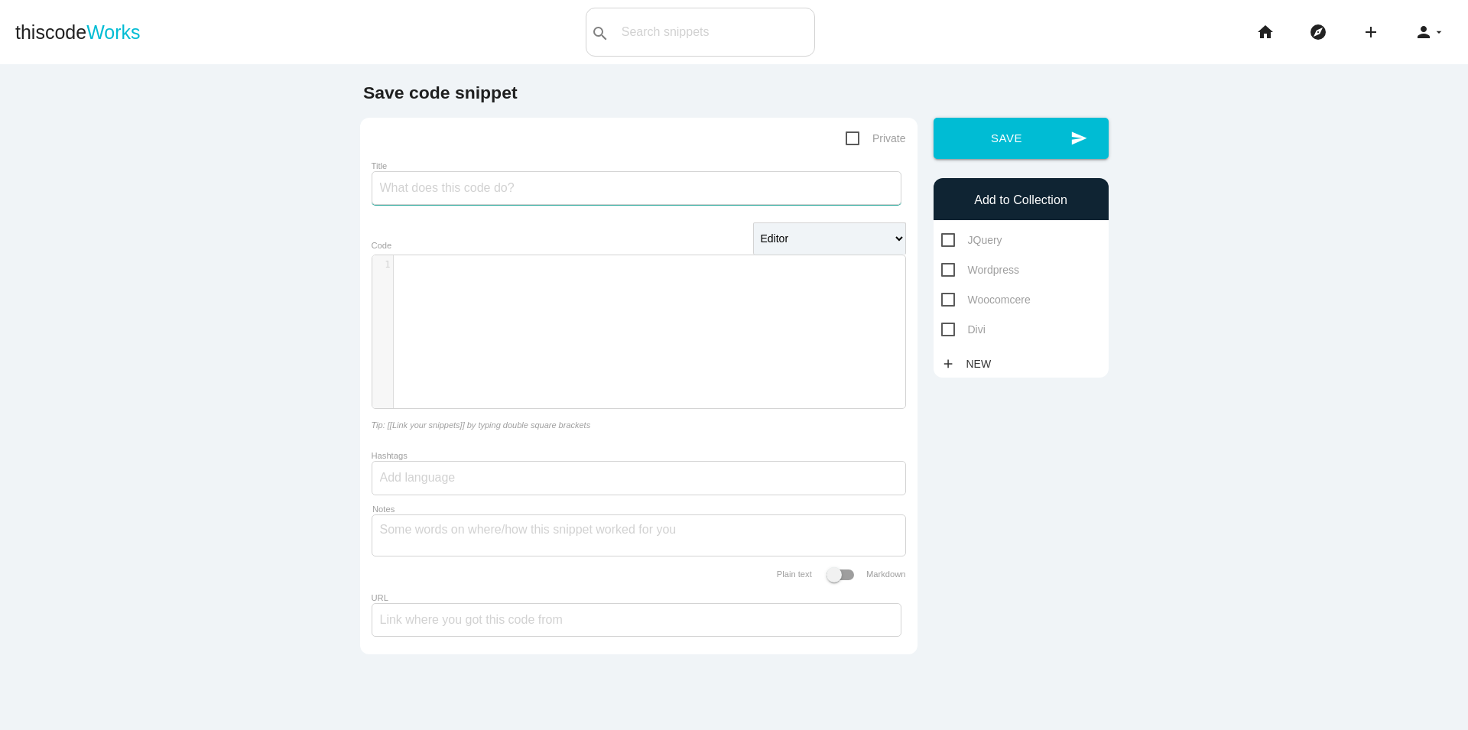
type input "A"
type input "Ạ"
type input "Ajax Html"
click at [509, 290] on div "​ x 1 ​" at bounding box center [650, 343] width 556 height 176
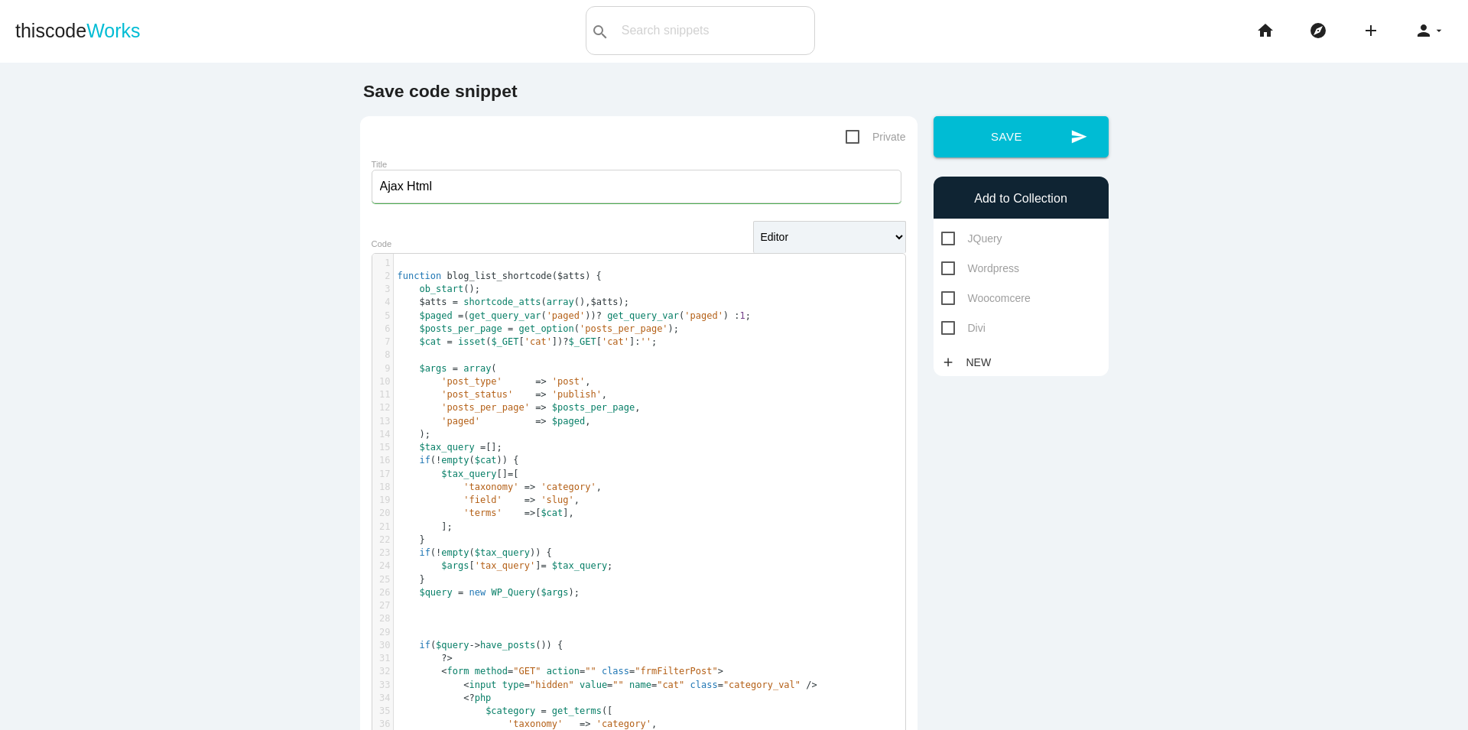
scroll to position [0, 0]
click at [982, 271] on span "Wordpress" at bounding box center [980, 270] width 78 height 19
click at [951, 271] on input "Wordpress" at bounding box center [946, 266] width 10 height 10
checkbox input "true"
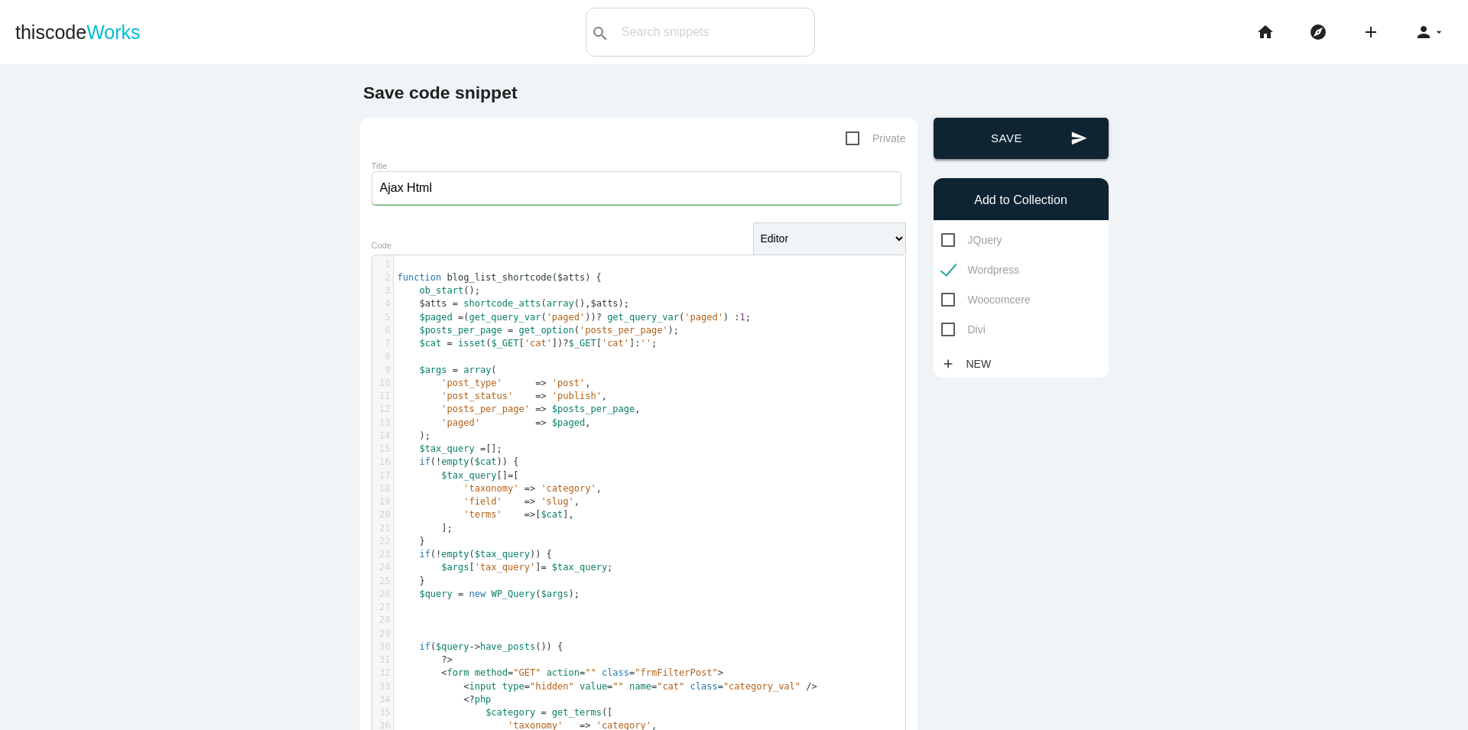
click at [1001, 124] on button "send Save" at bounding box center [1021, 138] width 175 height 41
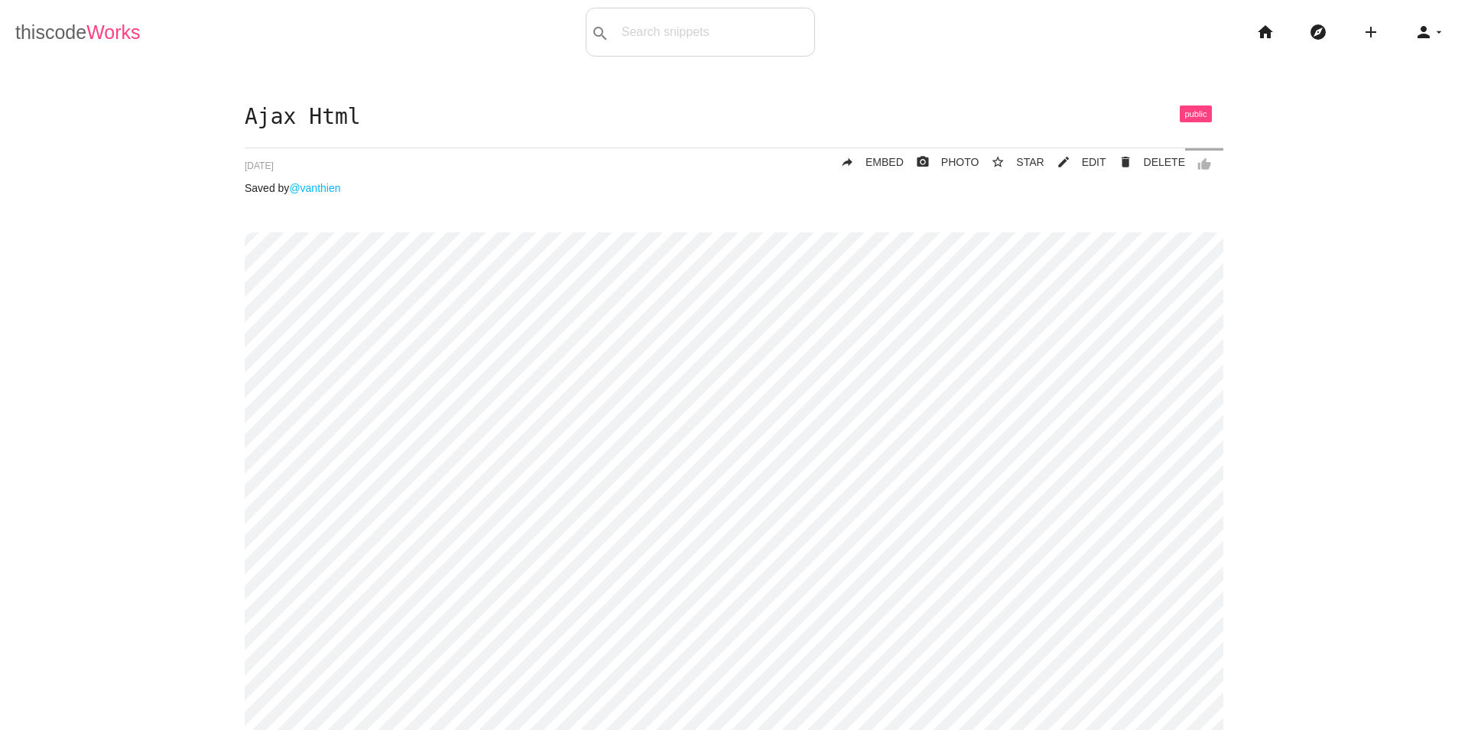
click at [32, 39] on link "thiscode Works" at bounding box center [77, 32] width 125 height 49
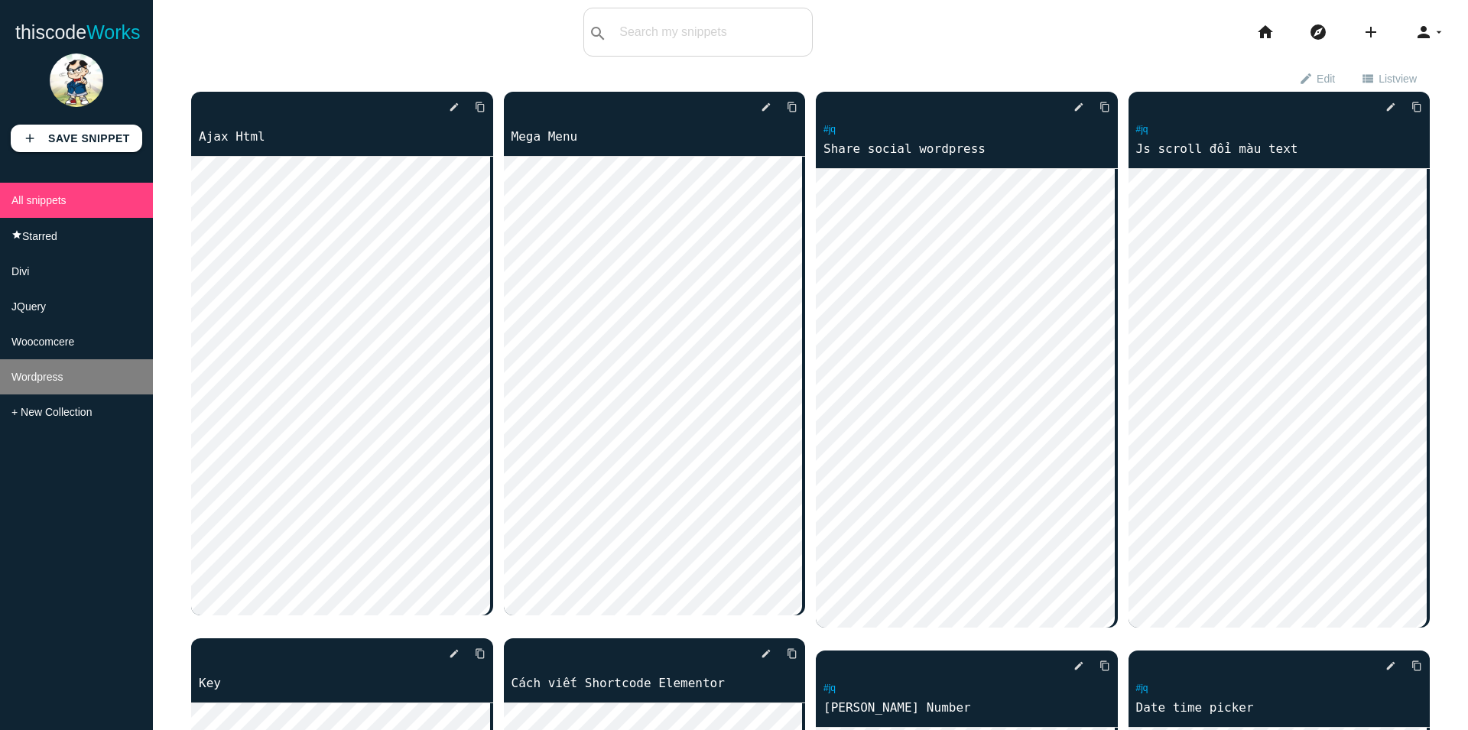
click at [49, 383] on span "Wordpress" at bounding box center [36, 377] width 51 height 12
